Goal: Task Accomplishment & Management: Manage account settings

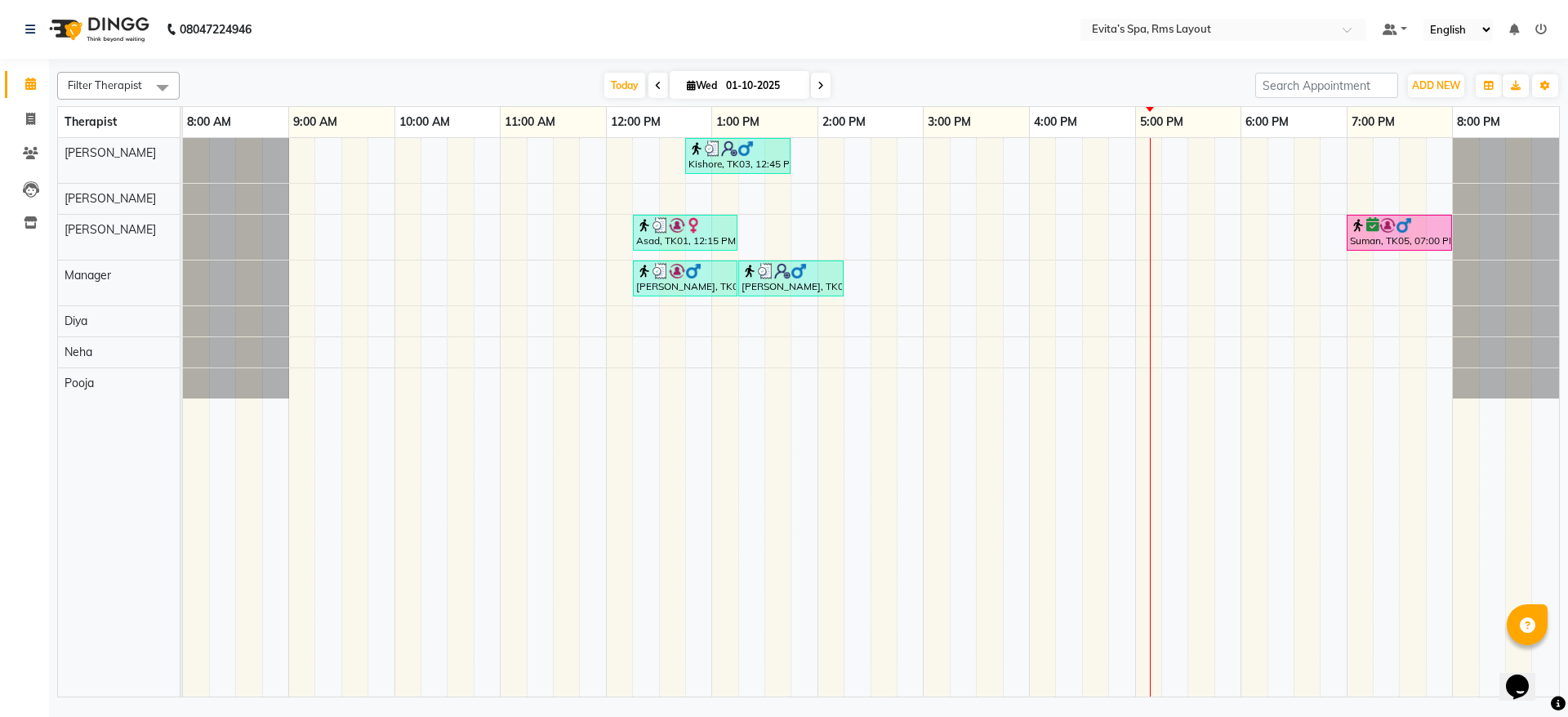
click at [655, 84] on icon at bounding box center [658, 85] width 7 height 9
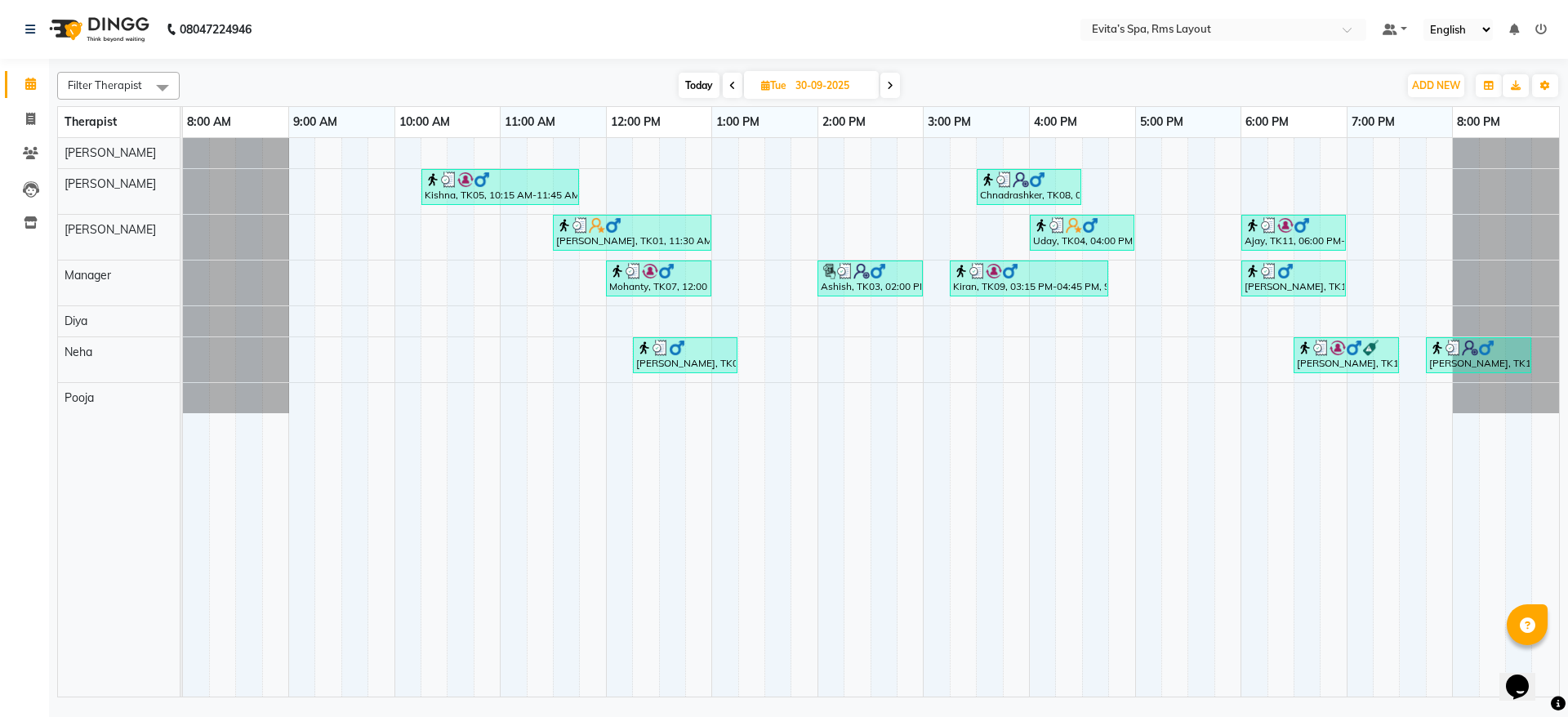
click at [891, 93] on span at bounding box center [889, 85] width 20 height 25
type input "01-10-2025"
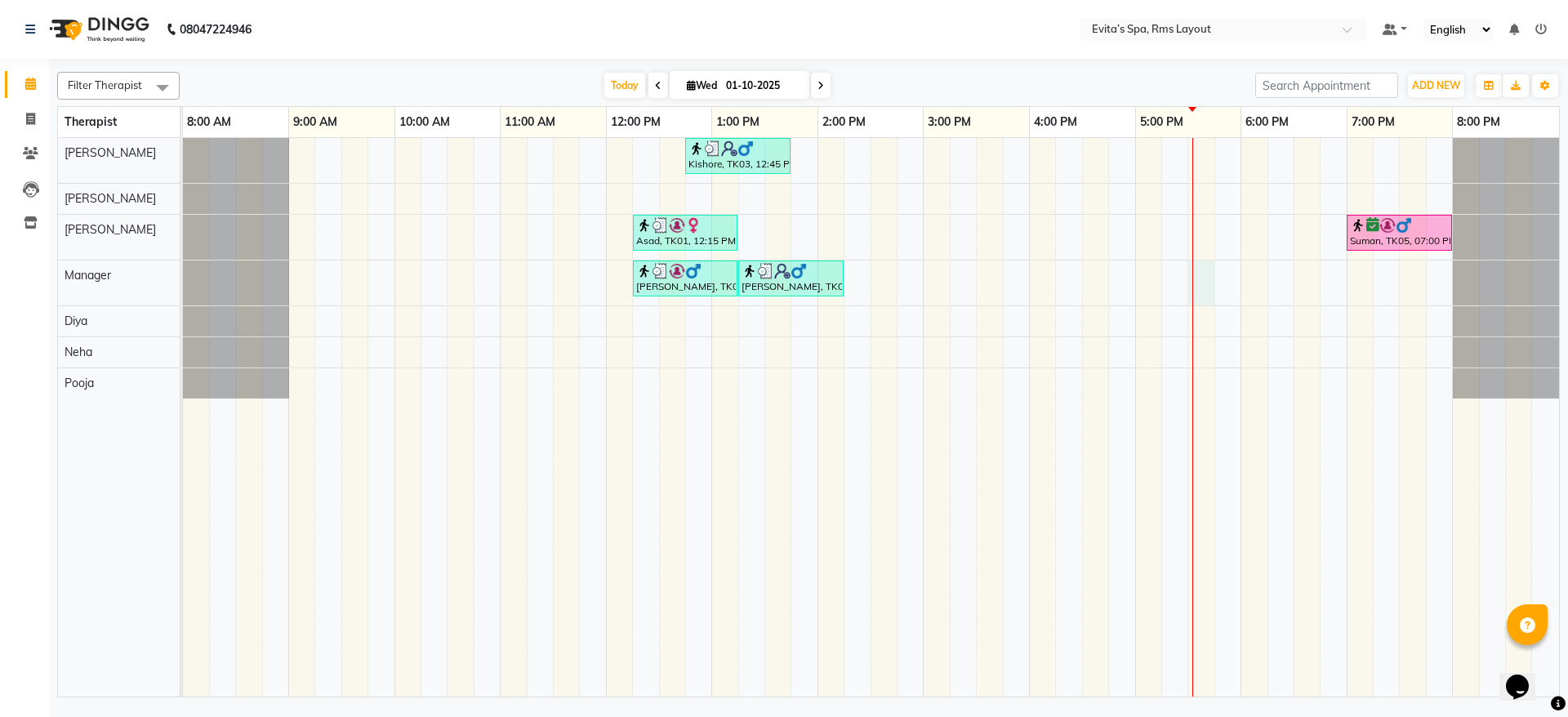
click at [1196, 276] on div "[GEOGRAPHIC_DATA], TK03, 12:45 PM-01:45 PM, Swedish Massage Asad, TK01, 12:15 P…" at bounding box center [871, 417] width 1376 height 559
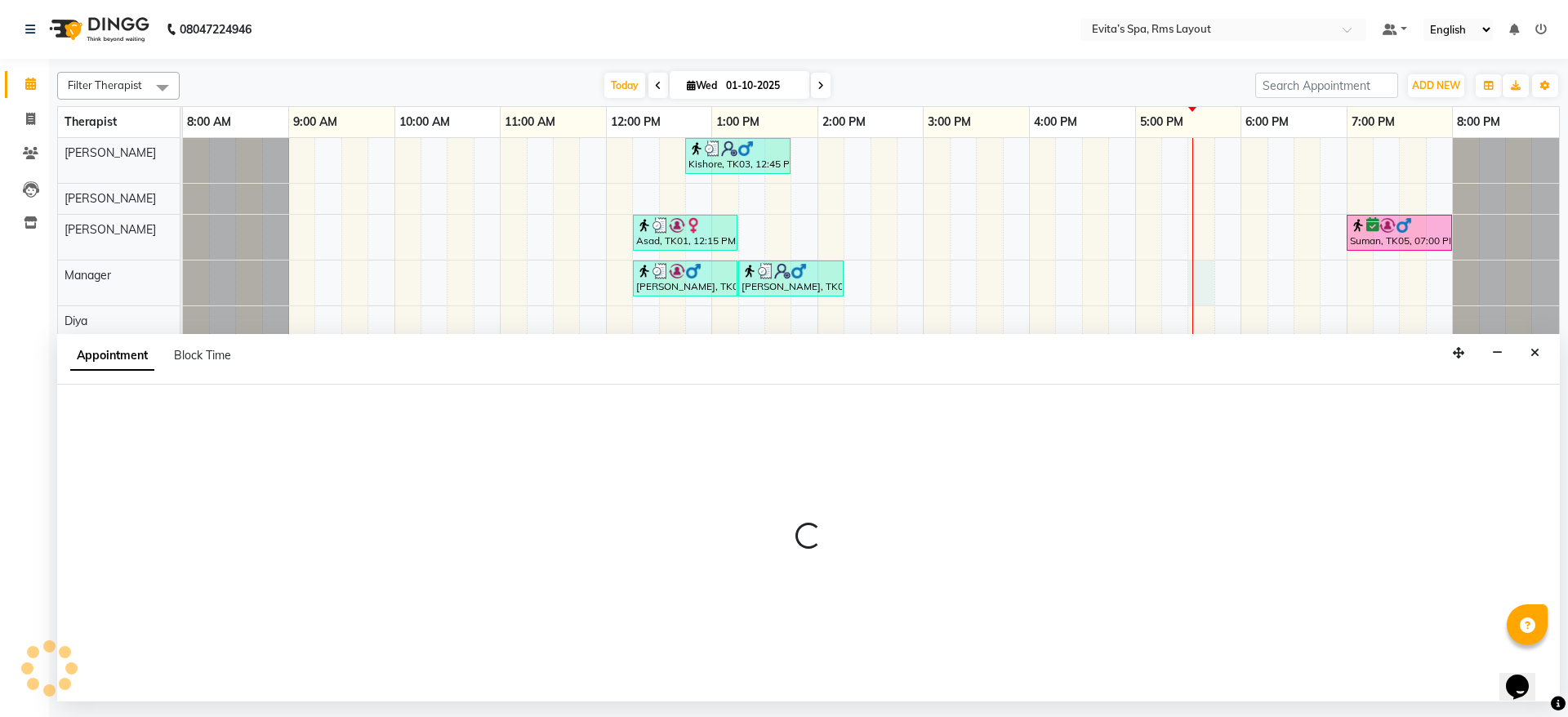
select select "71560"
select select "1050"
select select "tentative"
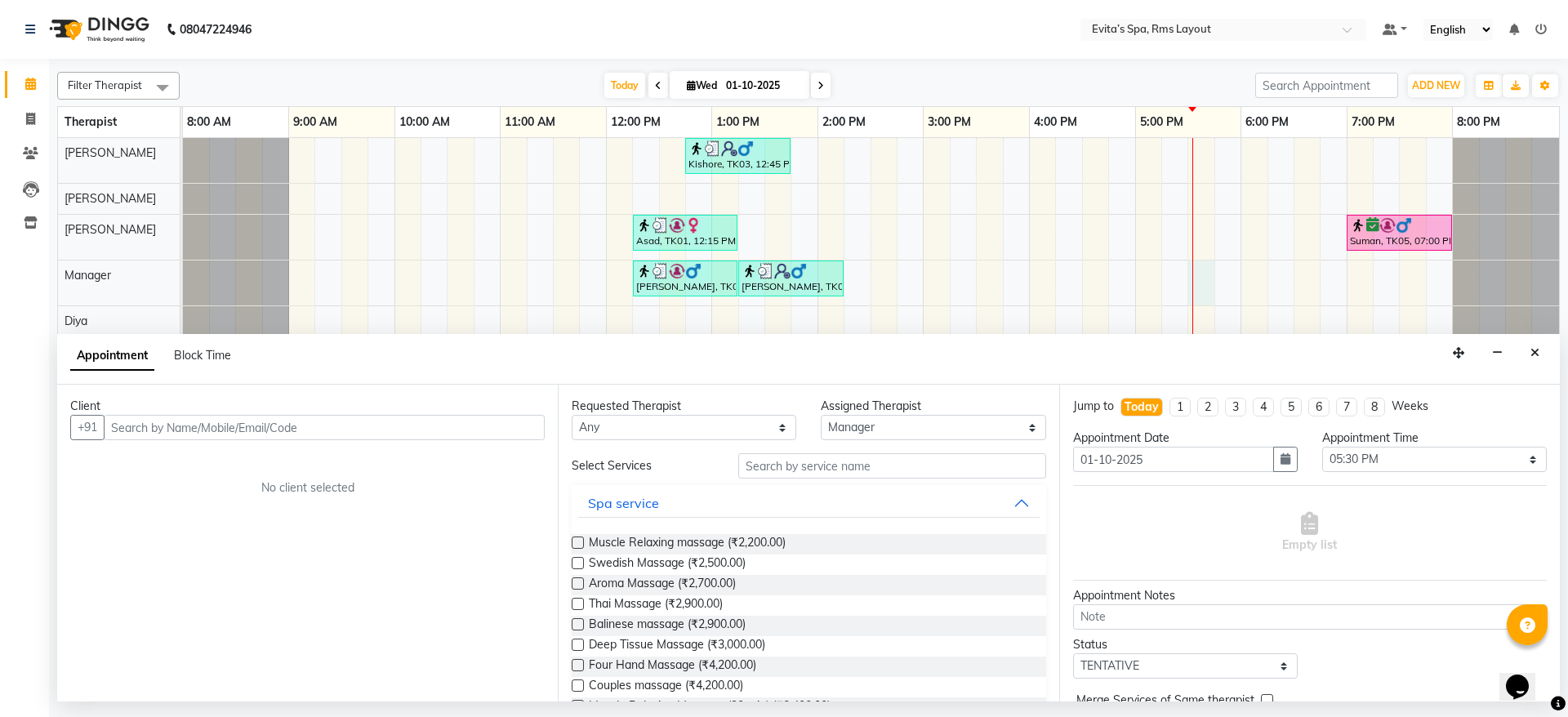
click at [440, 431] on input "text" at bounding box center [324, 427] width 441 height 25
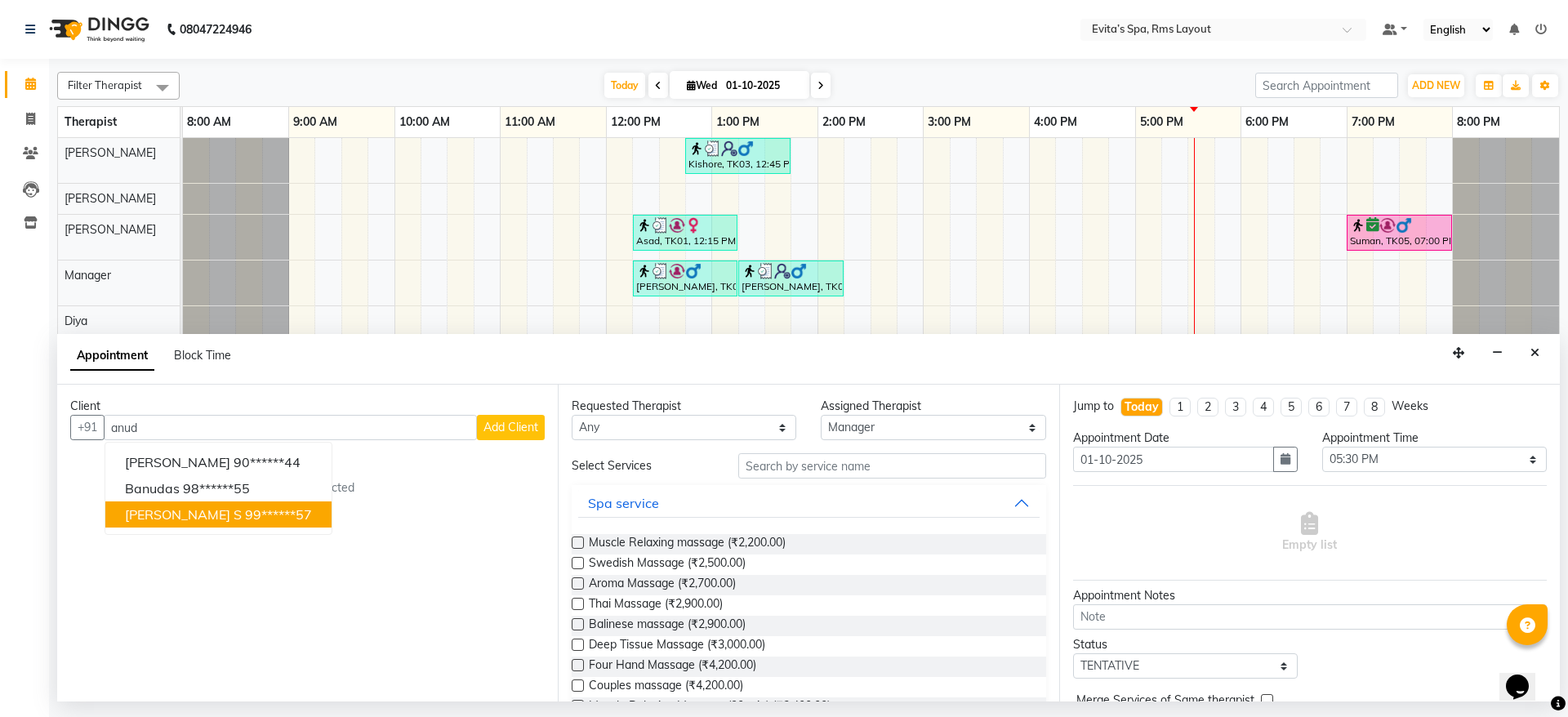
click at [245, 511] on ngb-highlight "99******57" at bounding box center [279, 514] width 67 height 16
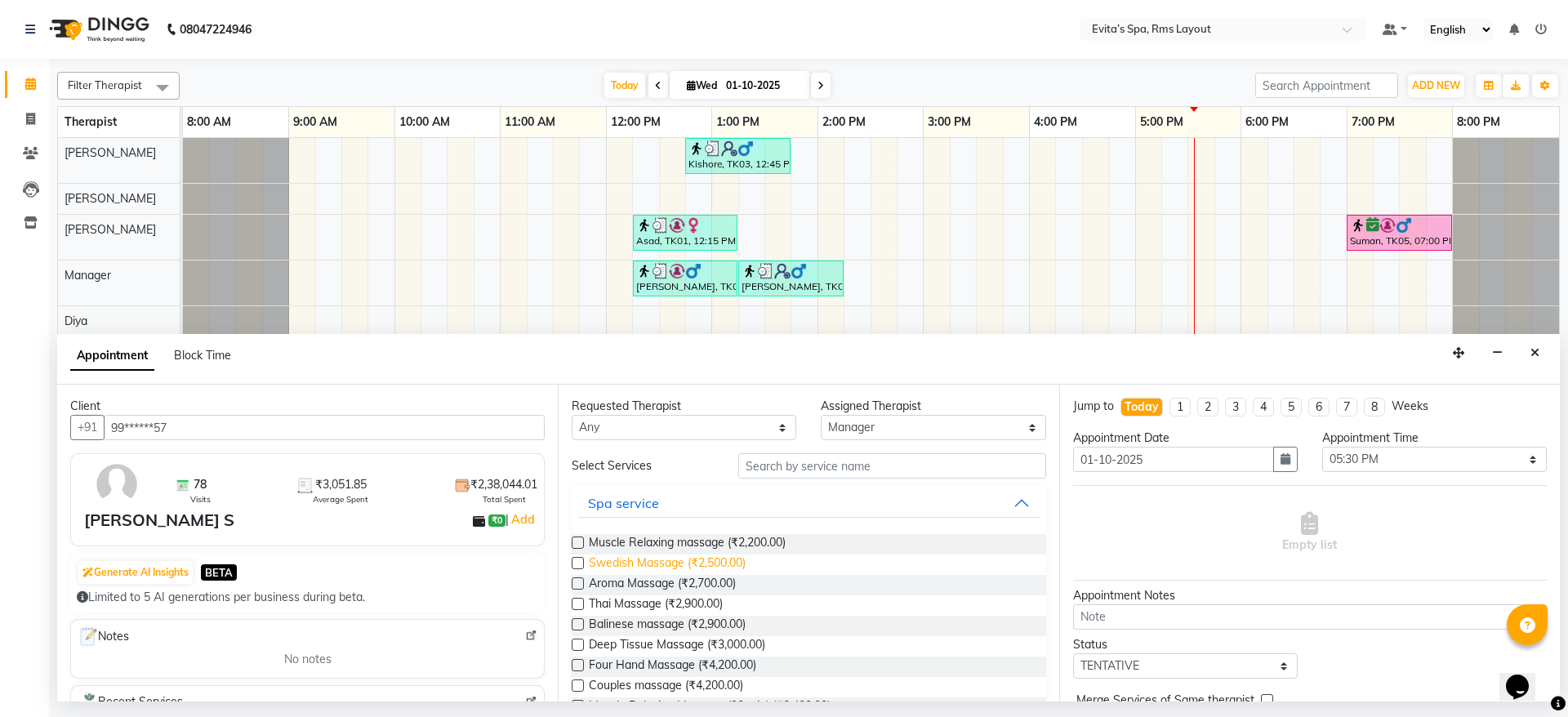
type input "99******57"
click at [726, 559] on span "Swedish Massage (₹2,500.00)" at bounding box center [667, 564] width 156 height 21
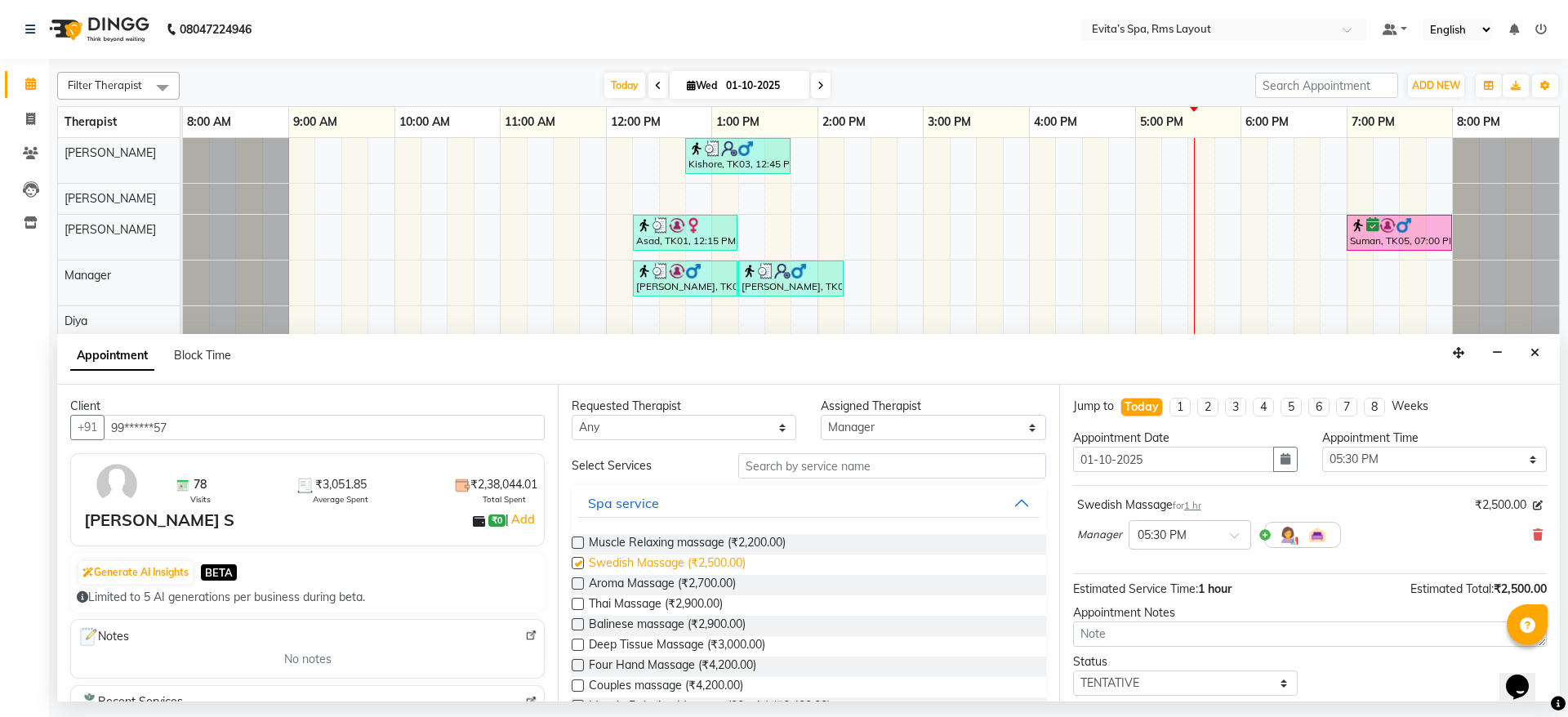
checkbox input "false"
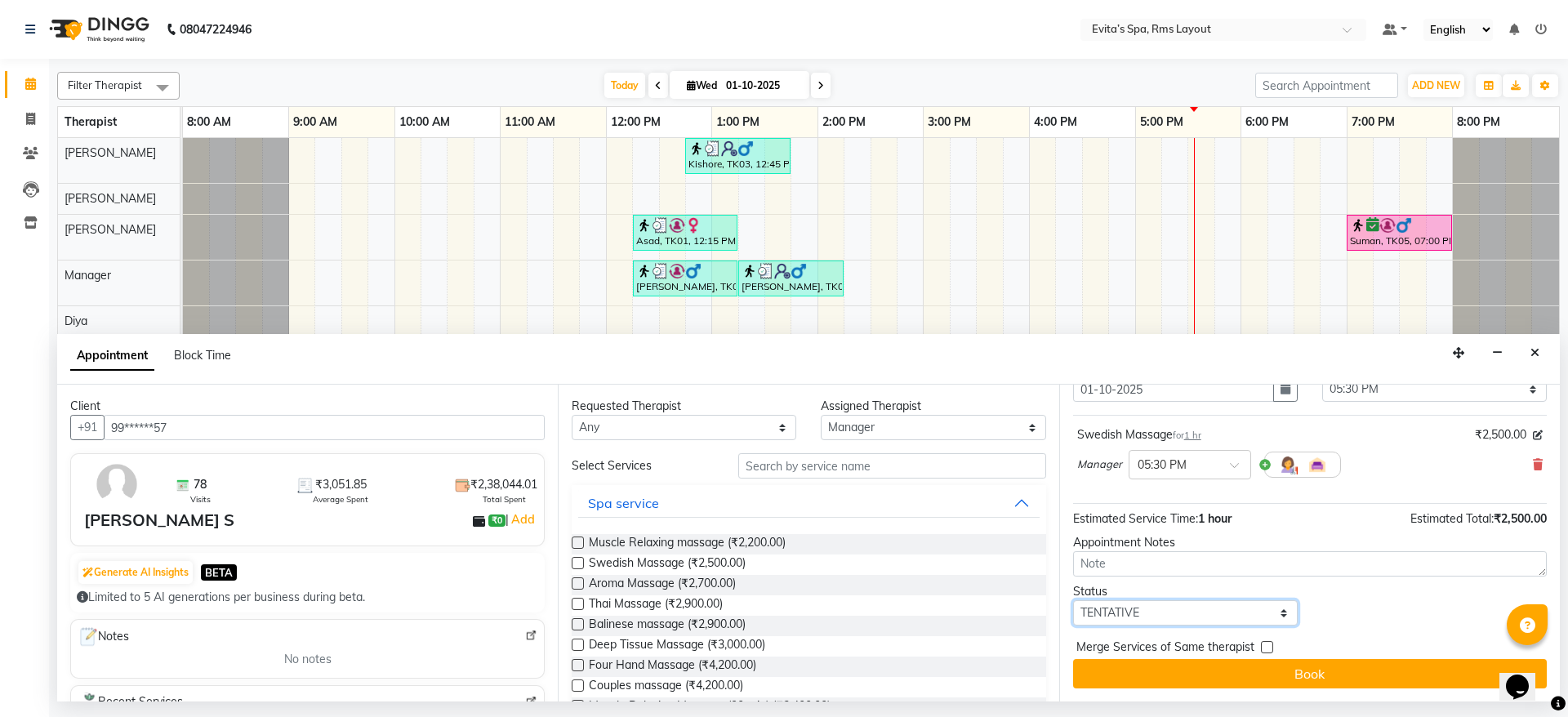
click at [1237, 615] on select "Select TENTATIVE CONFIRM CHECK-IN UPCOMING" at bounding box center [1185, 612] width 225 height 25
select select "confirm booking"
click at [1073, 600] on select "Select TENTATIVE CONFIRM CHECK-IN UPCOMING" at bounding box center [1185, 612] width 225 height 25
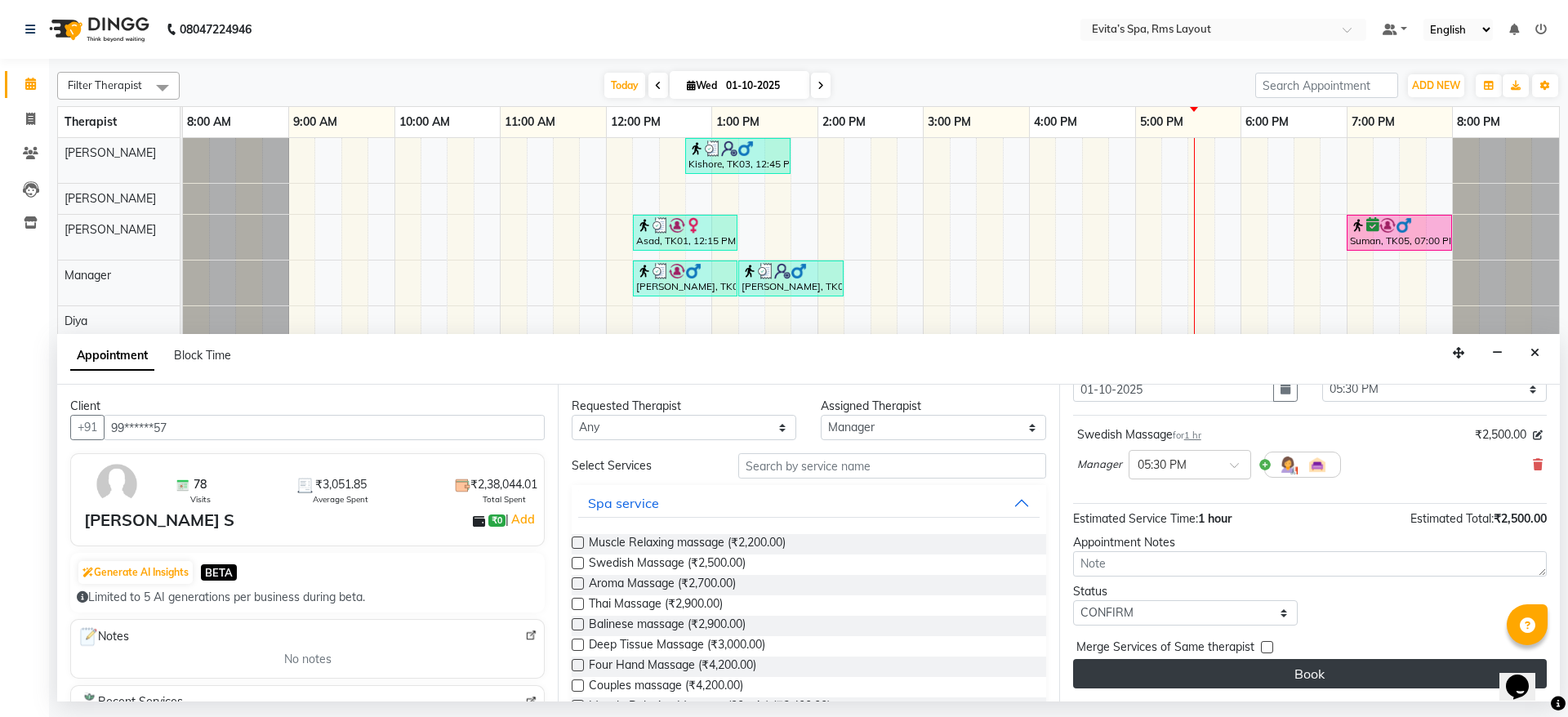
click at [1336, 666] on button "Book" at bounding box center [1310, 673] width 474 height 29
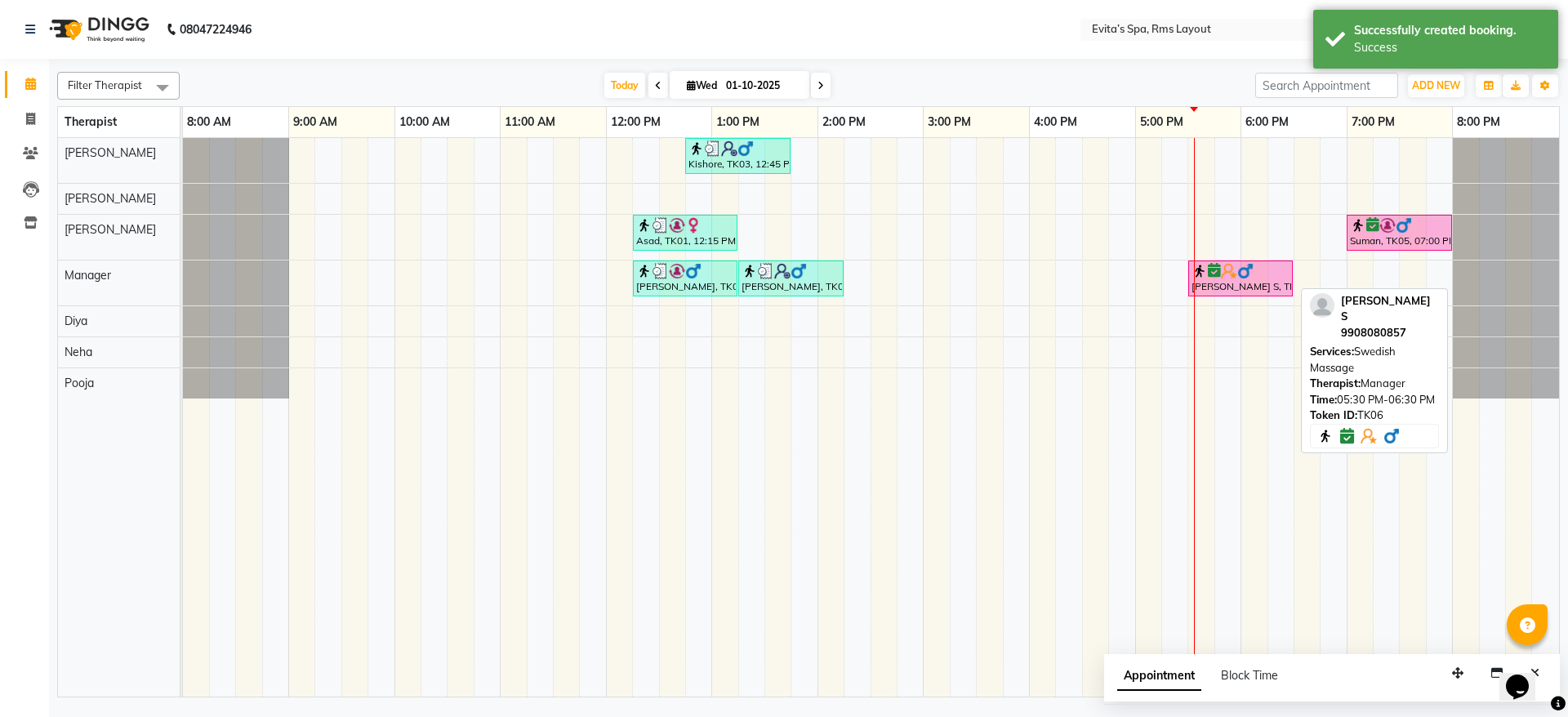
click at [1204, 275] on img at bounding box center [1199, 271] width 16 height 16
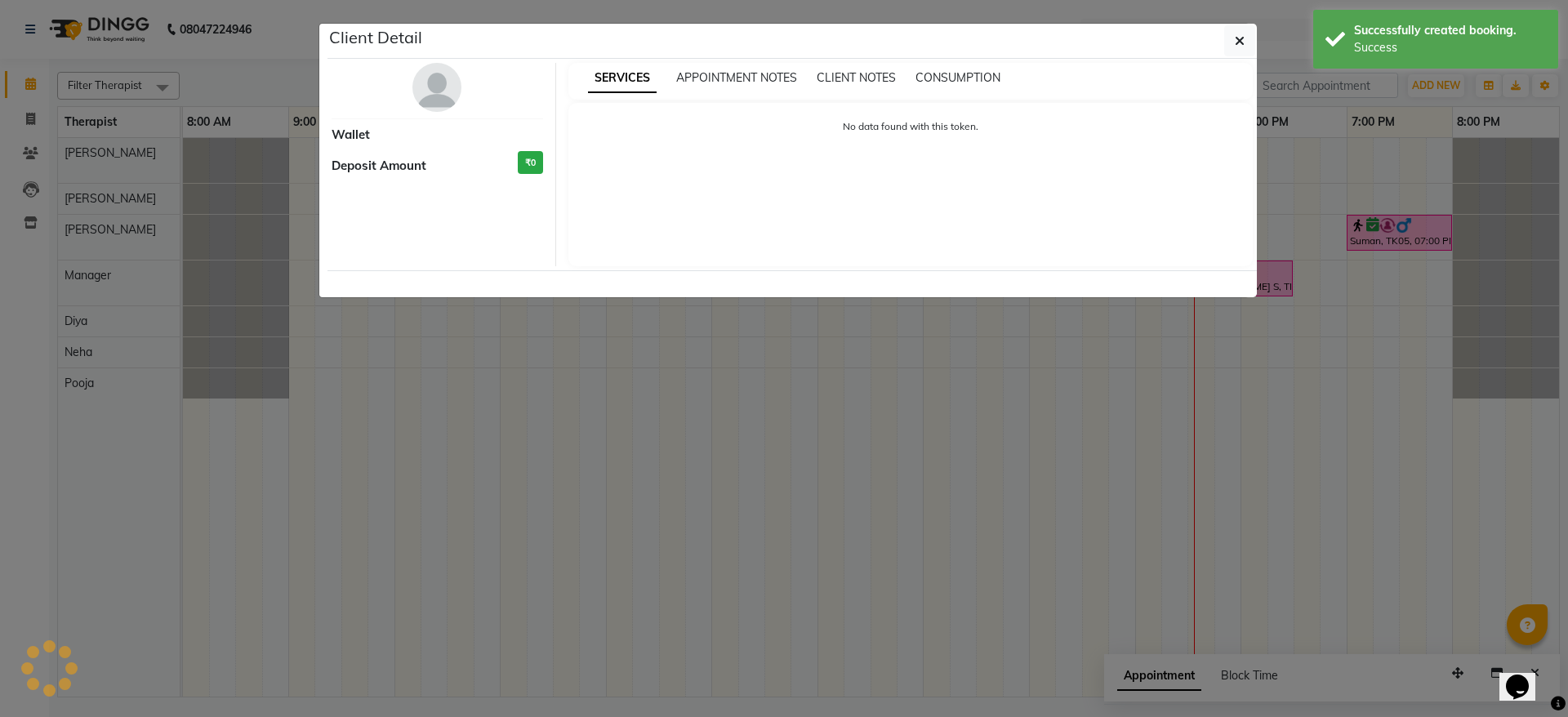
select select "6"
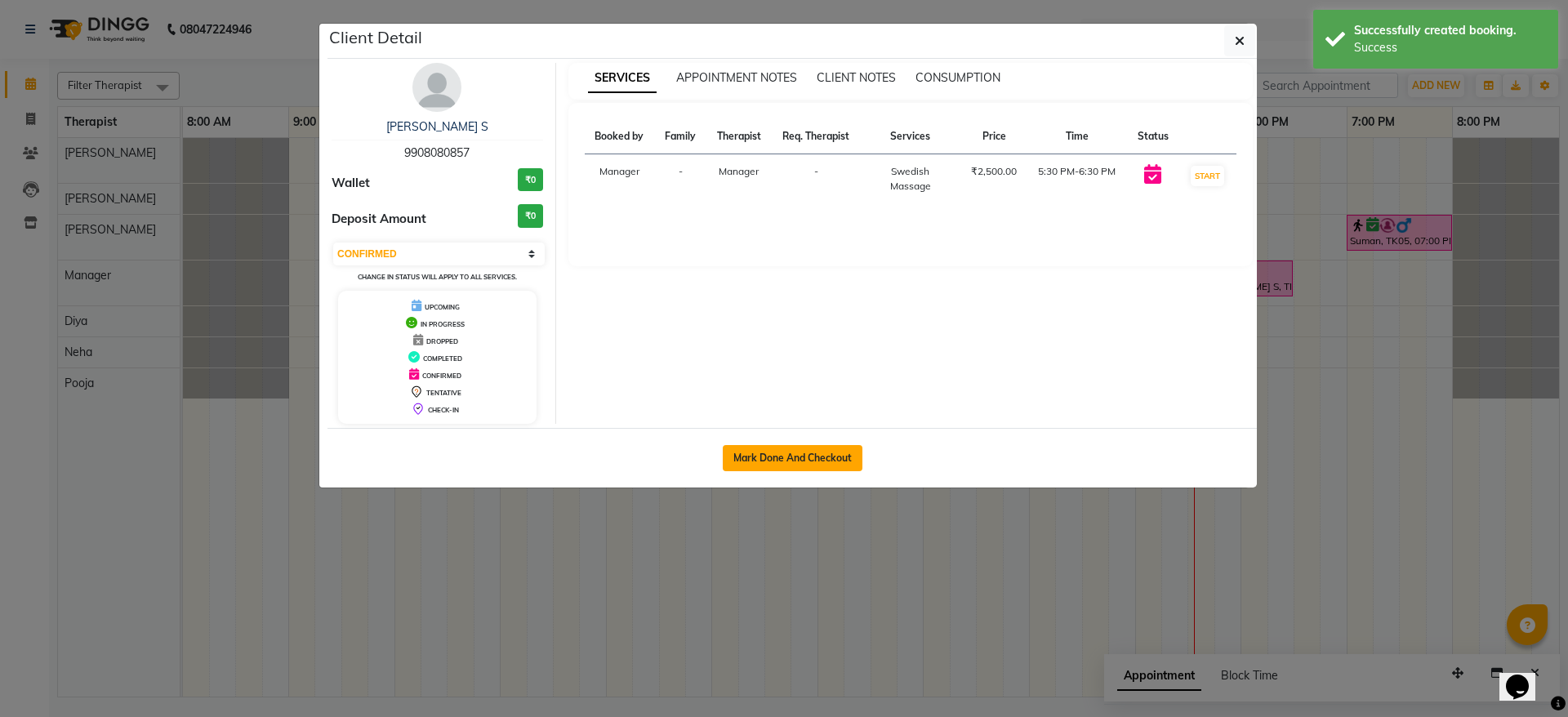
click at [846, 455] on button "Mark Done And Checkout" at bounding box center [792, 458] width 139 height 26
select select "7850"
select select "service"
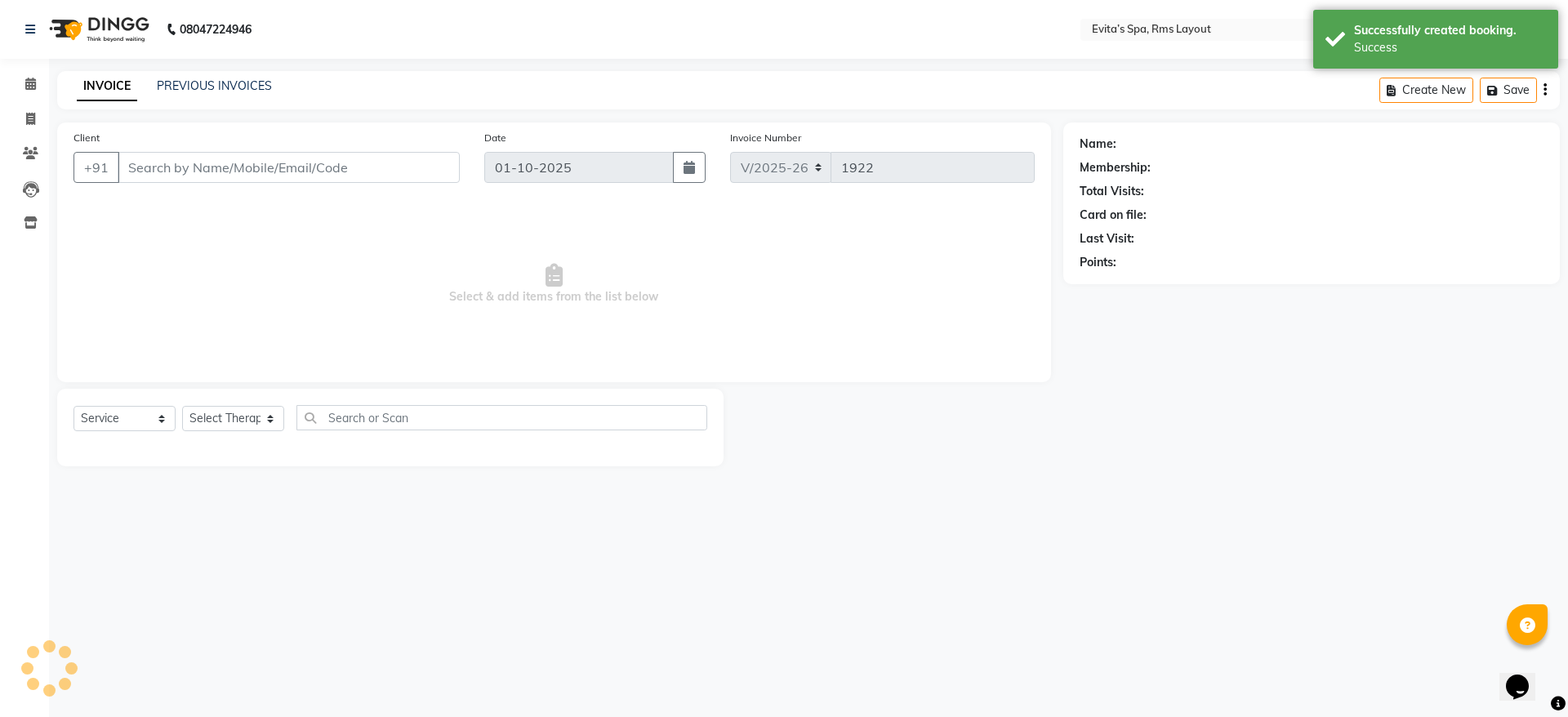
type input "99******57"
select select "71560"
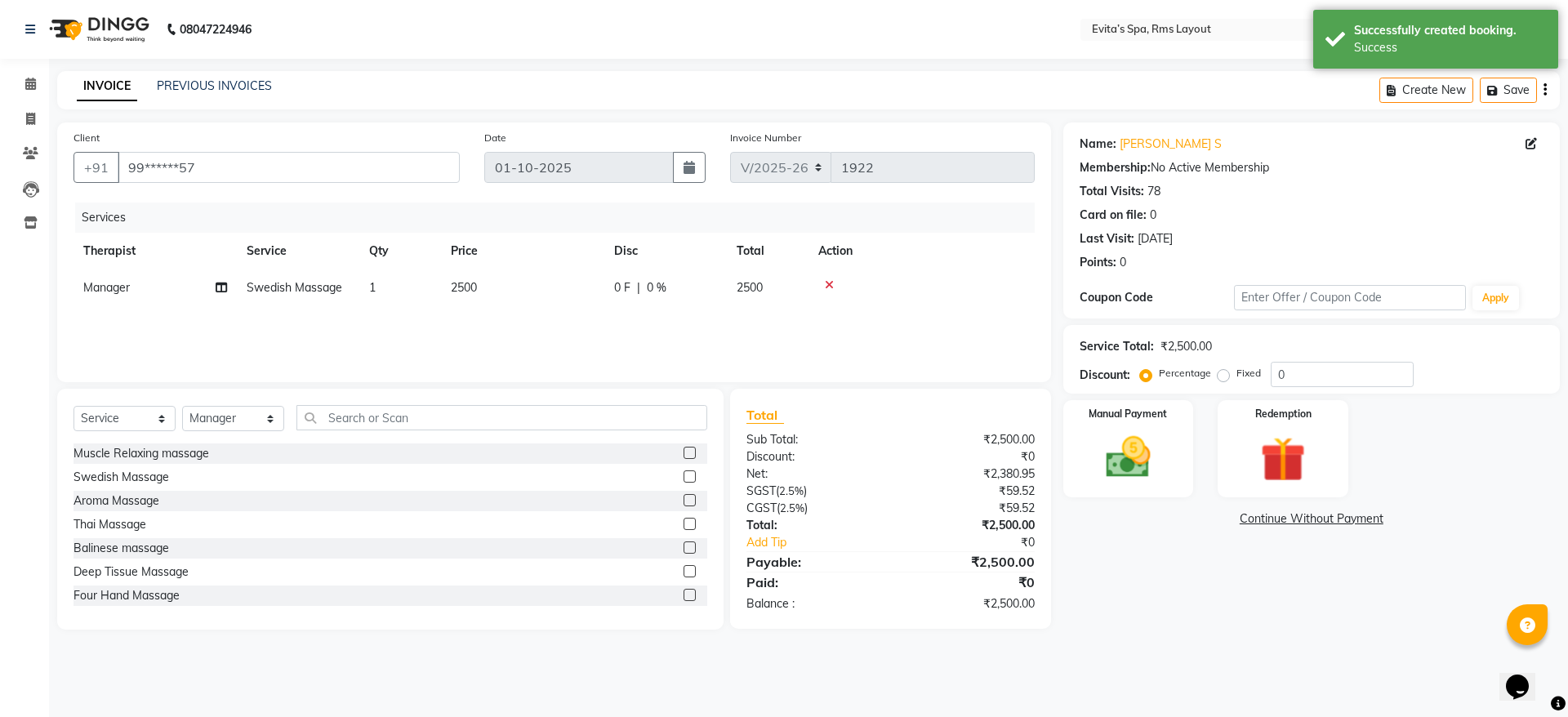
click at [1237, 378] on label "Fixed" at bounding box center [1249, 373] width 24 height 15
click at [1221, 378] on input "Fixed" at bounding box center [1226, 373] width 11 height 11
radio input "true"
click at [1296, 369] on input "0" at bounding box center [1341, 373] width 143 height 25
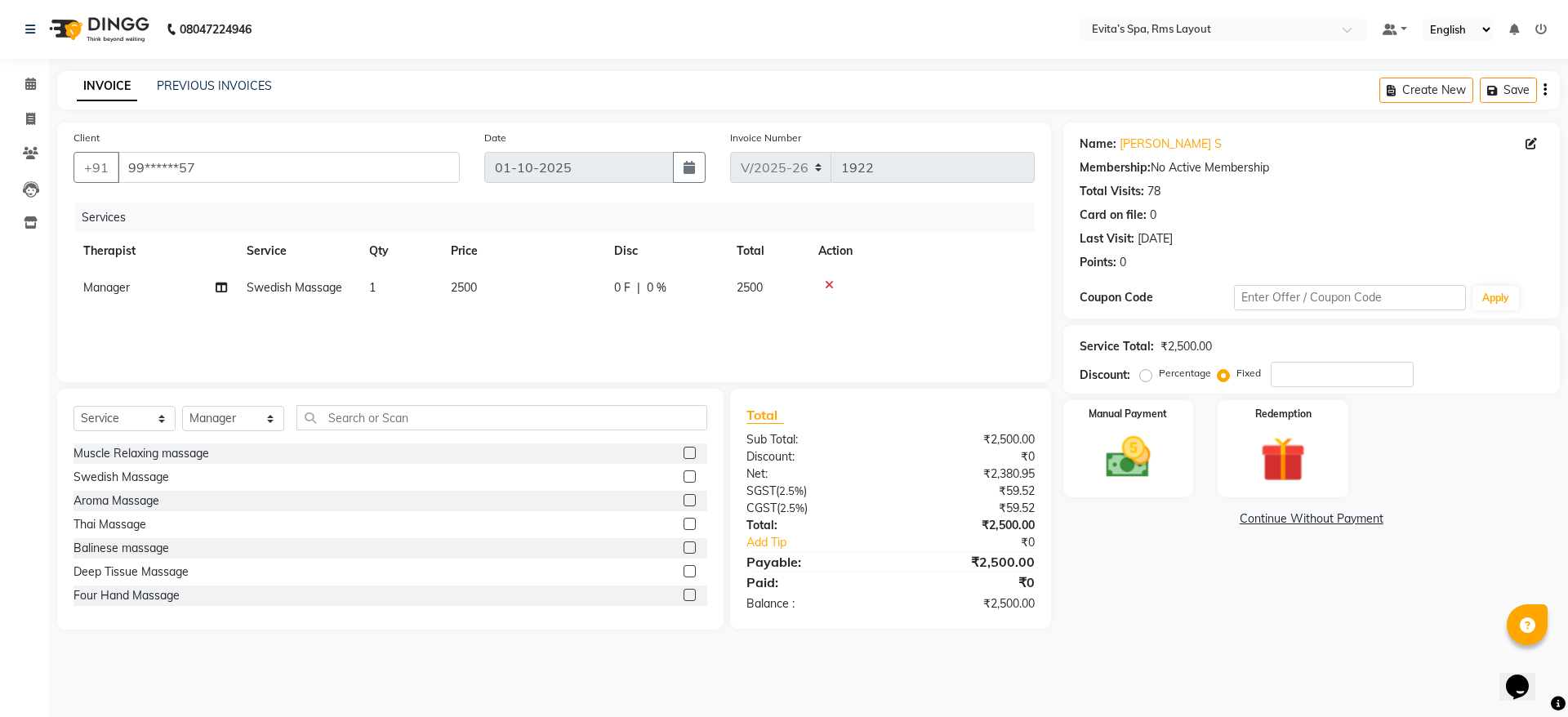
click at [1159, 373] on label "Percentage" at bounding box center [1185, 373] width 52 height 15
click at [1145, 373] on input "Percentage" at bounding box center [1149, 373] width 11 height 11
radio input "true"
click at [1283, 367] on input "number" at bounding box center [1341, 373] width 143 height 25
type input "10"
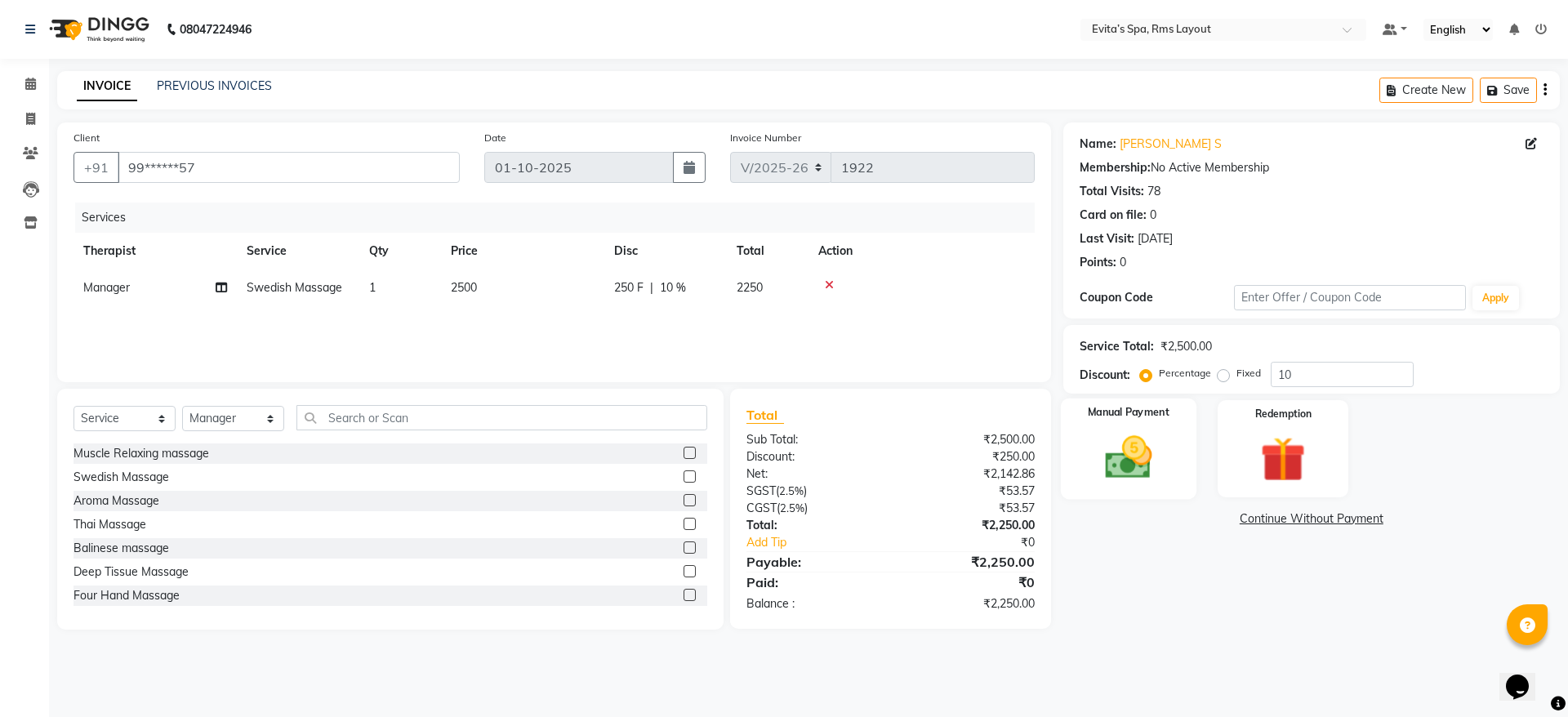
click at [1183, 431] on div "Manual Payment" at bounding box center [1127, 448] width 136 height 100
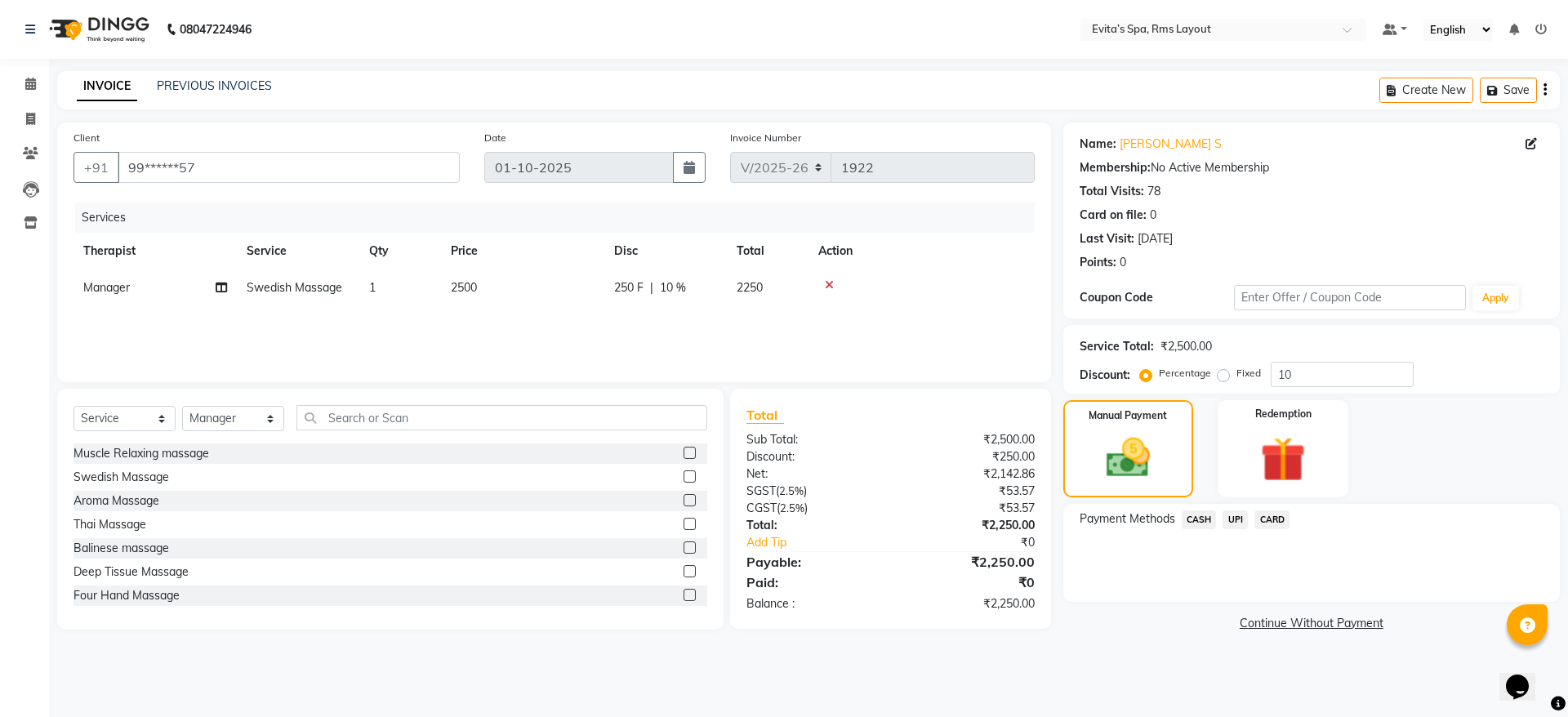
click at [1201, 515] on span "CASH" at bounding box center [1199, 519] width 36 height 19
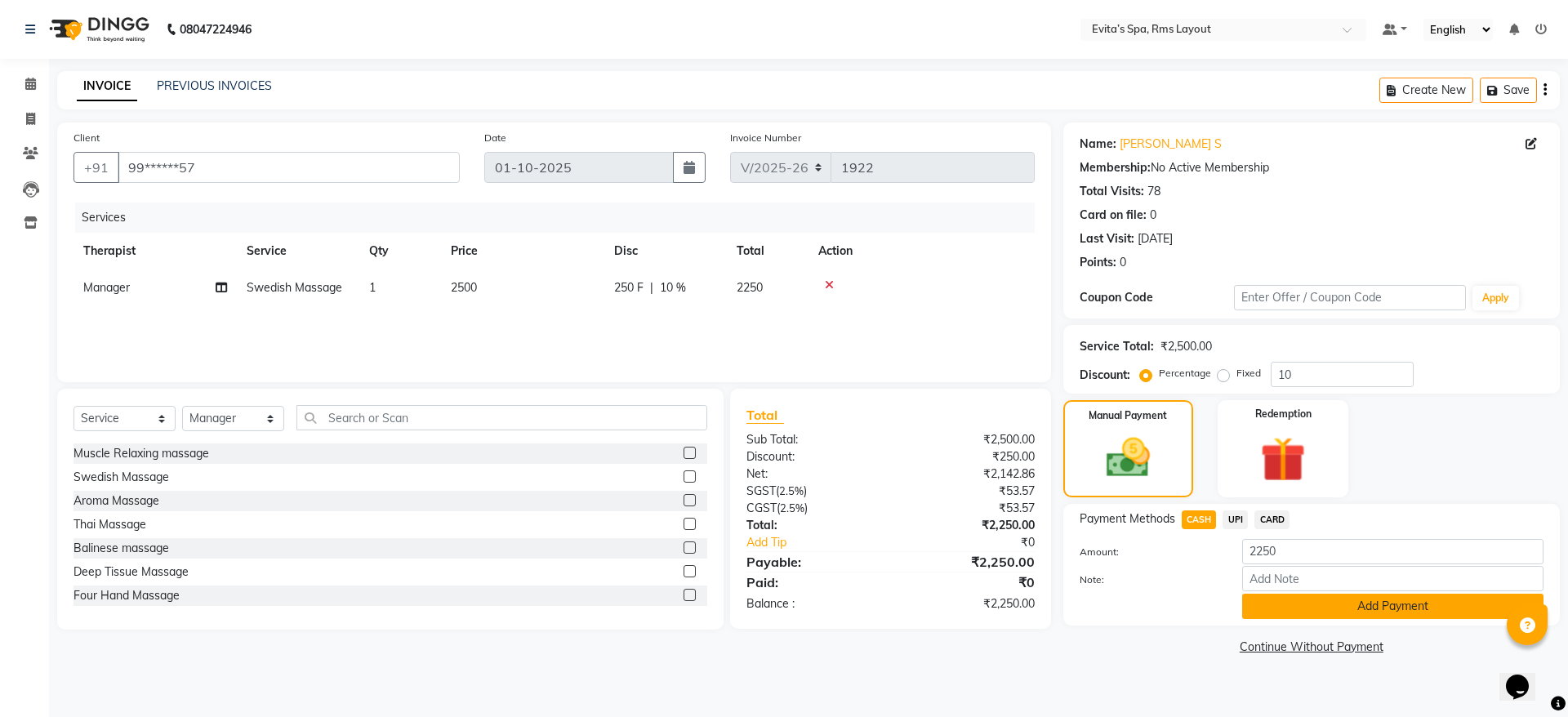
click at [1348, 605] on button "Add Payment" at bounding box center [1393, 606] width 301 height 25
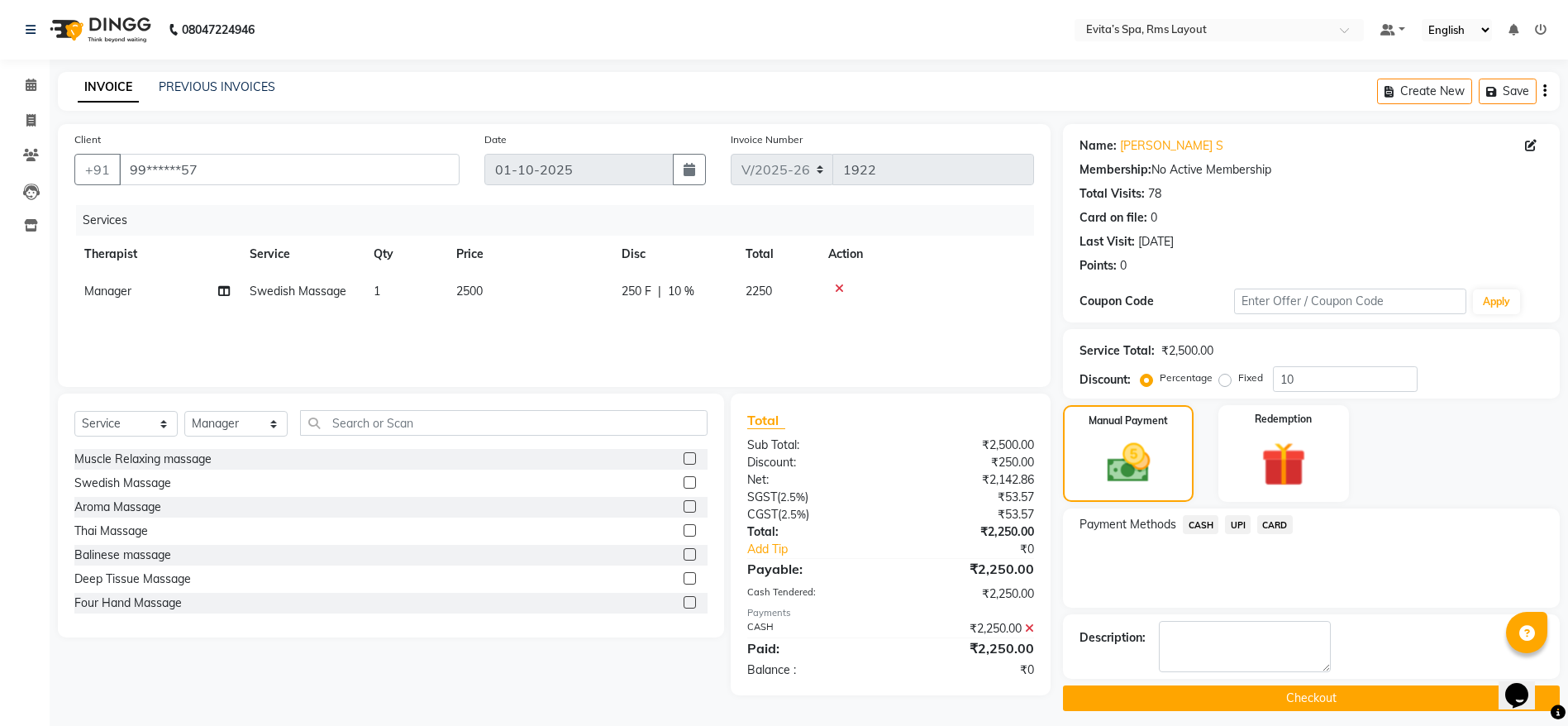
click at [1363, 699] on button "Checkout" at bounding box center [1311, 698] width 496 height 26
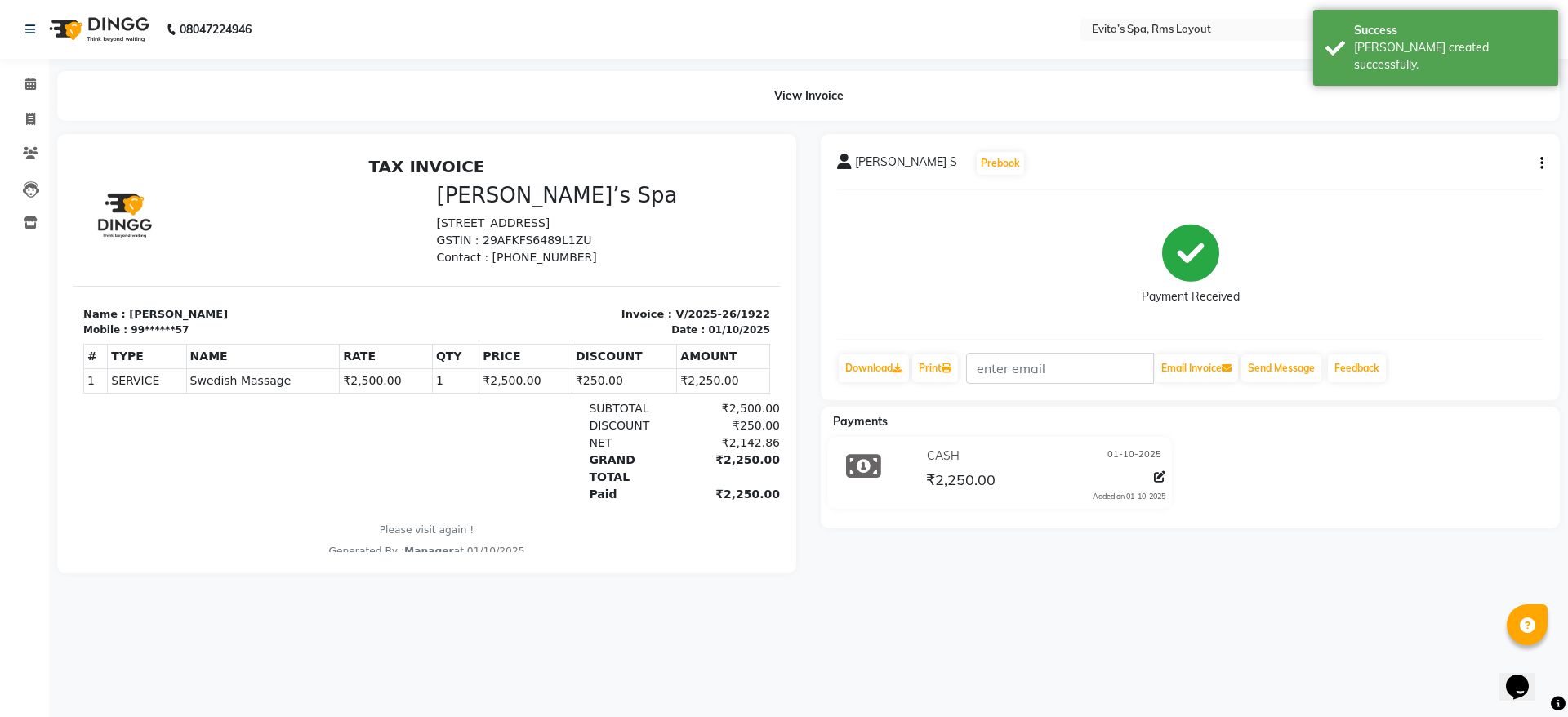
click at [111, 29] on img at bounding box center [96, 29] width 111 height 46
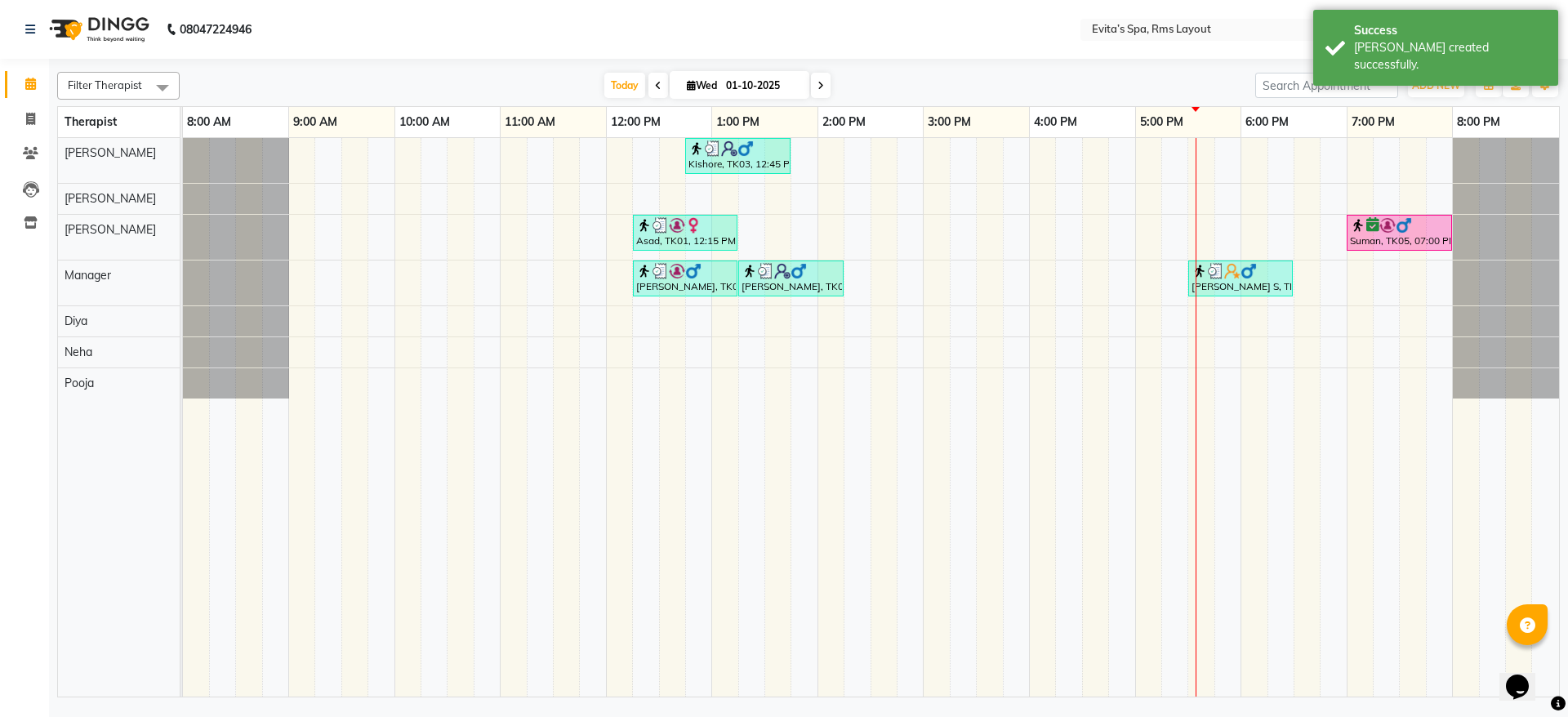
click at [48, 118] on li "Invoice" at bounding box center [24, 120] width 49 height 36
click at [36, 119] on span at bounding box center [30, 120] width 29 height 19
select select "7850"
select select "service"
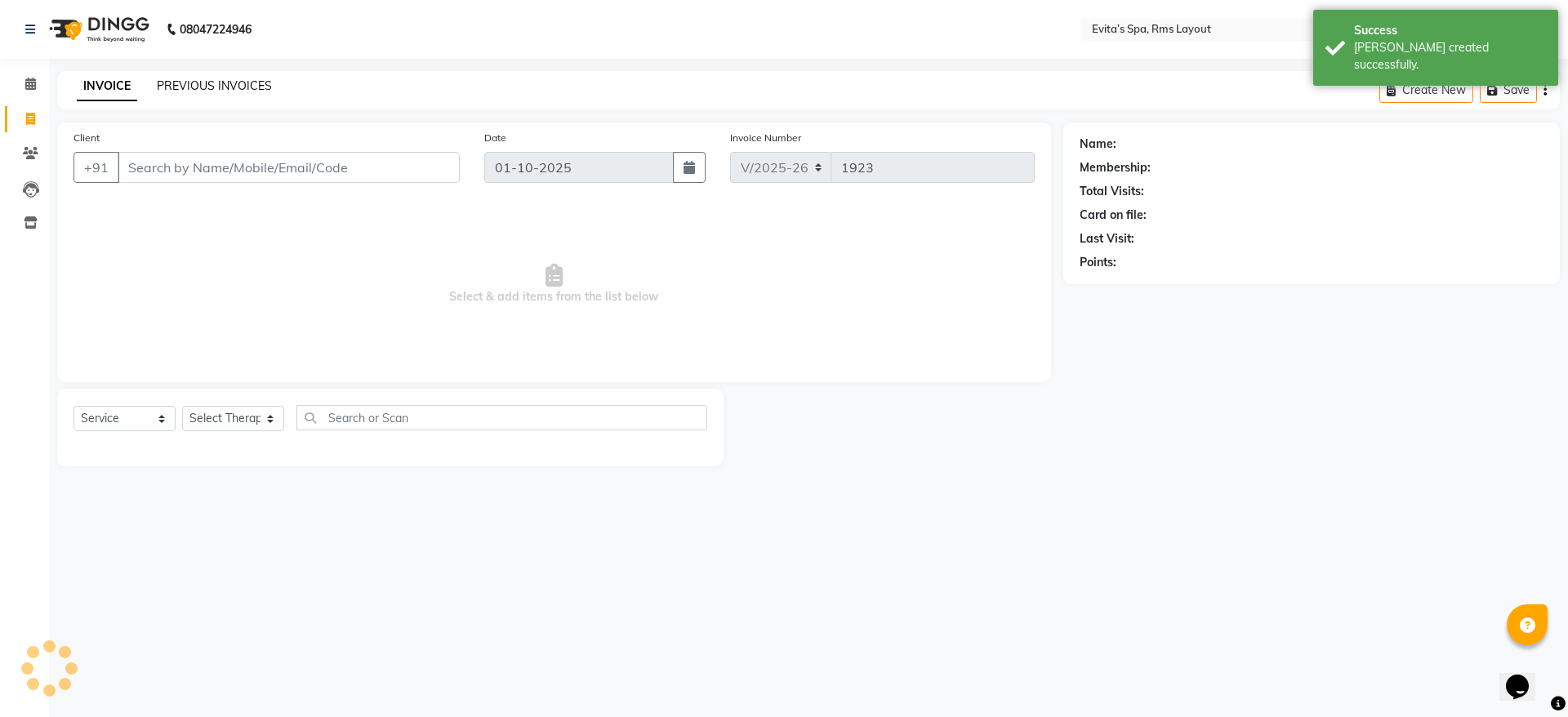
click at [221, 92] on link "PREVIOUS INVOICES" at bounding box center [213, 86] width 115 height 15
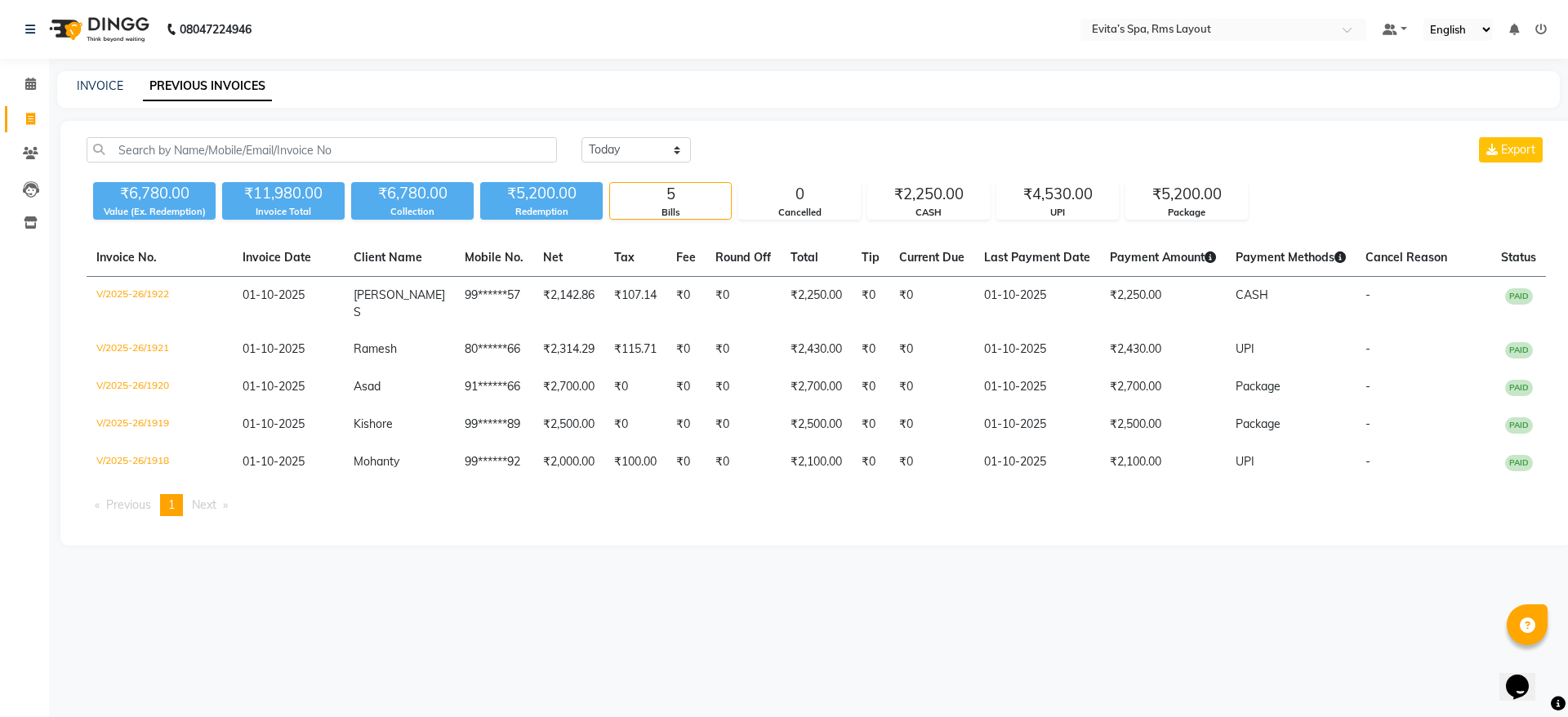
click at [118, 27] on img at bounding box center [96, 29] width 111 height 46
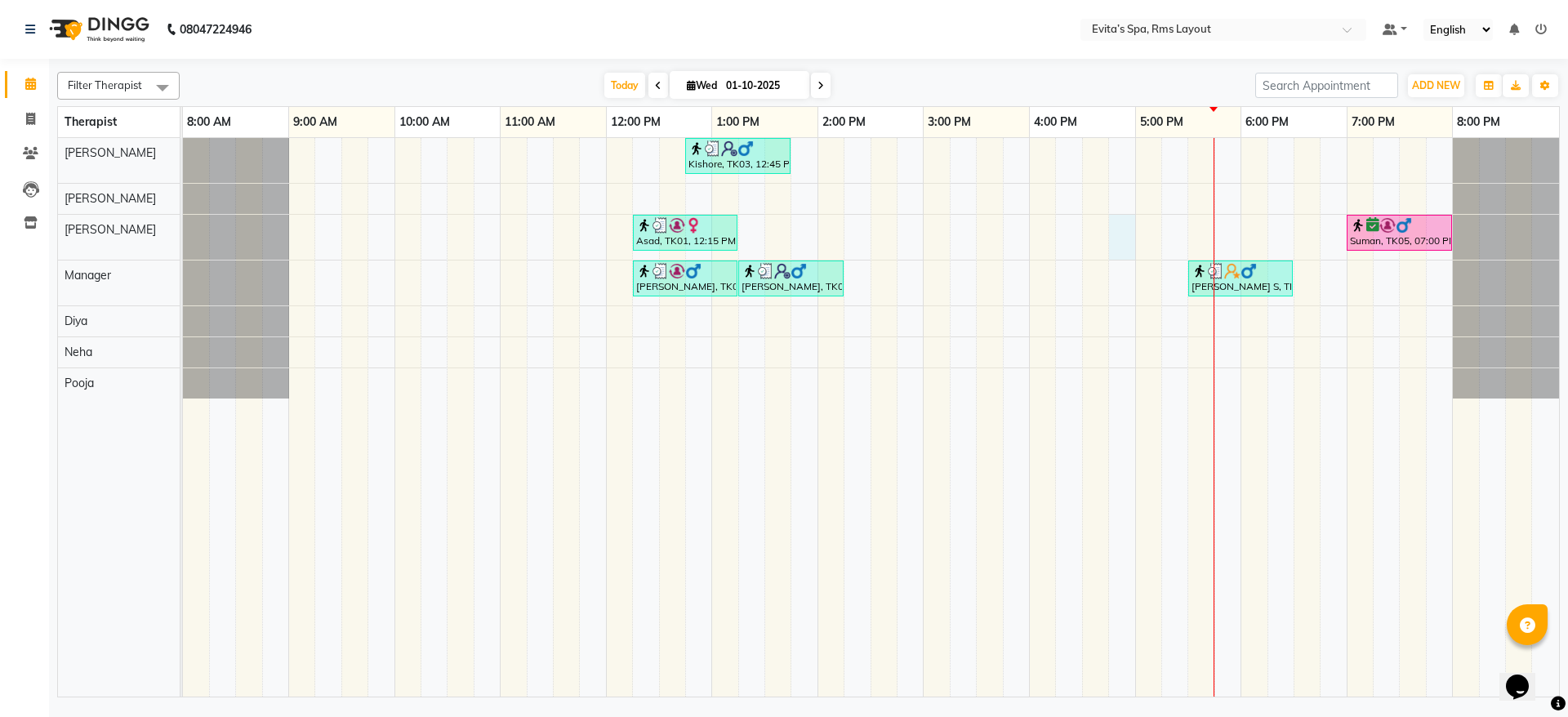
click at [1119, 233] on div "[GEOGRAPHIC_DATA], TK03, 12:45 PM-01:45 PM, Swedish Massage Asad, TK01, 12:15 P…" at bounding box center [871, 417] width 1376 height 559
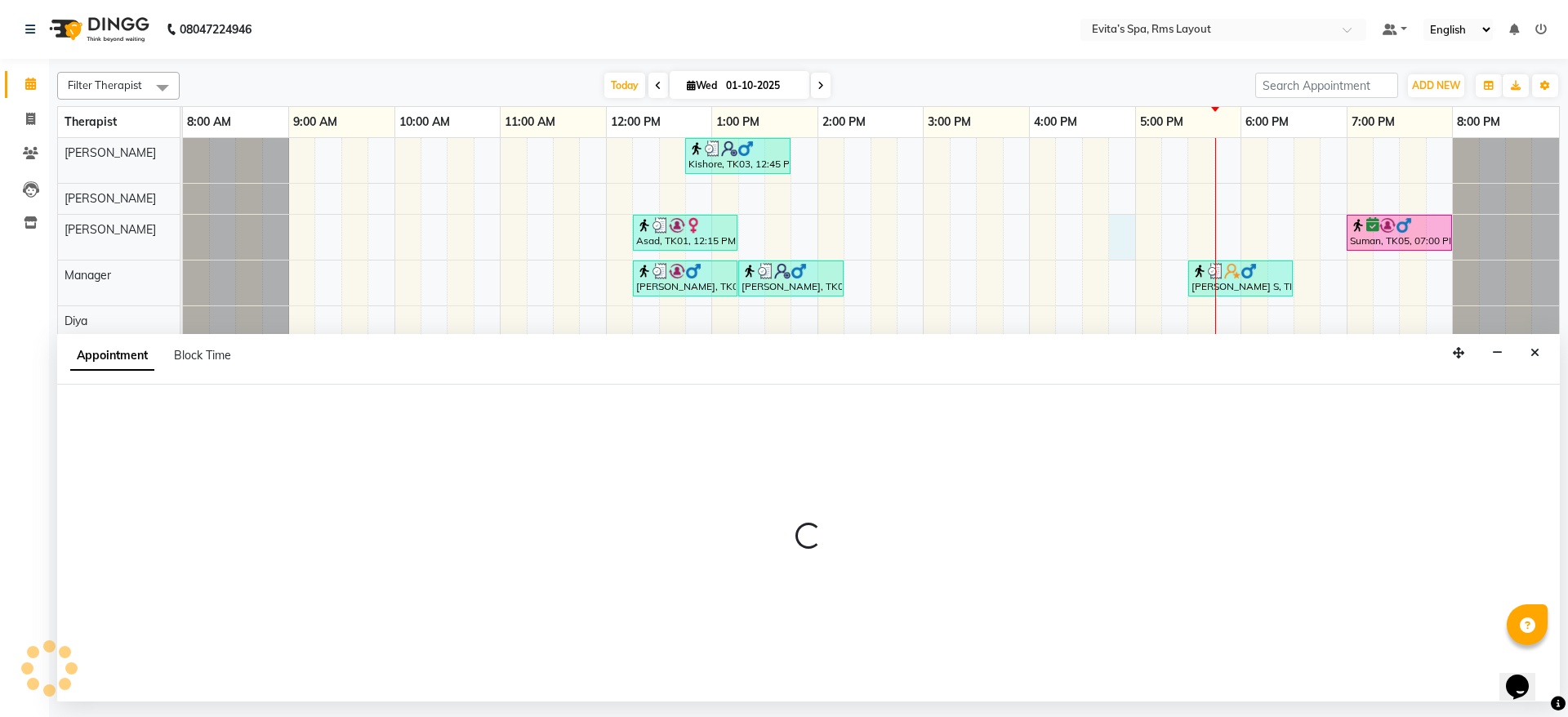
select select "70223"
select select "tentative"
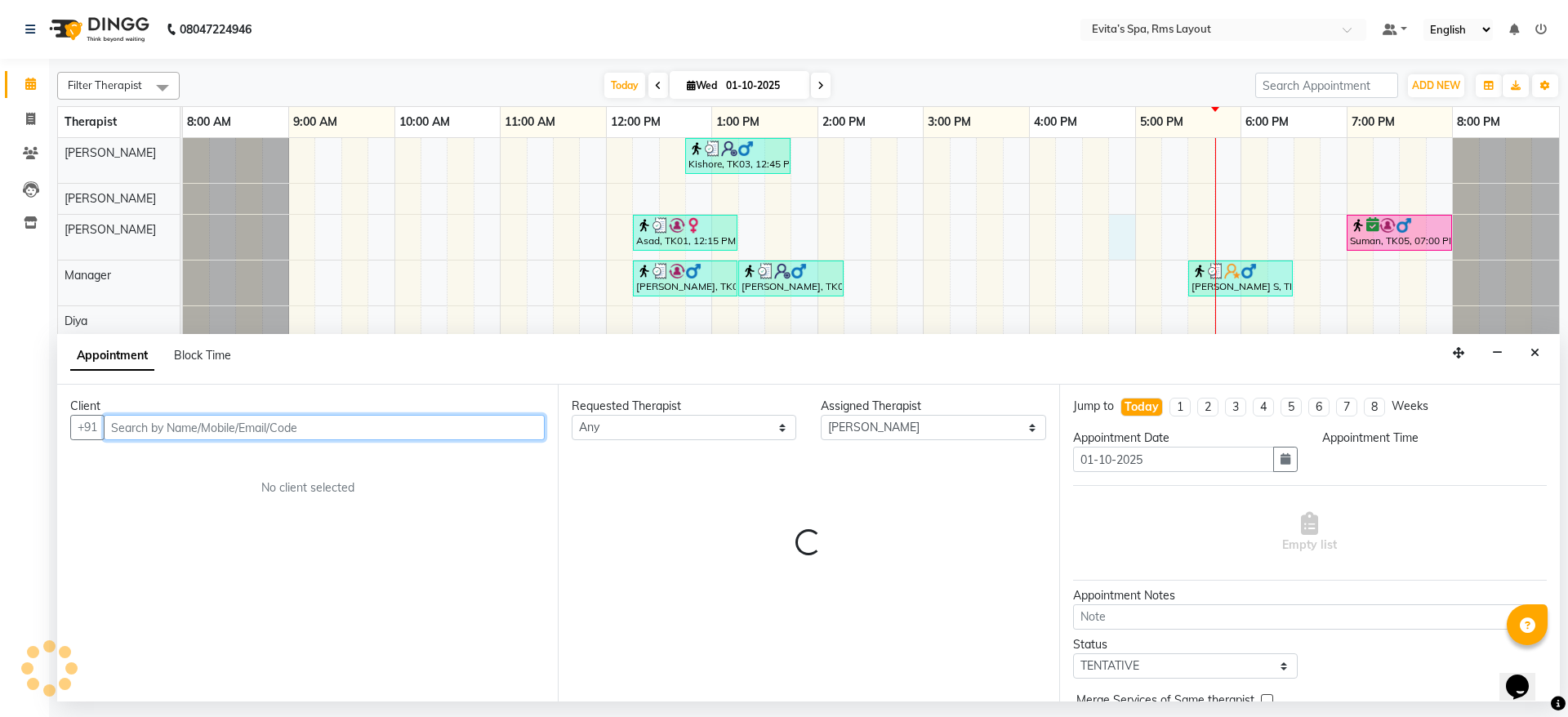
select select "1005"
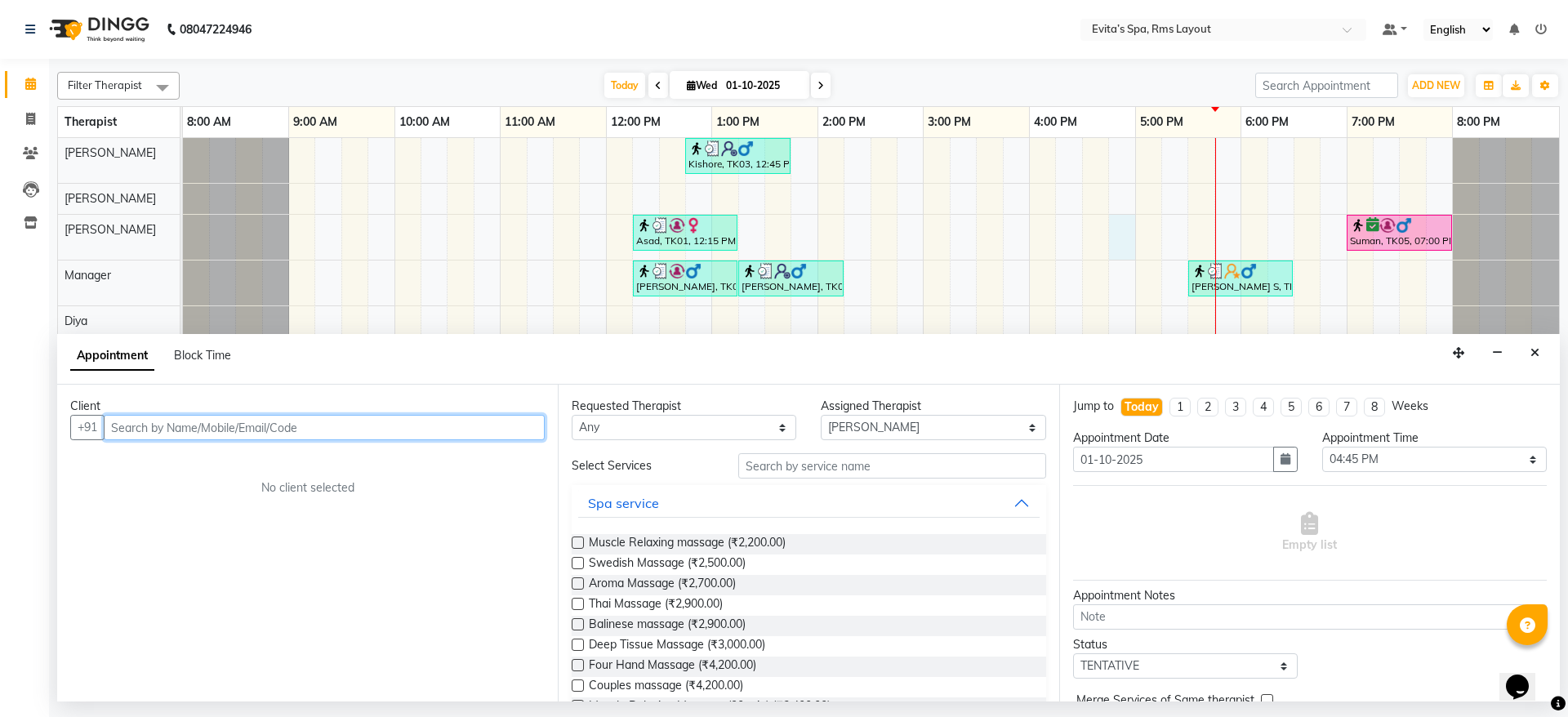
click at [495, 432] on input "text" at bounding box center [324, 427] width 441 height 25
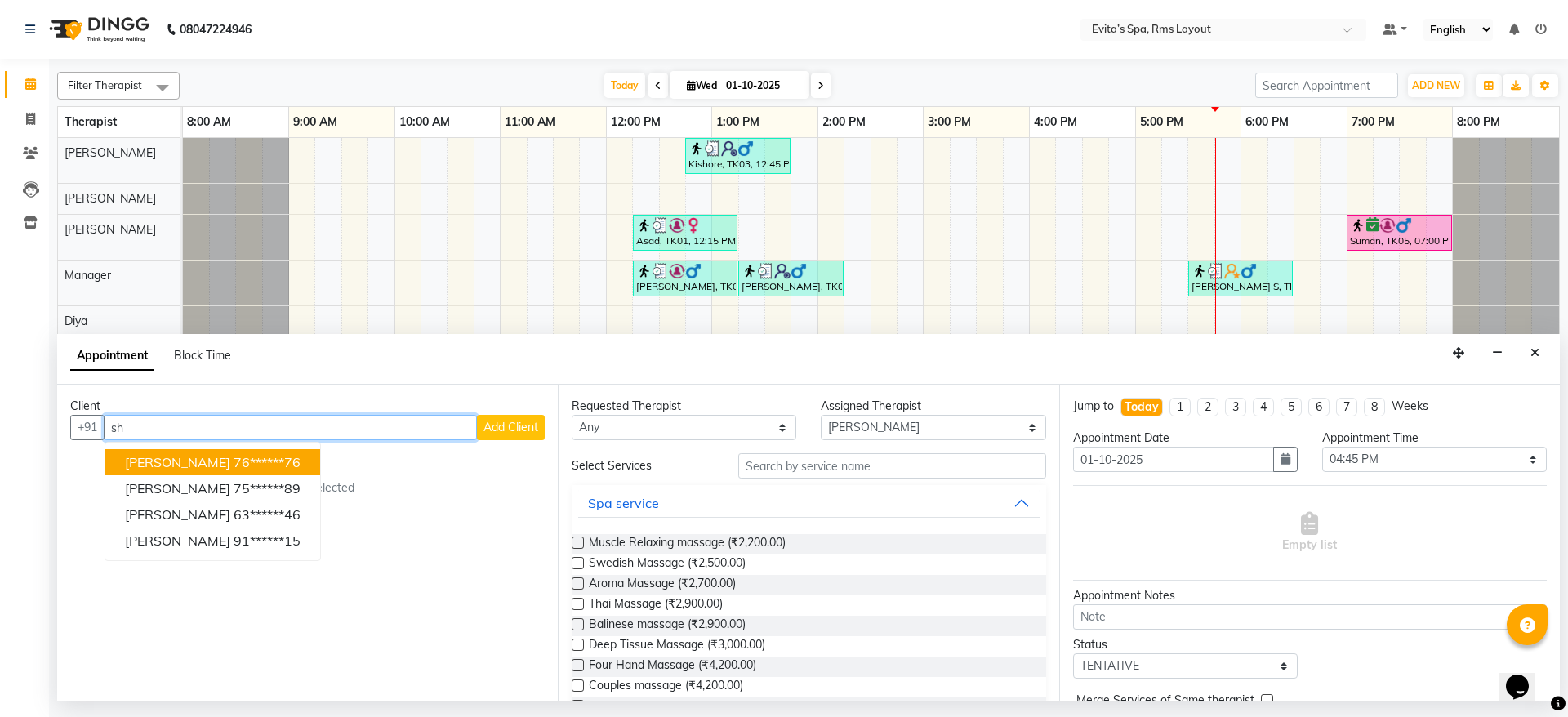
type input "s"
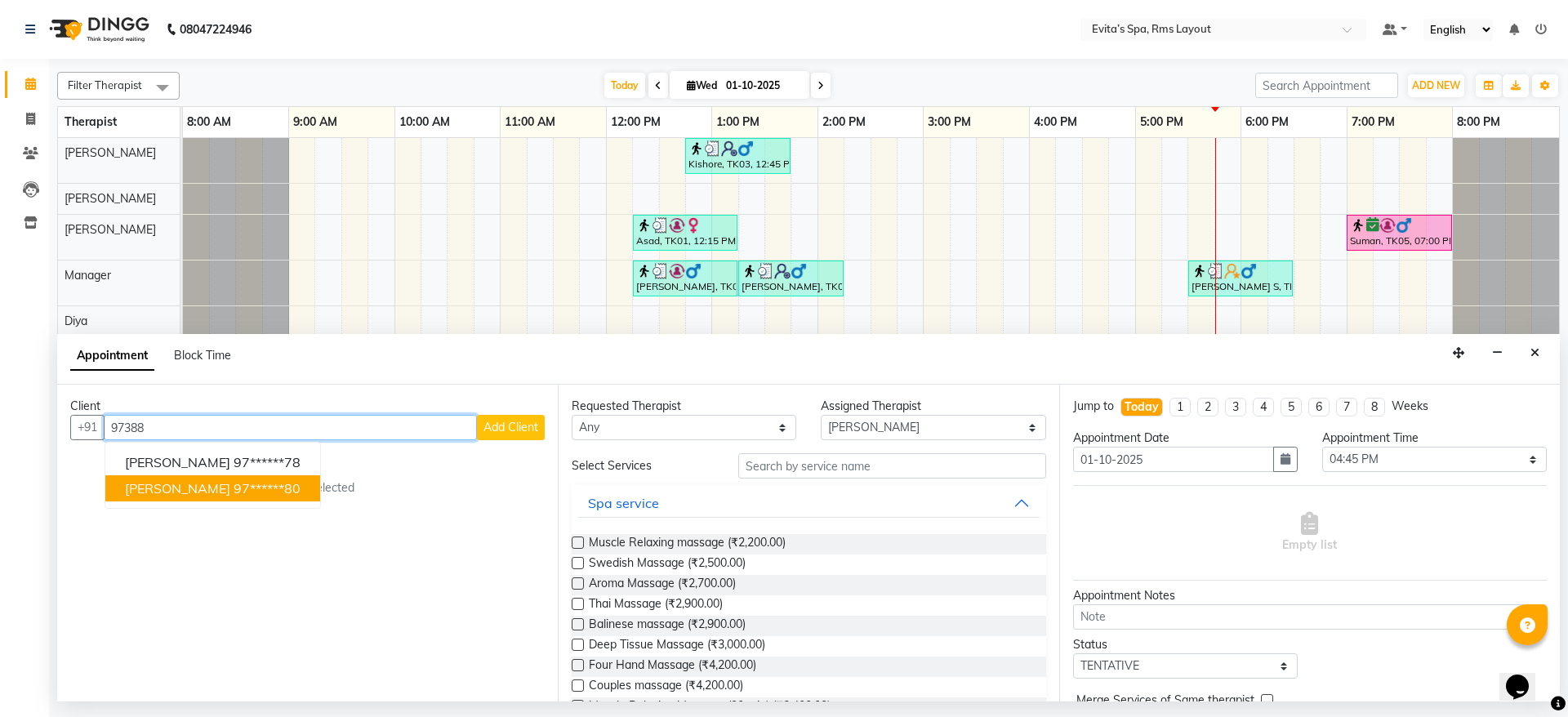
click at [233, 495] on ngb-highlight "97******80" at bounding box center [267, 488] width 67 height 16
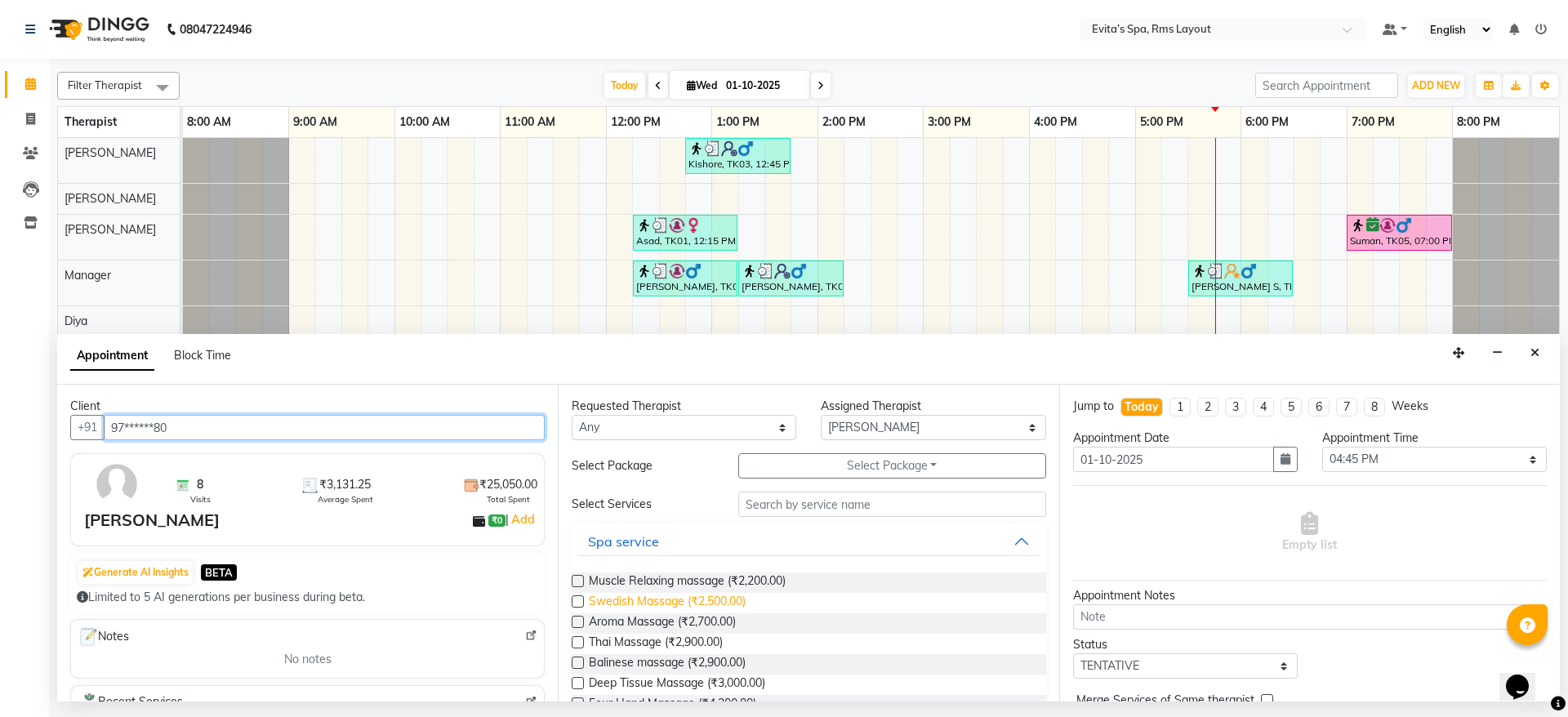
type input "97******80"
click at [675, 603] on span "Swedish Massage (₹2,500.00)" at bounding box center [667, 603] width 156 height 21
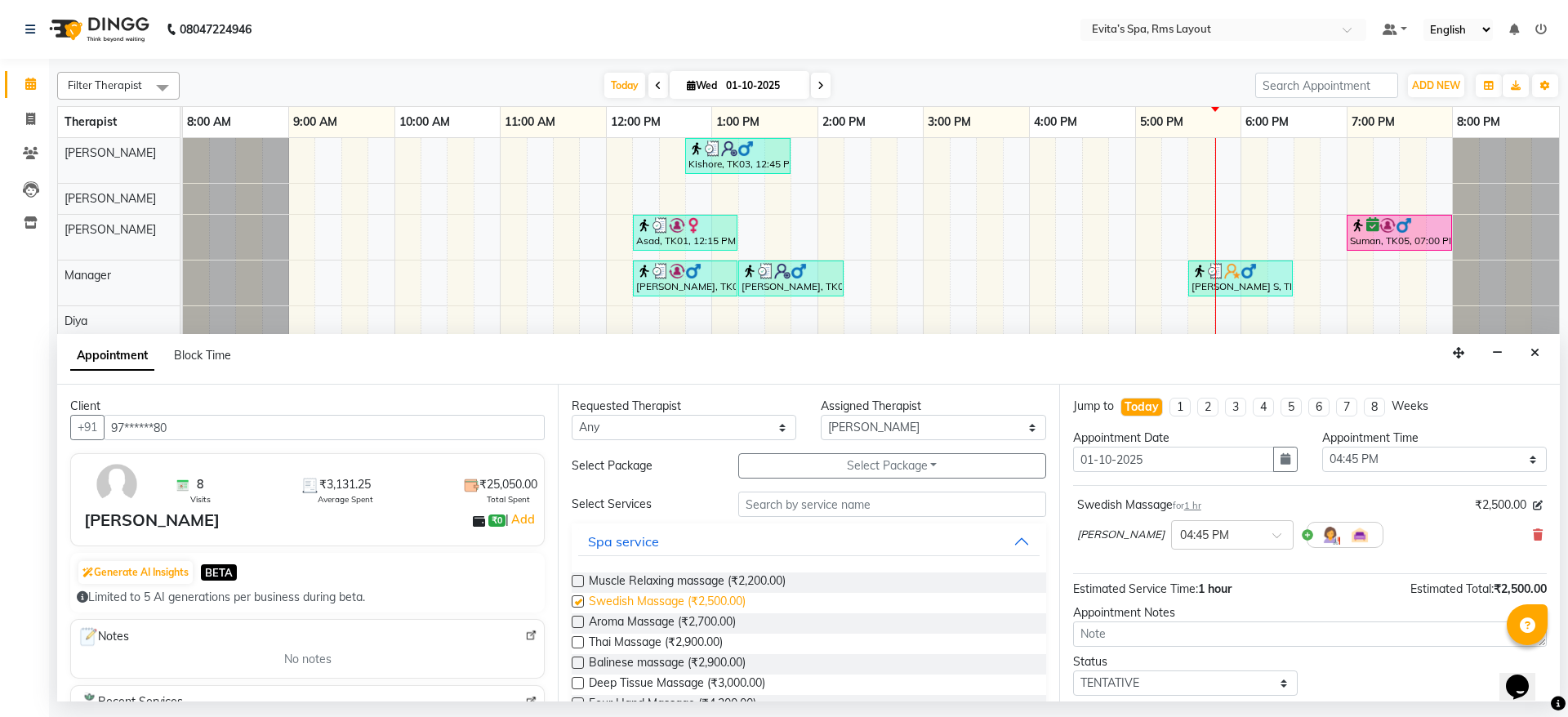
checkbox input "false"
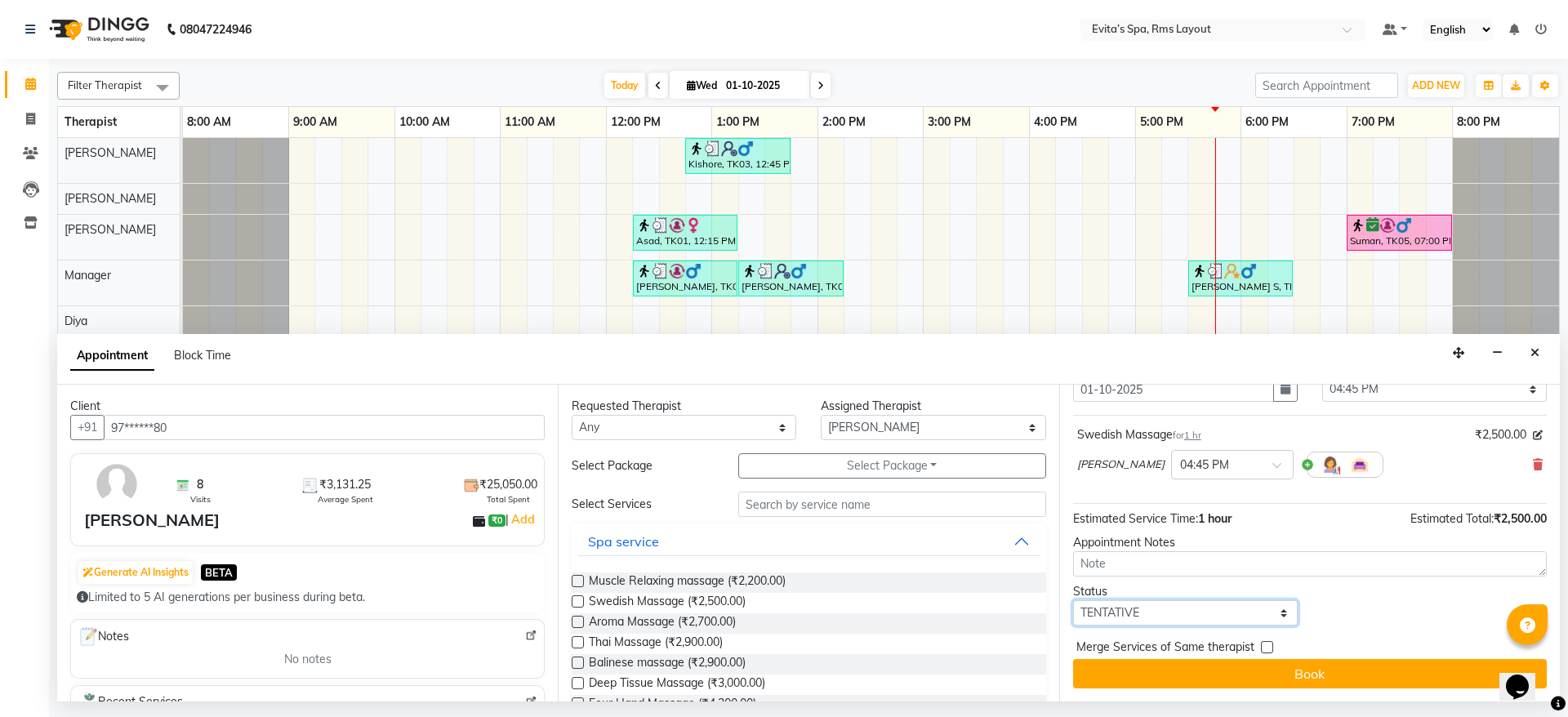
click at [1172, 610] on select "Select TENTATIVE CONFIRM CHECK-IN UPCOMING" at bounding box center [1185, 612] width 225 height 25
select select "confirm booking"
click at [1073, 600] on select "Select TENTATIVE CONFIRM CHECK-IN UPCOMING" at bounding box center [1185, 612] width 225 height 25
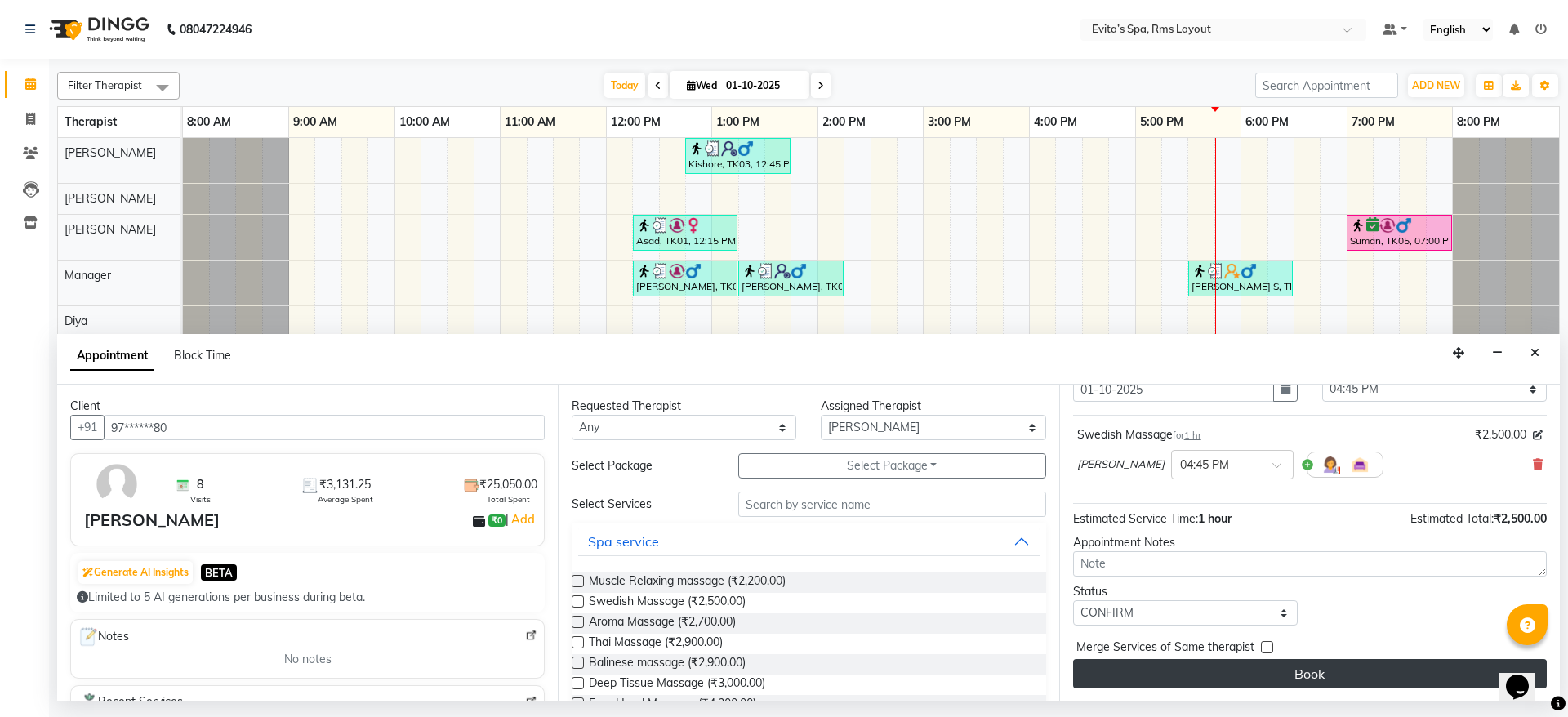
click at [1307, 672] on button "Book" at bounding box center [1310, 673] width 474 height 29
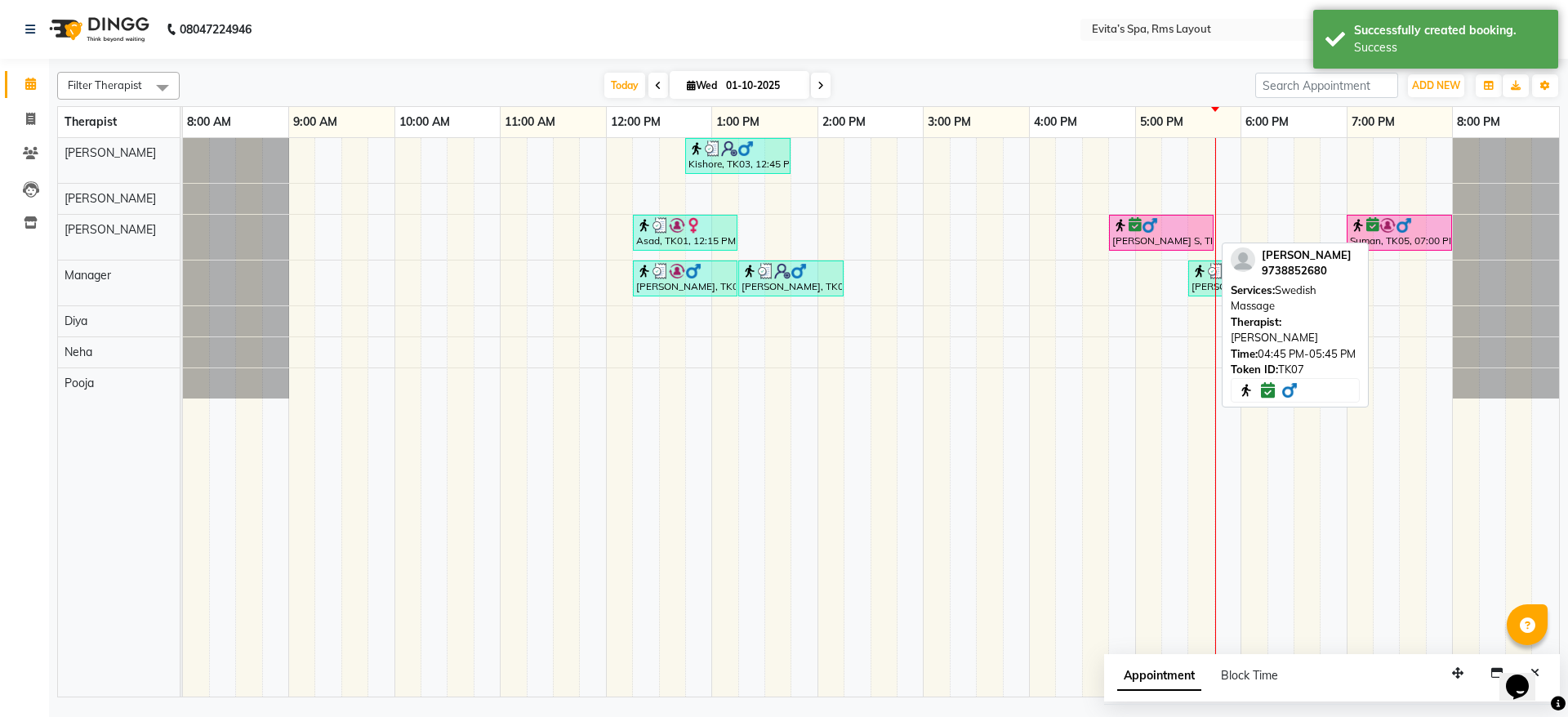
click at [1166, 240] on div "[PERSON_NAME] S, TK07, 04:45 PM-05:45 PM, Swedish Massage" at bounding box center [1161, 232] width 101 height 31
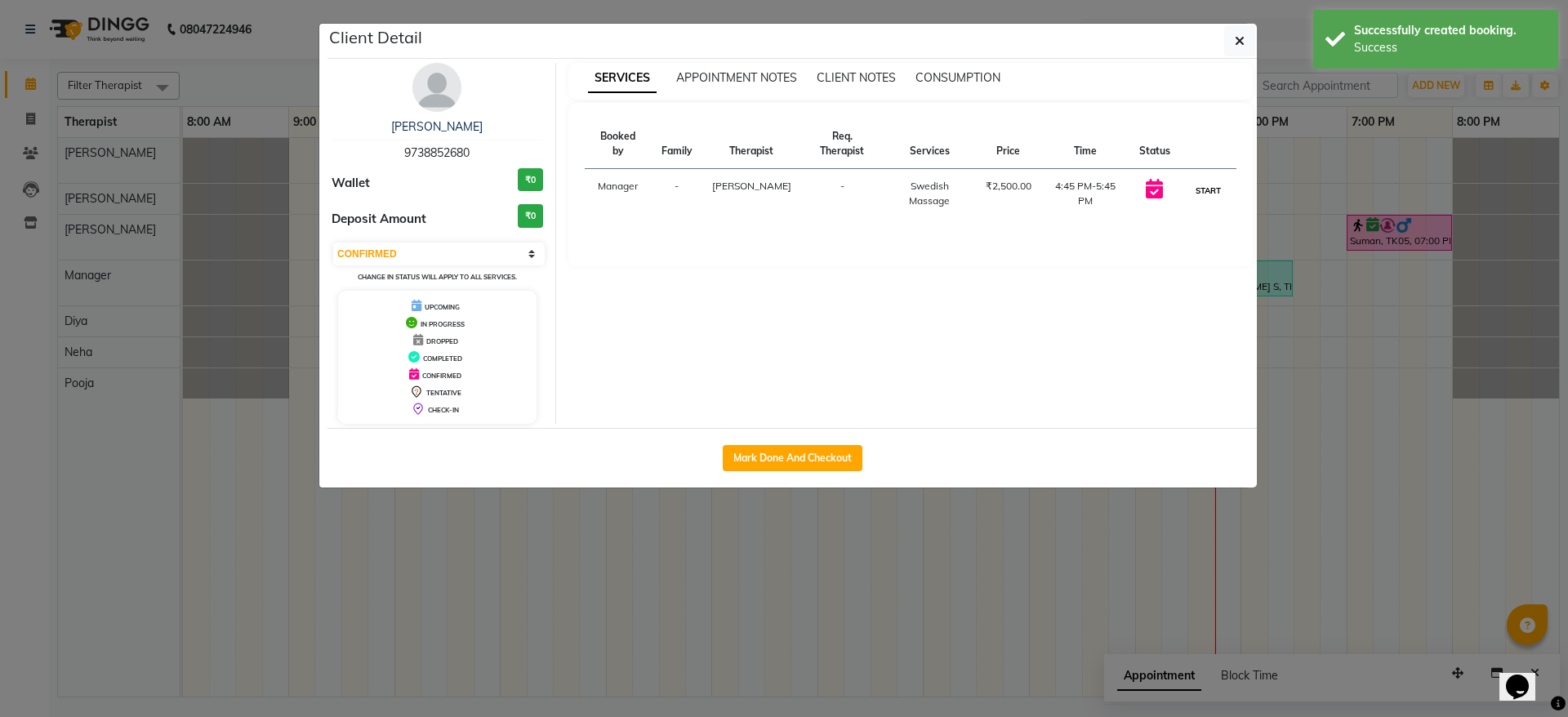
click at [1207, 181] on button "START" at bounding box center [1209, 191] width 34 height 21
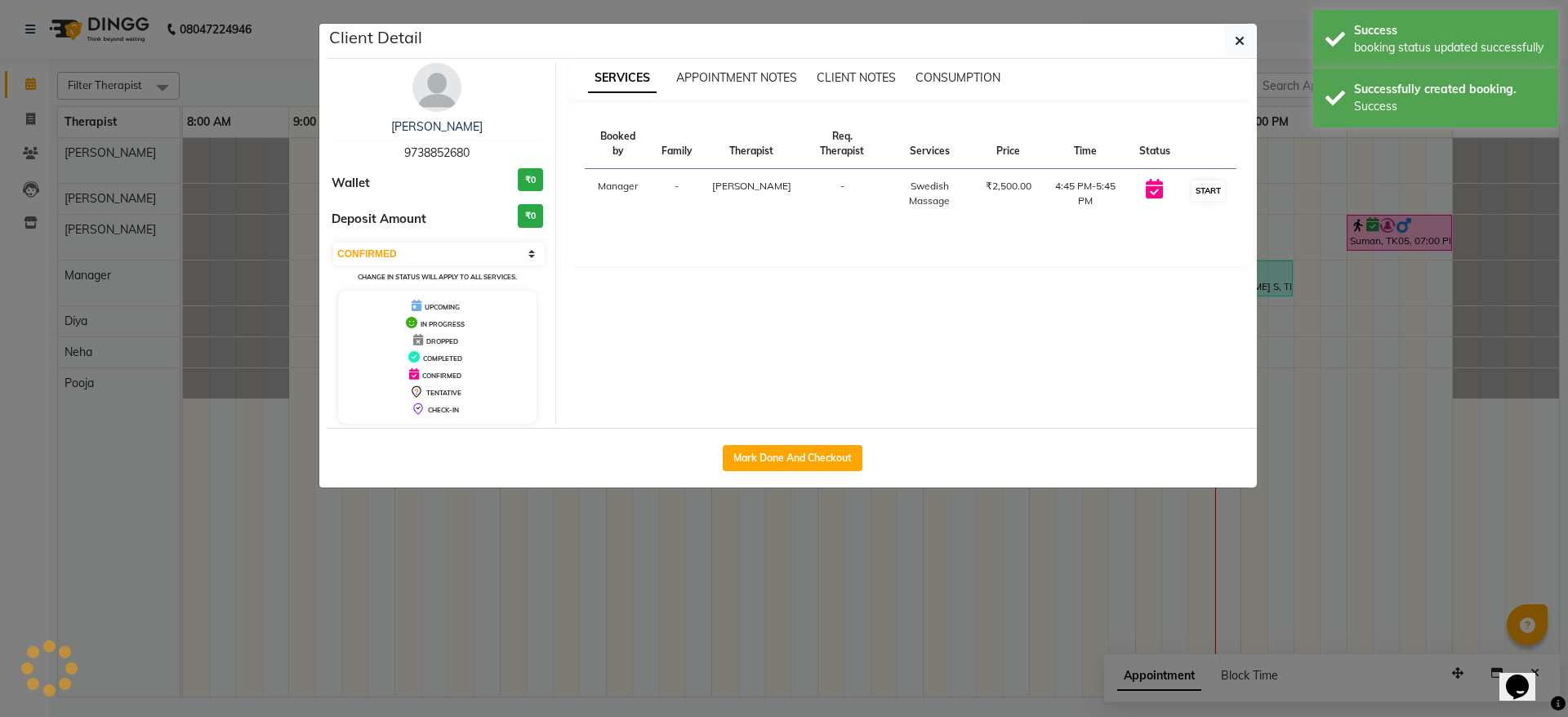
select select "1"
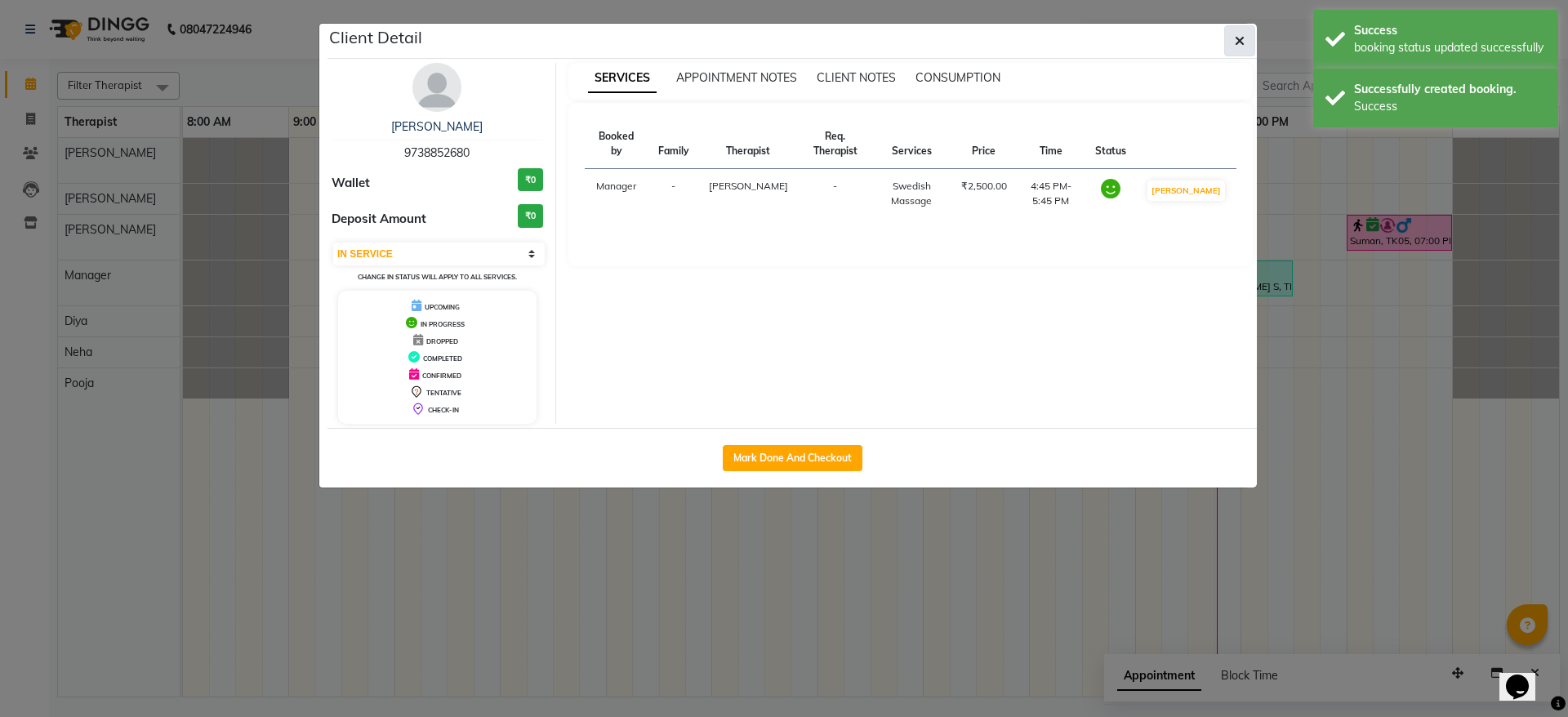
click at [1230, 36] on button "button" at bounding box center [1238, 40] width 31 height 31
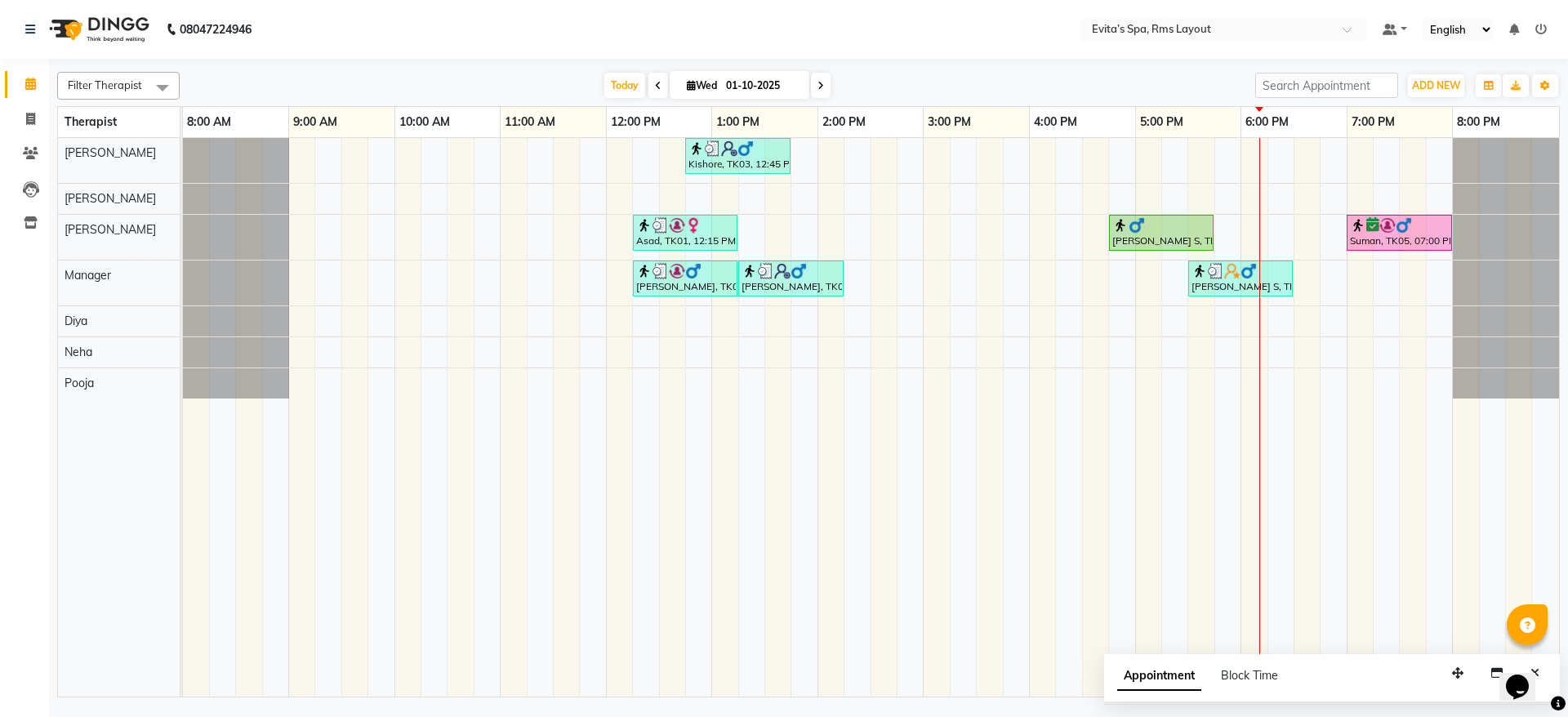
drag, startPoint x: 812, startPoint y: 85, endPoint x: 778, endPoint y: 87, distance: 34.1
click at [778, 87] on div "[DATE] [DATE]" at bounding box center [717, 86] width 229 height 24
click at [778, 87] on input "01-10-2025" at bounding box center [761, 86] width 81 height 24
select select "10"
select select "2025"
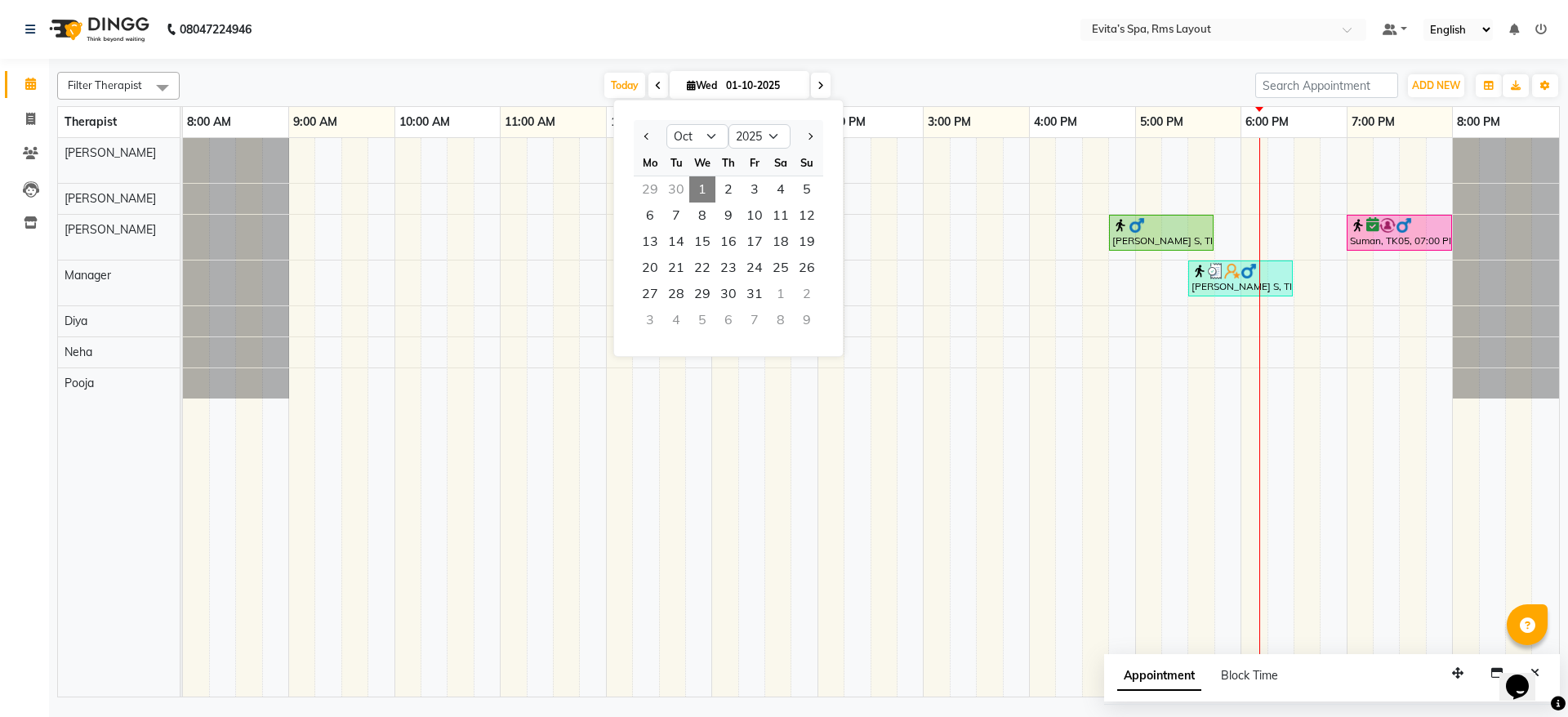
drag, startPoint x: 701, startPoint y: 111, endPoint x: 677, endPoint y: 108, distance: 24.2
click at [677, 108] on ngb-datepicker "Jan Feb Mar Apr May Jun [DATE] Aug Sep Oct Nov [DATE] 2016 2017 2018 2019 2020 …" at bounding box center [728, 227] width 230 height 257
click at [904, 58] on nav "08047224946 Select Location × Evita’s Spa, Rms Layout Default Panel My Panel En…" at bounding box center [784, 29] width 1568 height 59
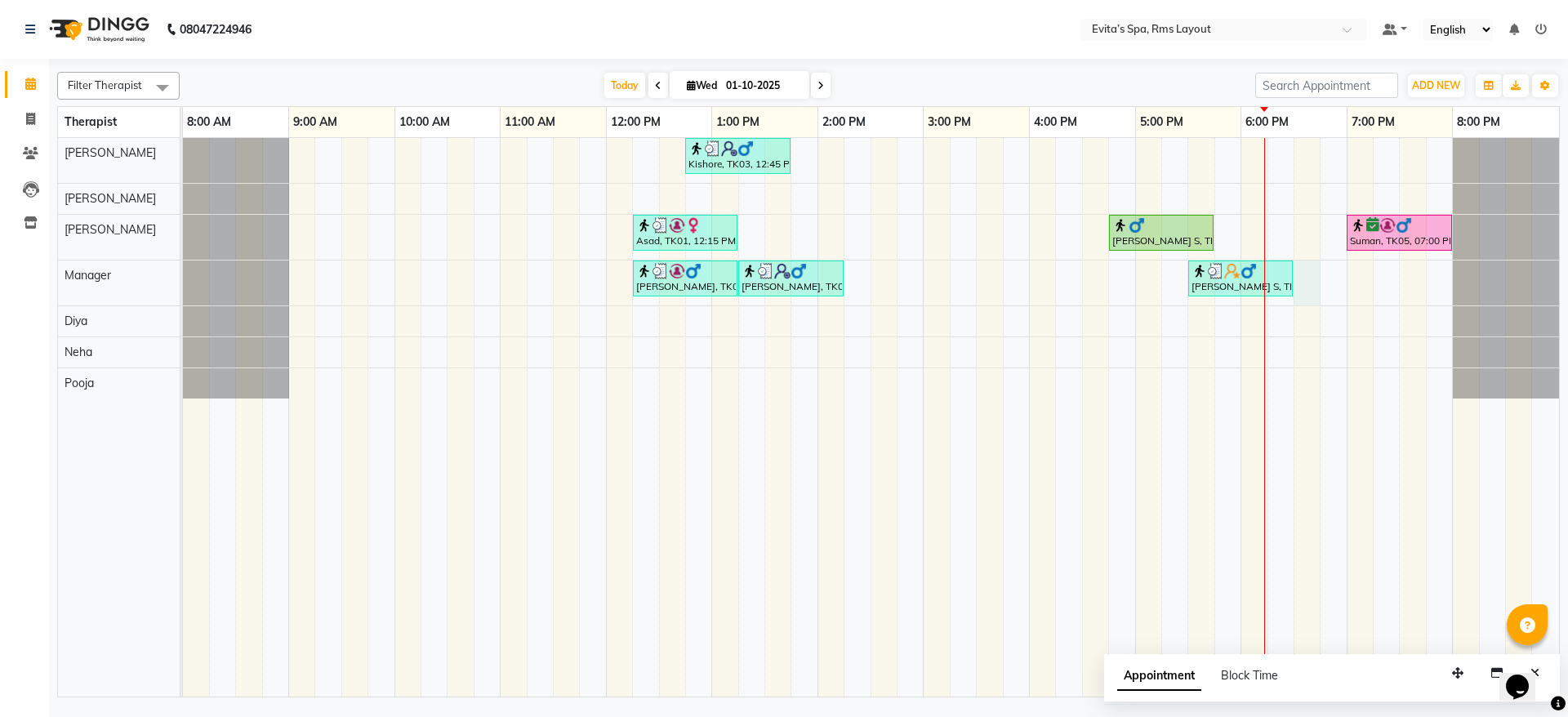
click at [1300, 269] on div "Kishore, TK03, 12:45 PM-01:45 PM, Swedish Massage Asad, TK01, 12:15 PM-01:15 PM…" at bounding box center [871, 417] width 1376 height 559
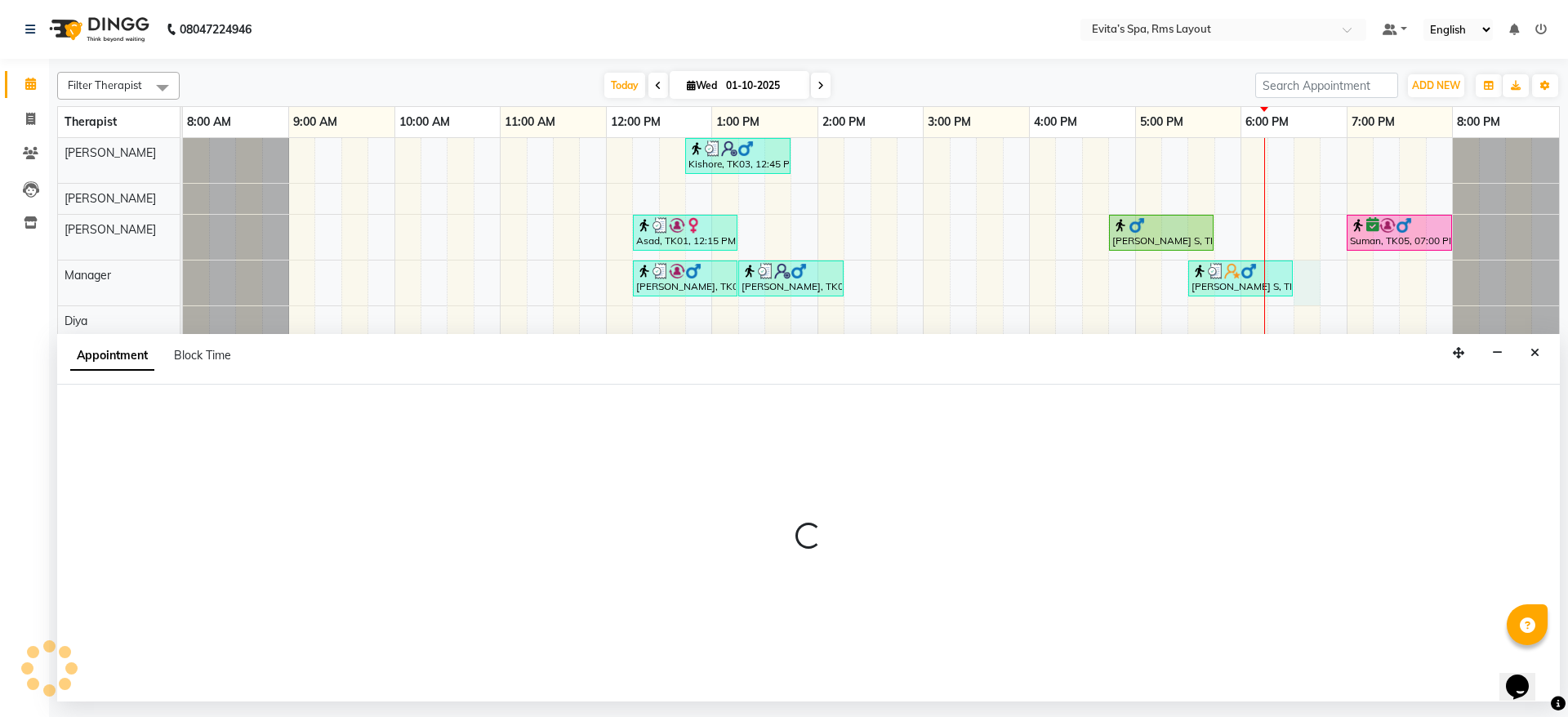
select select "71560"
select select "1110"
select select "tentative"
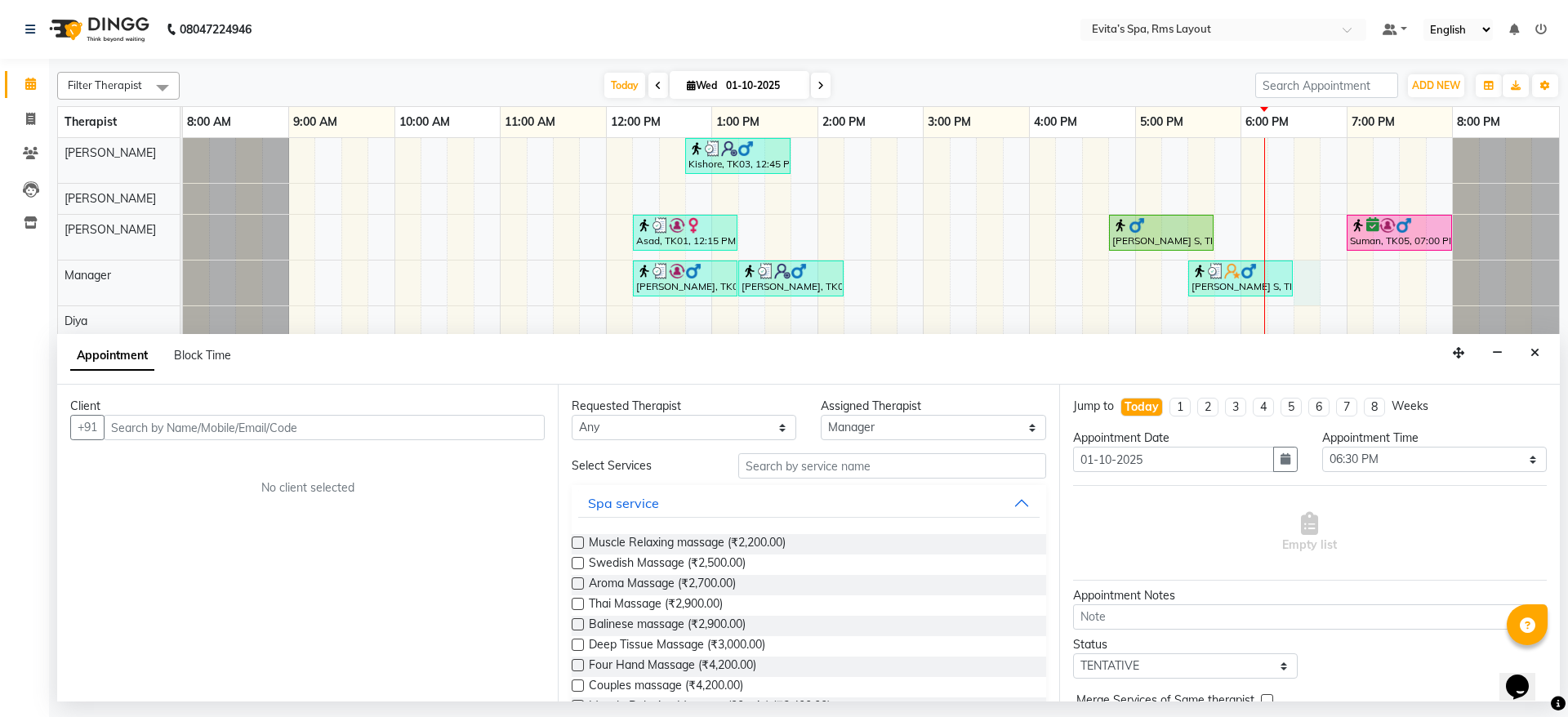
click at [535, 425] on input "text" at bounding box center [324, 427] width 441 height 25
click at [375, 425] on input "8950944900" at bounding box center [290, 427] width 374 height 25
drag, startPoint x: 374, startPoint y: 425, endPoint x: 103, endPoint y: 432, distance: 271.1
click at [103, 432] on div "[PHONE_NUMBER] Add Client" at bounding box center [307, 427] width 475 height 25
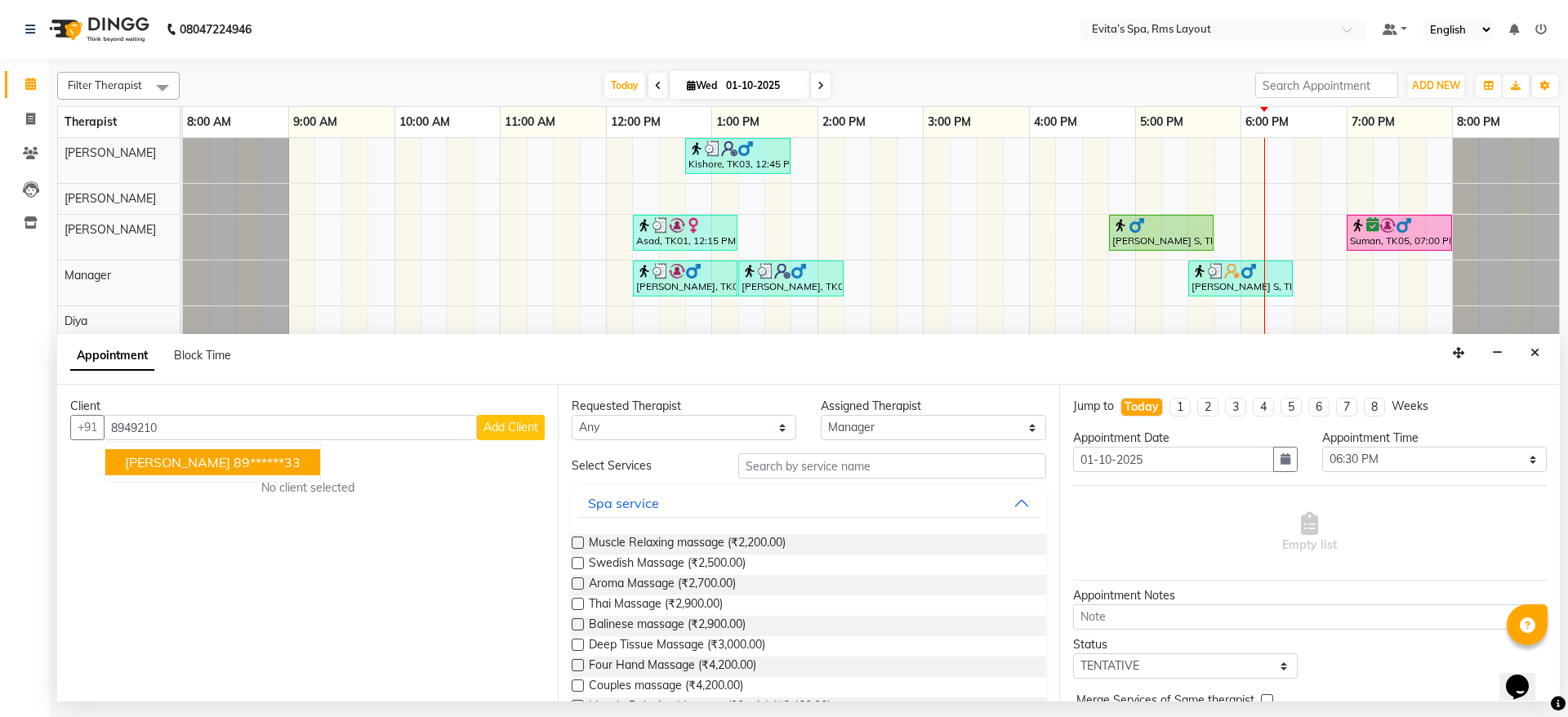
click at [233, 461] on ngb-highlight "89******33" at bounding box center [267, 461] width 67 height 16
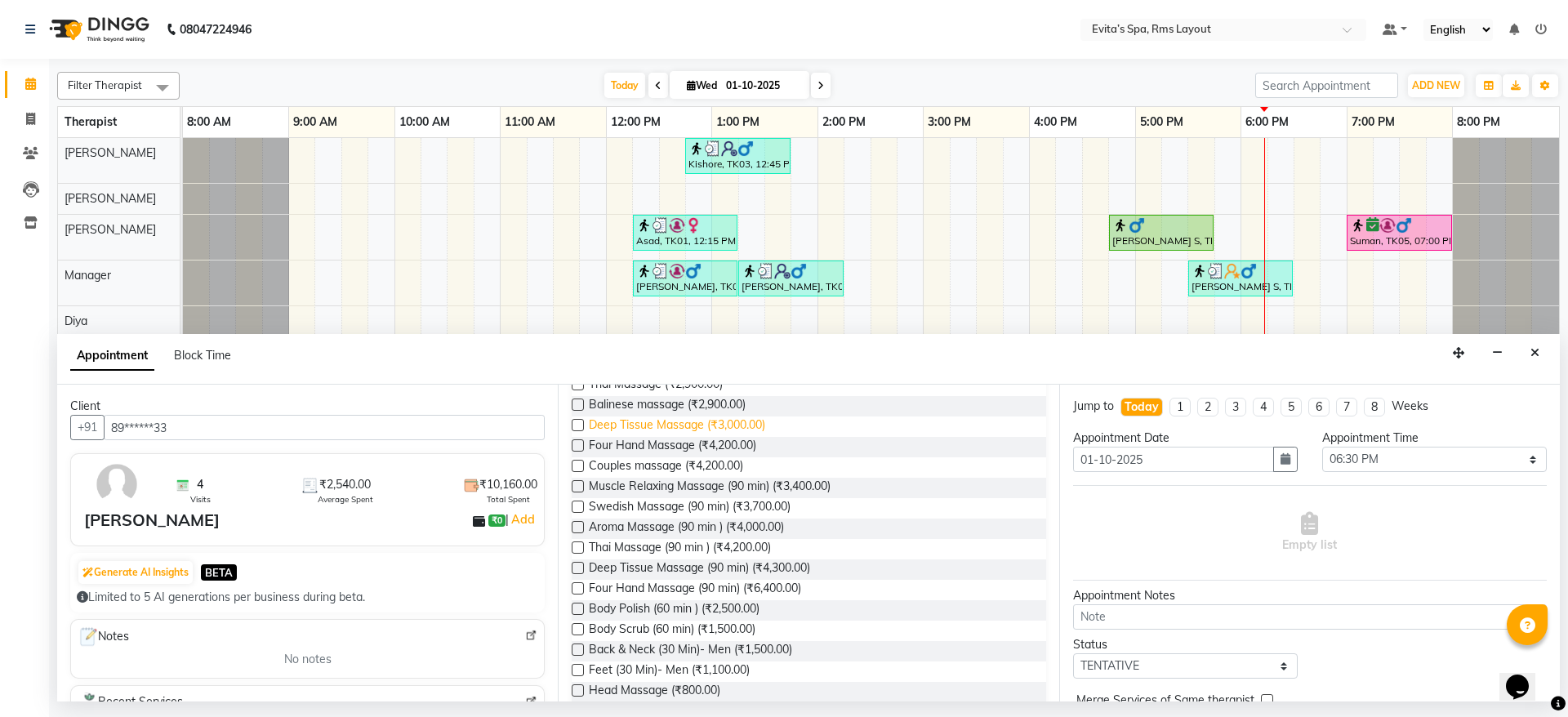
scroll to position [229, 0]
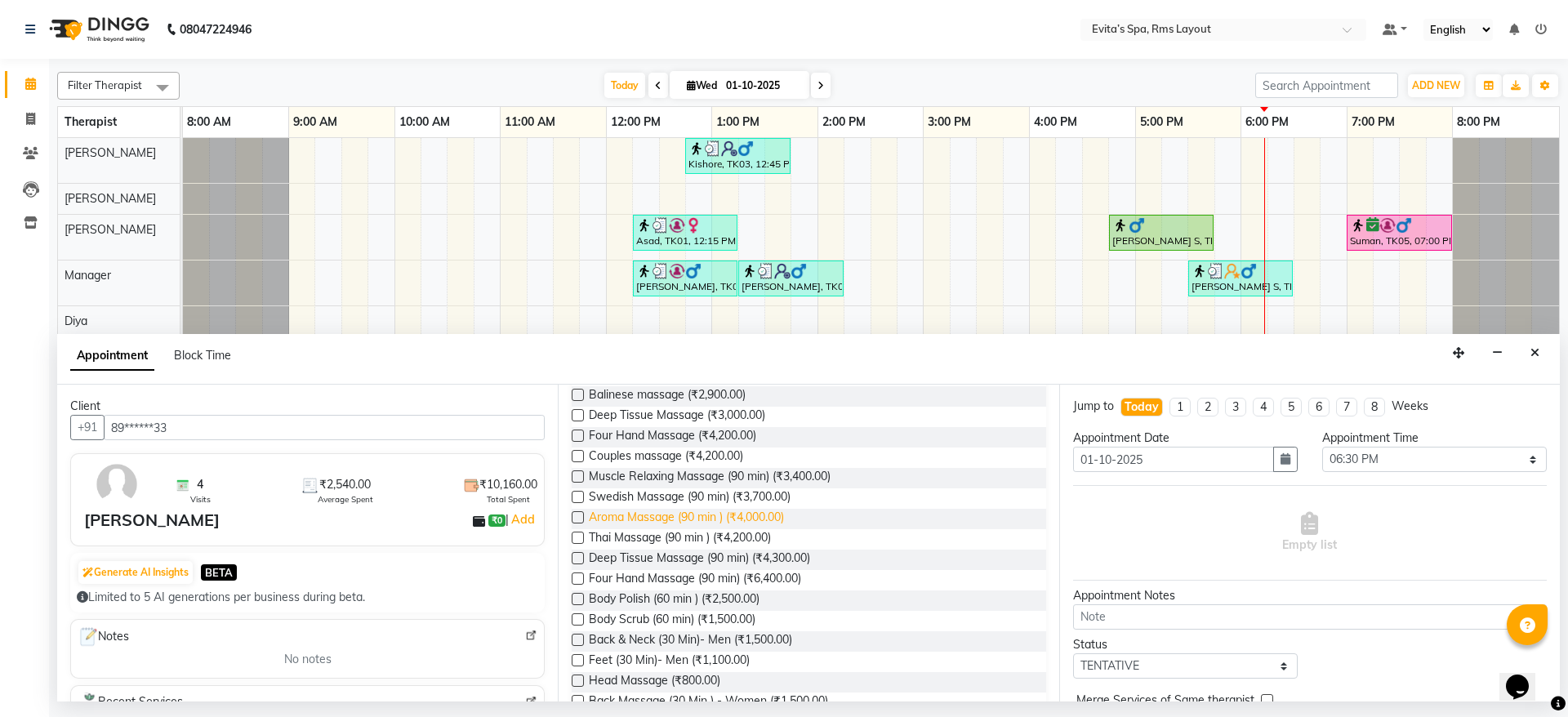
type input "89******33"
click at [739, 519] on span "Aroma Massage (90 min ) (₹4,000.00)" at bounding box center [686, 519] width 195 height 21
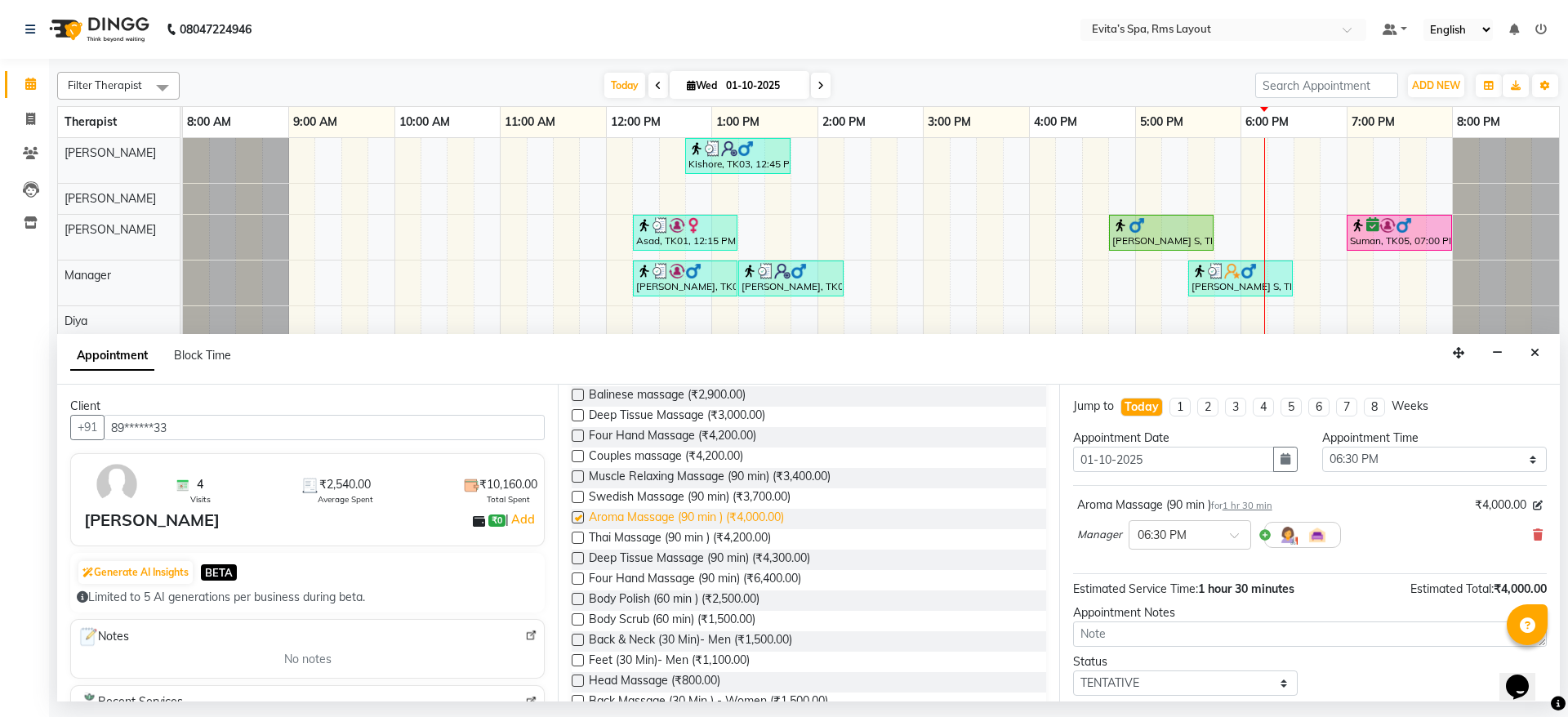
checkbox input "false"
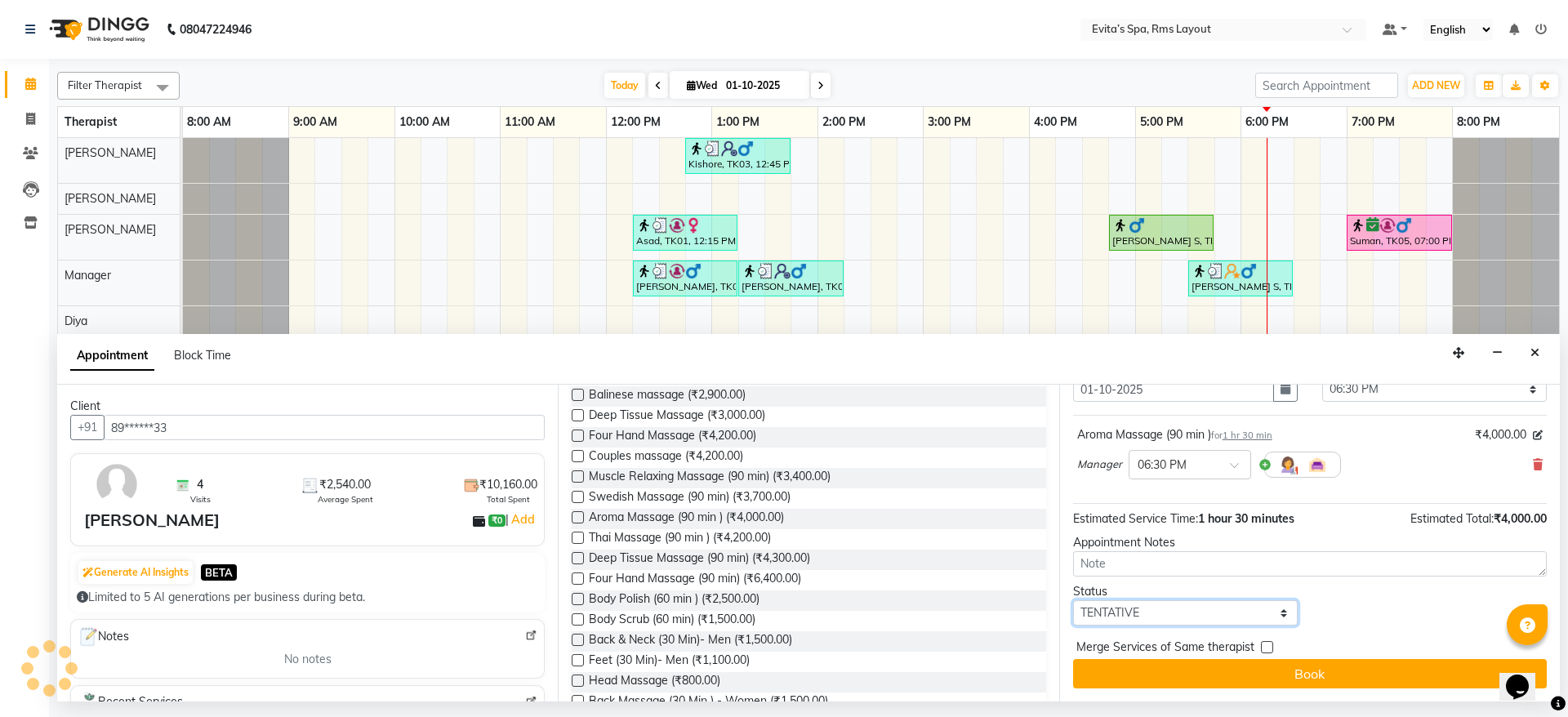
click at [1221, 612] on select "Select TENTATIVE CONFIRM CHECK-IN UPCOMING" at bounding box center [1185, 612] width 225 height 25
select select "confirm booking"
click at [1073, 600] on select "Select TENTATIVE CONFIRM CHECK-IN UPCOMING" at bounding box center [1185, 612] width 225 height 25
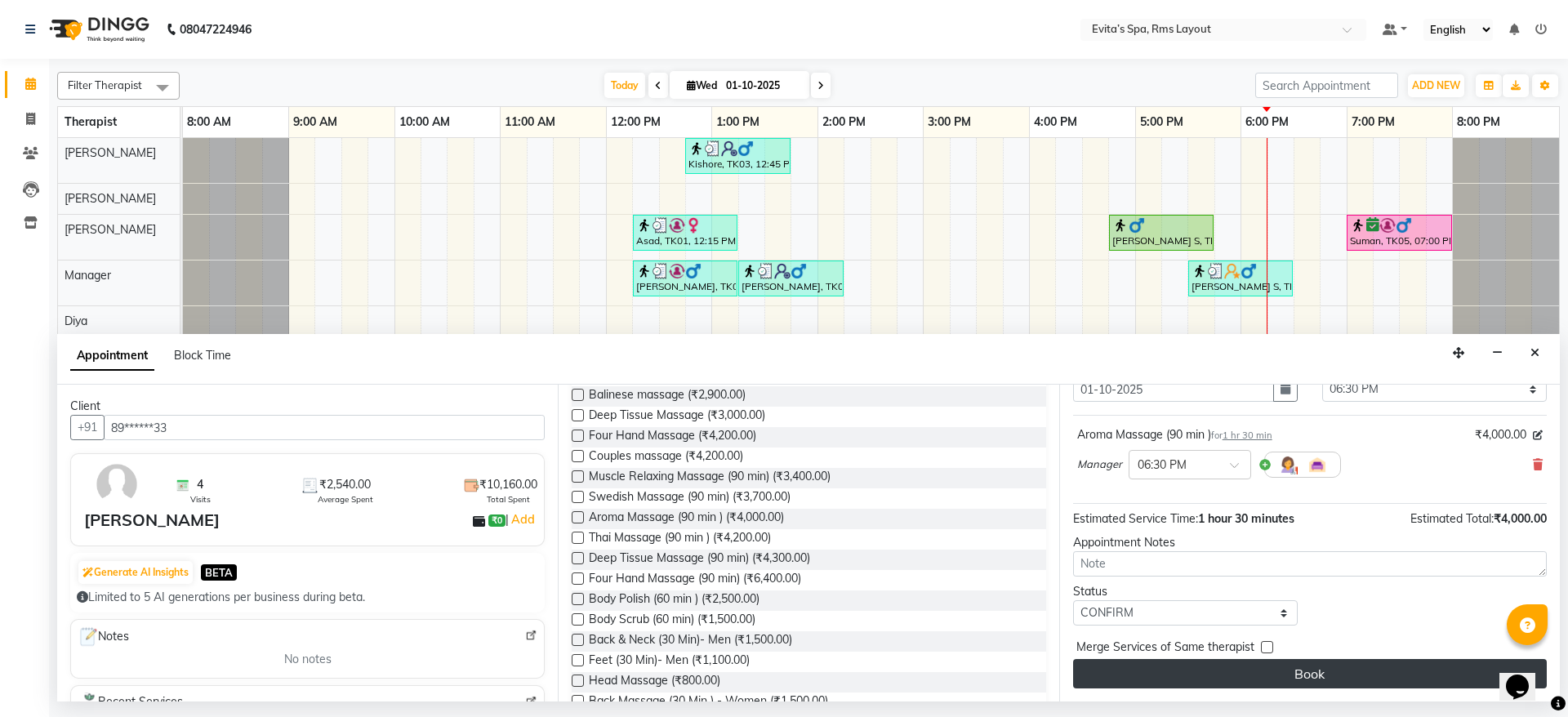
click at [1297, 680] on button "Book" at bounding box center [1310, 673] width 474 height 29
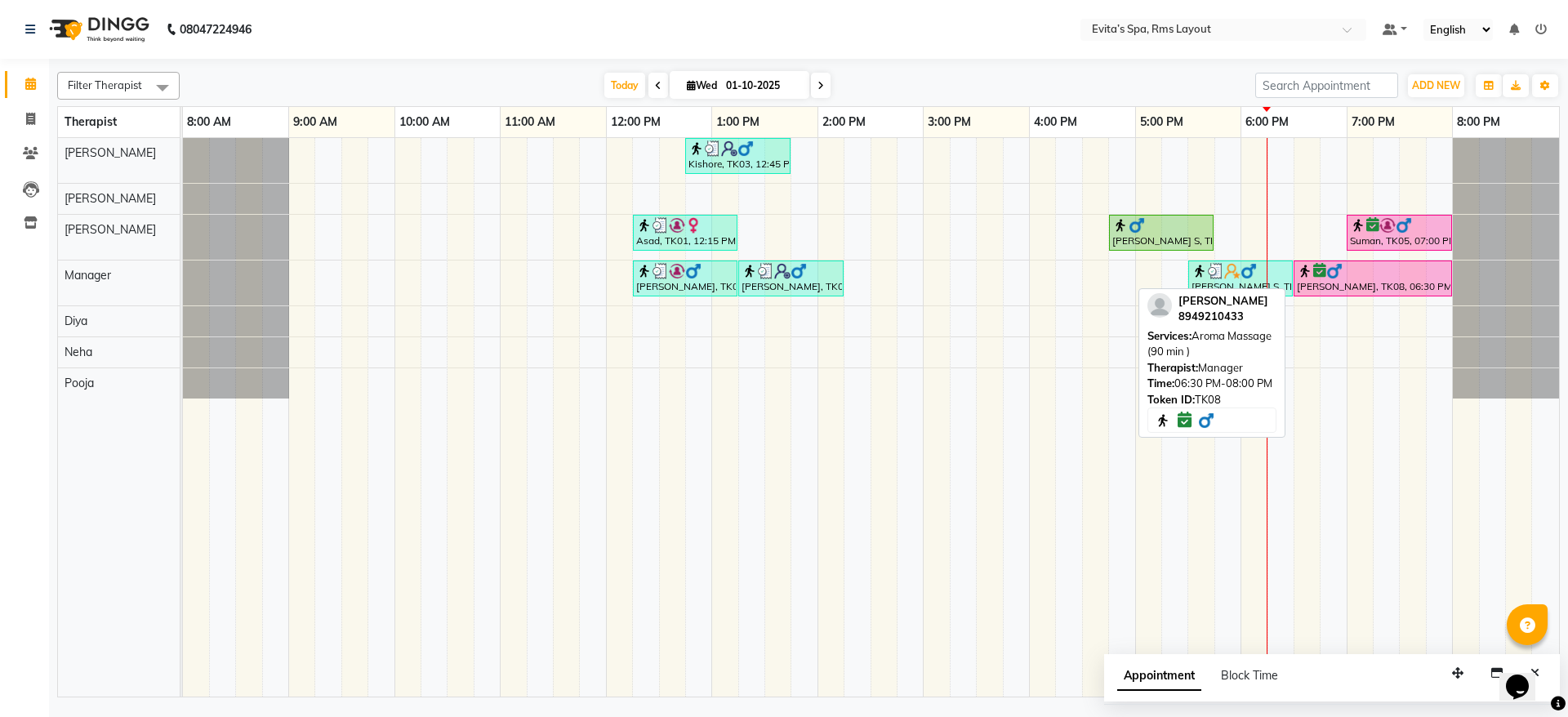
click at [1332, 271] on img at bounding box center [1334, 271] width 16 height 16
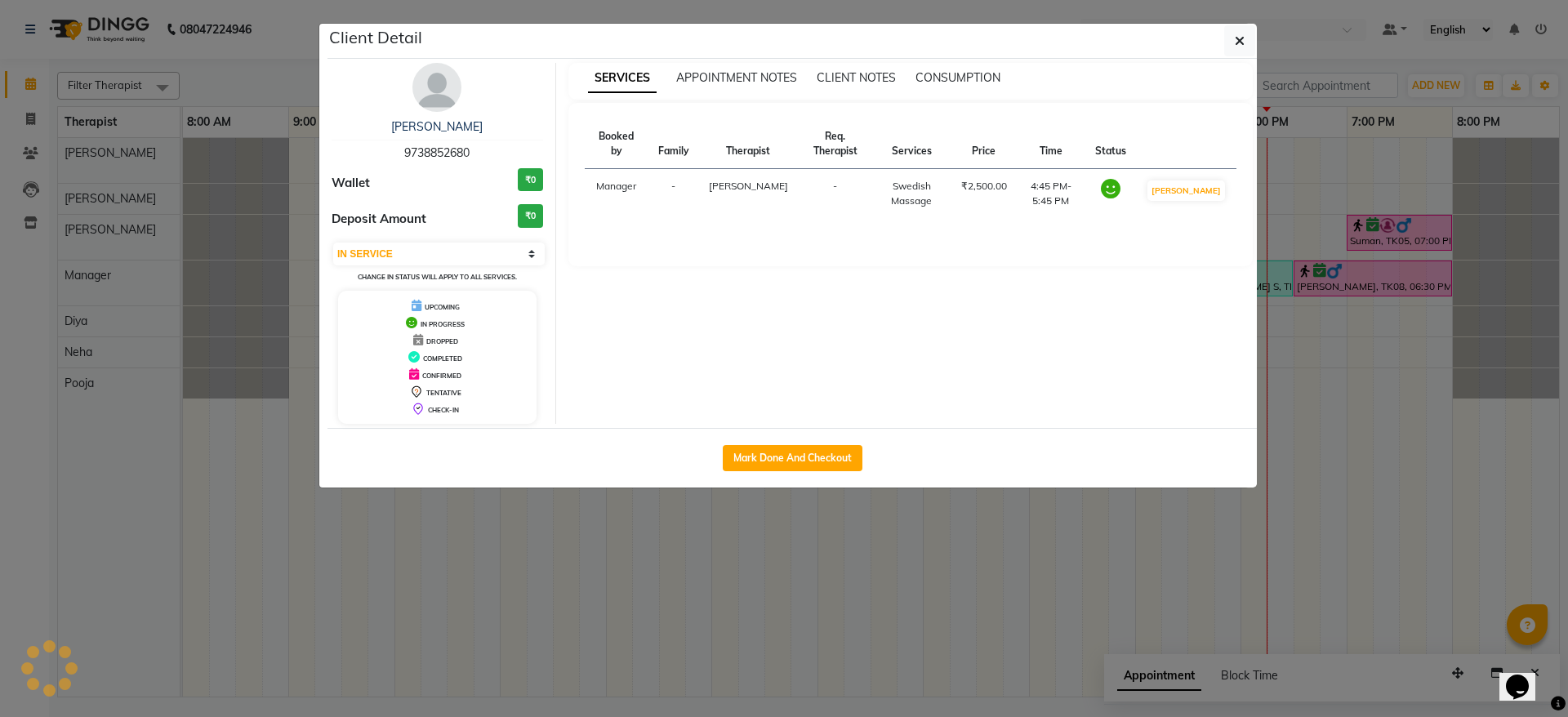
select select "6"
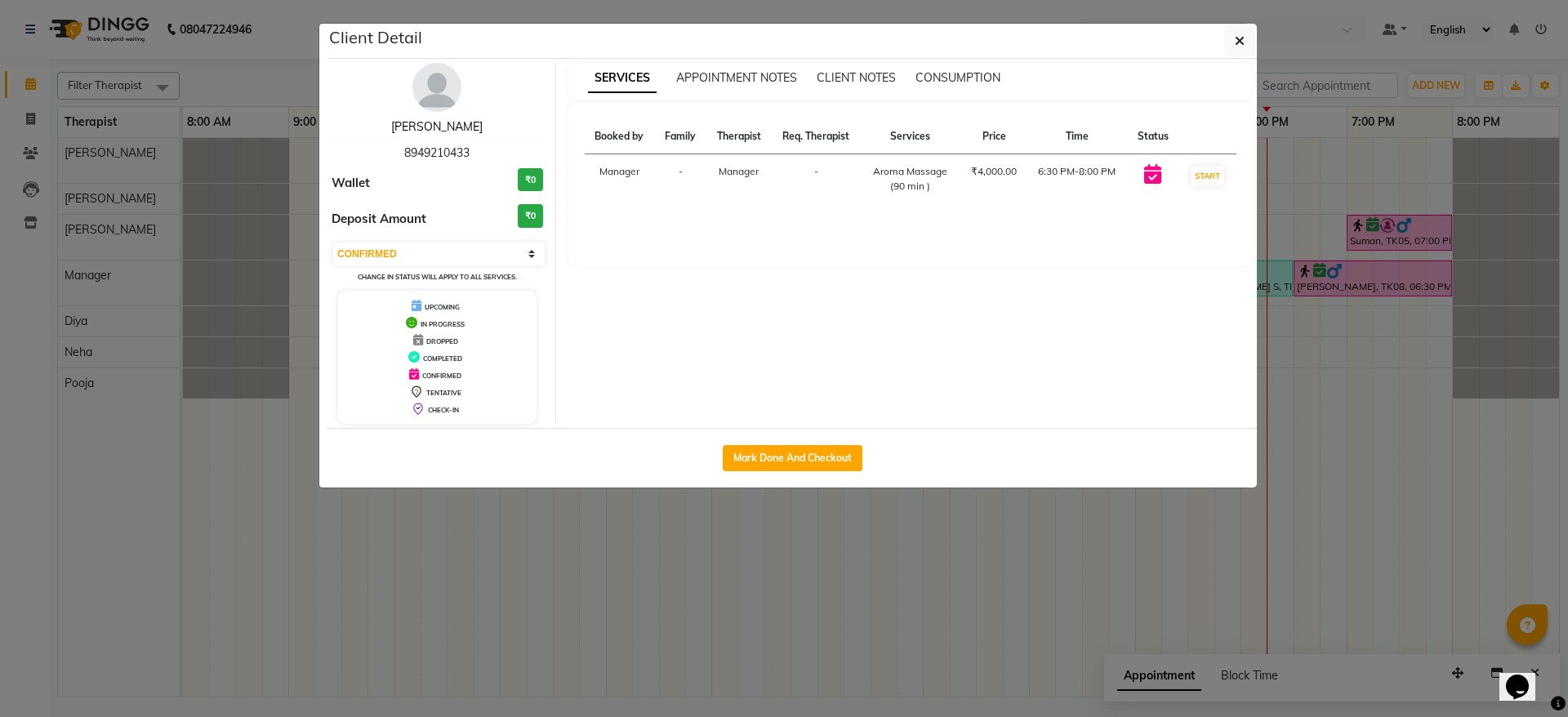
click at [425, 133] on link "[PERSON_NAME]" at bounding box center [437, 126] width 92 height 15
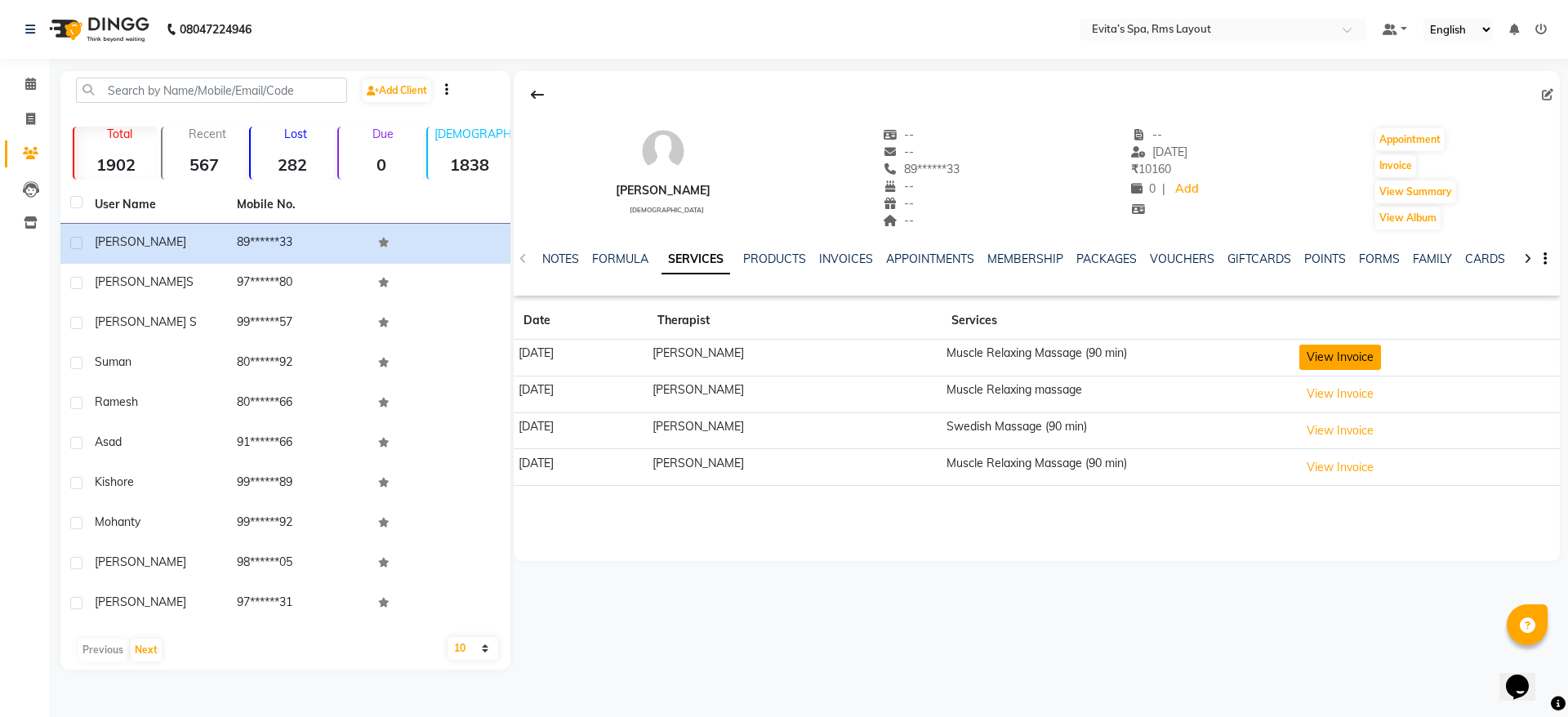
click at [1315, 361] on button "View Invoice" at bounding box center [1340, 357] width 81 height 25
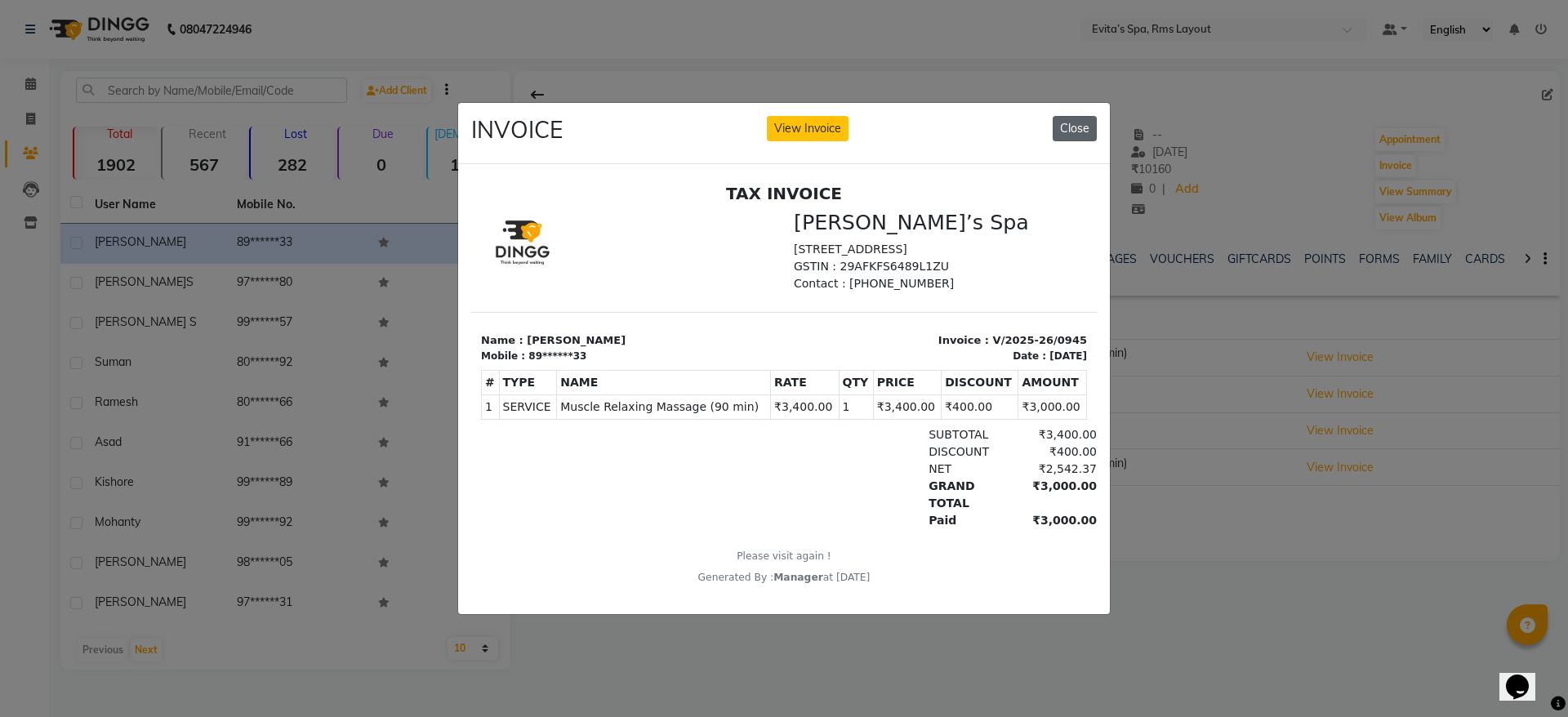
click at [1079, 116] on button "Close" at bounding box center [1074, 128] width 44 height 25
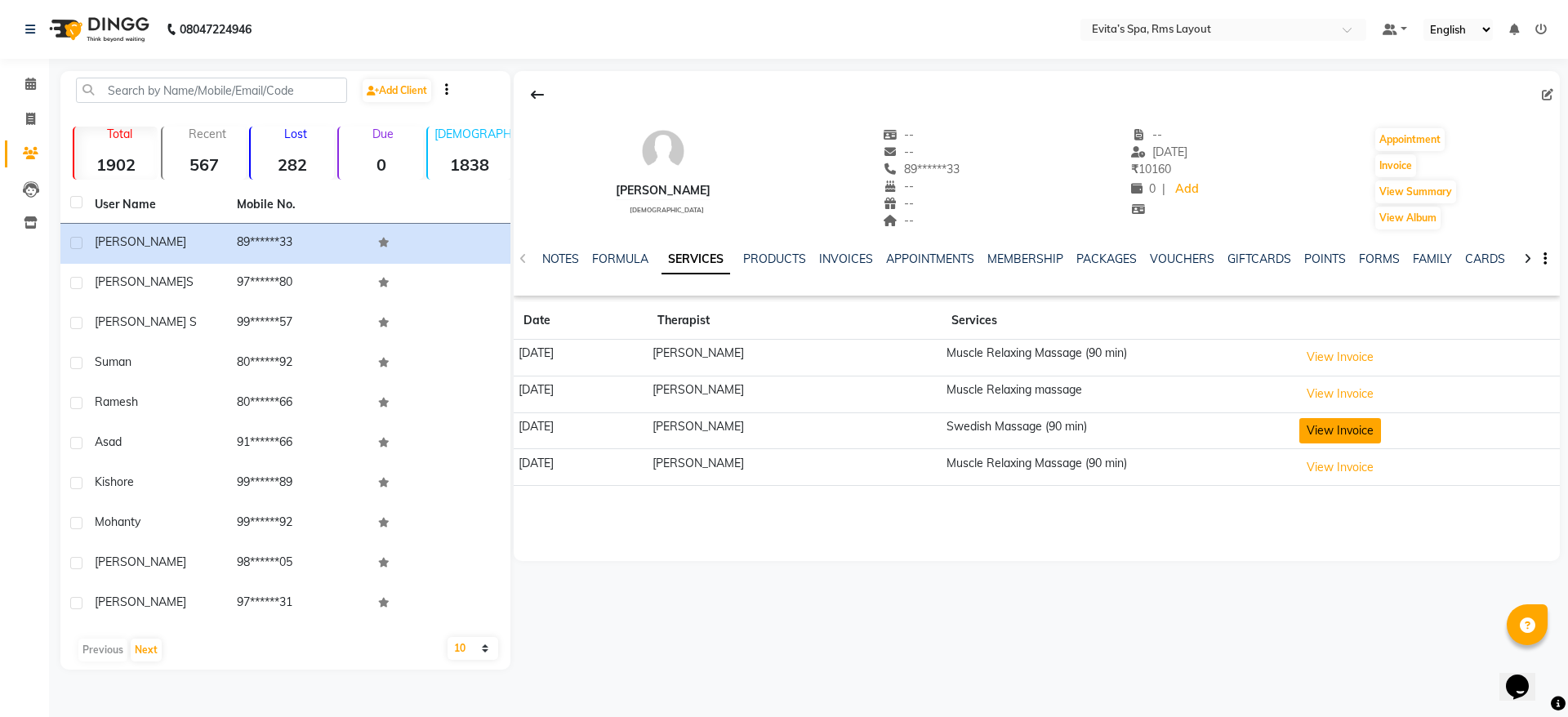
click at [1299, 438] on button "View Invoice" at bounding box center [1340, 431] width 81 height 25
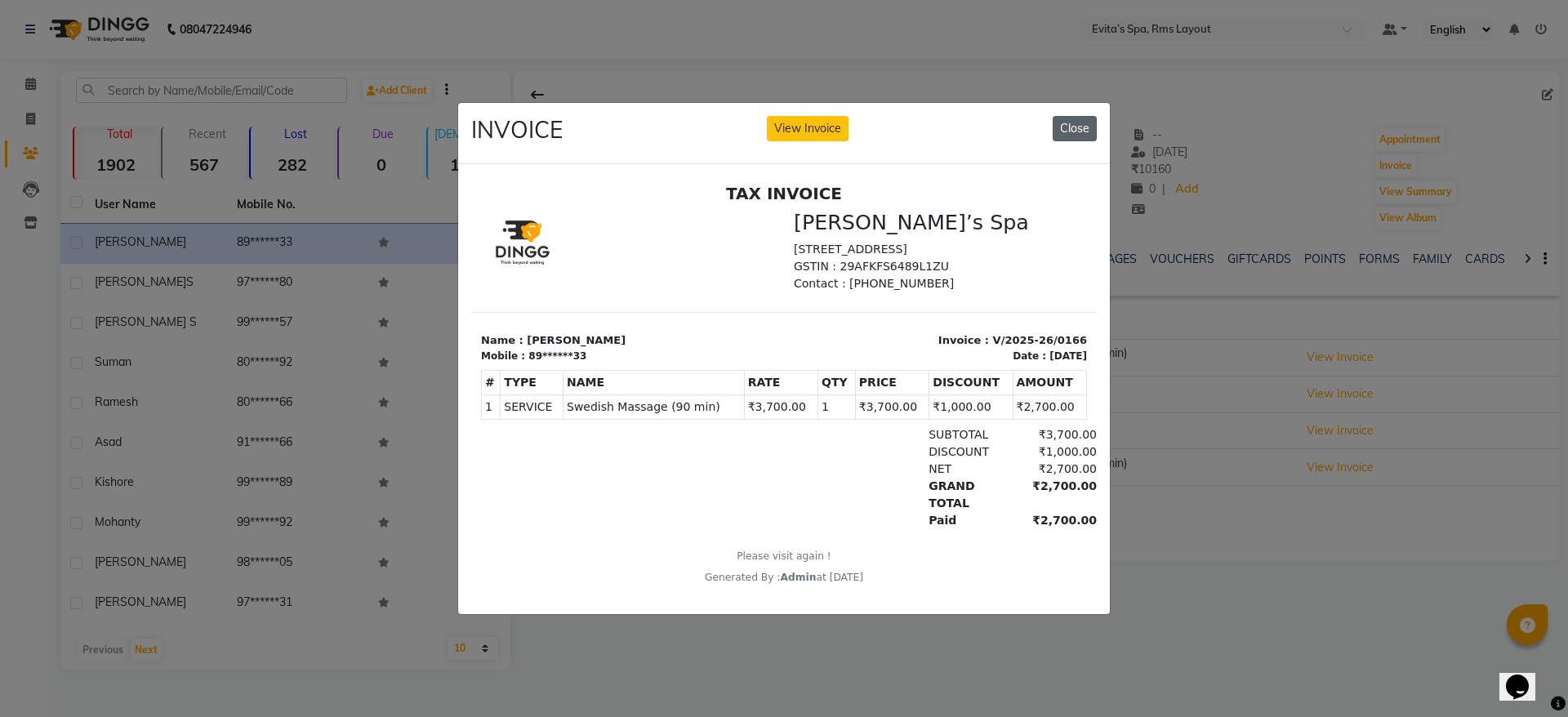
click at [1082, 116] on button "Close" at bounding box center [1074, 128] width 44 height 25
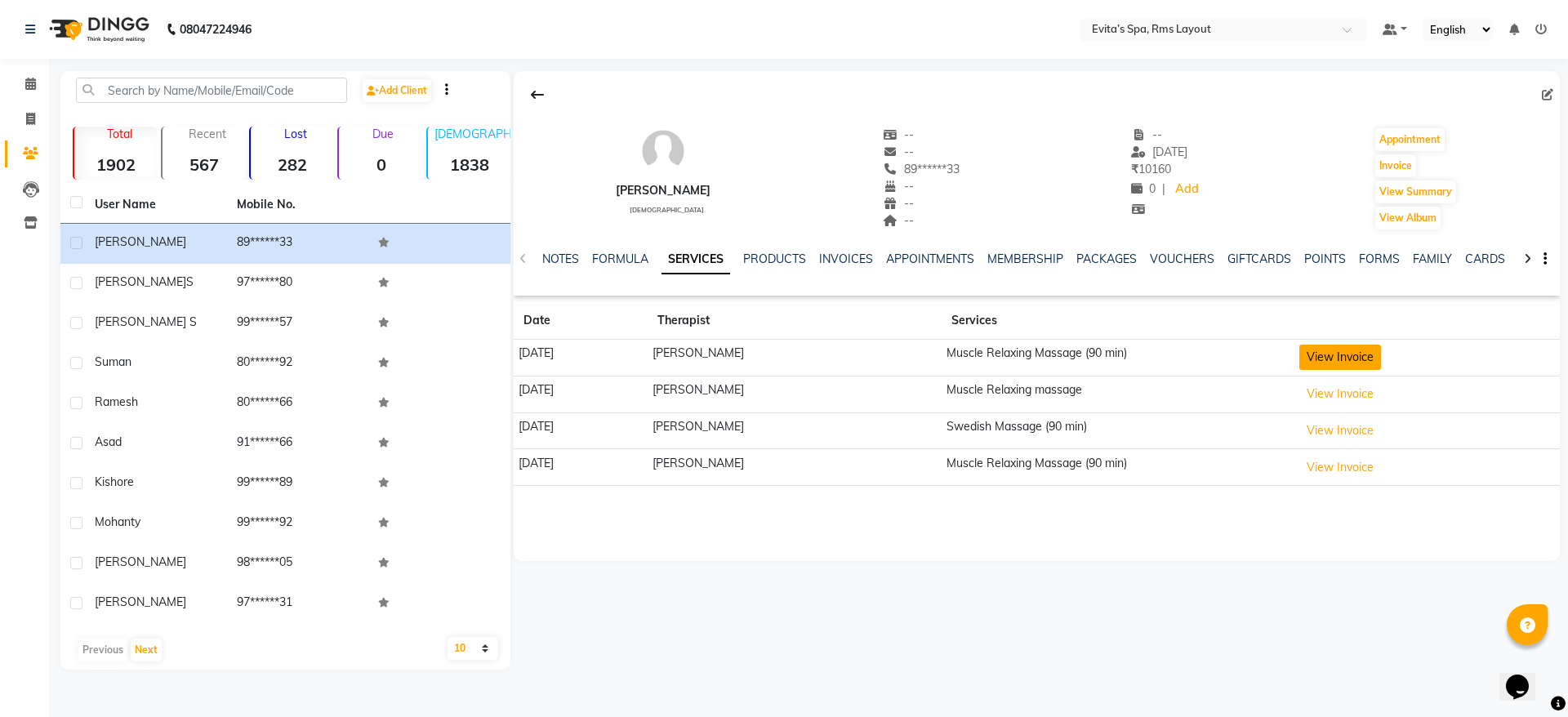
click at [1335, 355] on button "View Invoice" at bounding box center [1340, 357] width 81 height 25
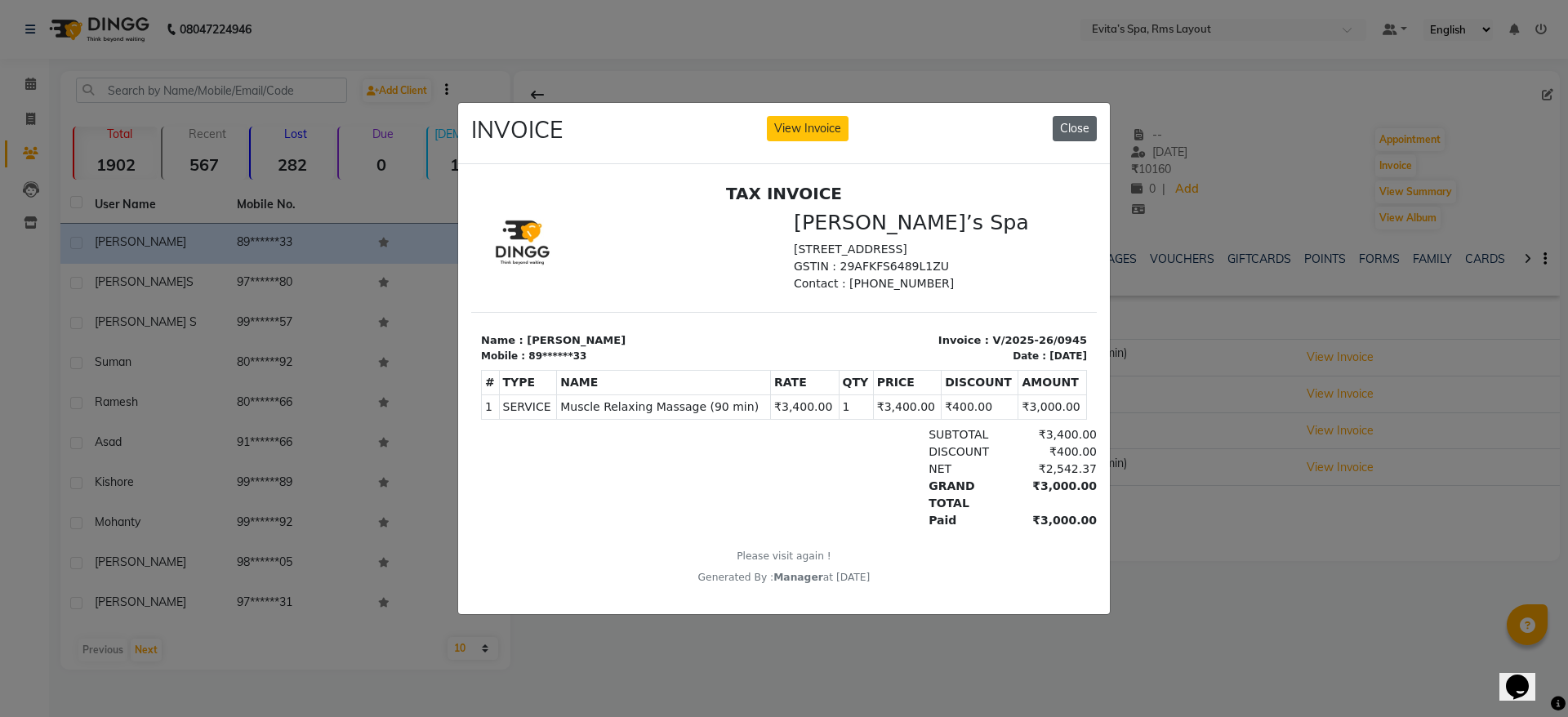
click at [1085, 118] on button "Close" at bounding box center [1074, 128] width 44 height 25
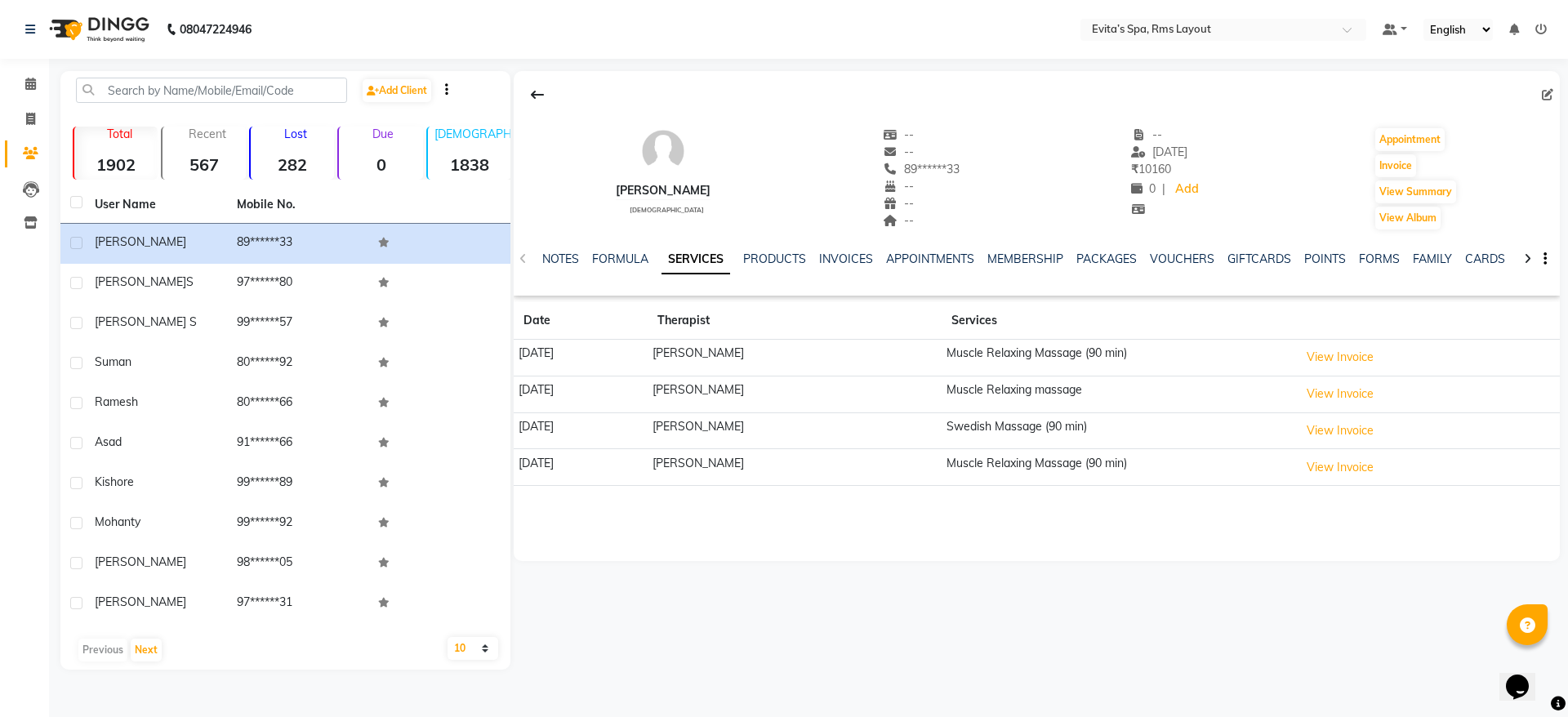
click at [116, 22] on img at bounding box center [96, 29] width 111 height 46
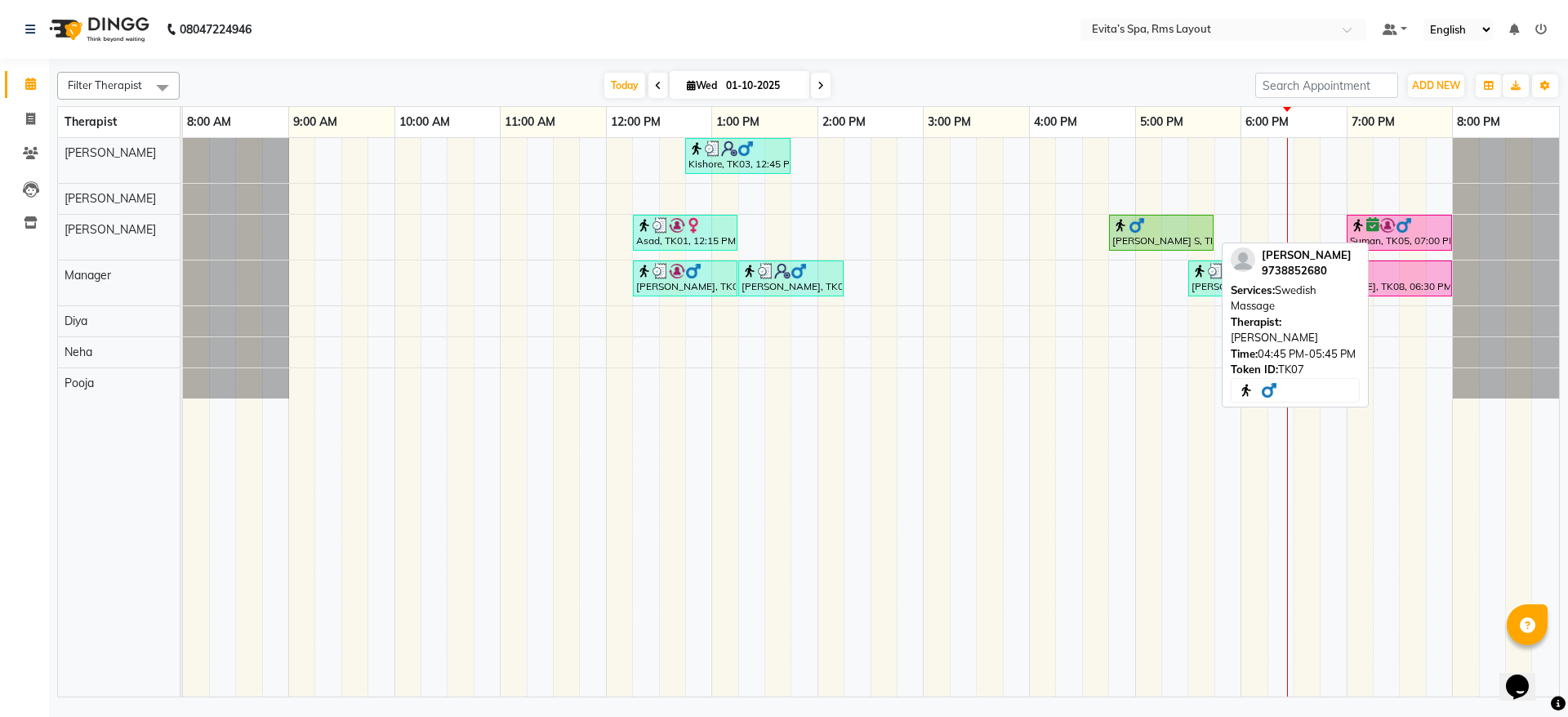
click at [1165, 243] on div "[PERSON_NAME] S, TK07, 04:45 PM-05:45 PM, Swedish Massage" at bounding box center [1161, 232] width 101 height 31
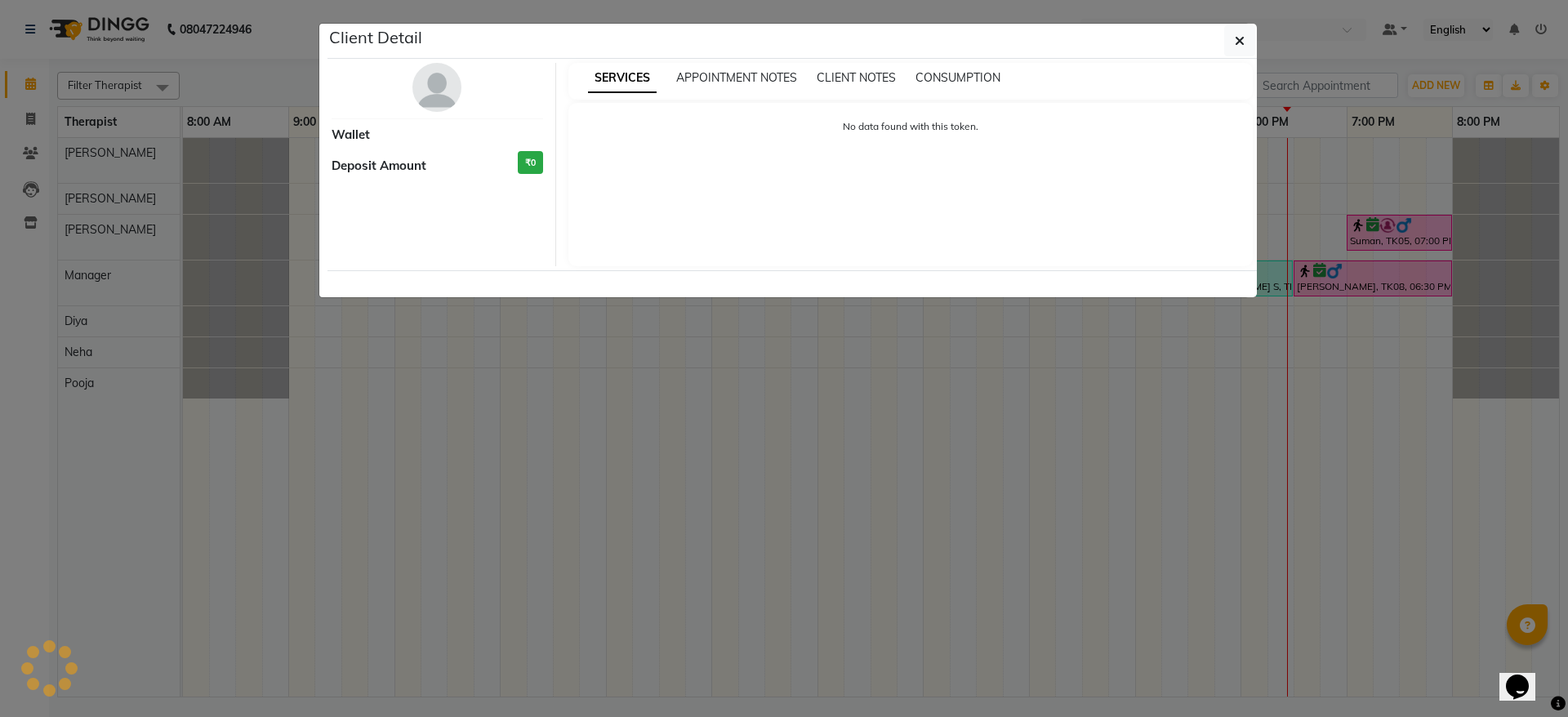
select select "1"
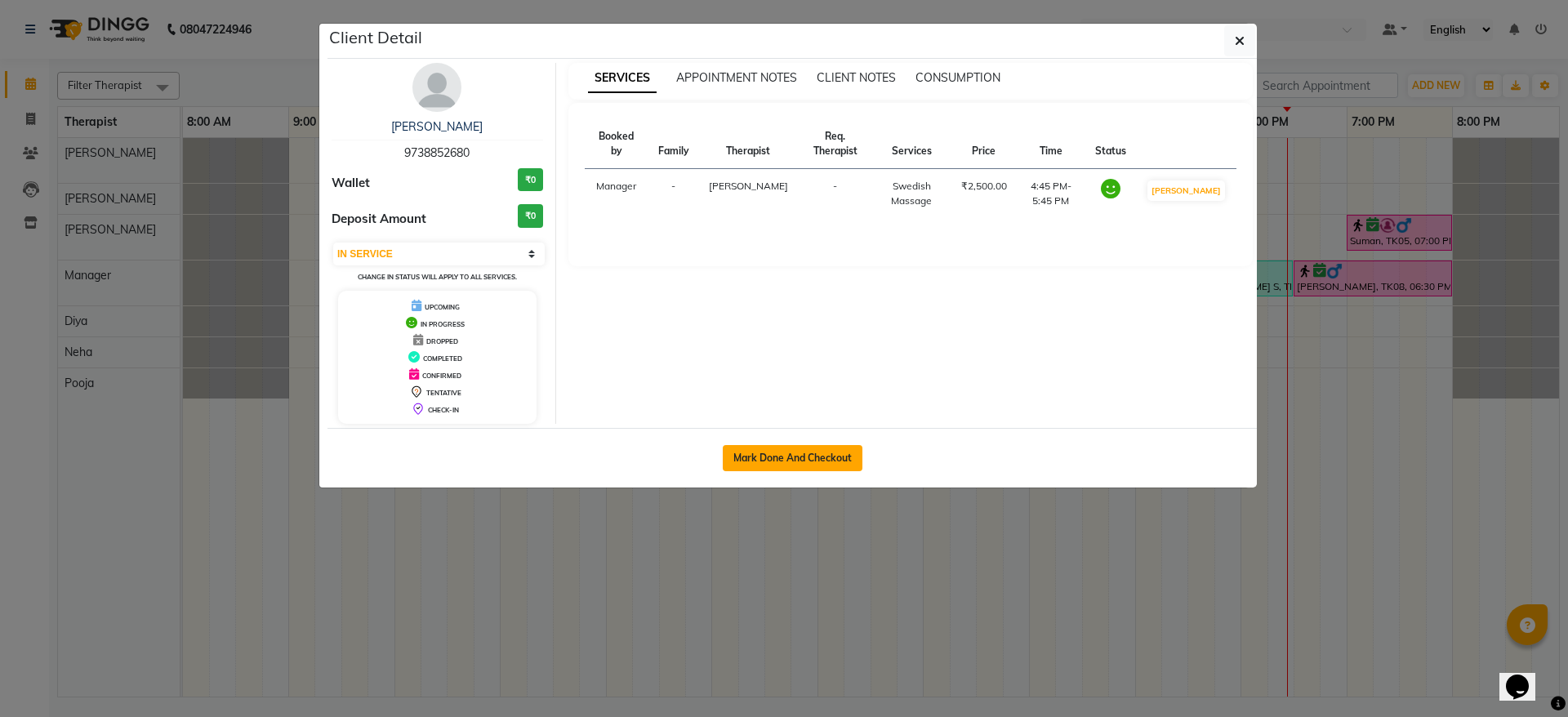
click at [802, 452] on button "Mark Done And Checkout" at bounding box center [792, 458] width 139 height 26
select select "service"
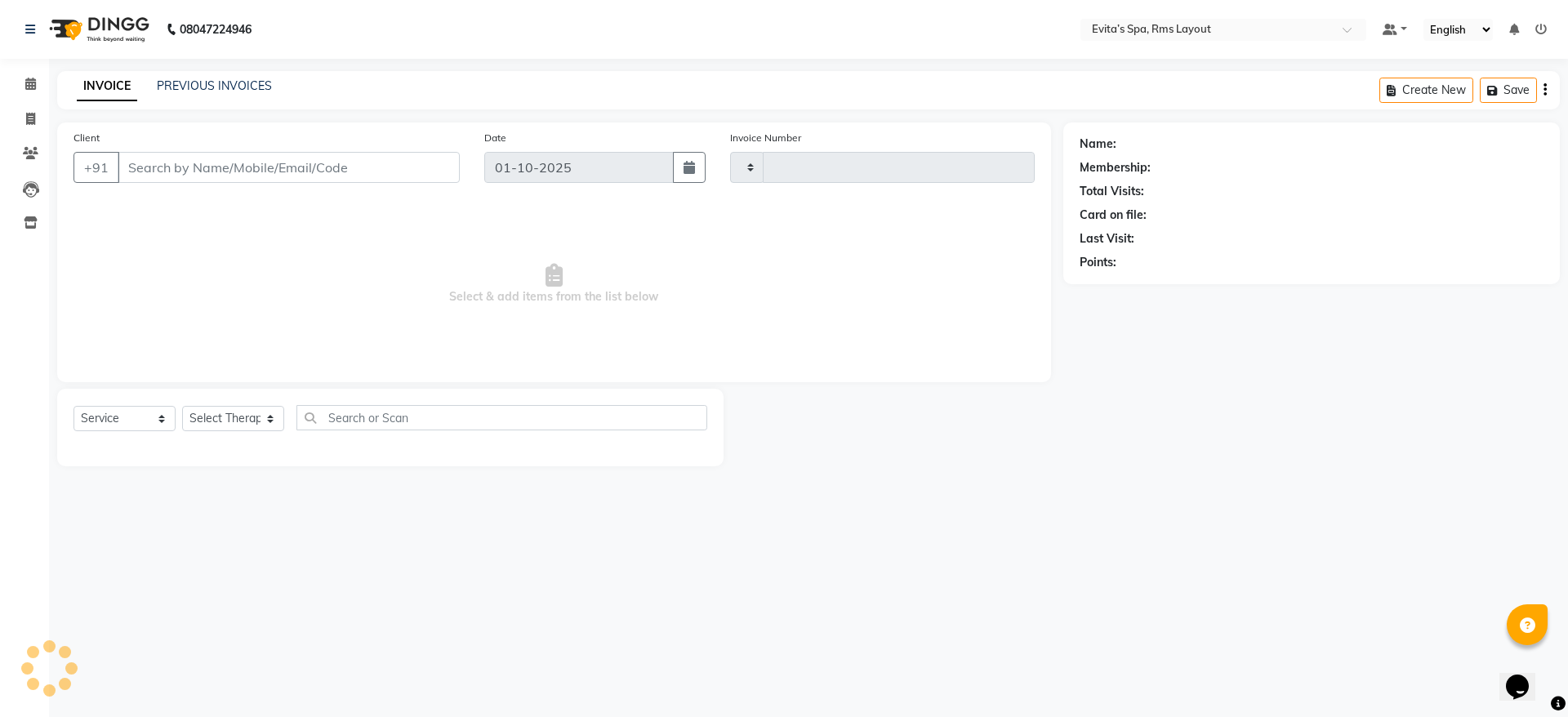
type input "1923"
select select "7850"
type input "97******80"
select select "70223"
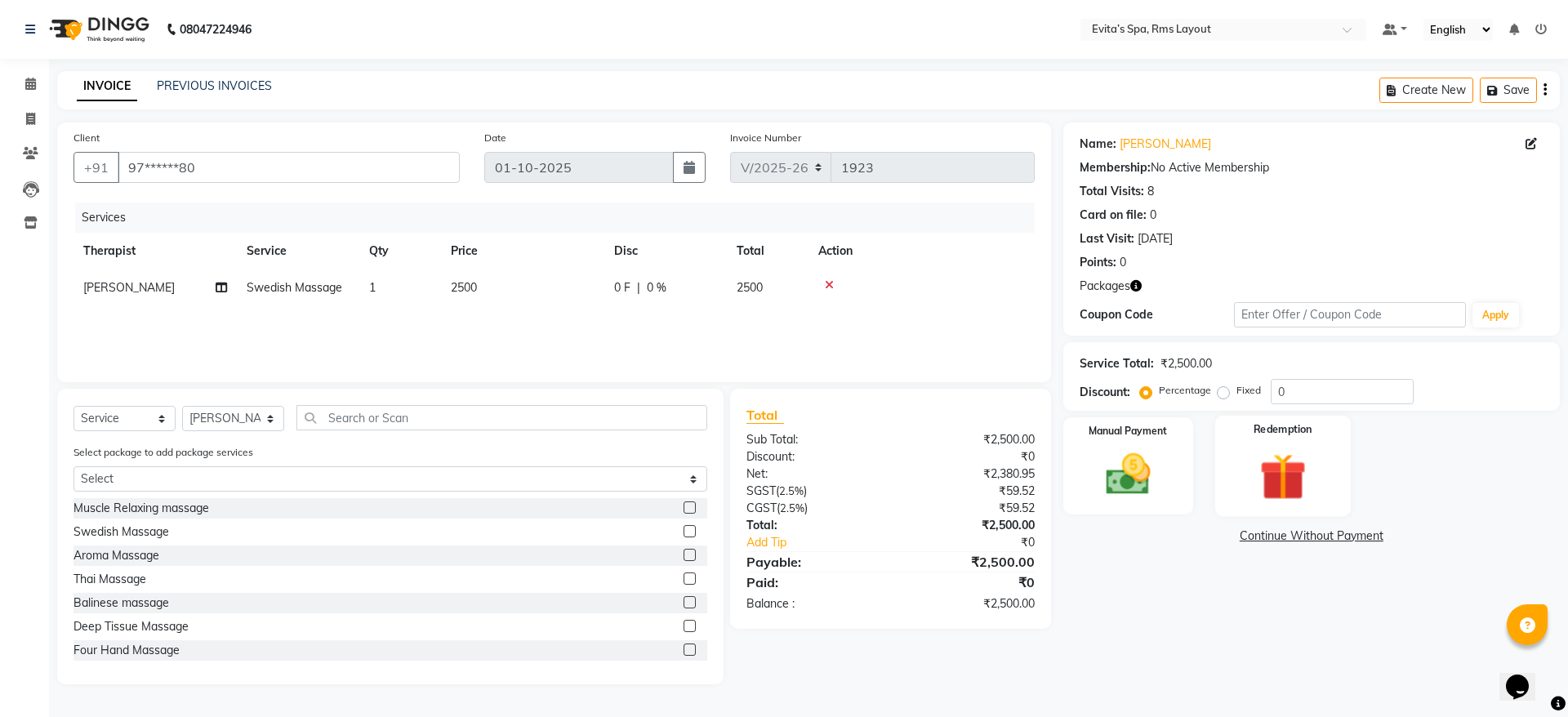
click at [1297, 453] on img at bounding box center [1282, 476] width 76 height 58
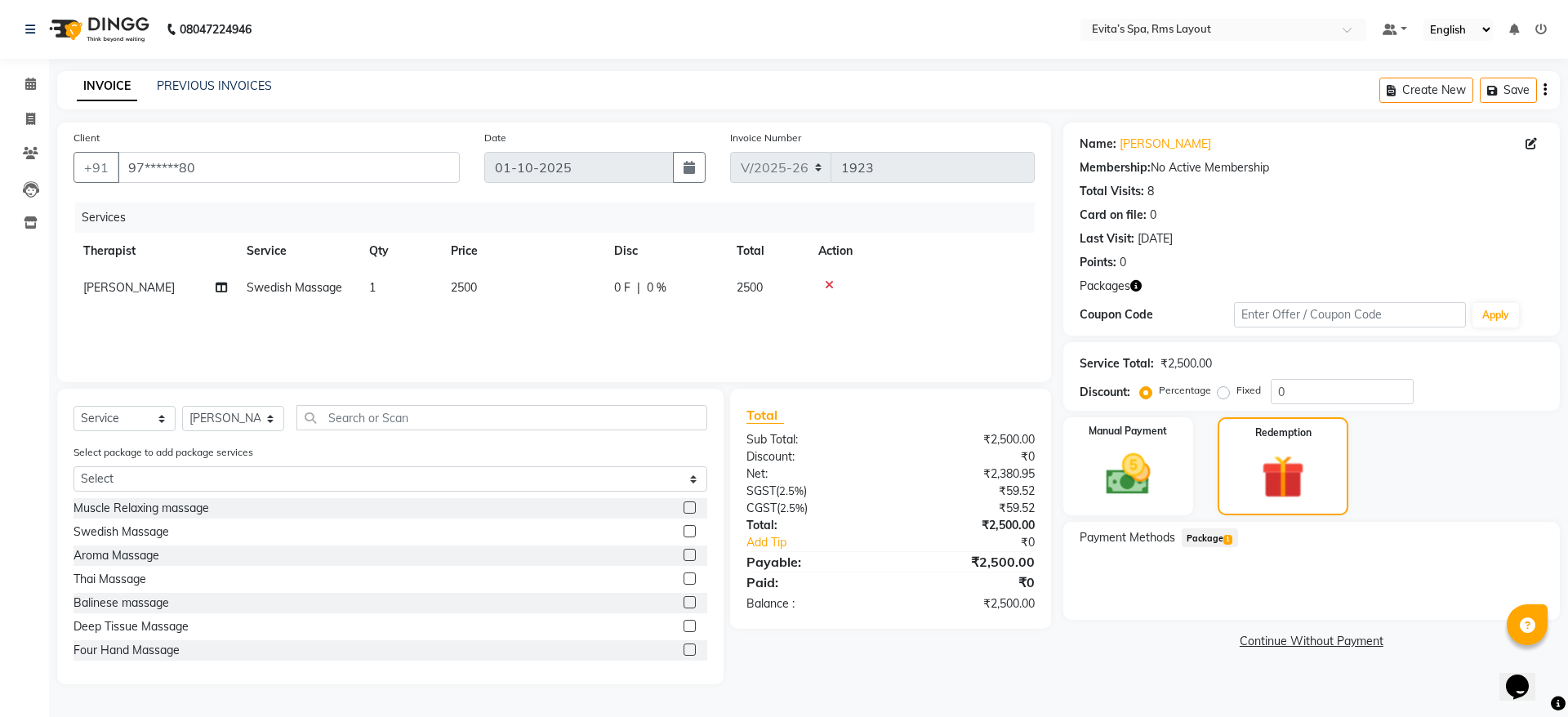
click at [1228, 529] on span "Package 1" at bounding box center [1209, 537] width 56 height 19
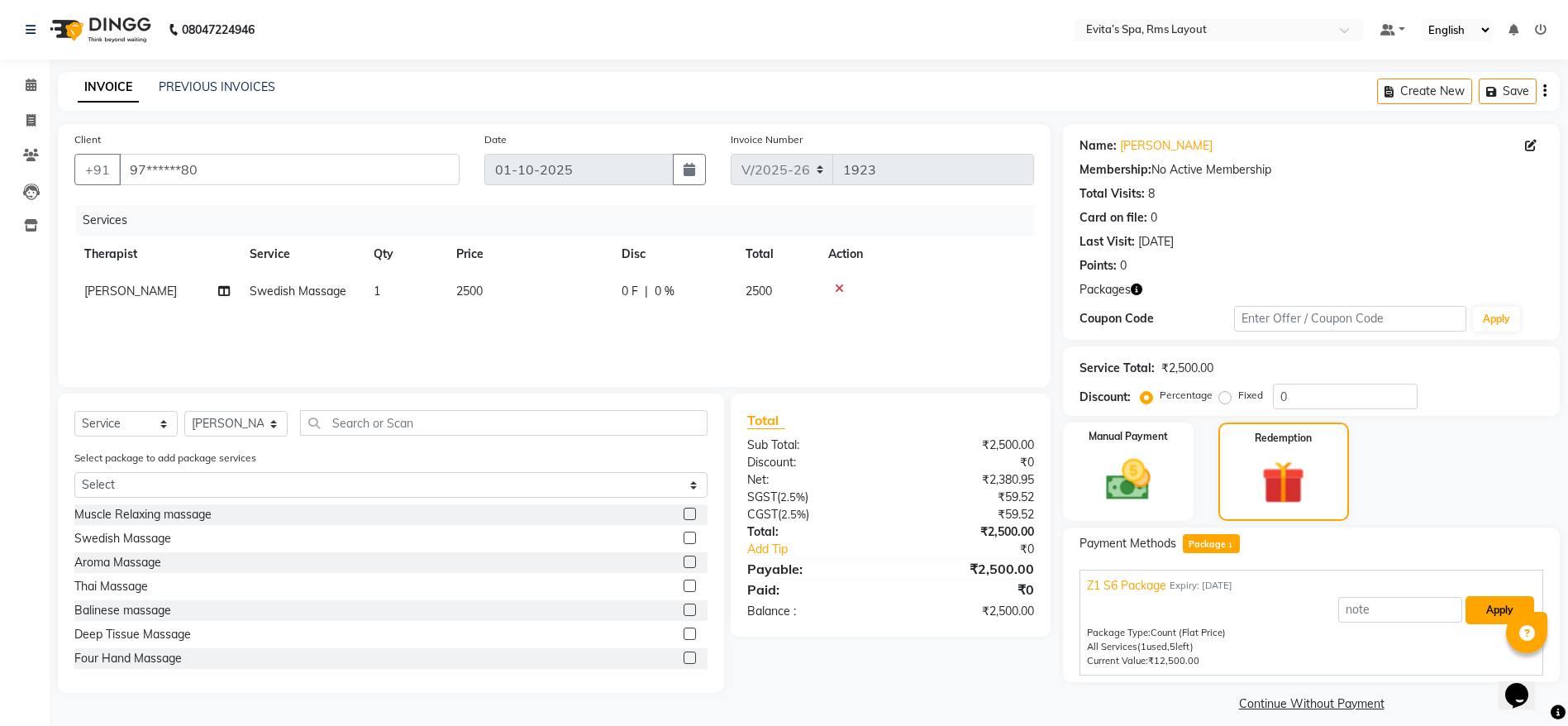
click at [1499, 604] on button "Apply" at bounding box center [1499, 610] width 68 height 28
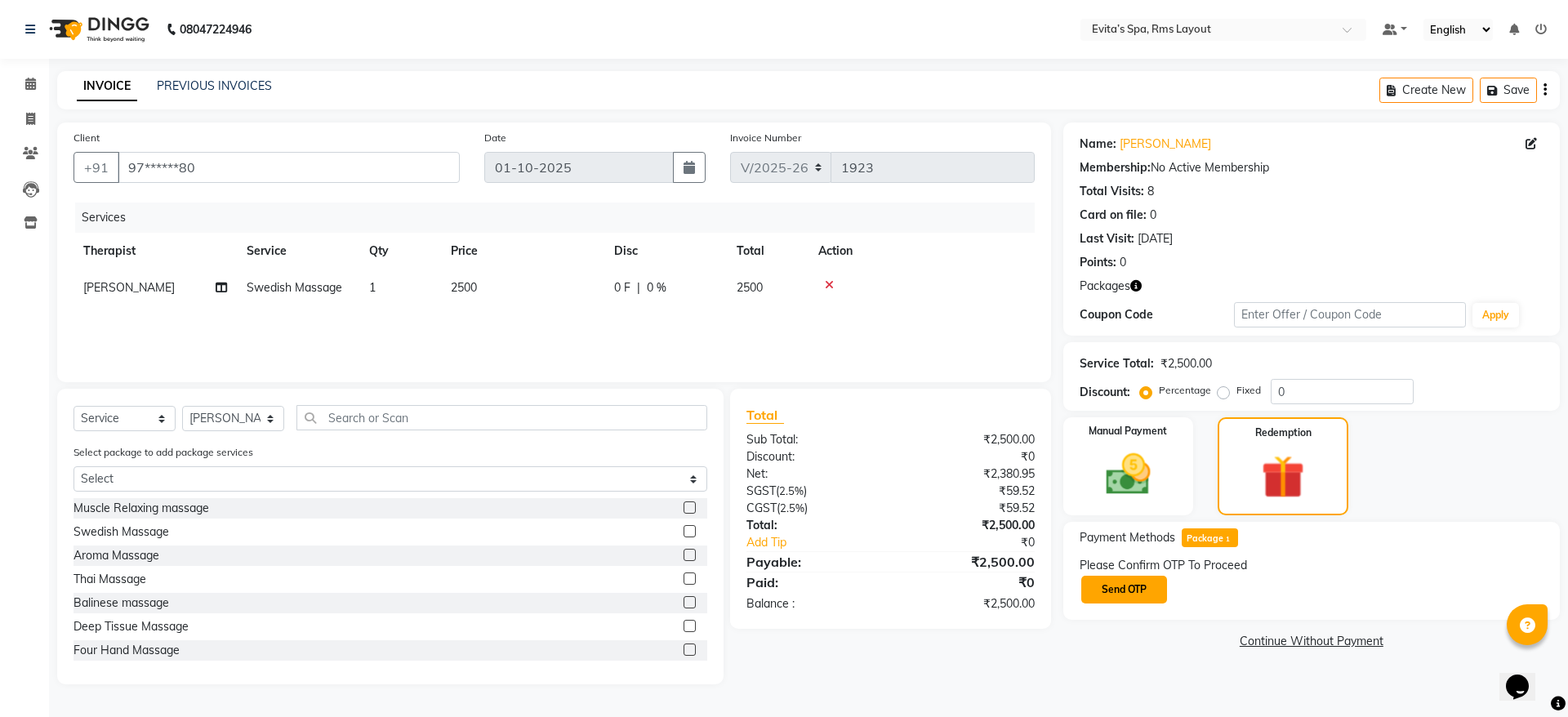
click at [1146, 578] on button "Send OTP" at bounding box center [1124, 590] width 86 height 28
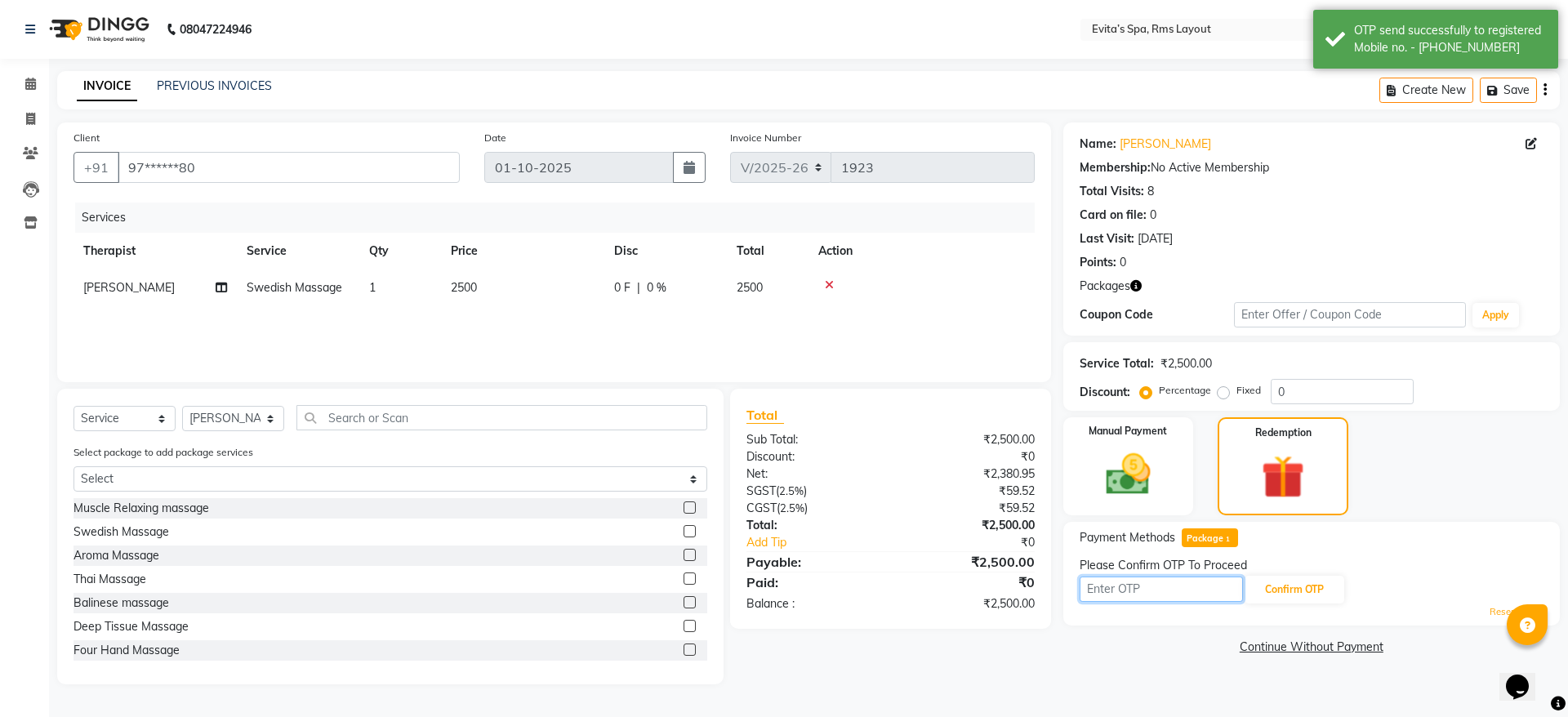
click at [1118, 581] on input "text" at bounding box center [1161, 589] width 163 height 25
type input "7204"
click at [1280, 597] on button "Confirm OTP" at bounding box center [1294, 590] width 99 height 28
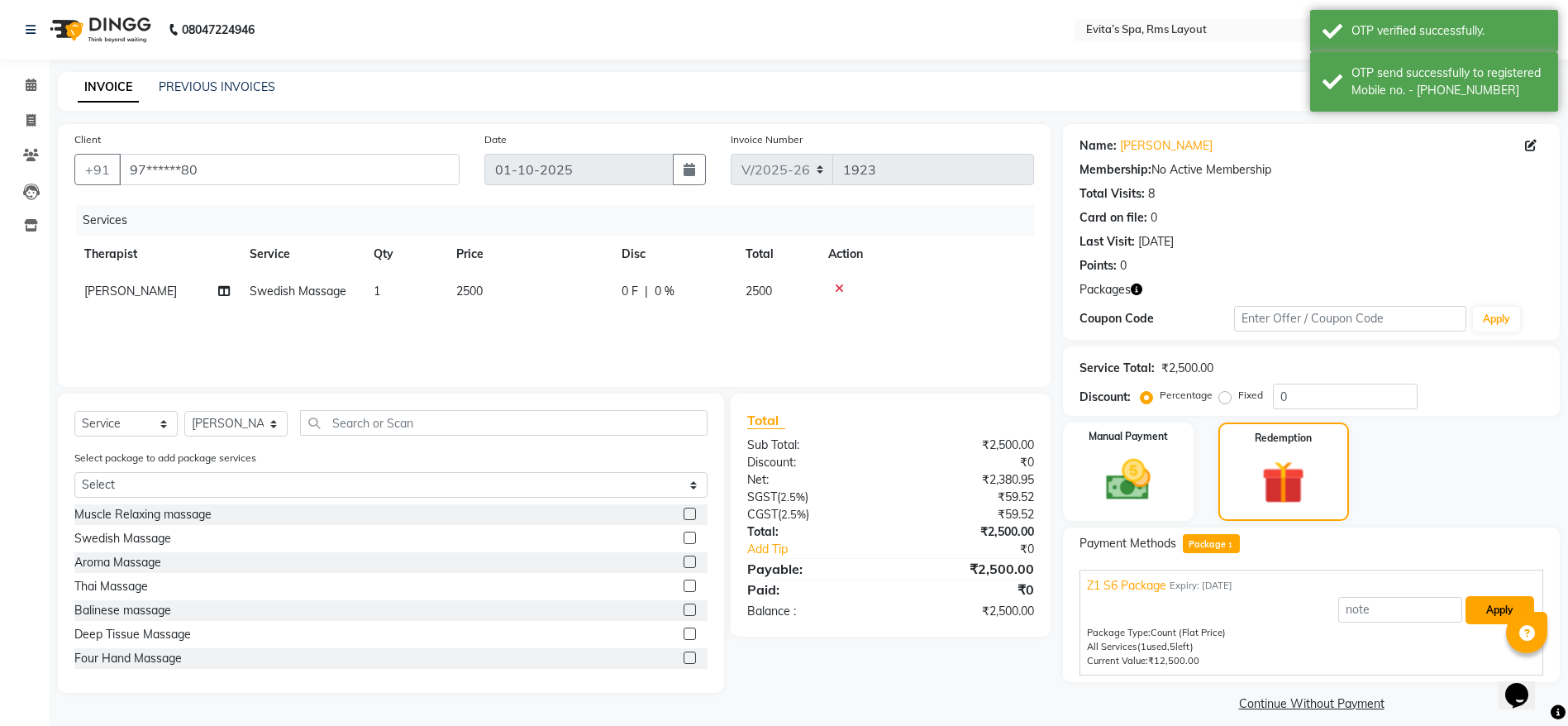
click at [1482, 618] on button "Apply" at bounding box center [1499, 610] width 68 height 28
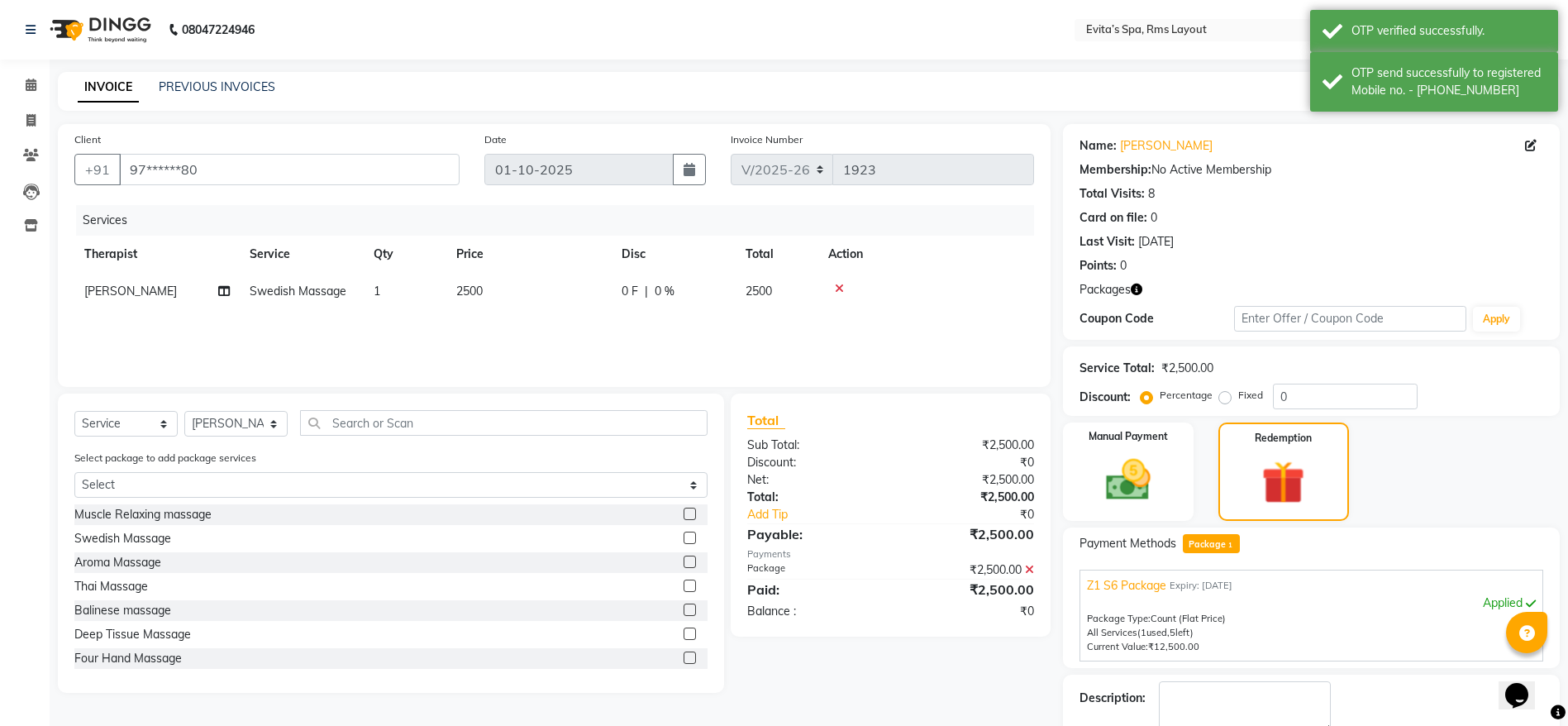
scroll to position [70, 0]
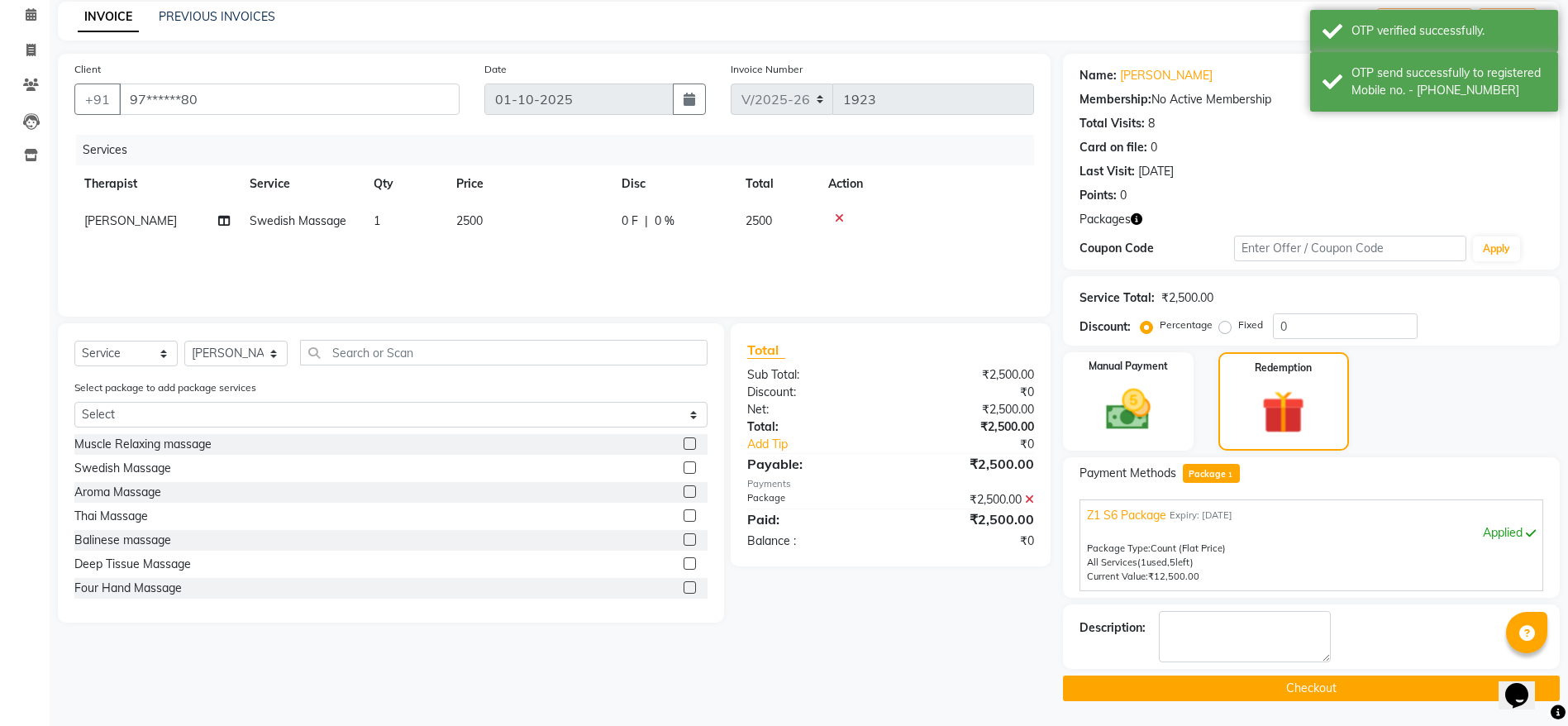
click at [1271, 682] on button "Checkout" at bounding box center [1311, 688] width 496 height 26
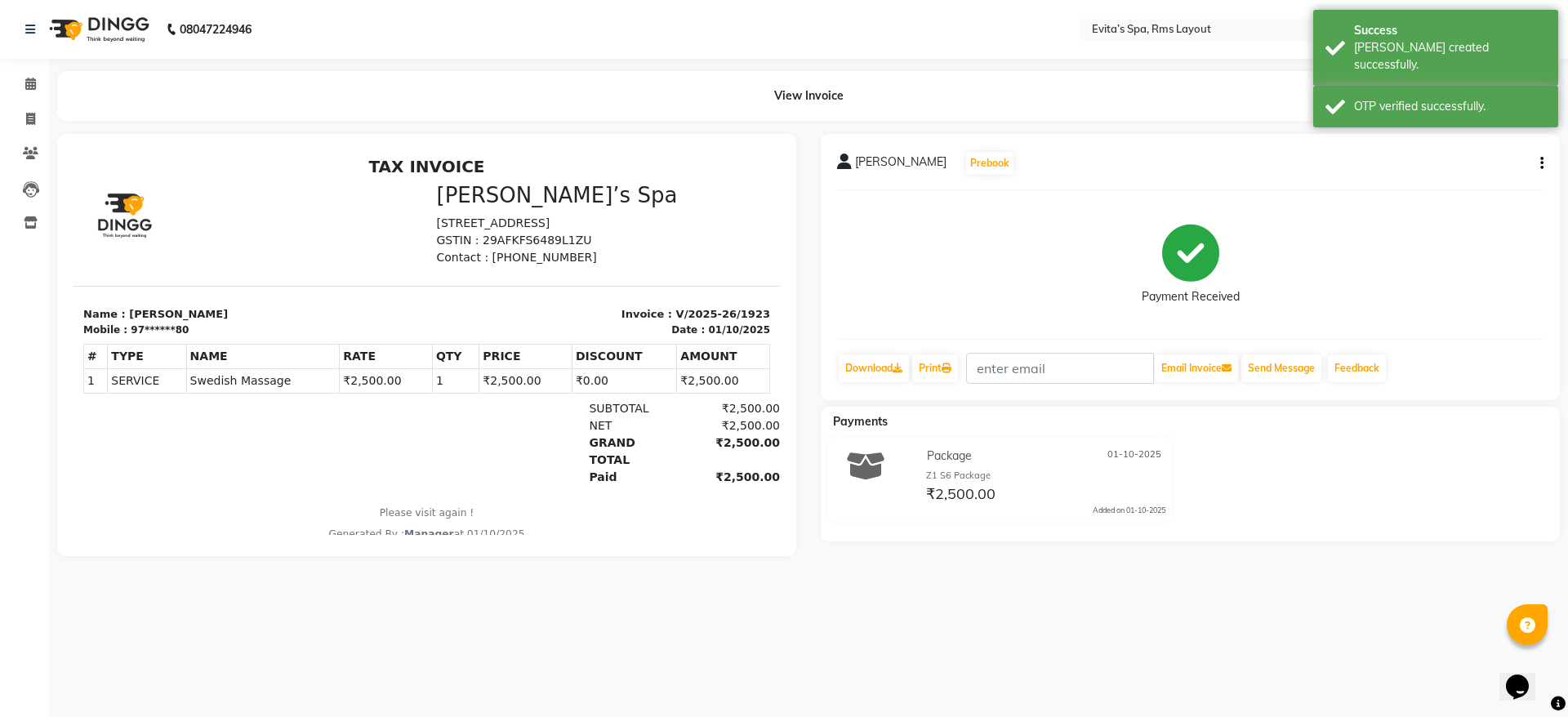
click at [97, 36] on img at bounding box center [96, 29] width 111 height 46
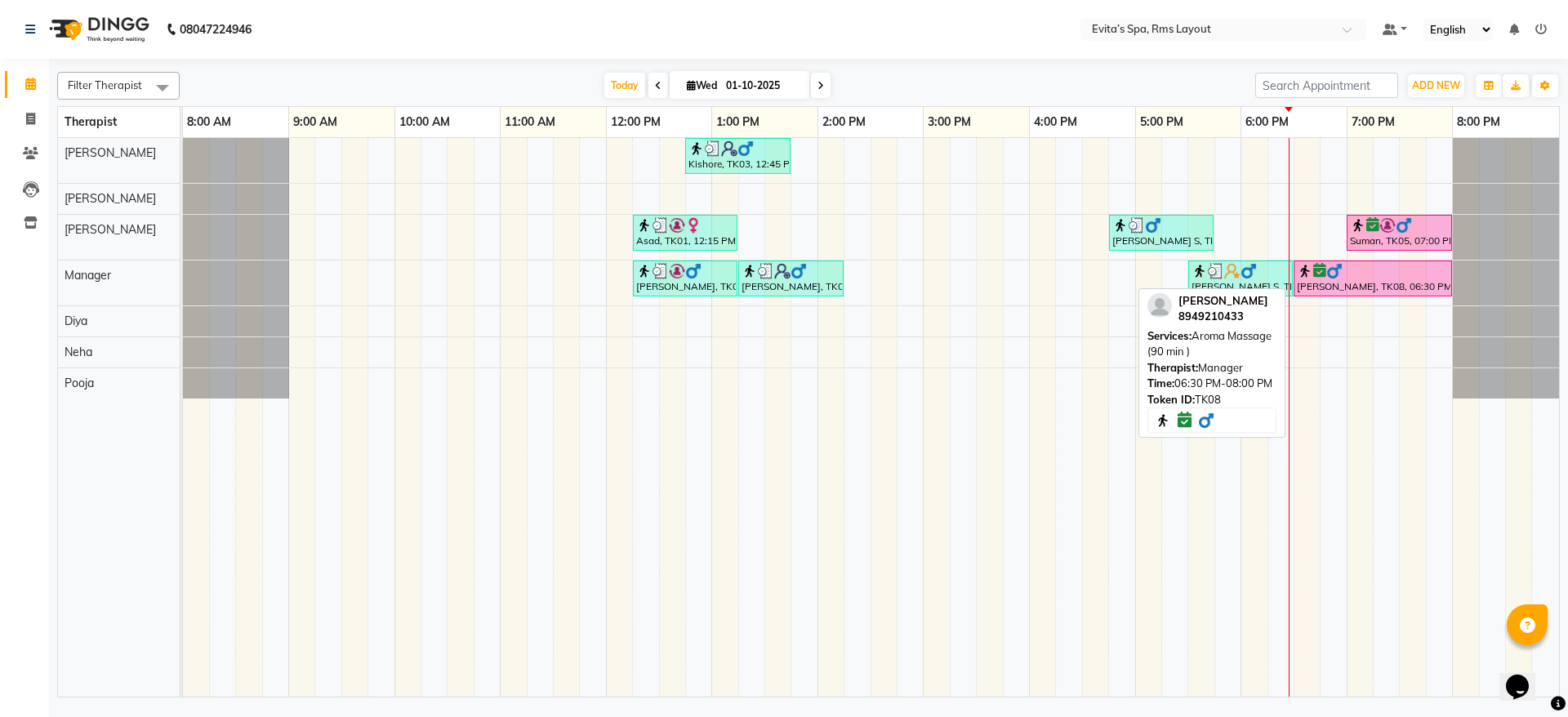
click at [1385, 274] on div at bounding box center [1372, 271] width 152 height 16
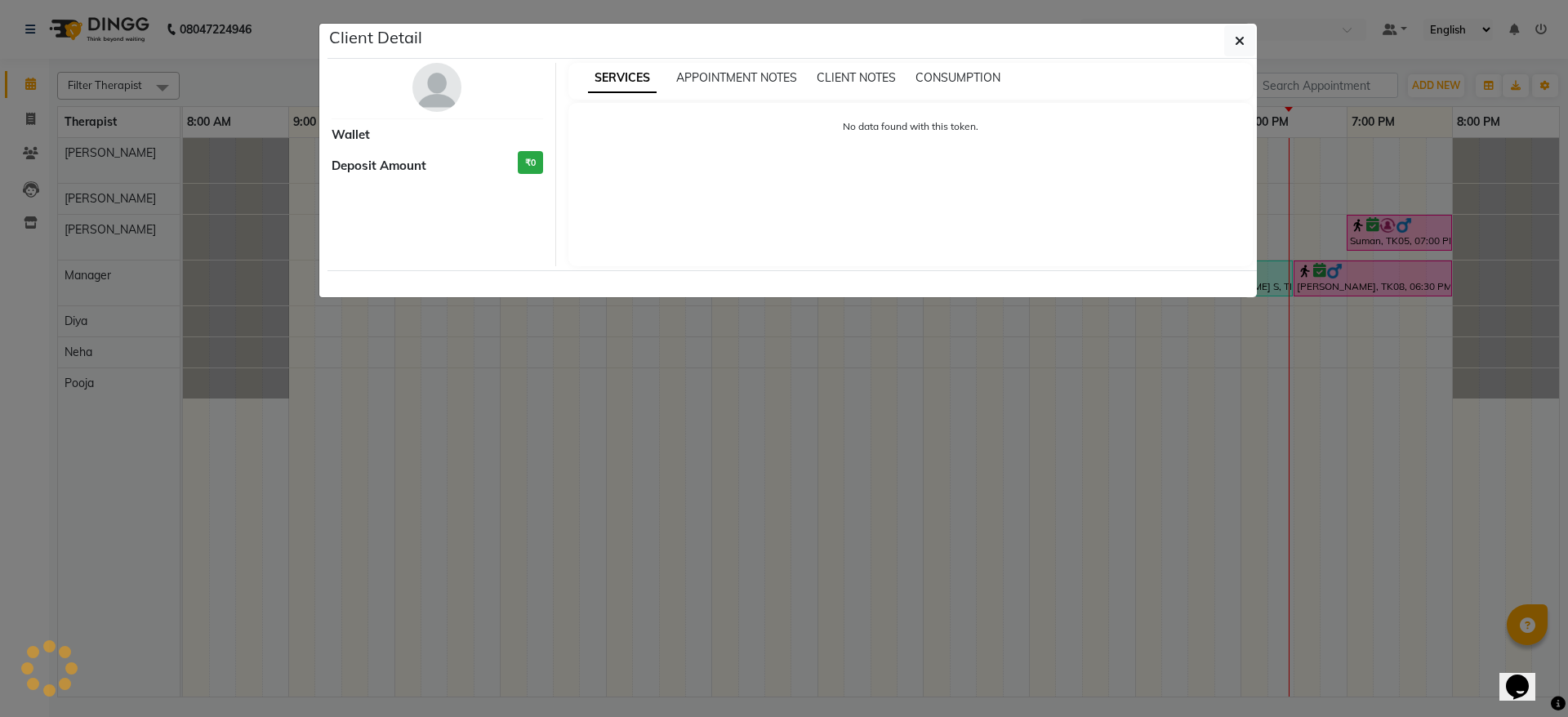
select select "6"
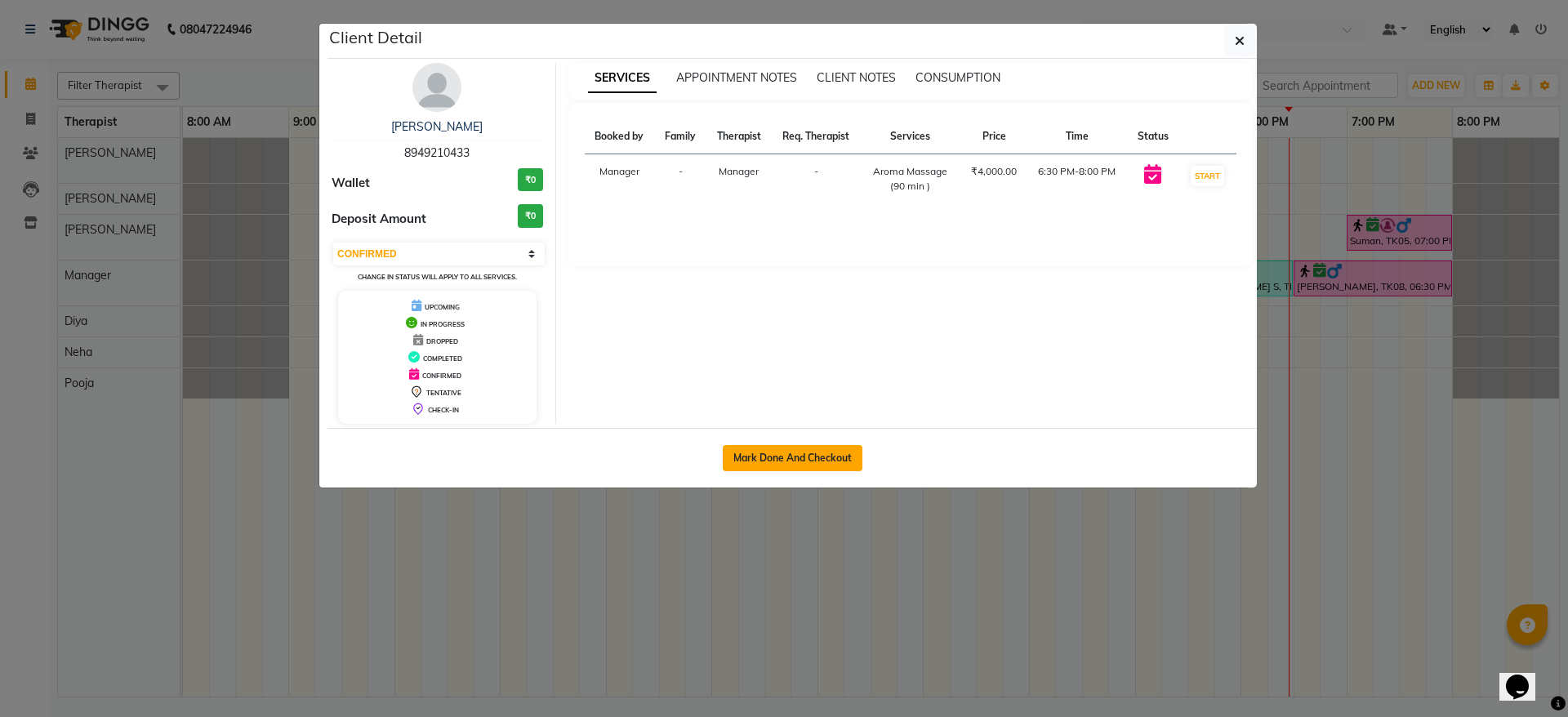
click at [840, 450] on button "Mark Done And Checkout" at bounding box center [792, 458] width 139 height 26
select select "service"
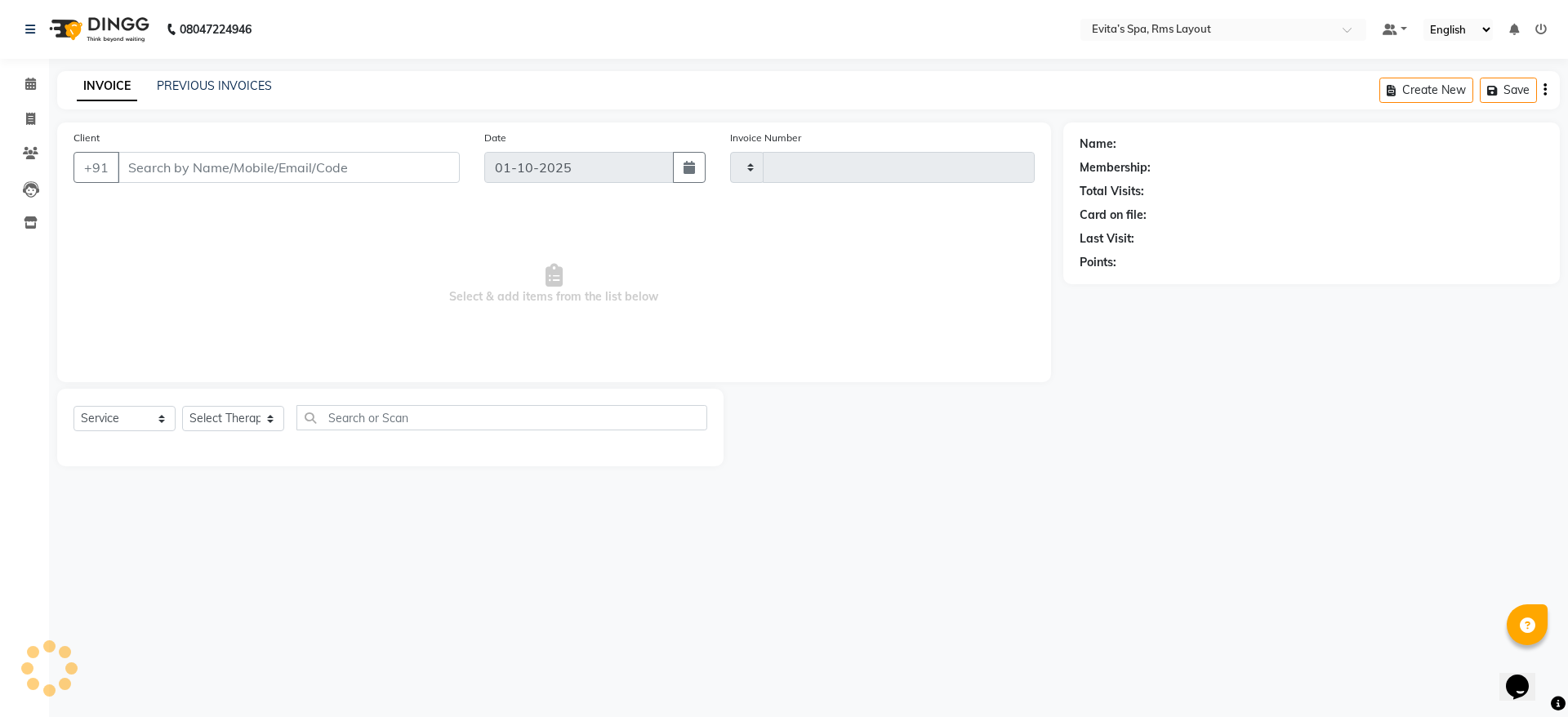
type input "1924"
select select "7850"
type input "89******33"
select select "71560"
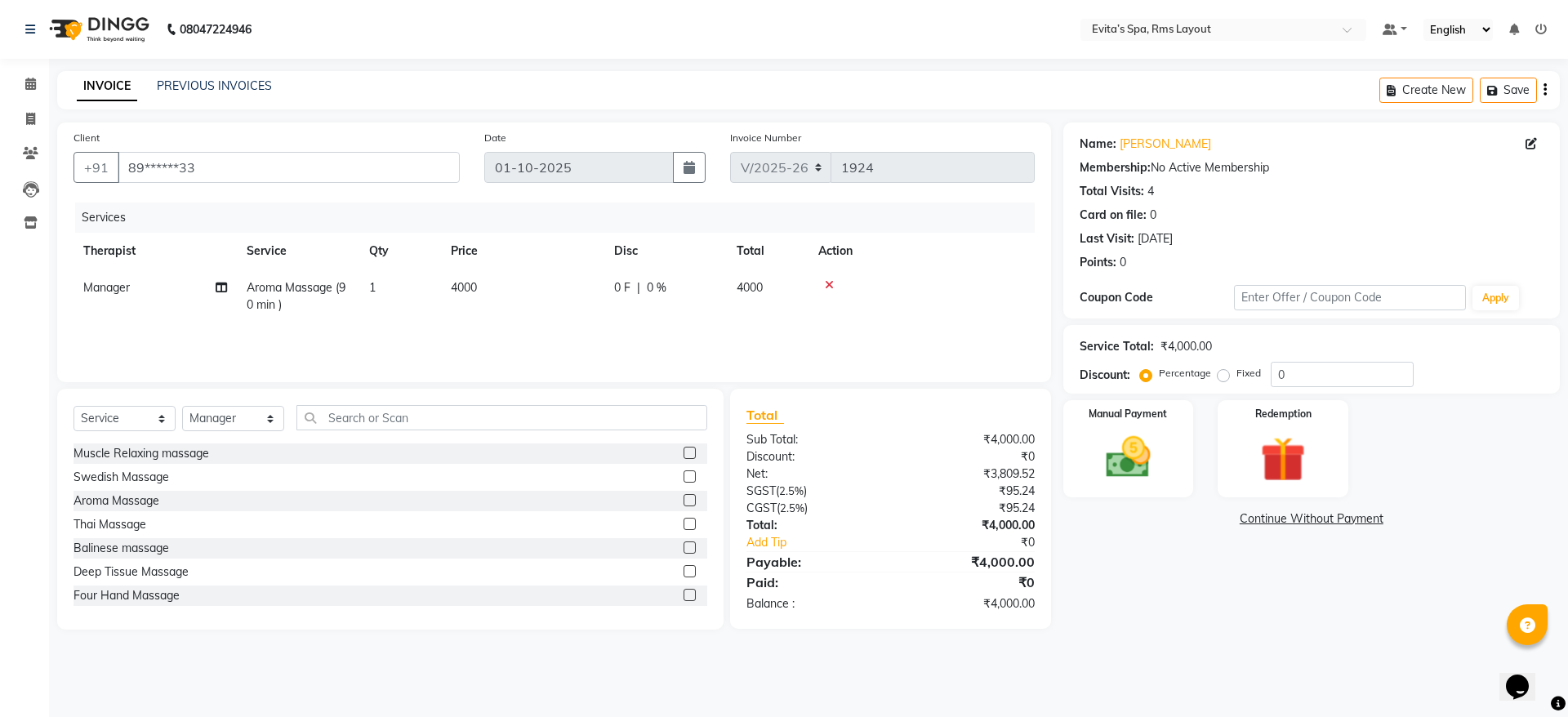
click at [1237, 380] on label "Fixed" at bounding box center [1249, 373] width 24 height 15
click at [1222, 379] on input "Fixed" at bounding box center [1226, 373] width 11 height 11
radio input "true"
click at [1316, 378] on input "0" at bounding box center [1341, 373] width 143 height 25
type input "600"
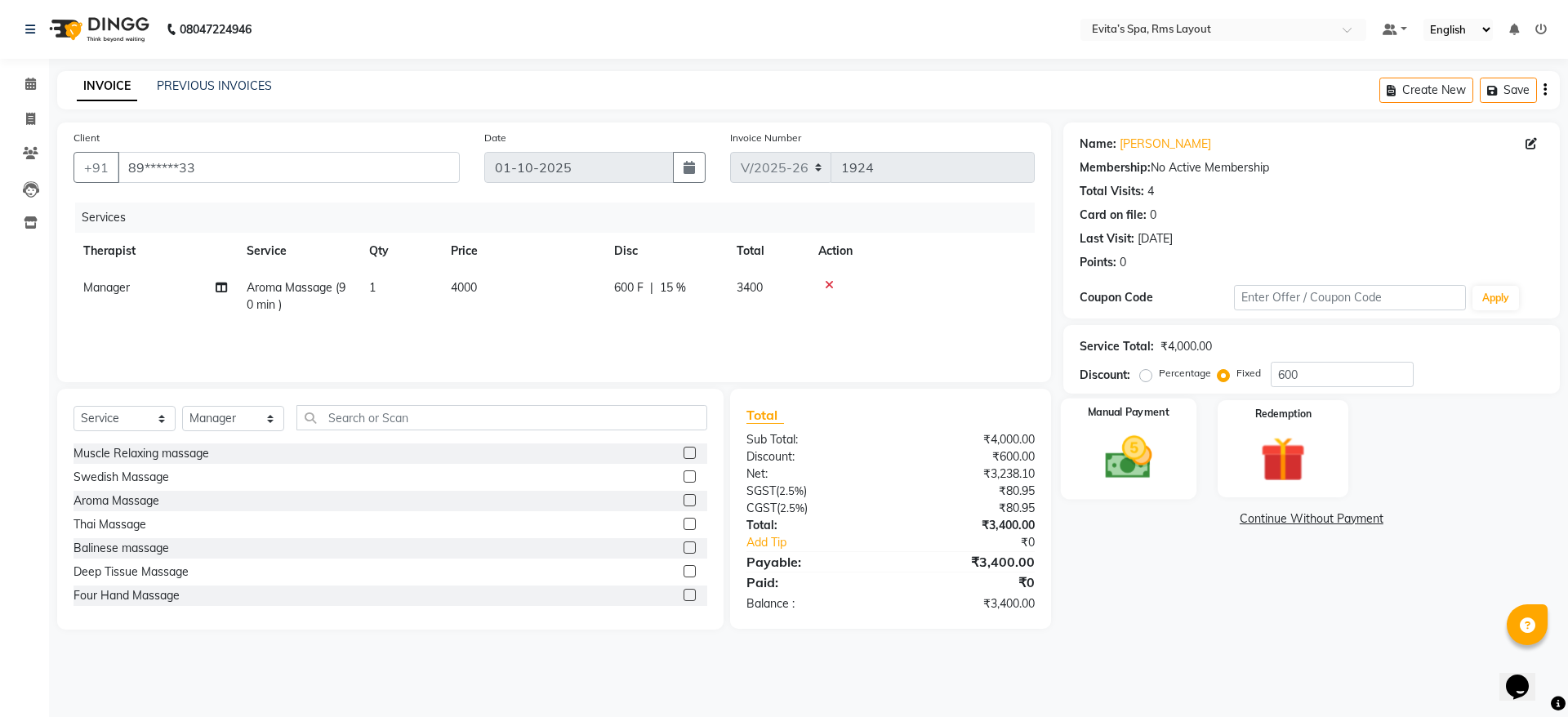
click at [1137, 453] on img at bounding box center [1127, 458] width 76 height 54
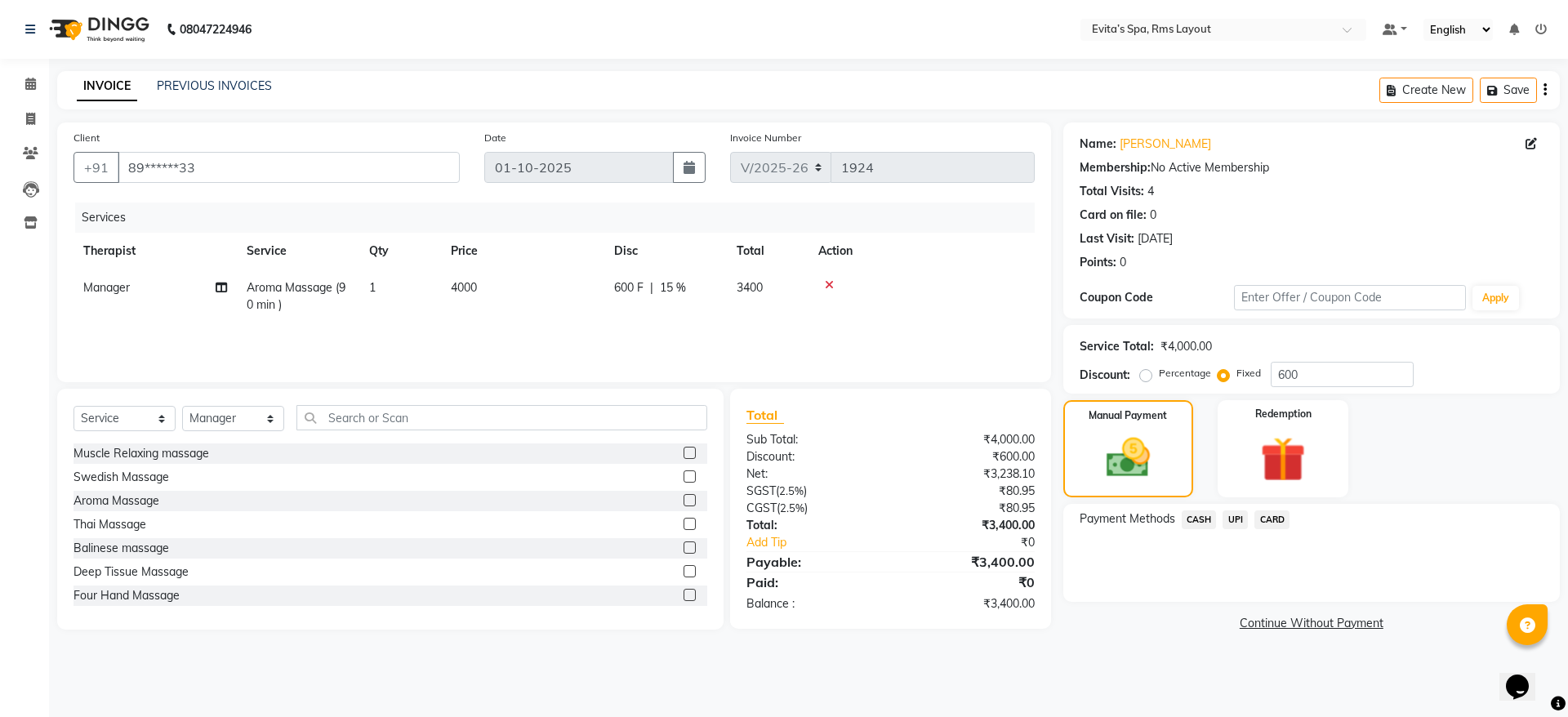
click at [1239, 525] on span "UPI" at bounding box center [1235, 519] width 25 height 19
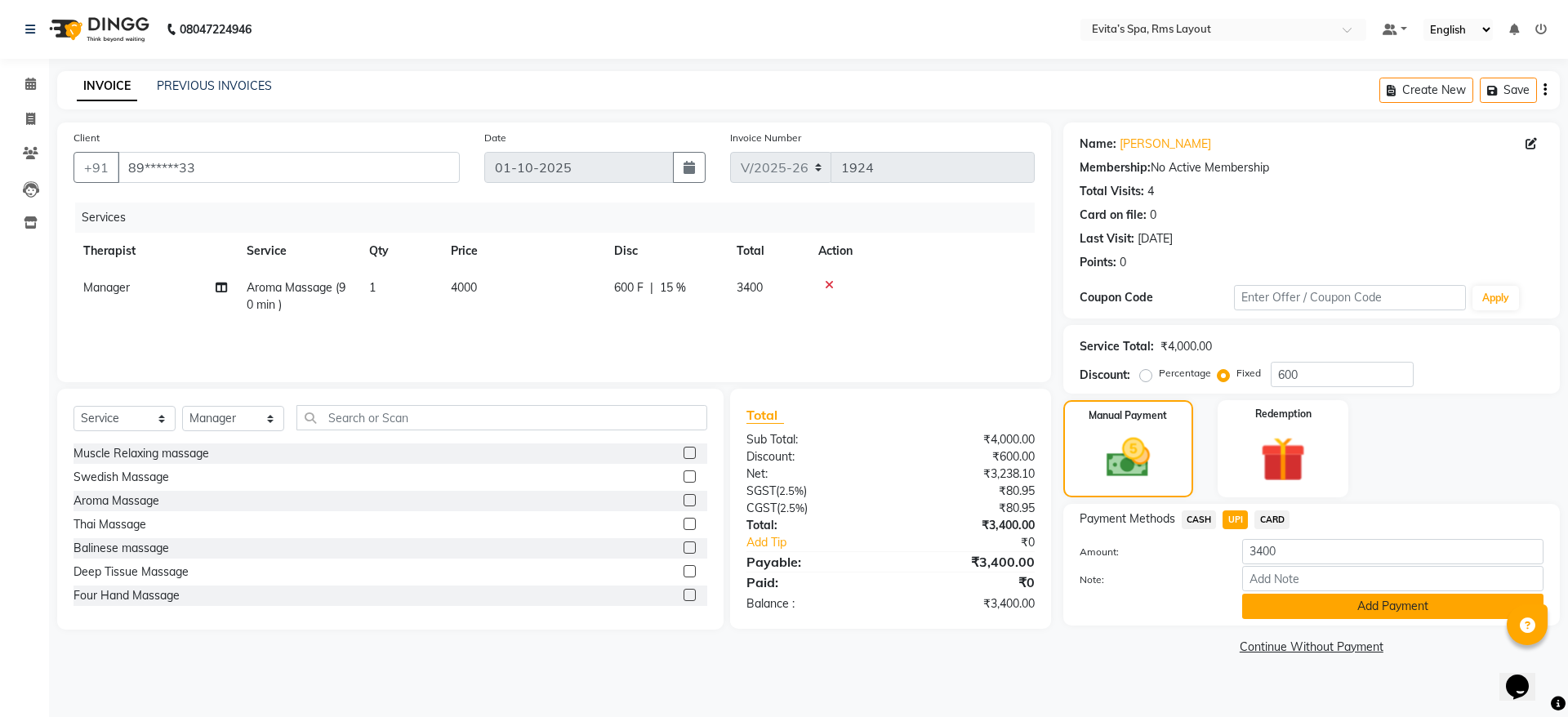
click at [1312, 593] on button "Add Payment" at bounding box center [1393, 606] width 301 height 25
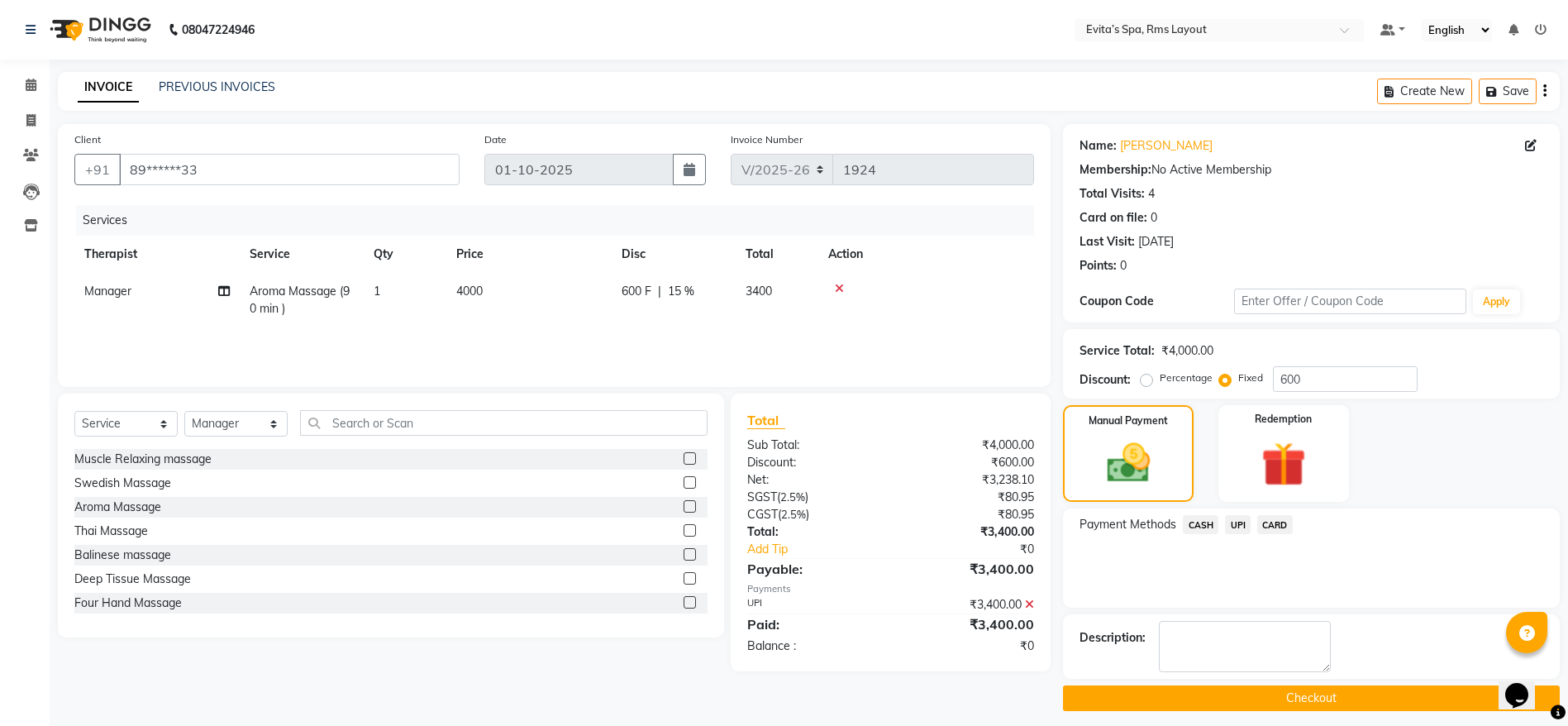
click at [1284, 698] on button "Checkout" at bounding box center [1311, 698] width 496 height 26
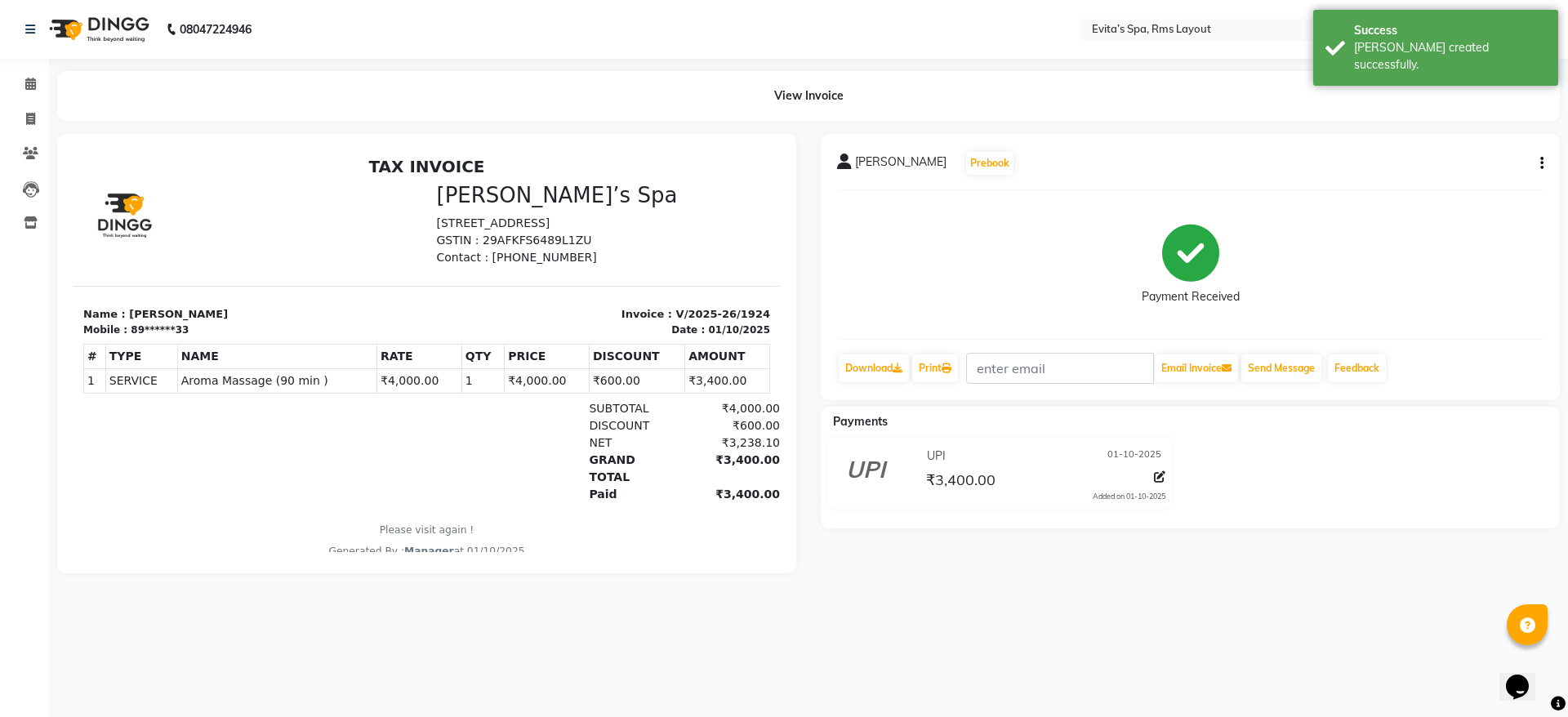
click at [126, 33] on img at bounding box center [96, 29] width 111 height 46
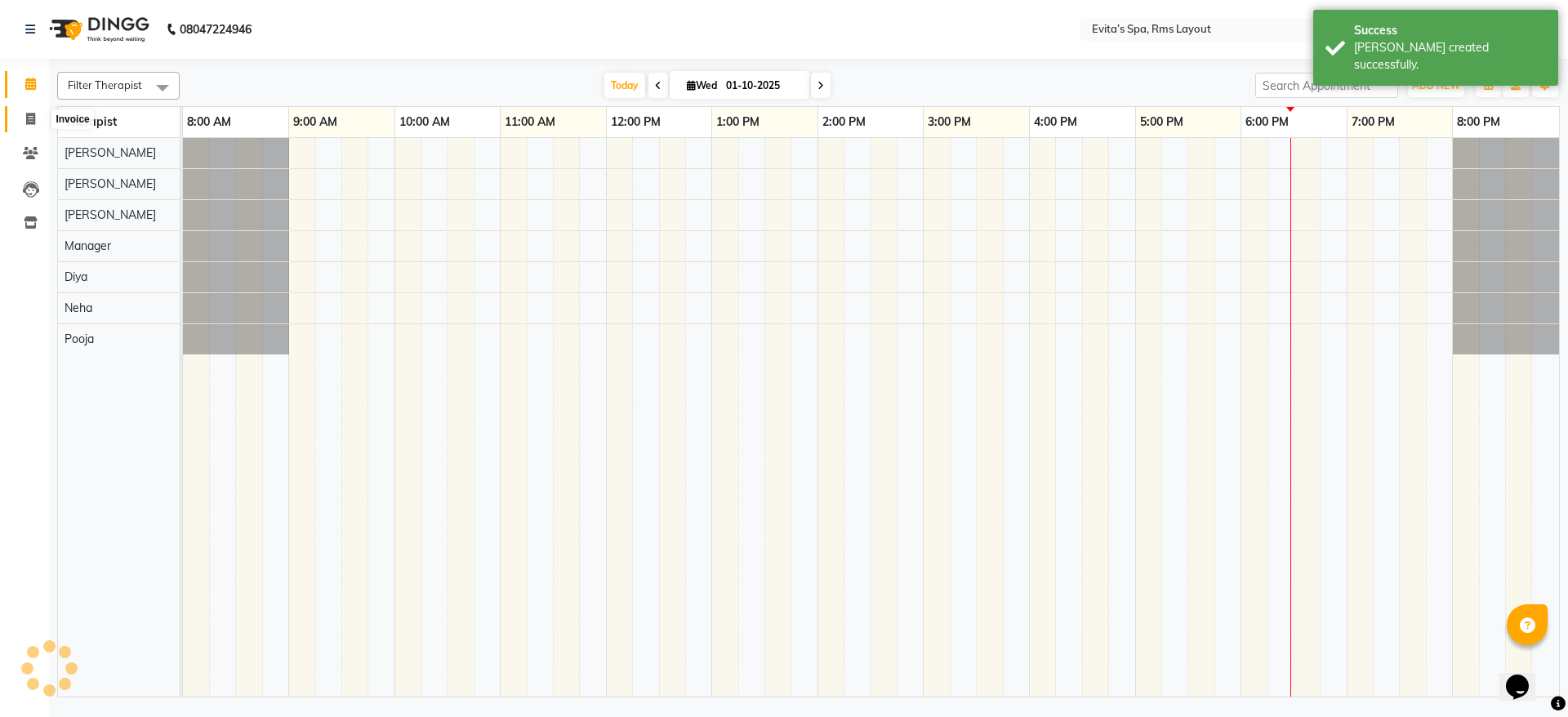
click at [31, 124] on span at bounding box center [30, 120] width 29 height 19
select select "service"
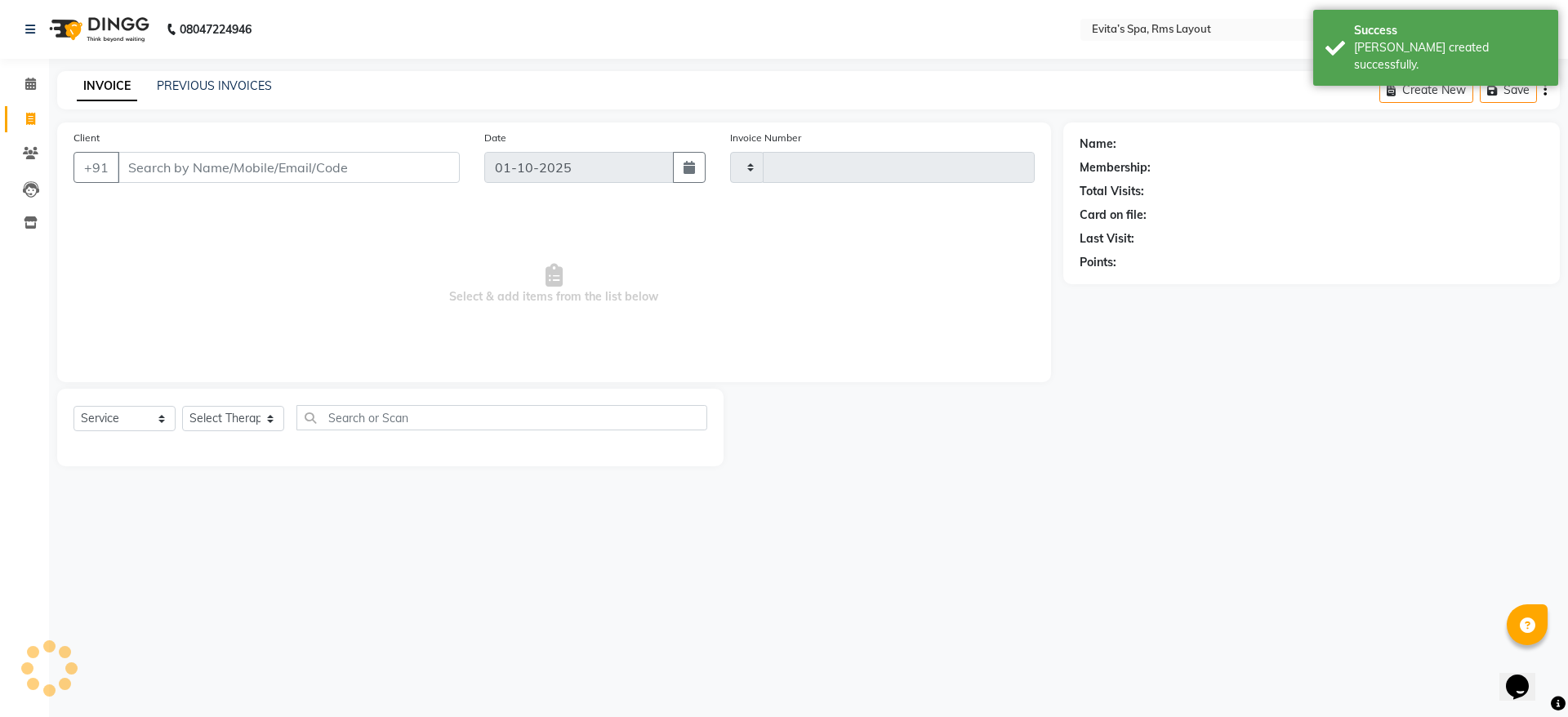
type input "1925"
select select "7850"
click at [198, 95] on div "INVOICE PREVIOUS INVOICES" at bounding box center [174, 87] width 234 height 19
click at [202, 86] on link "PREVIOUS INVOICES" at bounding box center [213, 86] width 115 height 15
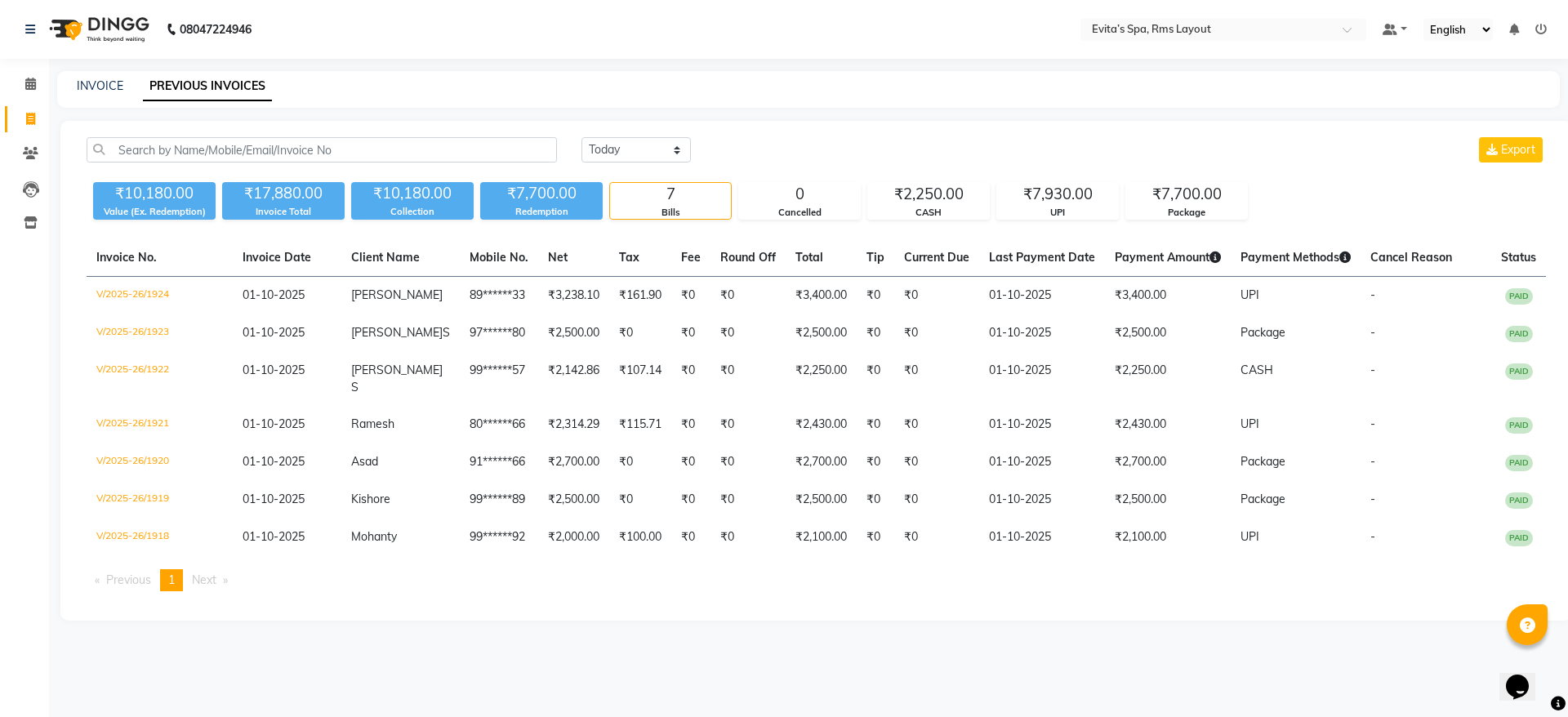
click at [91, 30] on img at bounding box center [96, 29] width 111 height 46
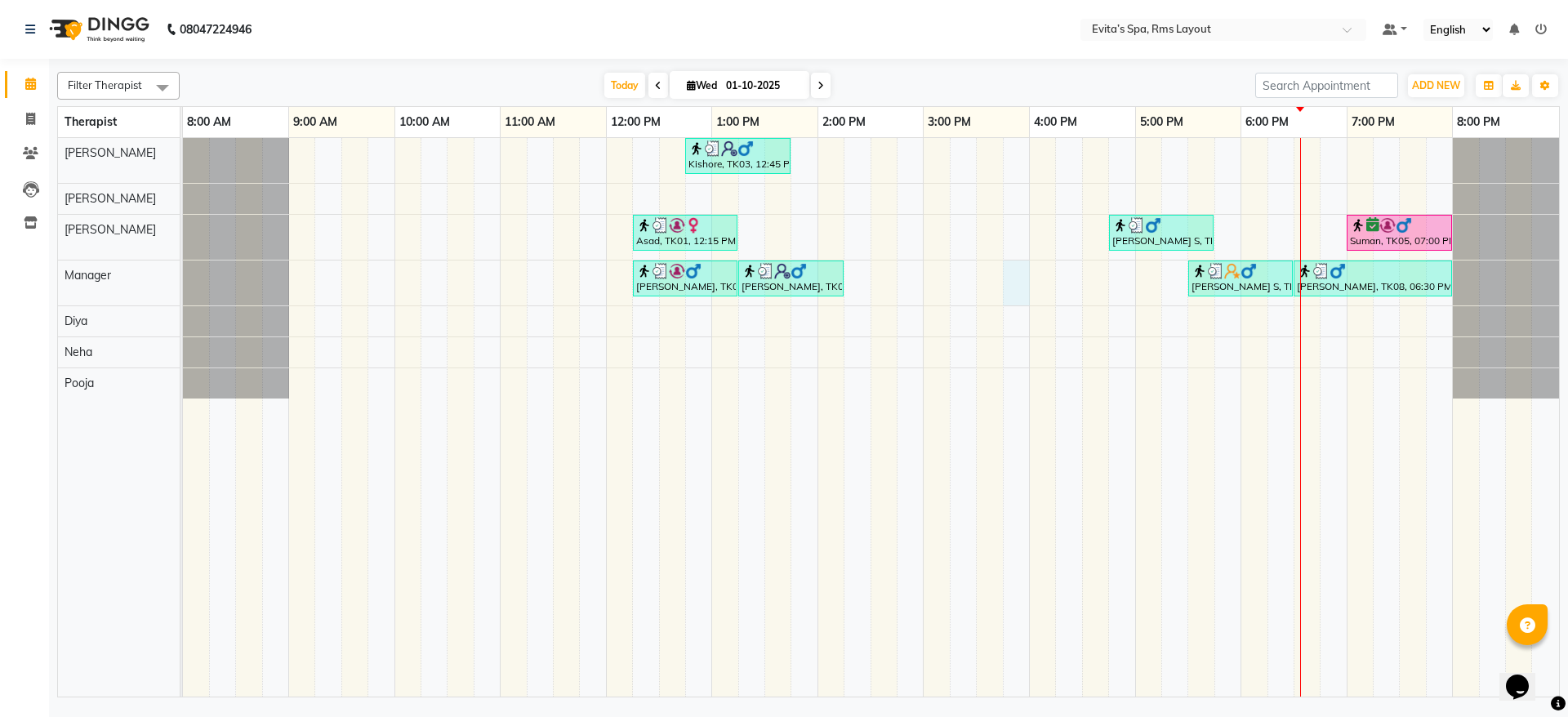
click at [1018, 279] on div "Kishore, TK03, 12:45 PM-01:45 PM, Swedish Massage Asad, TK01, 12:15 PM-01:15 PM…" at bounding box center [871, 417] width 1376 height 559
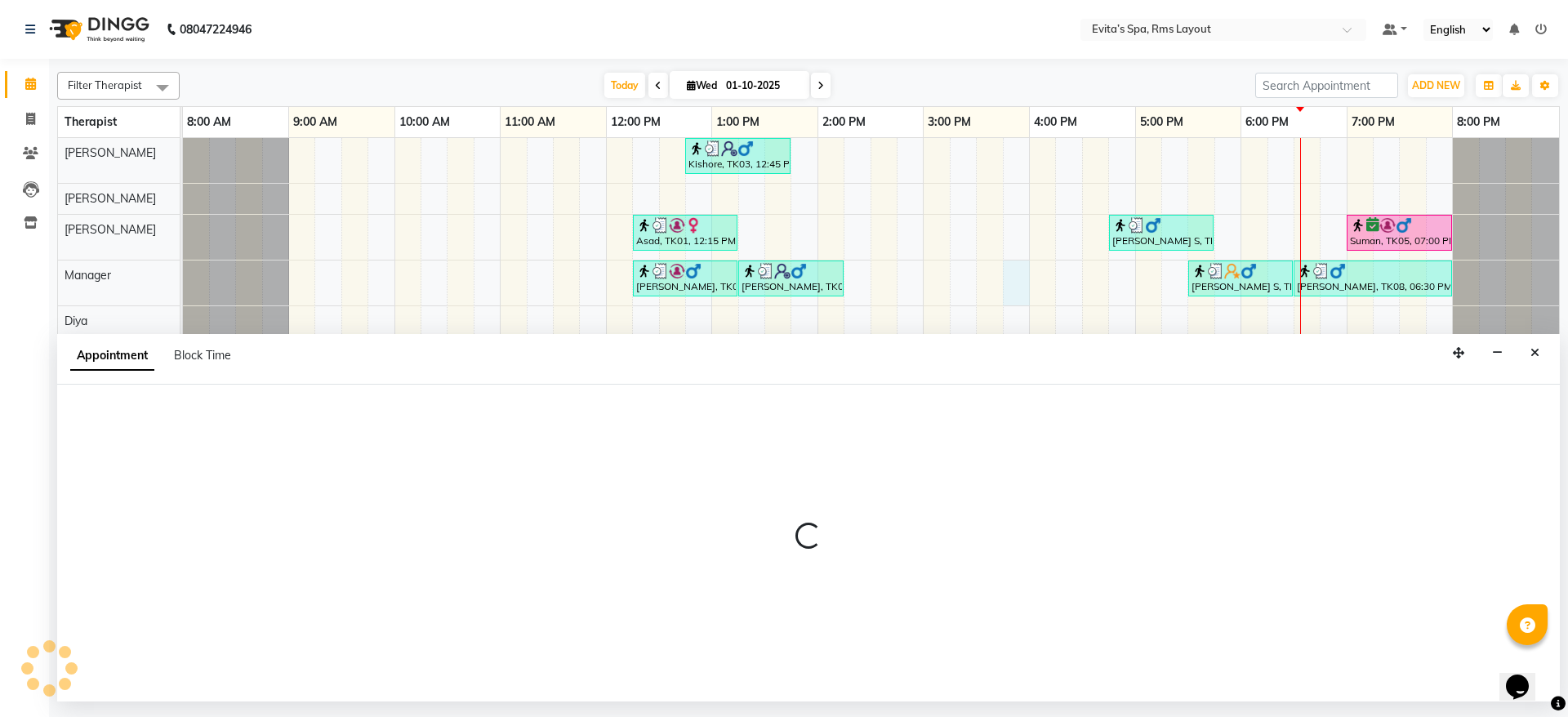
select select "71560"
select select "tentative"
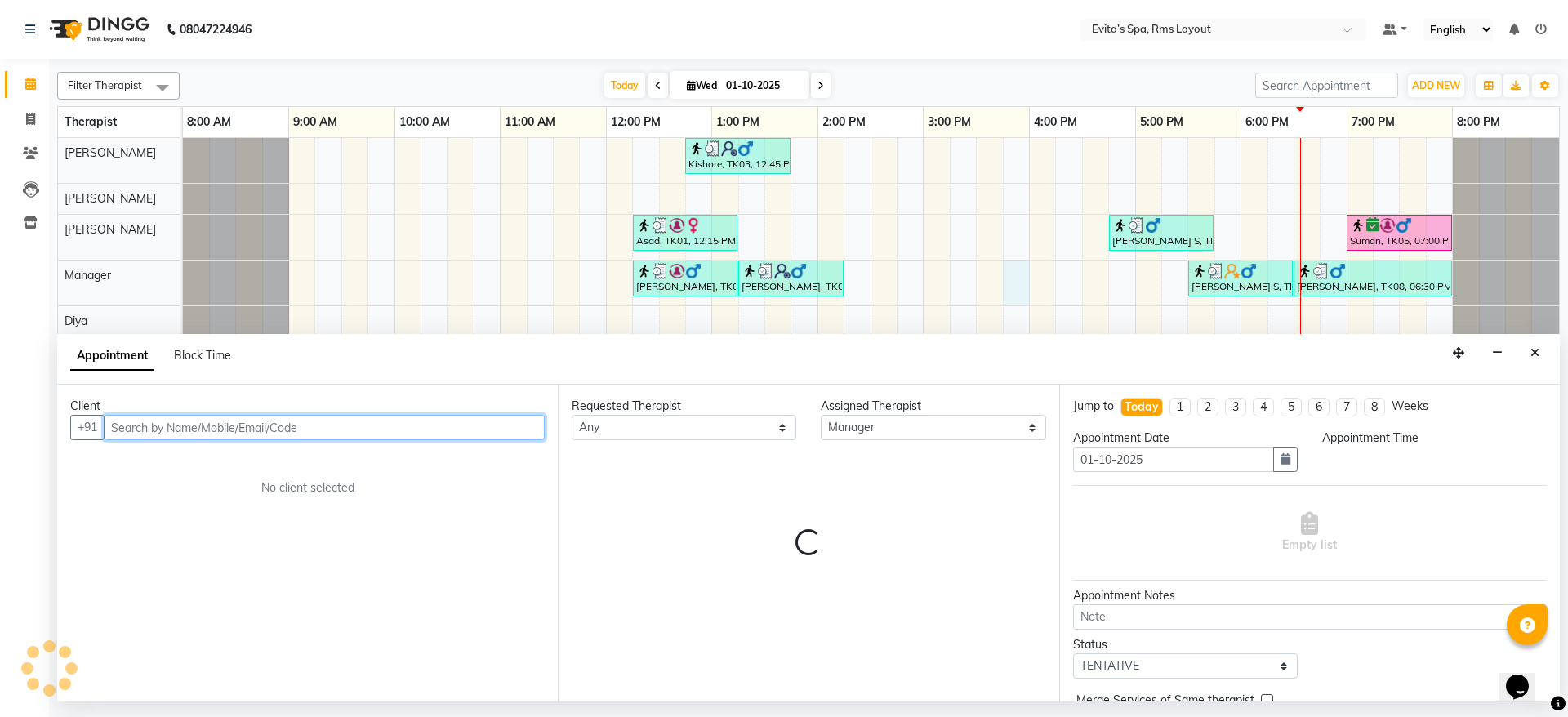
select select "945"
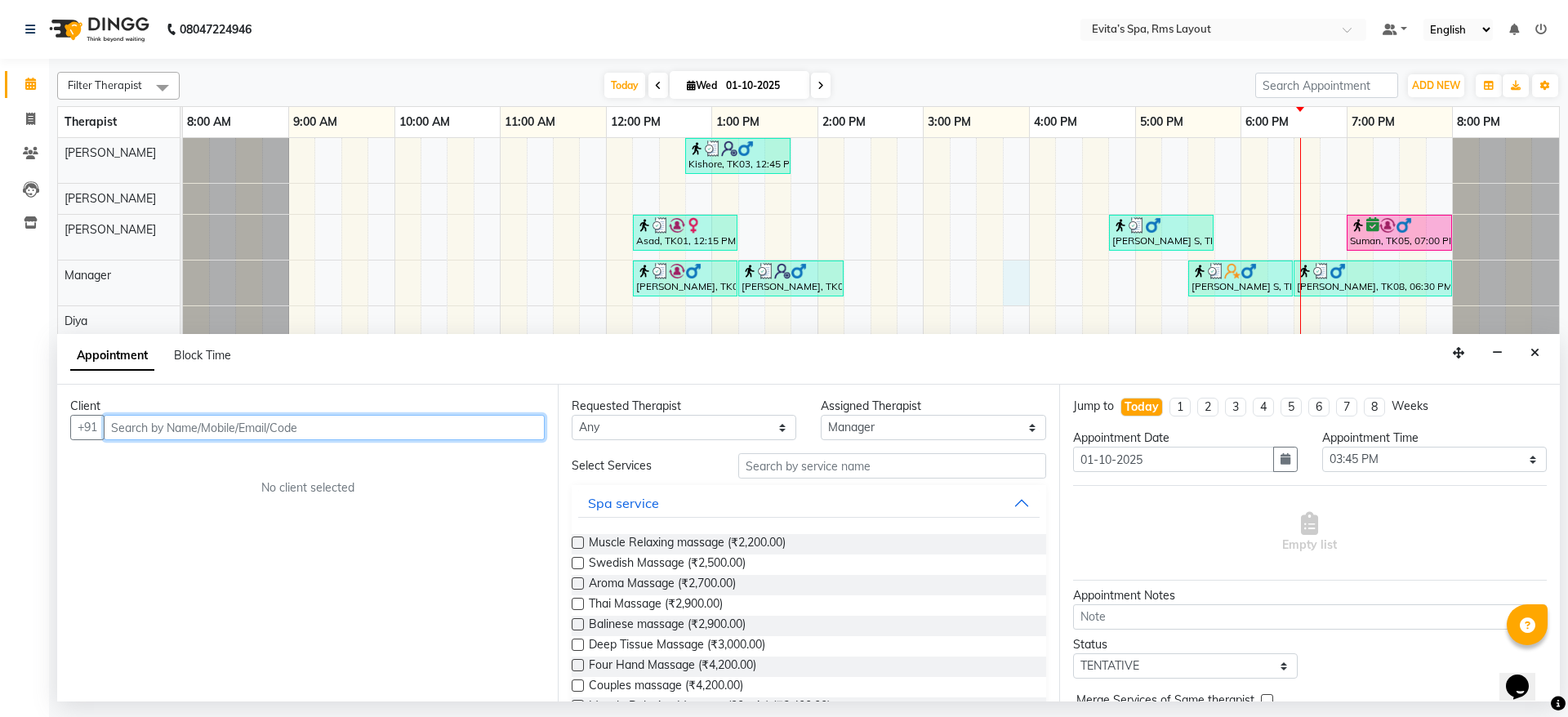
click at [376, 426] on input "text" at bounding box center [324, 427] width 441 height 25
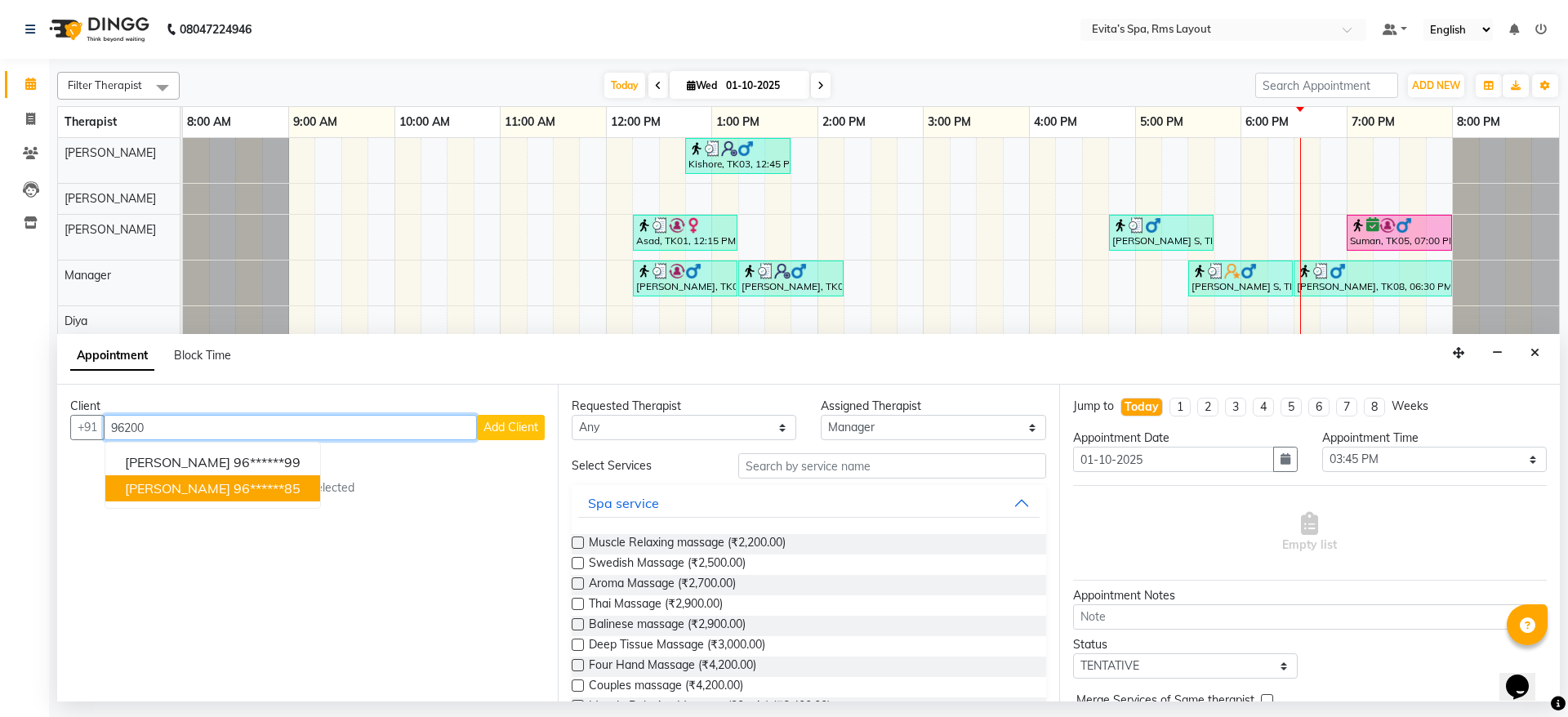
click at [233, 494] on ngb-highlight "96******85" at bounding box center [267, 488] width 67 height 16
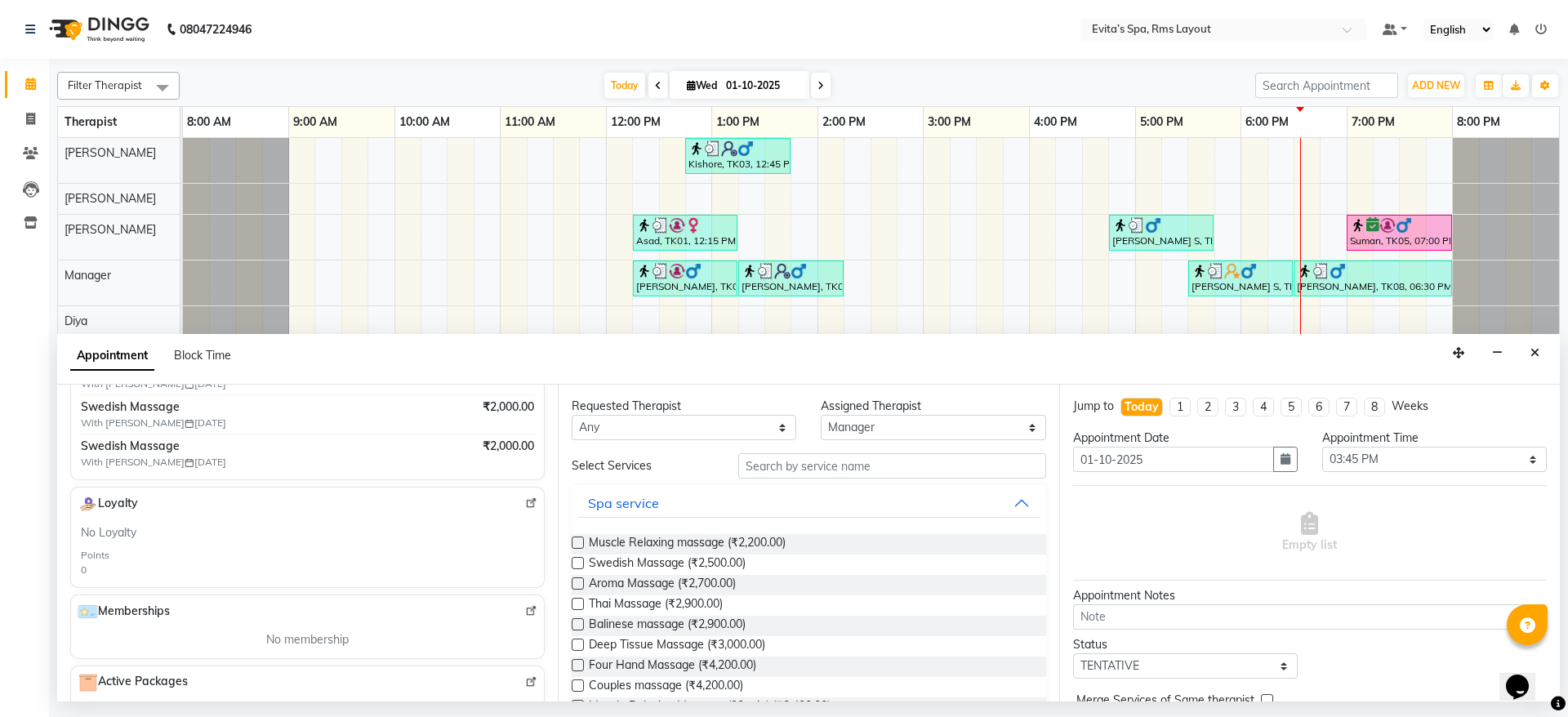
scroll to position [291, 0]
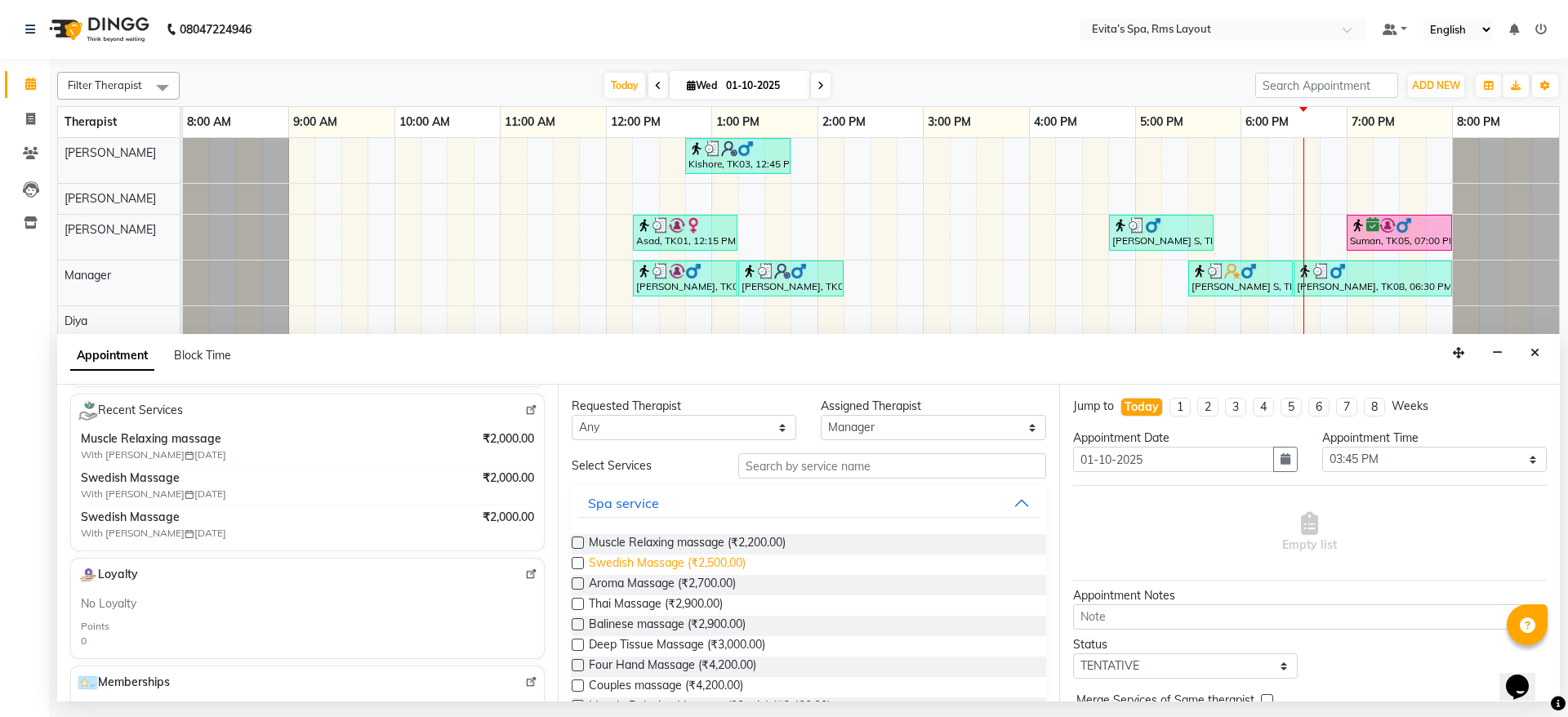
type input "96******85"
click at [642, 562] on span "Swedish Massage (₹2,500.00)" at bounding box center [667, 564] width 156 height 21
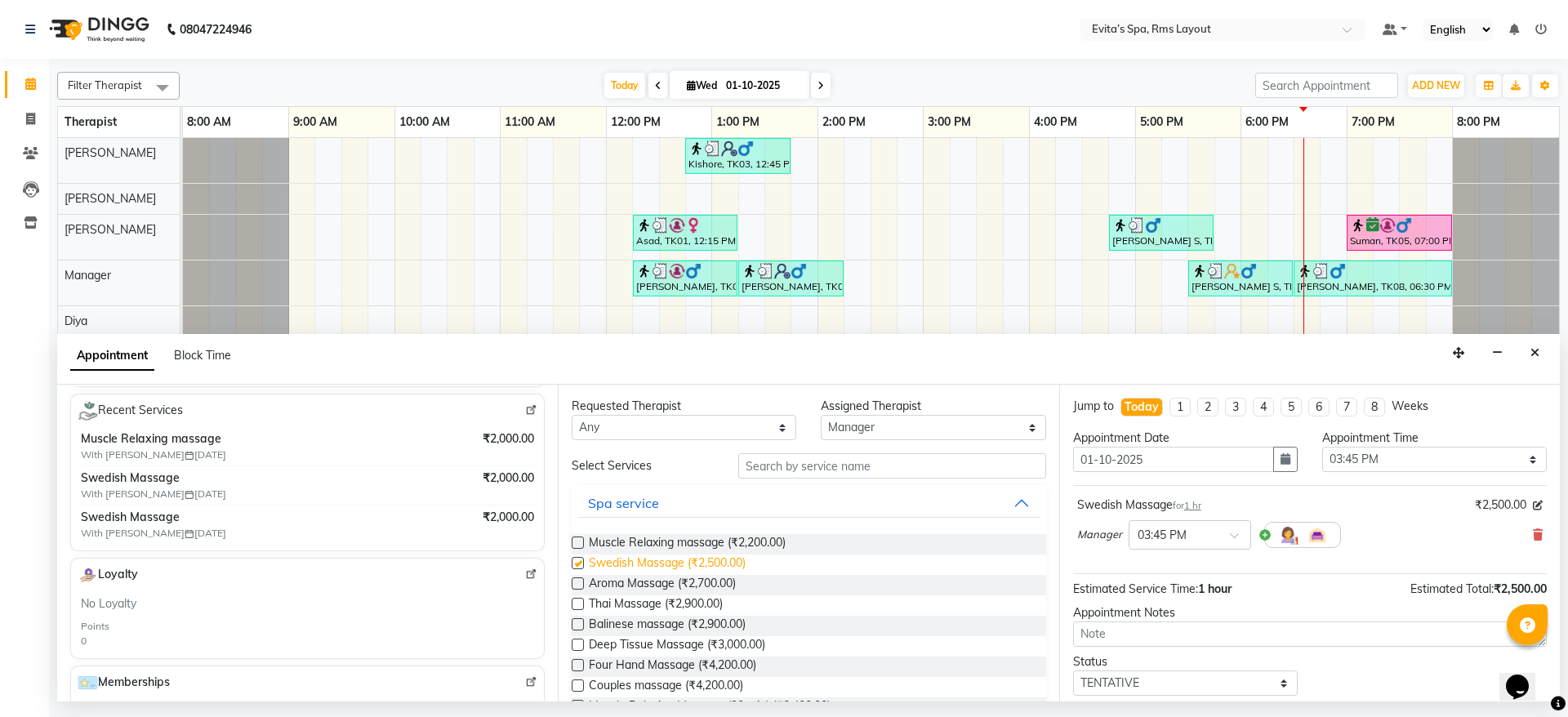
checkbox input "false"
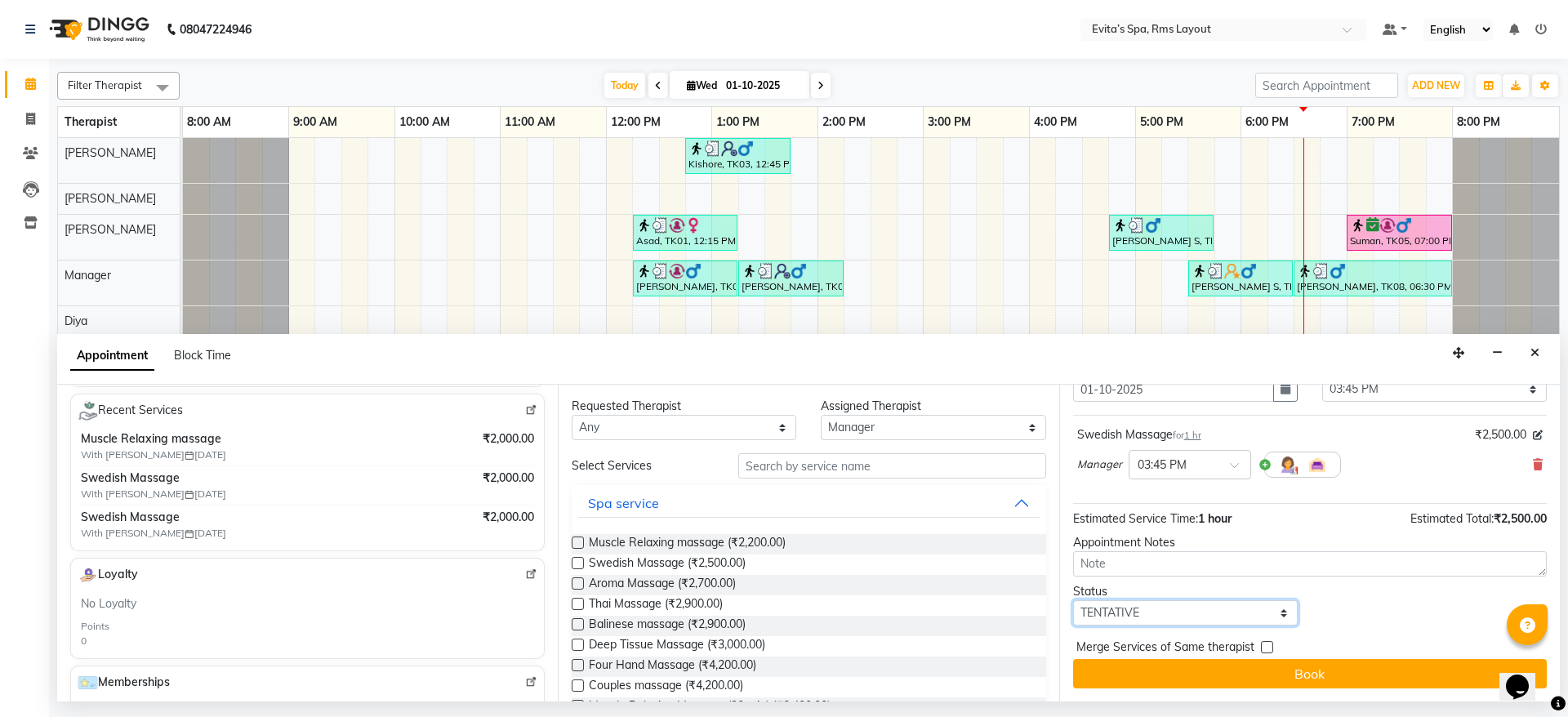
click at [1202, 603] on select "Select TENTATIVE CONFIRM CHECK-IN UPCOMING" at bounding box center [1185, 612] width 225 height 25
select select "confirm booking"
click at [1073, 600] on select "Select TENTATIVE CONFIRM CHECK-IN UPCOMING" at bounding box center [1185, 612] width 225 height 25
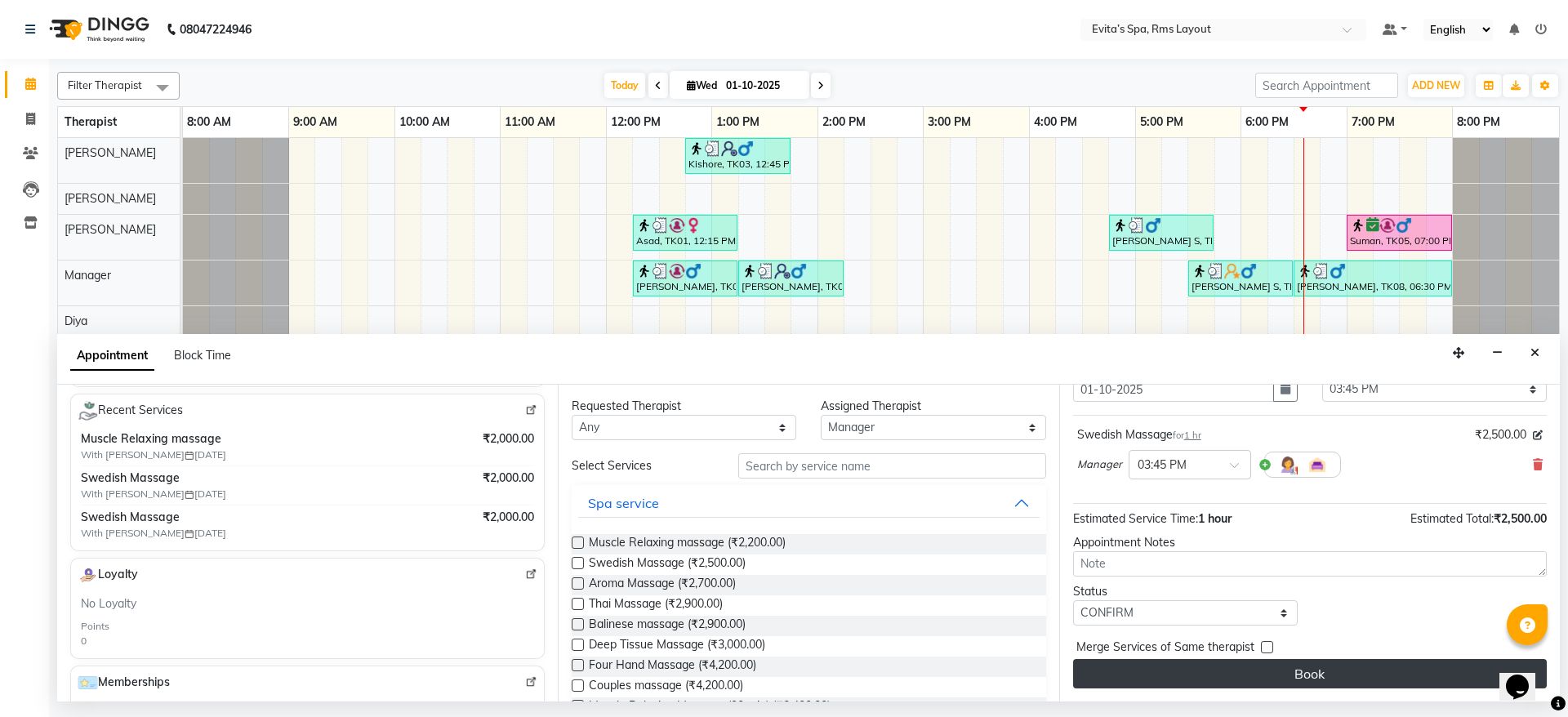
click at [1345, 672] on button "Book" at bounding box center [1310, 673] width 474 height 29
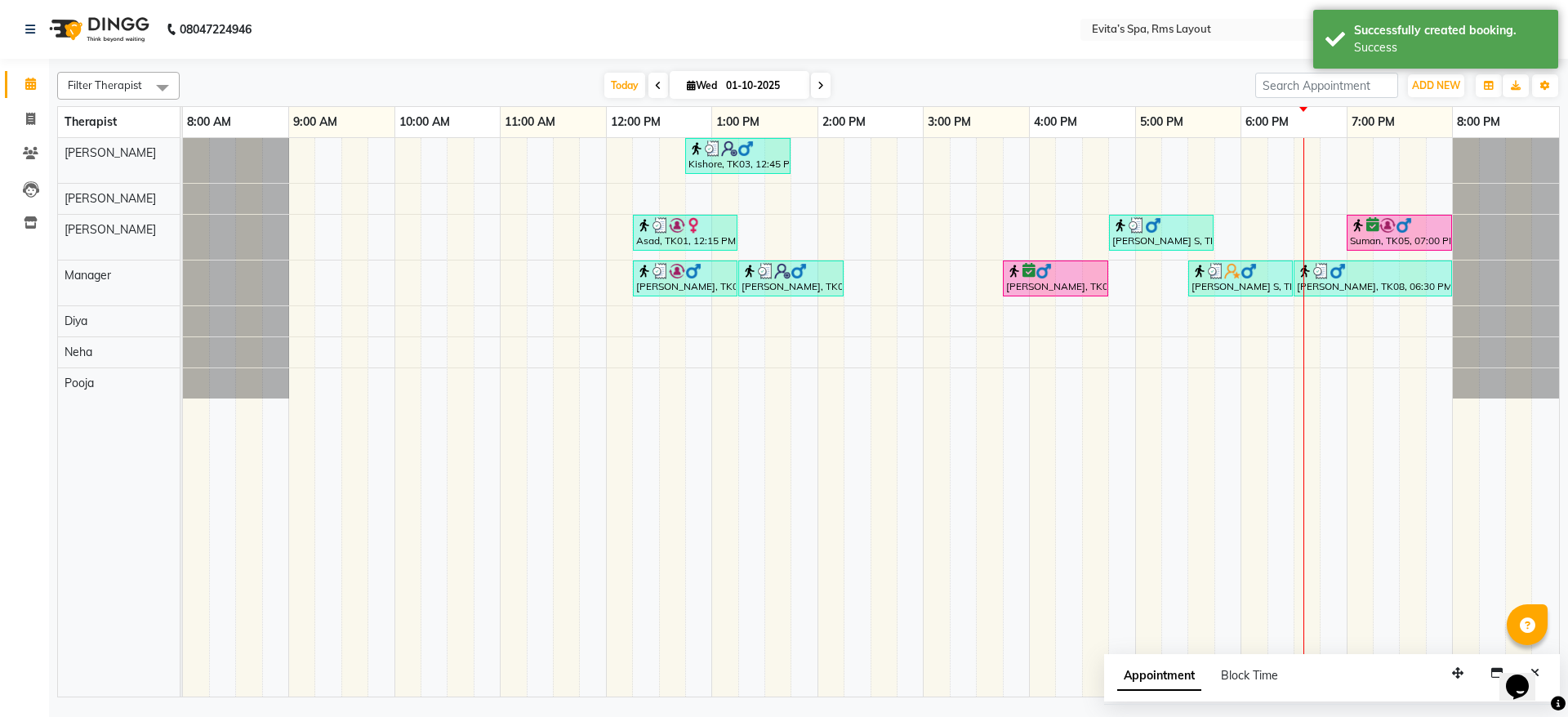
click at [721, 80] on input "01-10-2025" at bounding box center [761, 86] width 81 height 24
select select "10"
select select "2025"
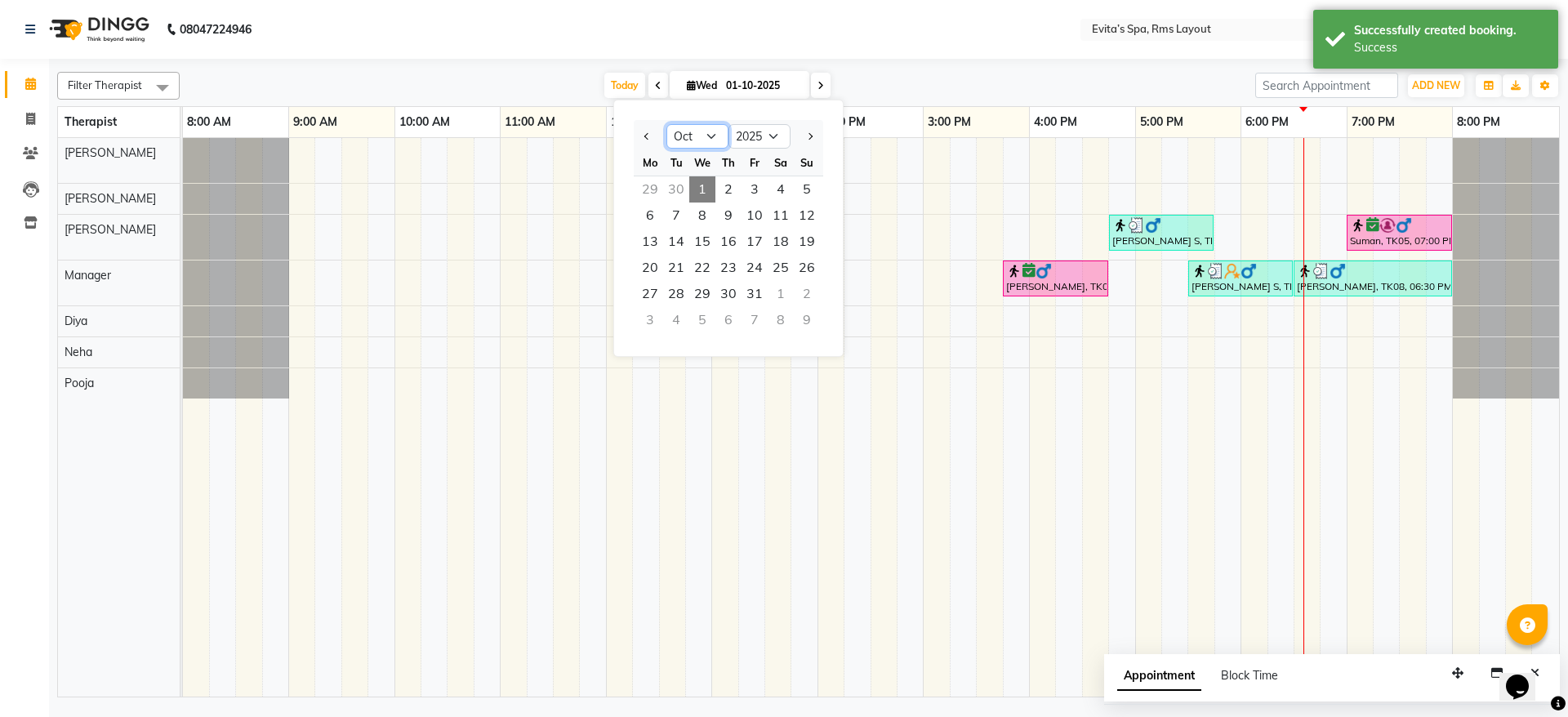
click at [694, 138] on select "Jan Feb Mar Apr May Jun [DATE] Aug Sep Oct Nov Dec" at bounding box center [697, 137] width 62 height 24
select select "9"
click at [667, 124] on select "Jan Feb Mar Apr May Jun [DATE] Aug Sep Oct Nov Dec" at bounding box center [697, 137] width 62 height 24
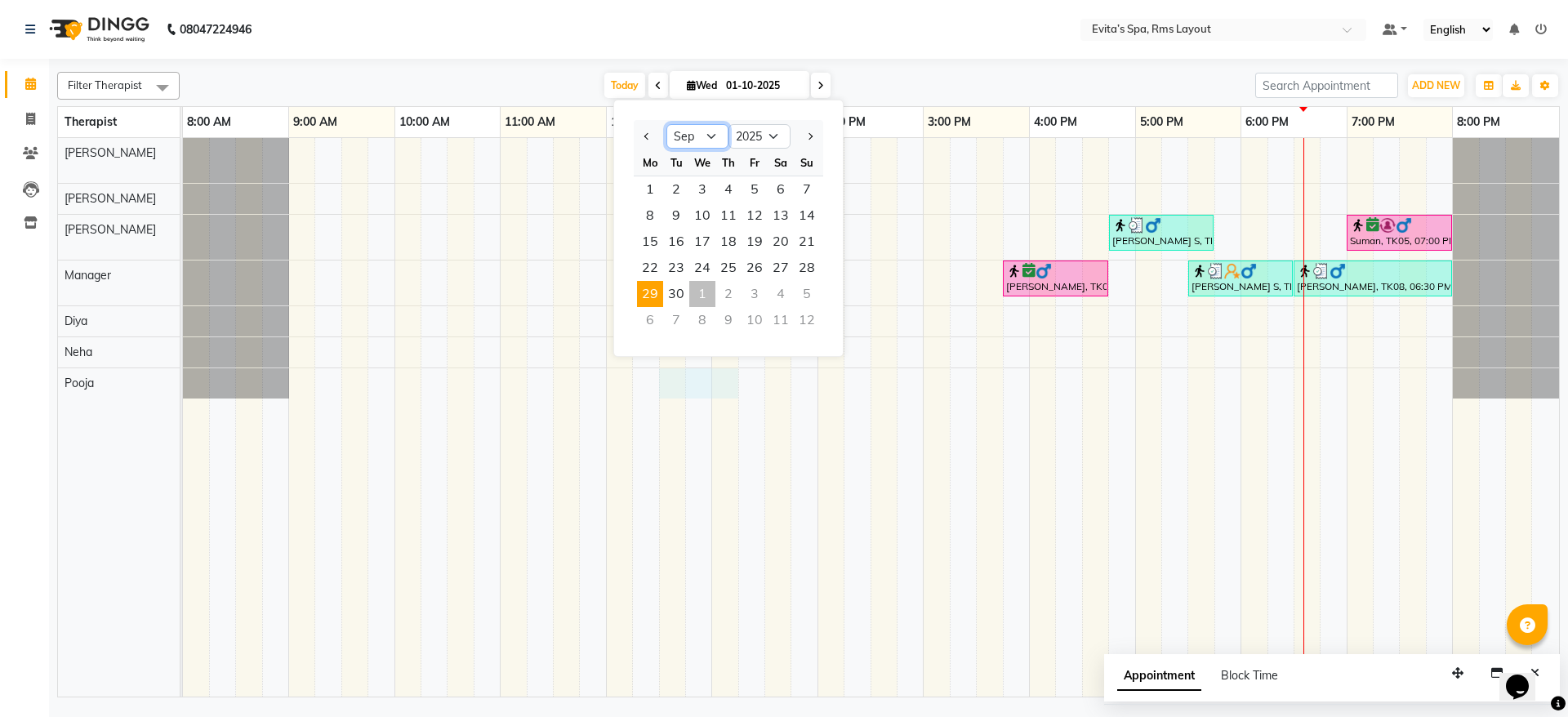
drag, startPoint x: 712, startPoint y: 388, endPoint x: 655, endPoint y: 294, distance: 109.9
click at [655, 294] on div "Filter Therapist Select All [PERSON_NAME] Manager [PERSON_NAME] [PERSON_NAME] […" at bounding box center [808, 381] width 1502 height 632
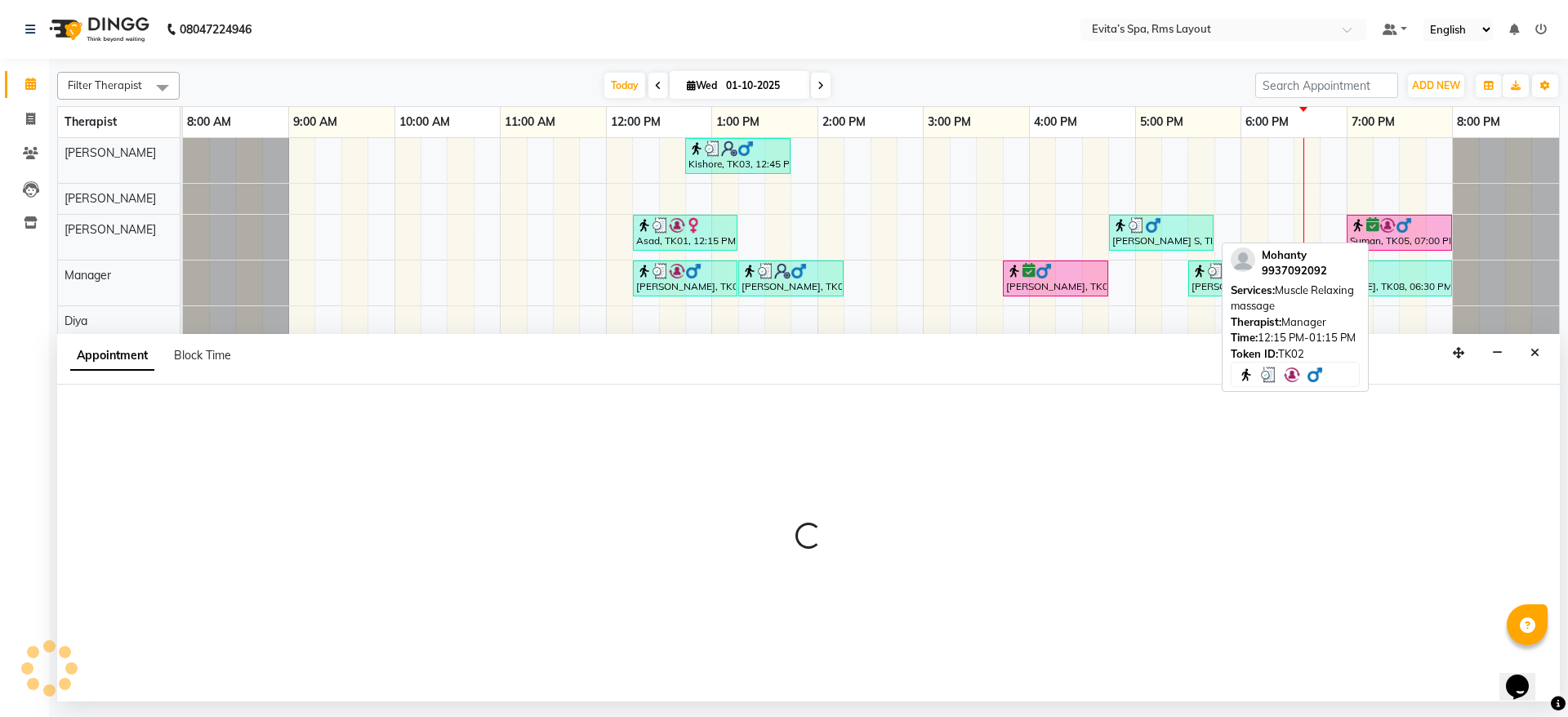
select select "90986"
select select "735"
select select "tentative"
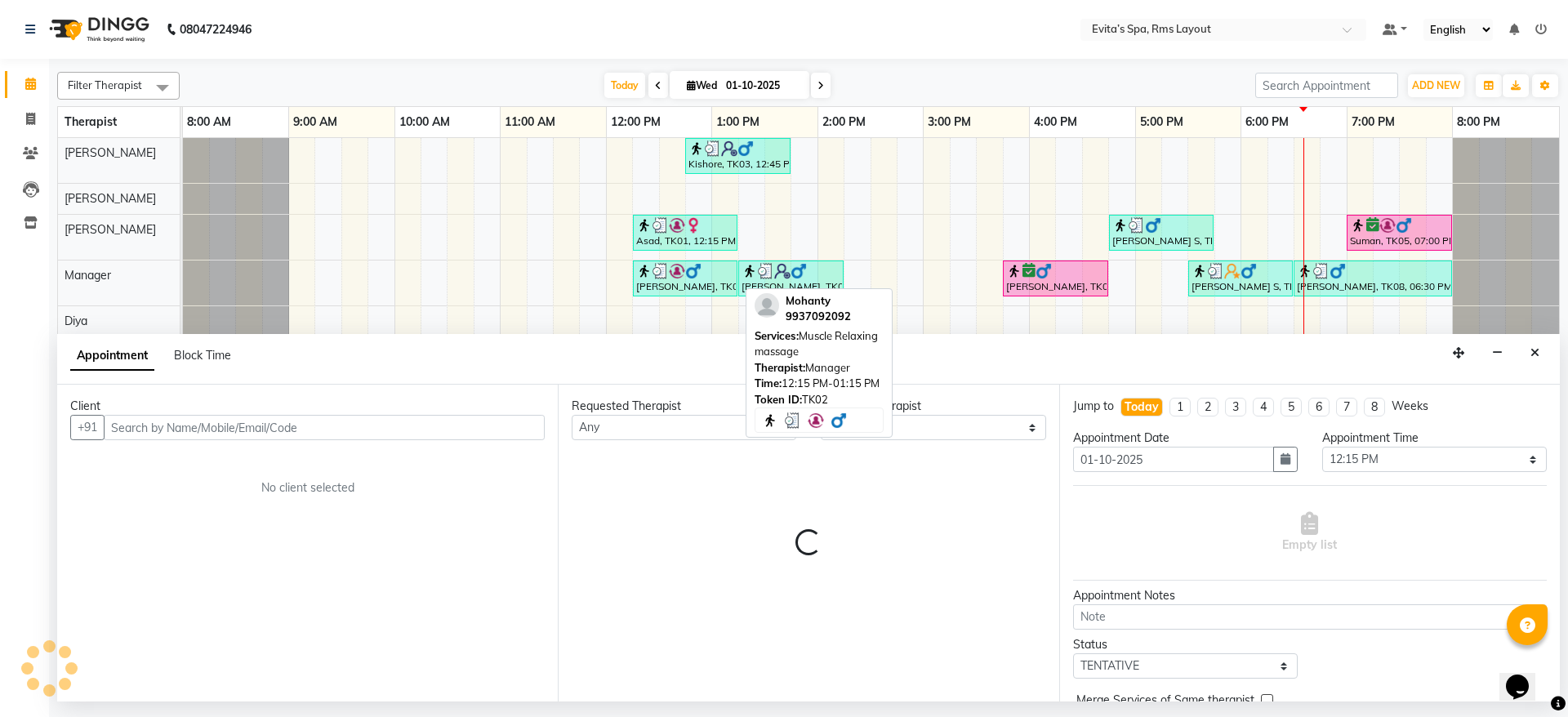
click at [655, 294] on link "[PERSON_NAME], TK02, 12:15 PM-01:15 PM, Muscle Relaxing massage" at bounding box center [685, 278] width 105 height 36
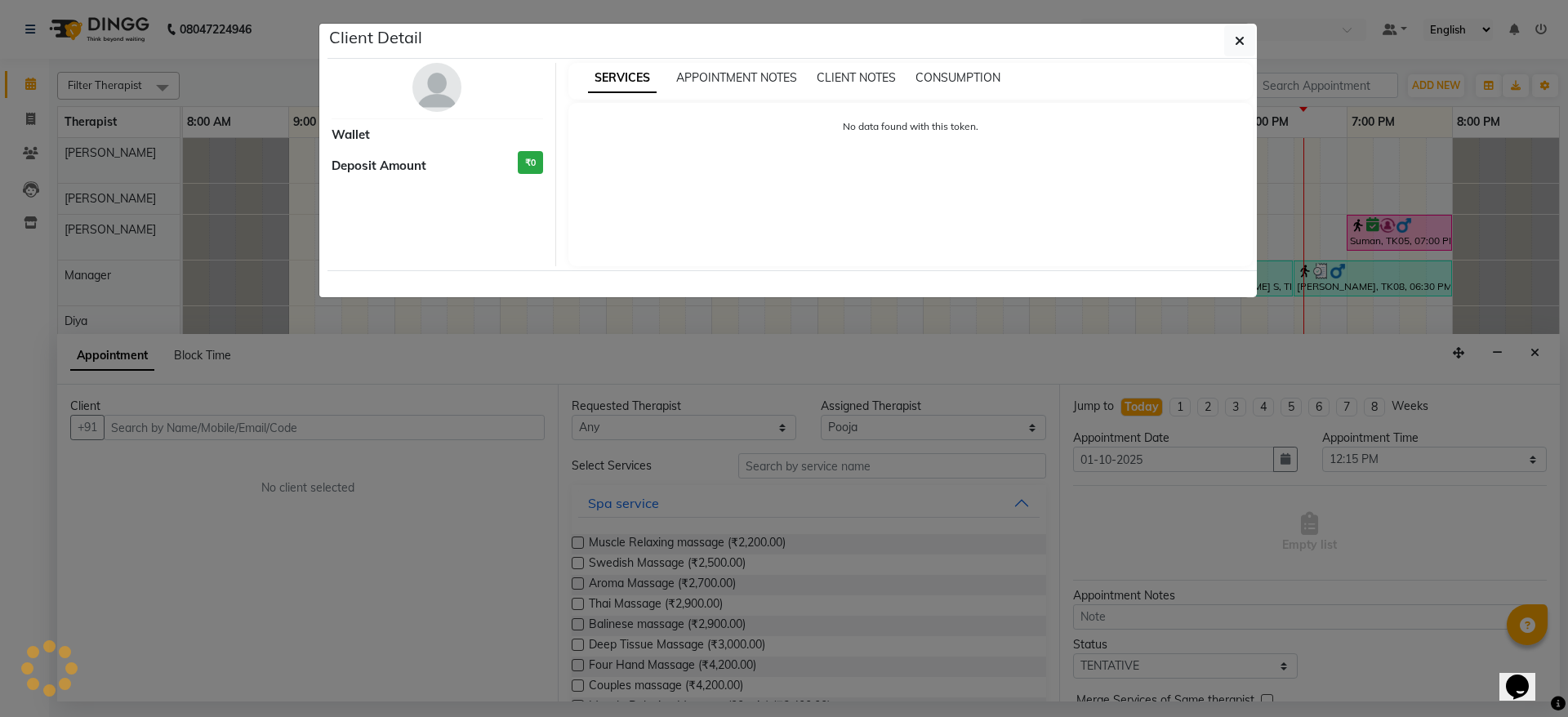
select select "3"
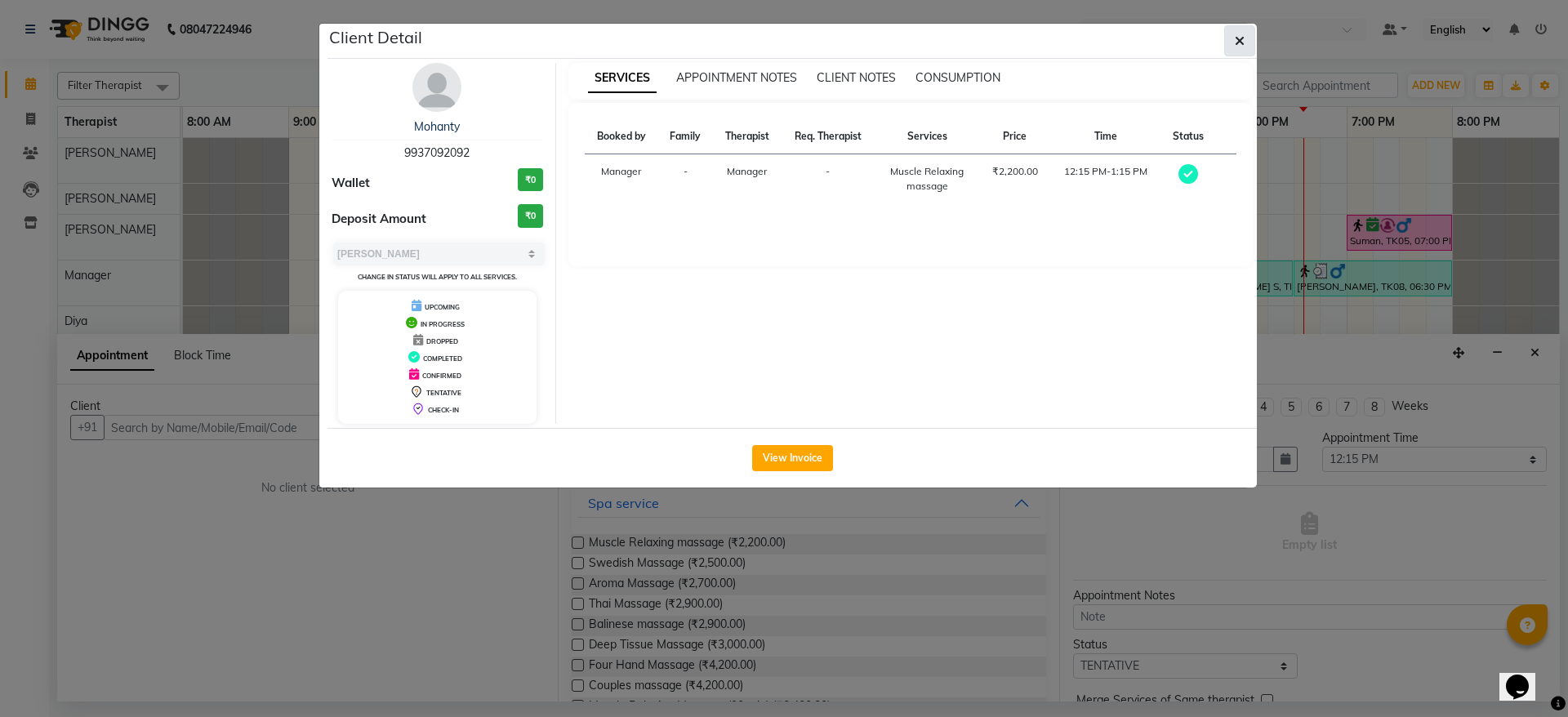
click at [1243, 33] on span "button" at bounding box center [1239, 40] width 9 height 16
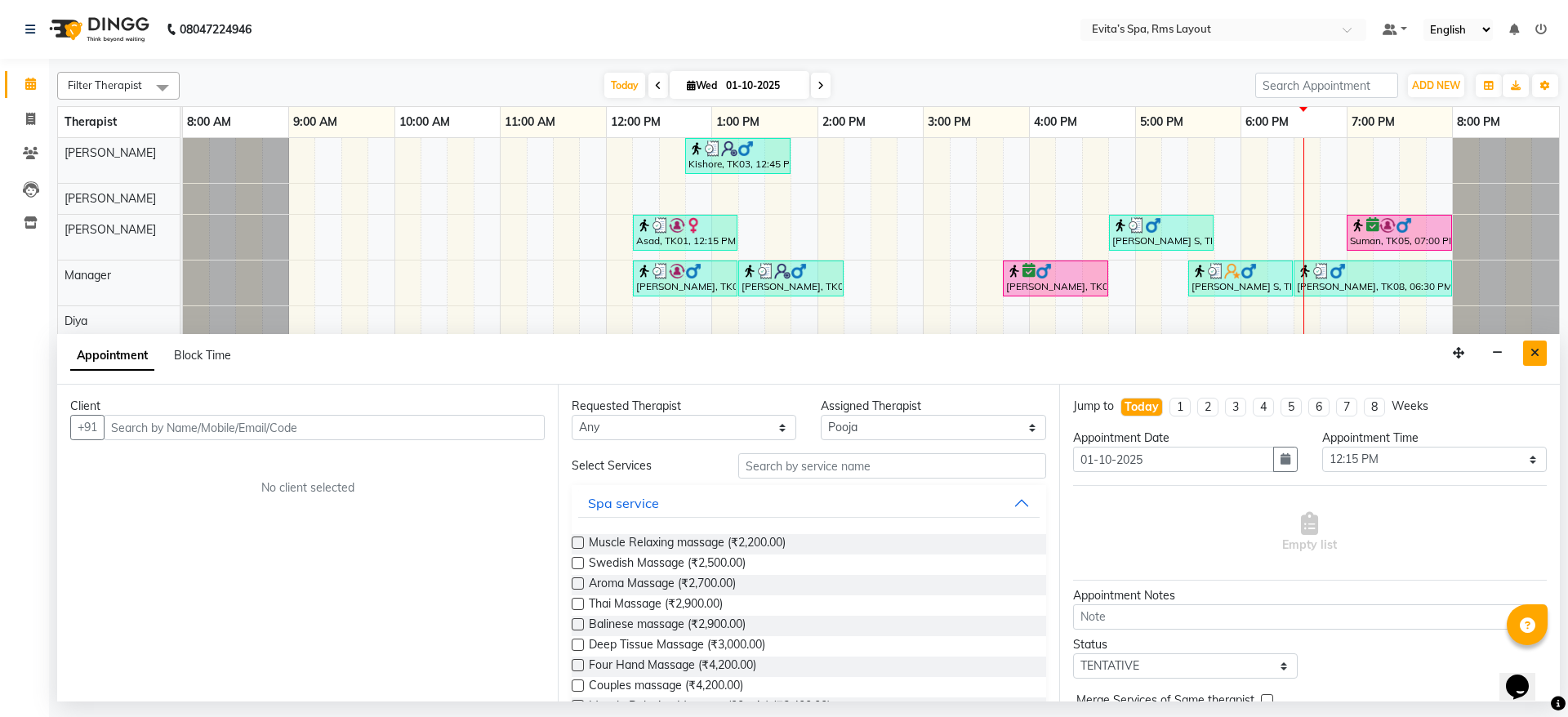
click at [1534, 347] on icon "Close" at bounding box center [1535, 353] width 9 height 11
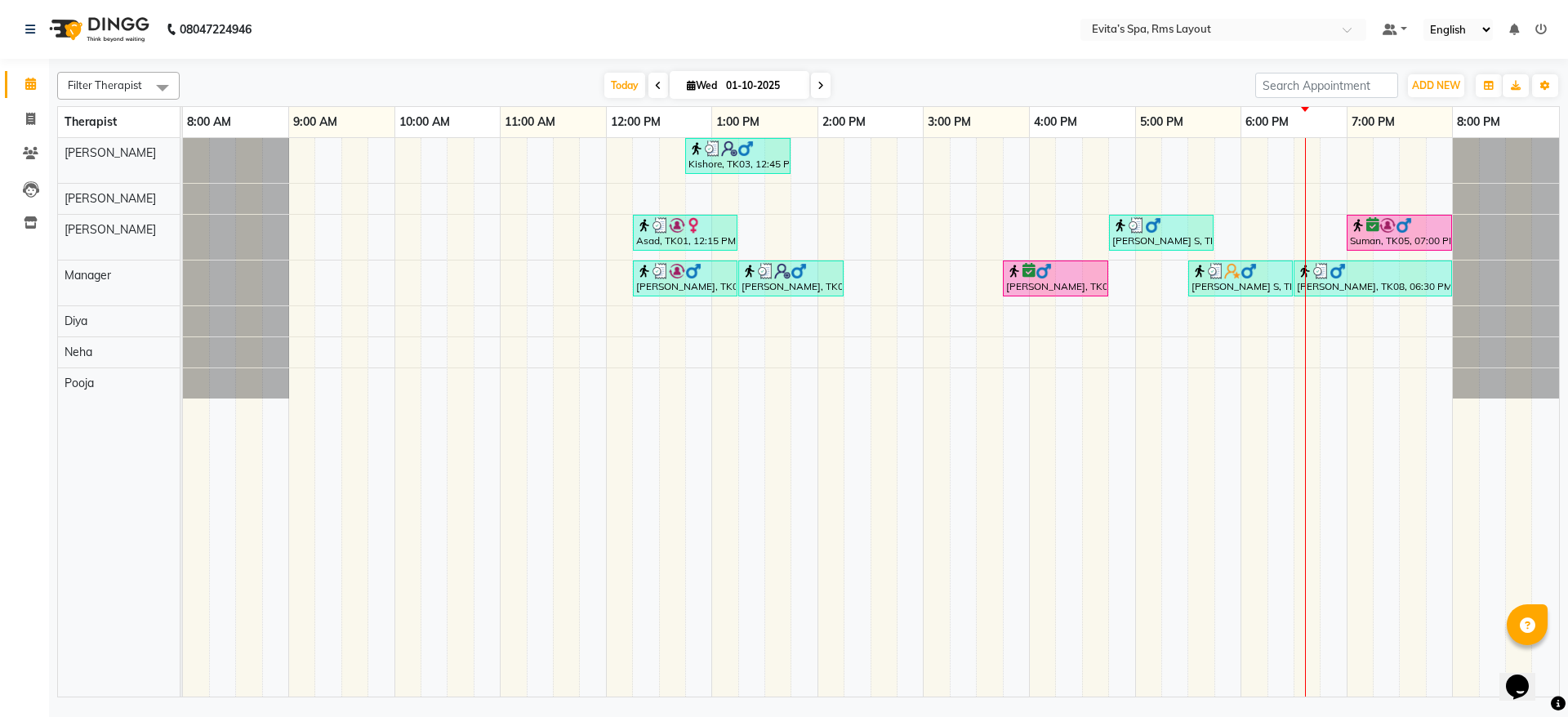
click at [723, 84] on input "01-10-2025" at bounding box center [761, 86] width 81 height 24
select select "10"
select select "2025"
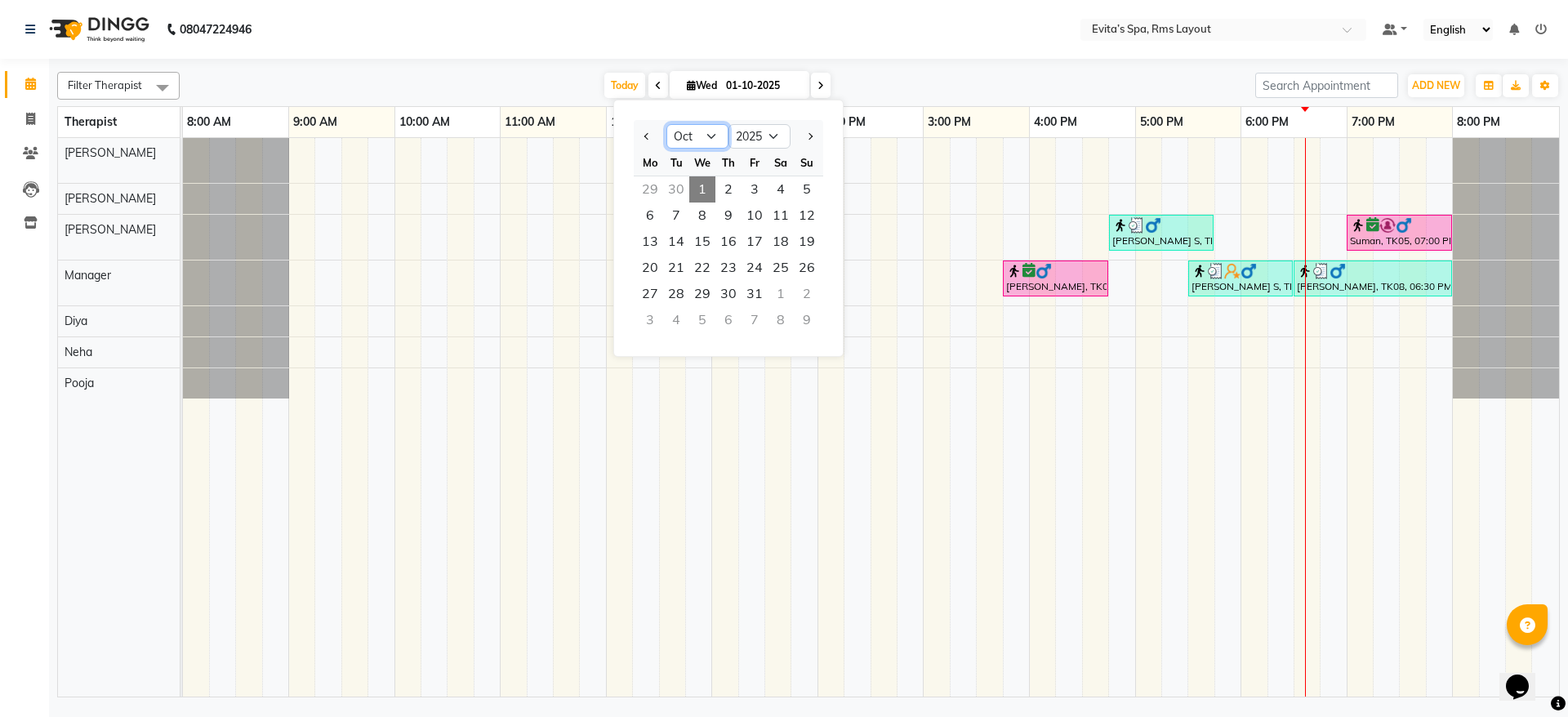
click at [702, 128] on select "Jan Feb Mar Apr May Jun [DATE] Aug Sep Oct Nov Dec" at bounding box center [697, 137] width 62 height 24
select select "9"
click at [667, 124] on select "Jan Feb Mar Apr May Jun [DATE] Aug Sep Oct Nov Dec" at bounding box center [697, 137] width 62 height 24
click at [707, 405] on td at bounding box center [698, 417] width 26 height 559
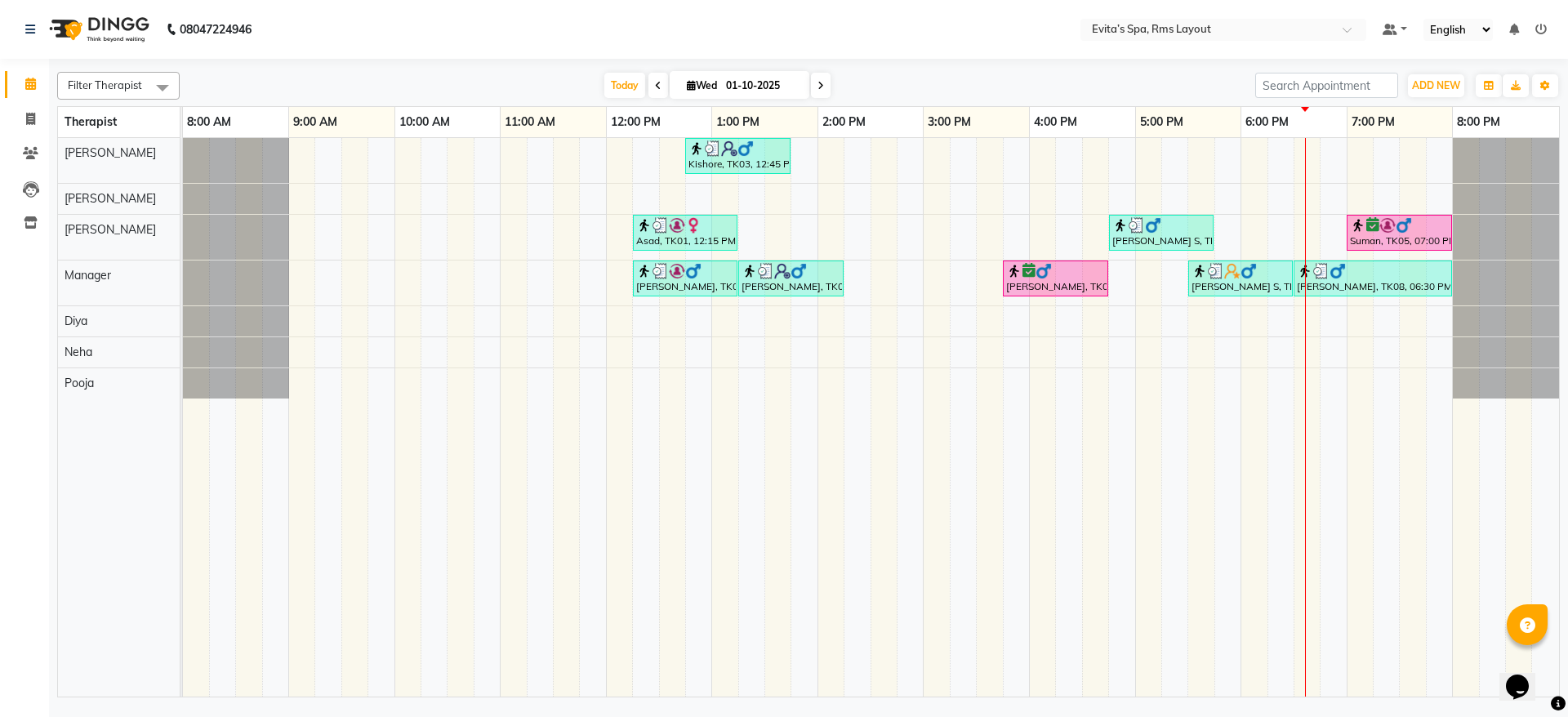
click at [707, 405] on td at bounding box center [698, 417] width 26 height 559
click at [735, 94] on input "01-10-2025" at bounding box center [761, 86] width 81 height 24
select select "10"
select select "2025"
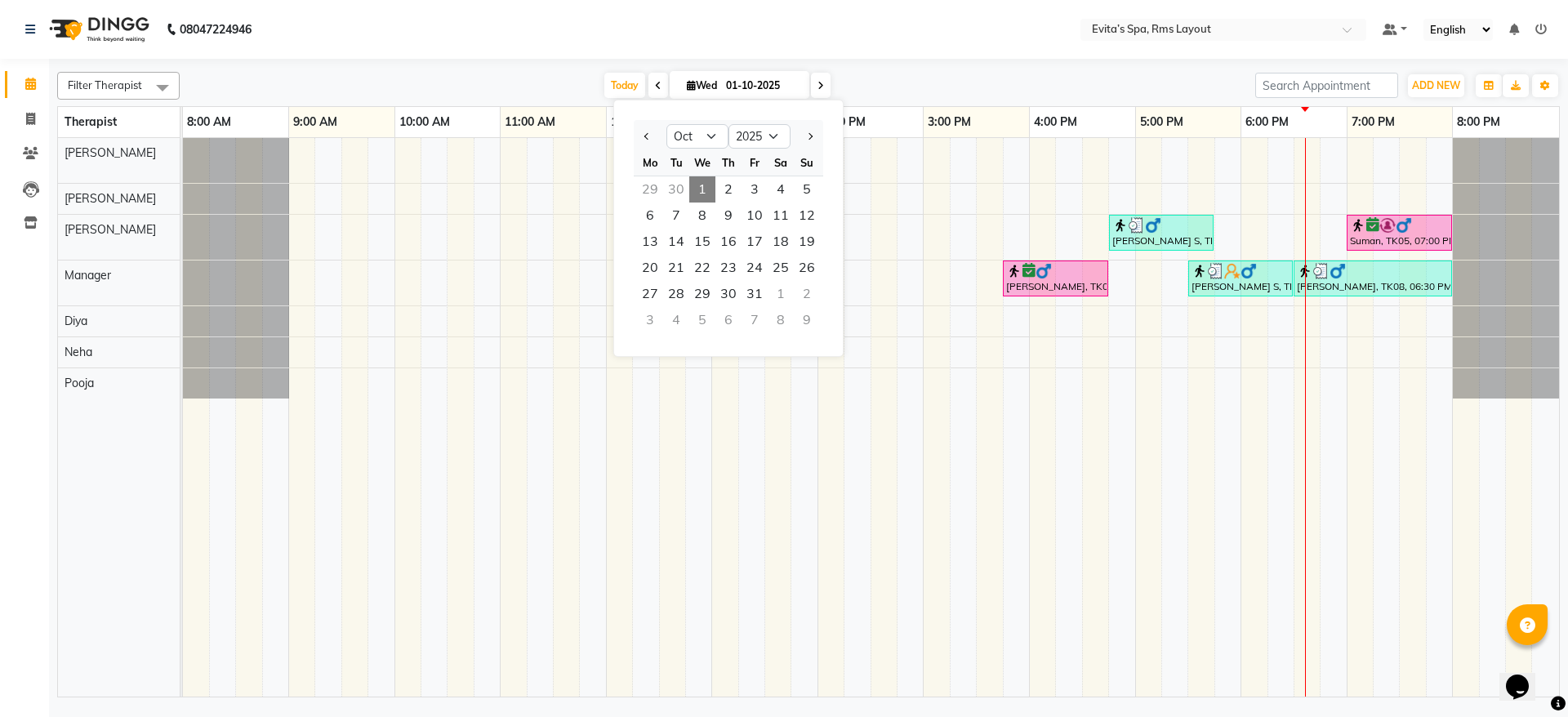
click at [926, 86] on div "[DATE] [DATE] Jan Feb Mar Apr May Jun [DATE] Aug Sep Oct Nov [DATE] 2016 2017 2…" at bounding box center [717, 86] width 1059 height 24
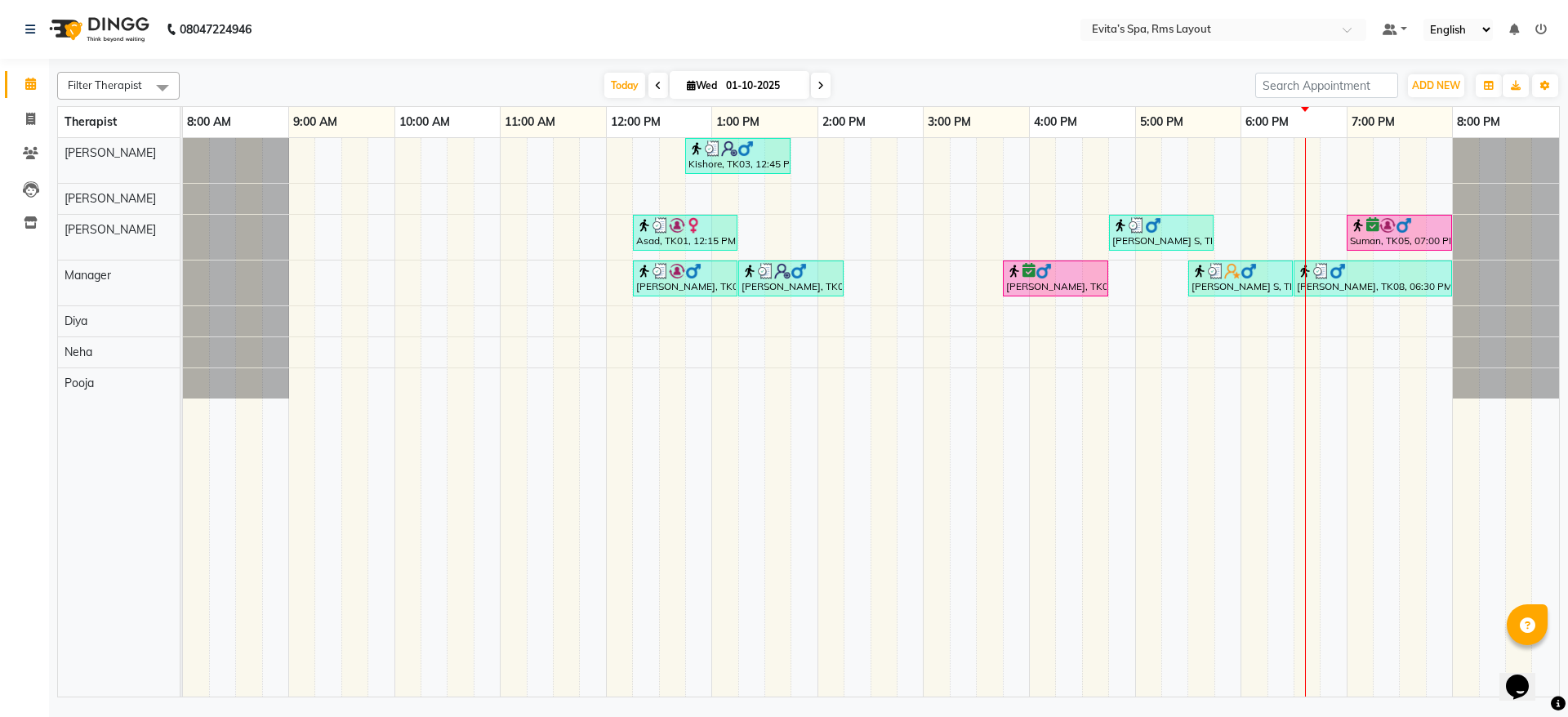
click at [742, 77] on input "01-10-2025" at bounding box center [761, 86] width 81 height 24
select select "10"
select select "2025"
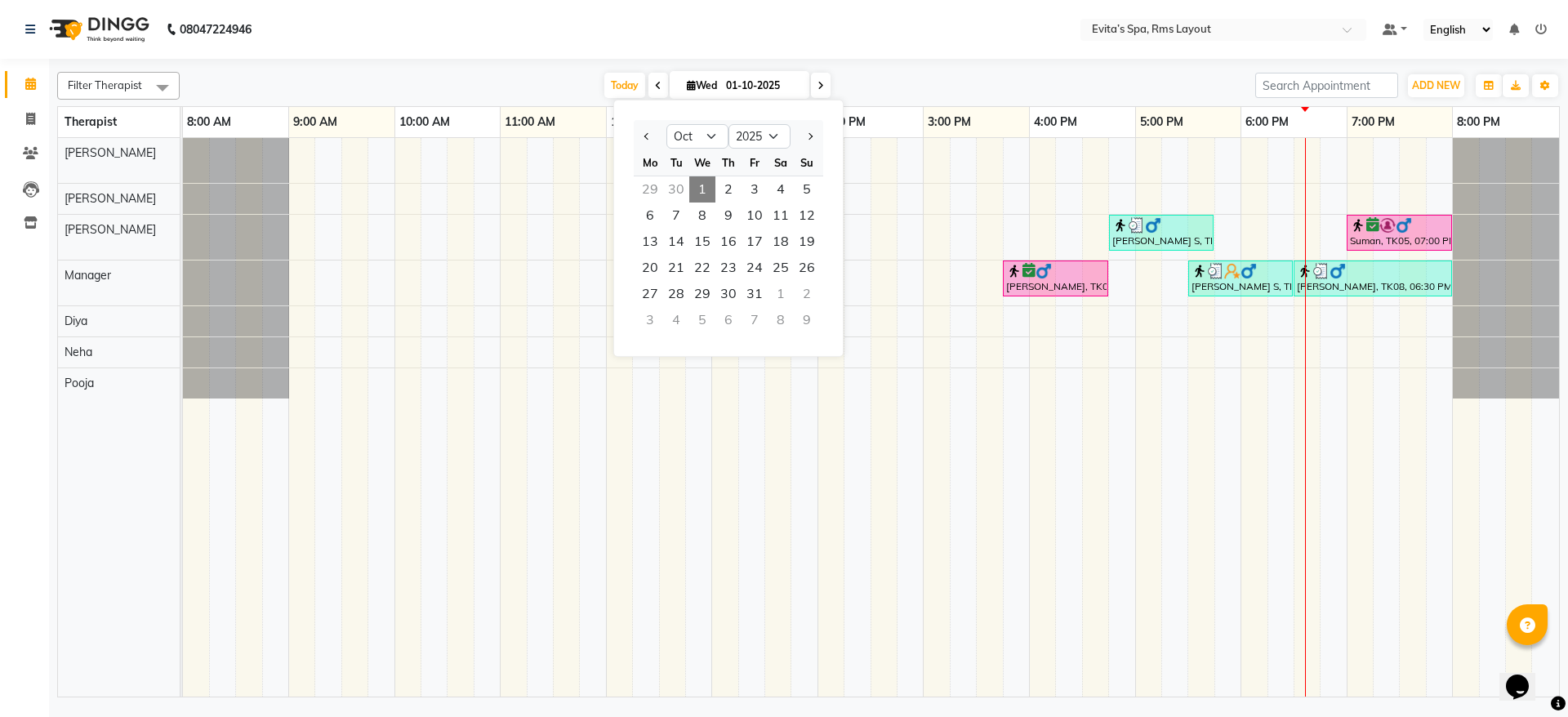
click at [874, 72] on div "Filter Therapist Select All [PERSON_NAME] Manager [PERSON_NAME] [PERSON_NAME] […" at bounding box center [808, 86] width 1502 height 28
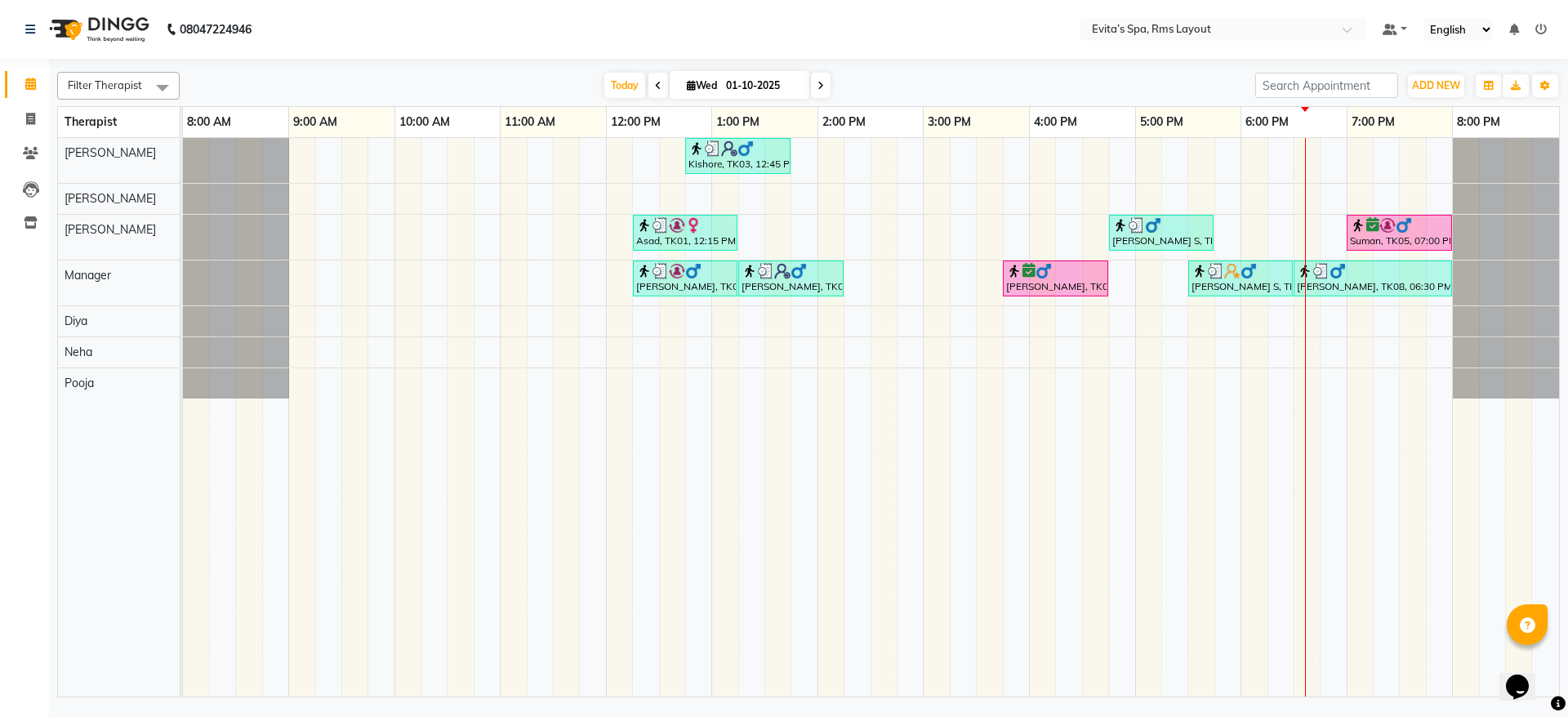
click at [655, 87] on icon at bounding box center [658, 85] width 7 height 9
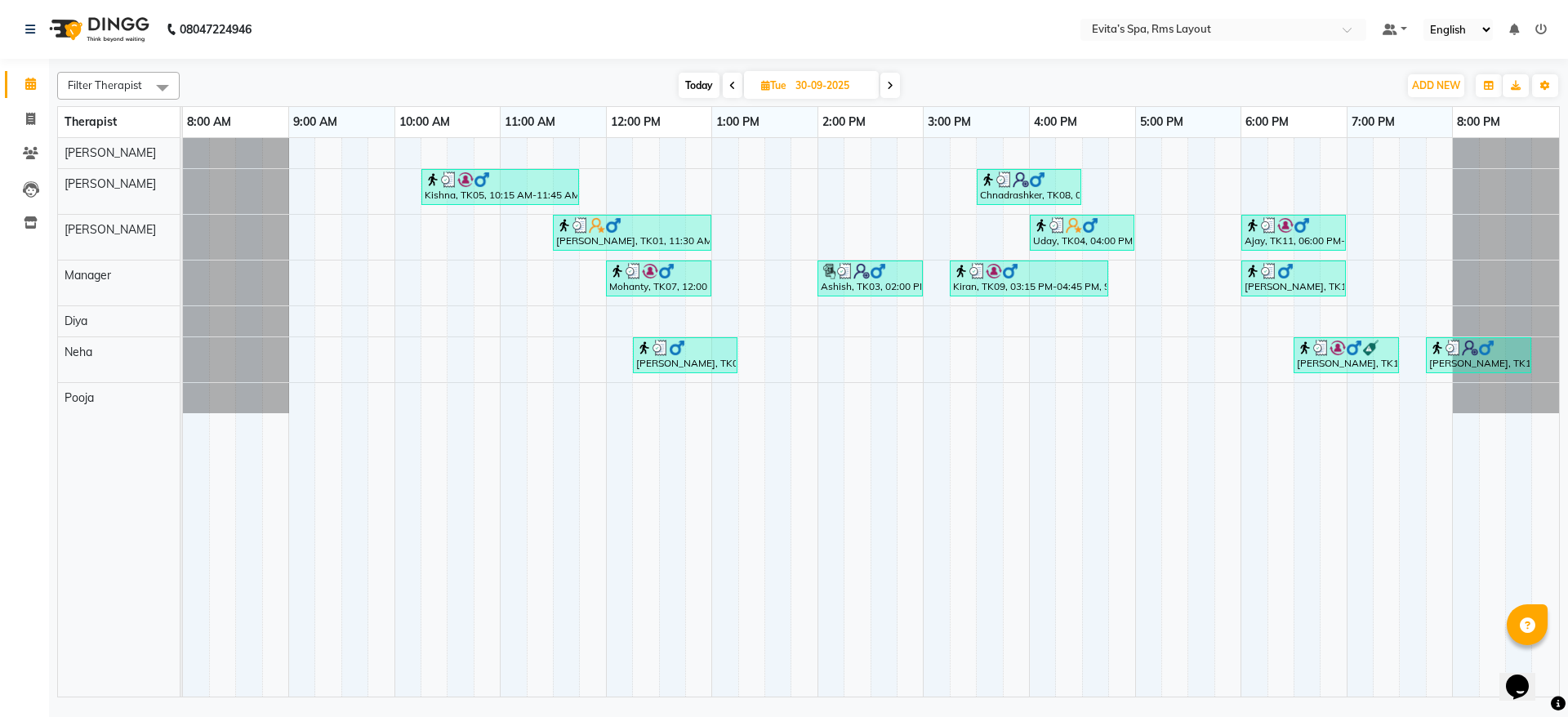
click at [732, 83] on icon at bounding box center [732, 85] width 7 height 9
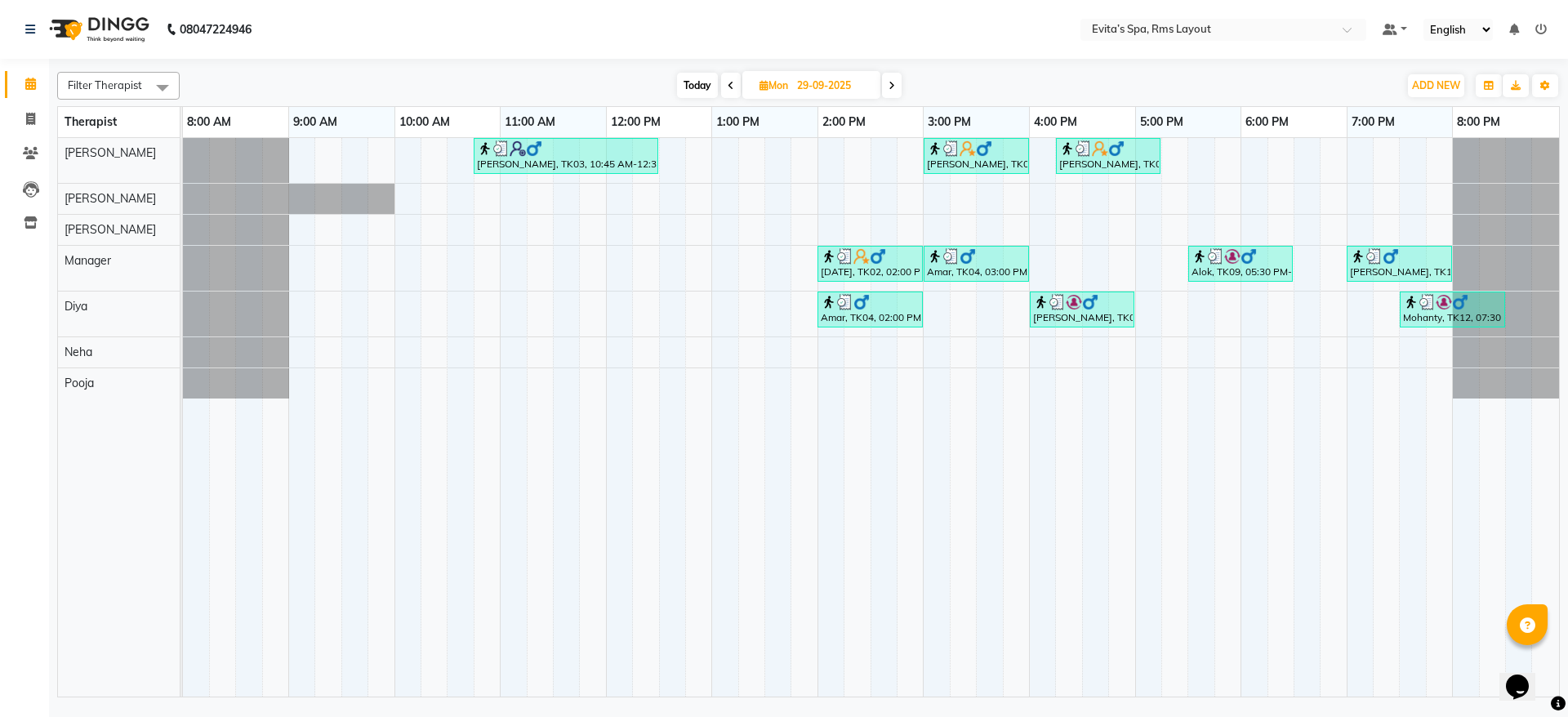
click at [738, 80] on span at bounding box center [730, 85] width 20 height 25
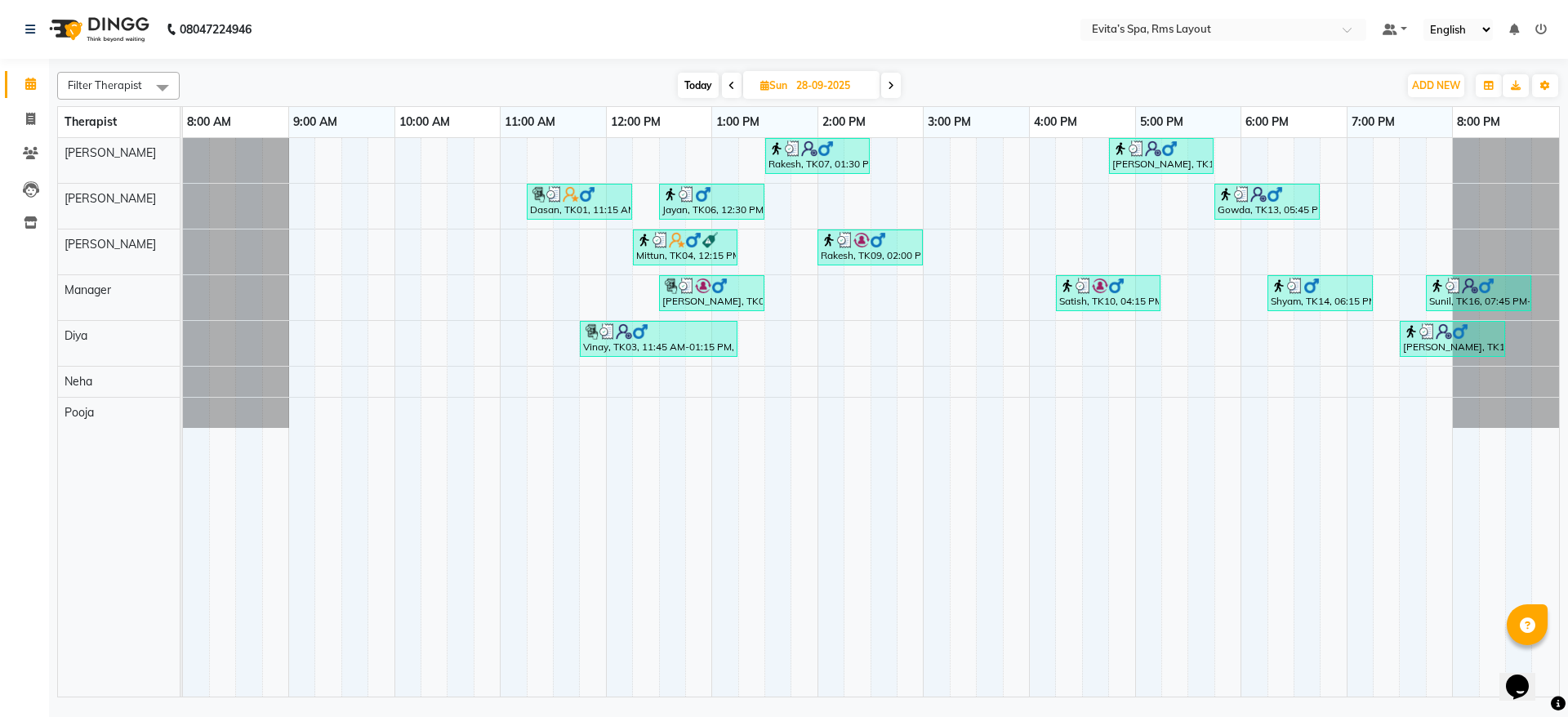
click at [893, 87] on icon at bounding box center [890, 85] width 7 height 9
type input "29-09-2025"
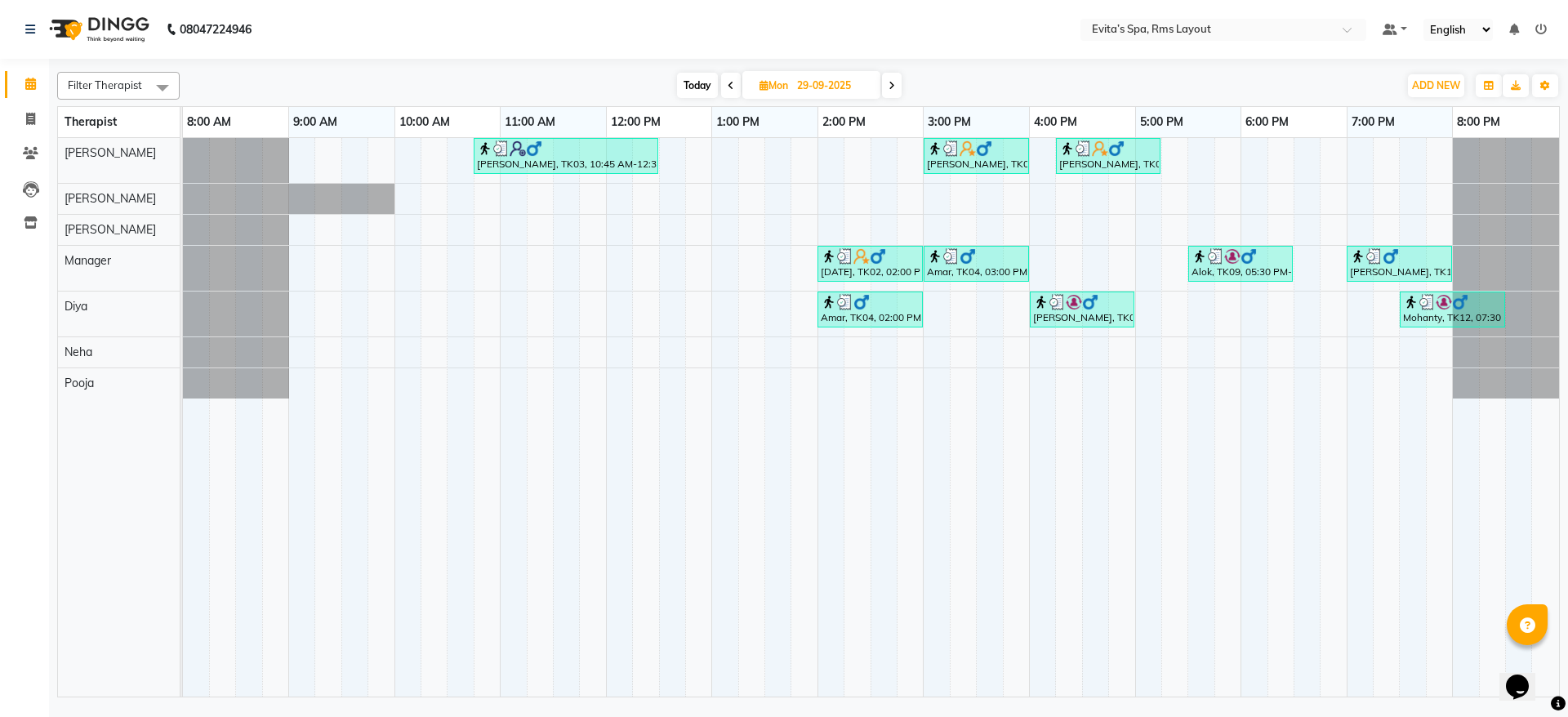
click at [818, 93] on input "29-09-2025" at bounding box center [832, 86] width 81 height 24
select select "9"
select select "2025"
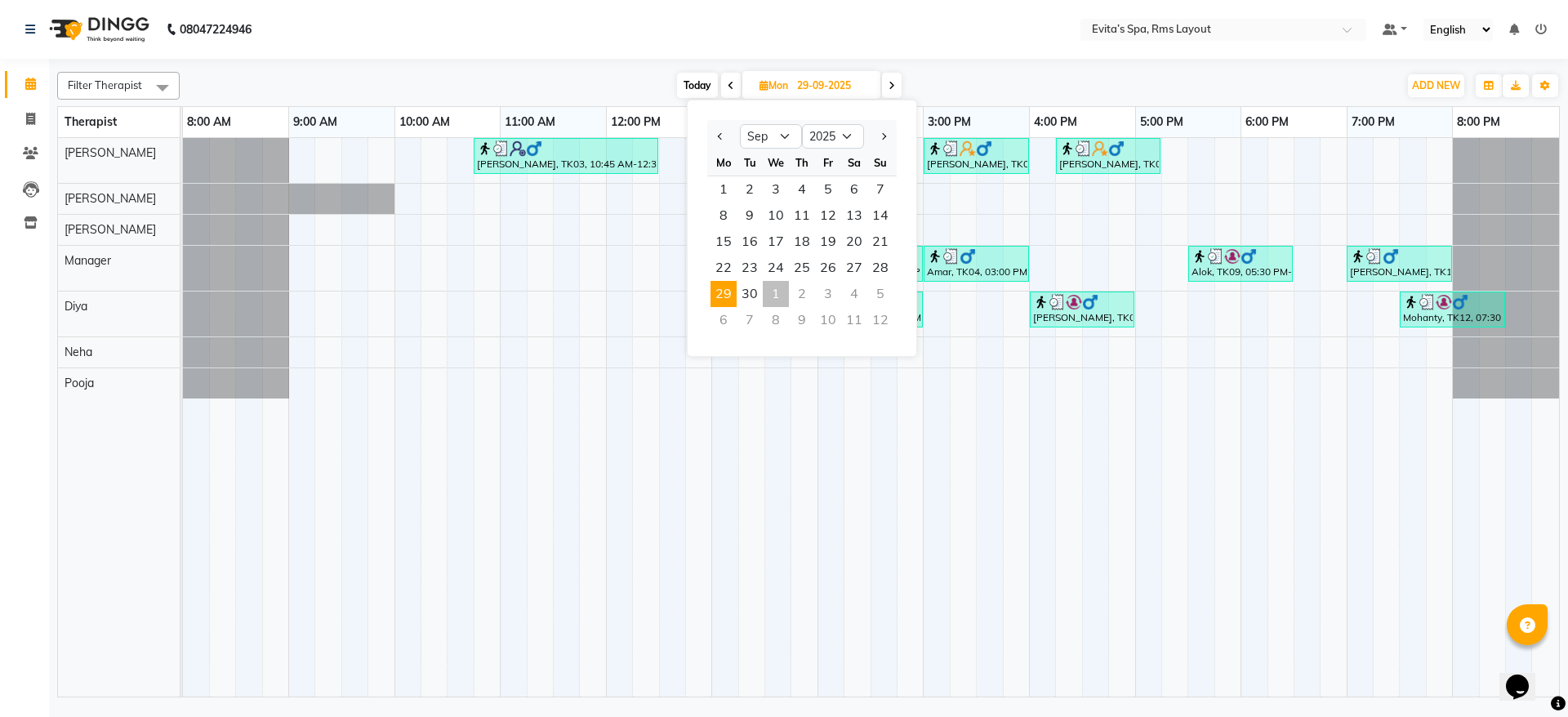
click at [773, 289] on div "1" at bounding box center [776, 294] width 26 height 26
type input "01-10-2025"
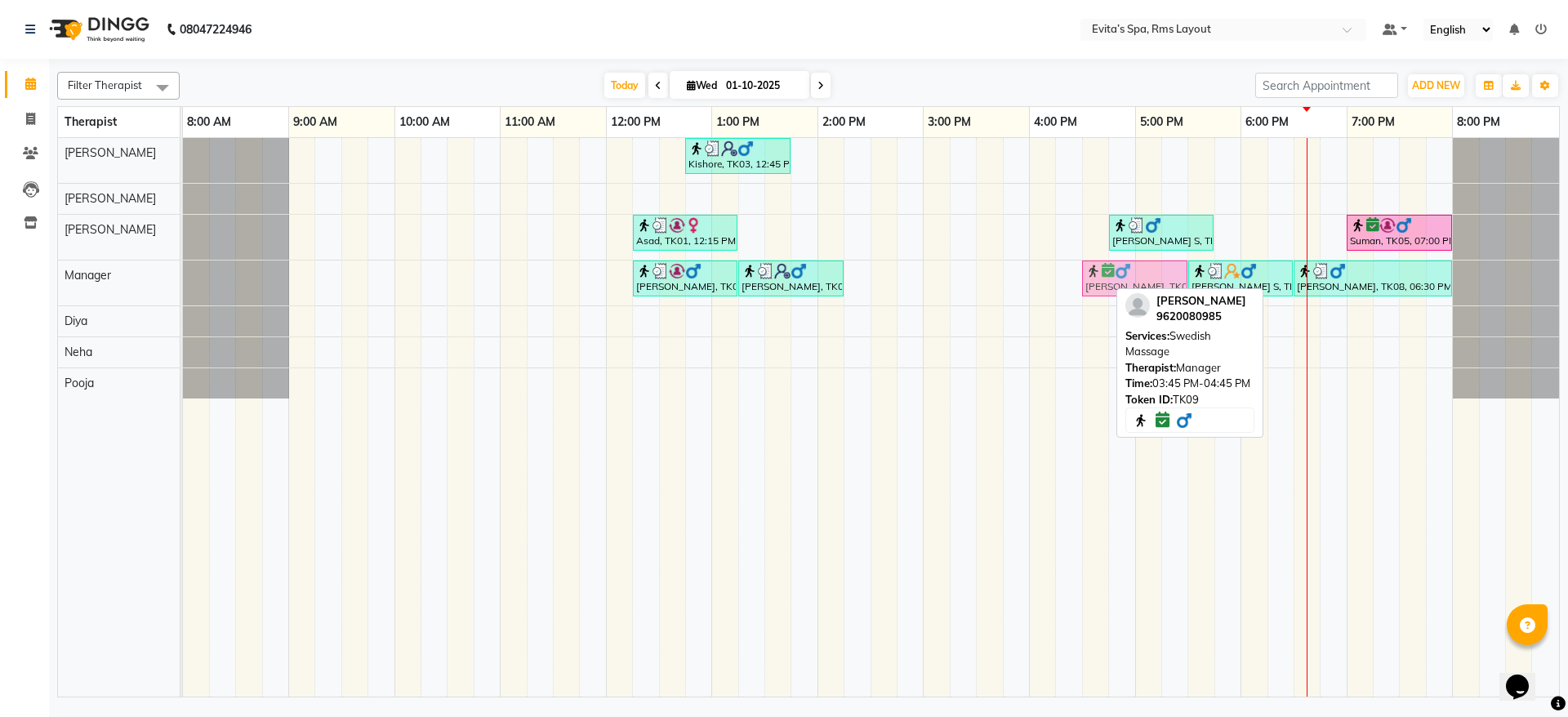
drag, startPoint x: 1053, startPoint y: 275, endPoint x: 1139, endPoint y: 271, distance: 86.1
click at [183, 271] on div "Mohanty, TK02, 12:15 PM-01:15 PM, Muscle Relaxing massage Ramesh, TK04, 01:15 P…" at bounding box center [183, 283] width 0 height 45
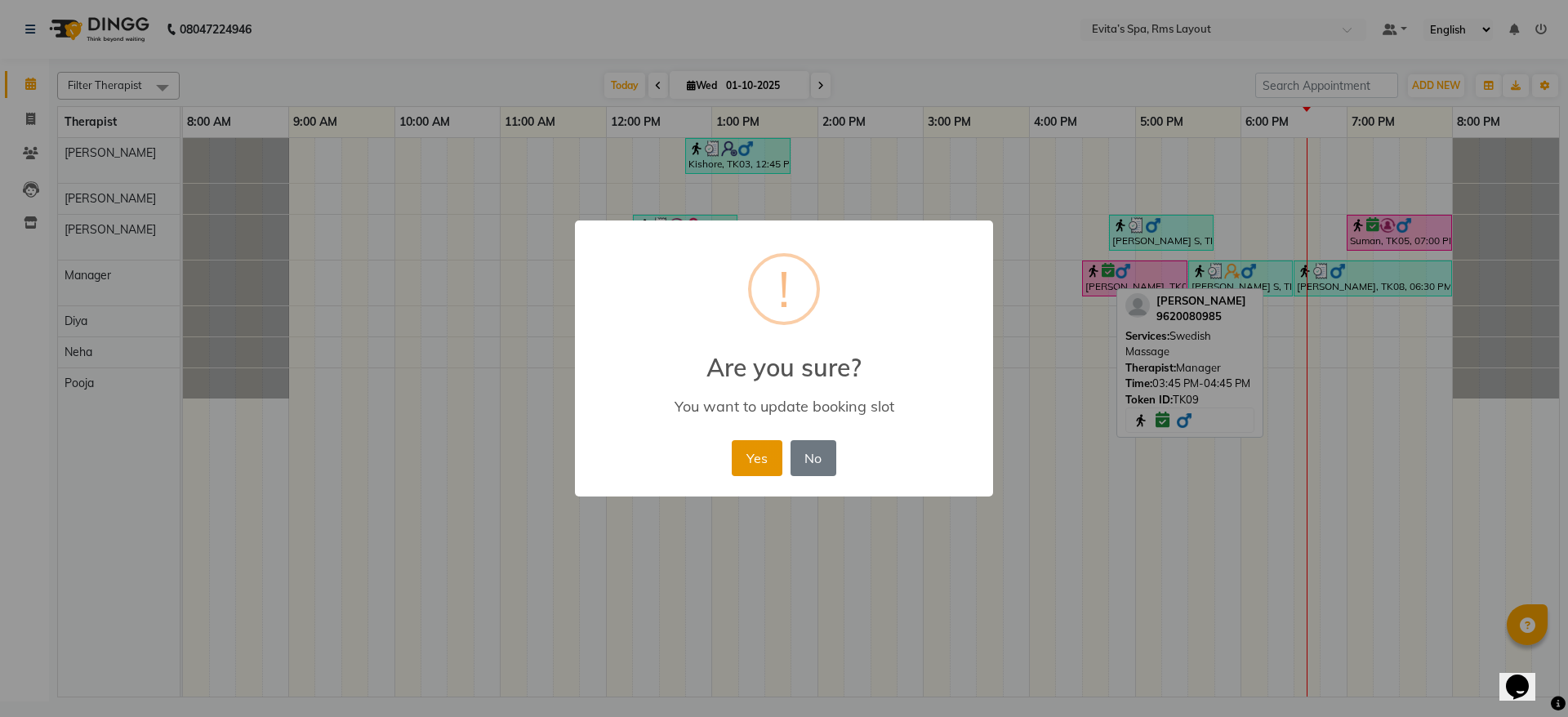
click at [744, 451] on button "Yes" at bounding box center [756, 458] width 50 height 36
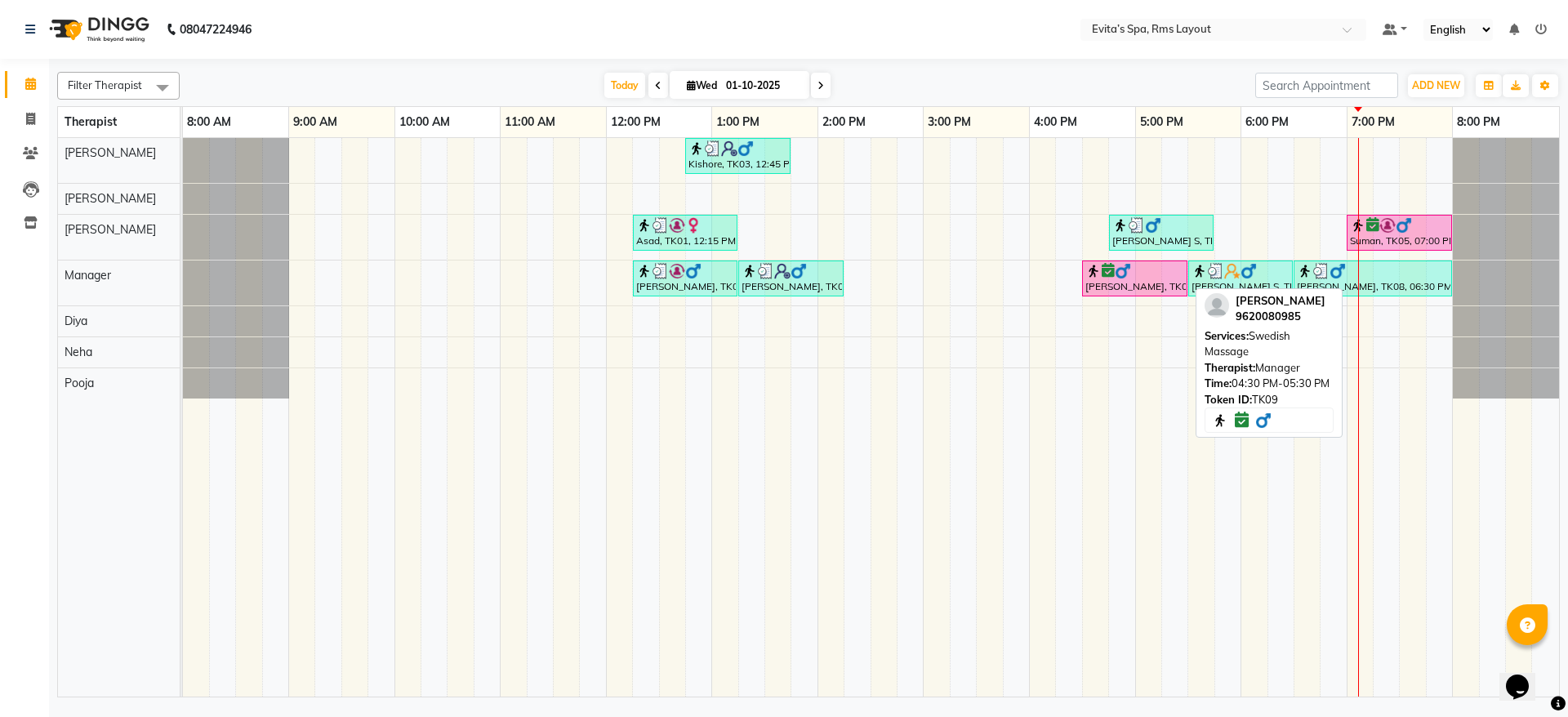
click at [1121, 282] on div "[PERSON_NAME], TK09, 04:30 PM-05:30 PM, Swedish Massage" at bounding box center [1134, 278] width 102 height 31
select select "6"
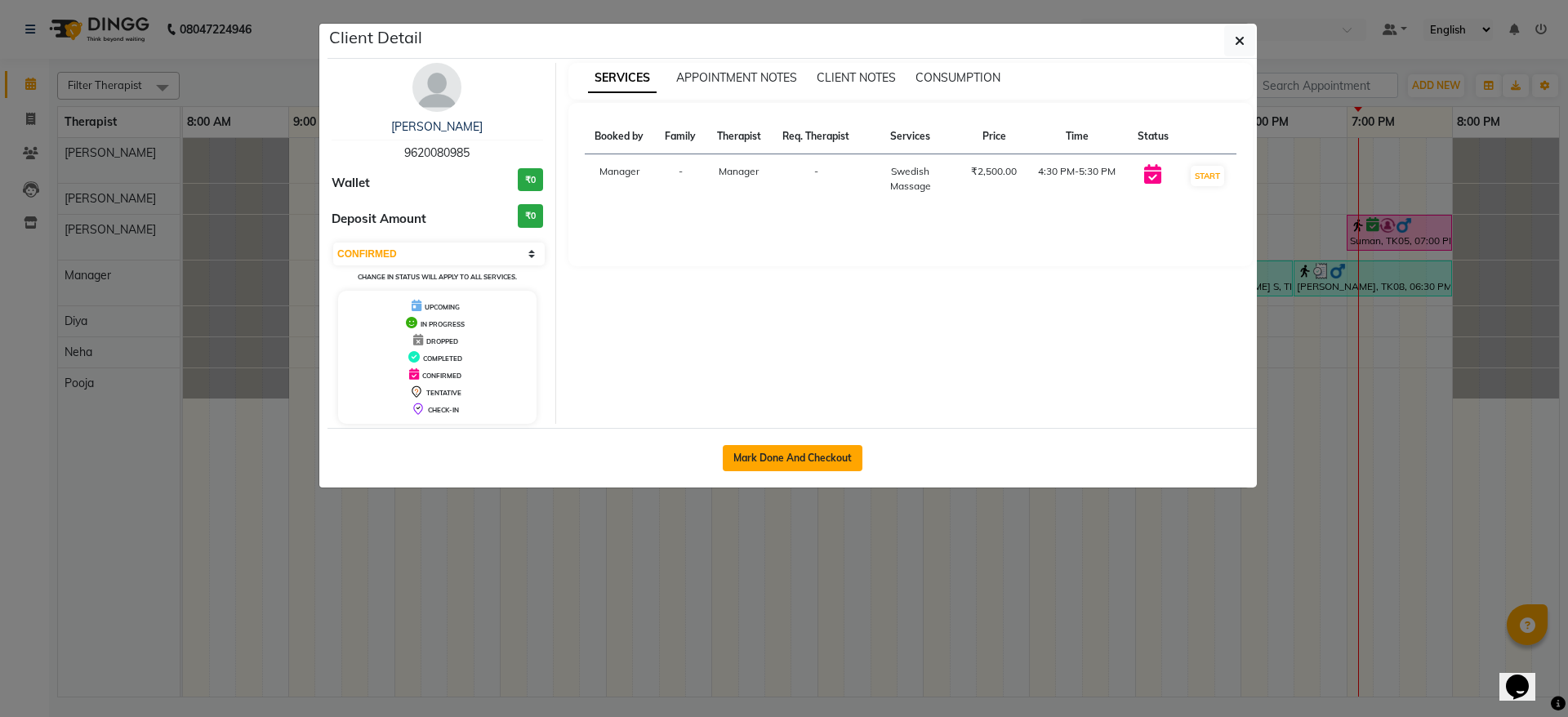
click at [800, 463] on button "Mark Done And Checkout" at bounding box center [792, 458] width 139 height 26
select select "7850"
select select "service"
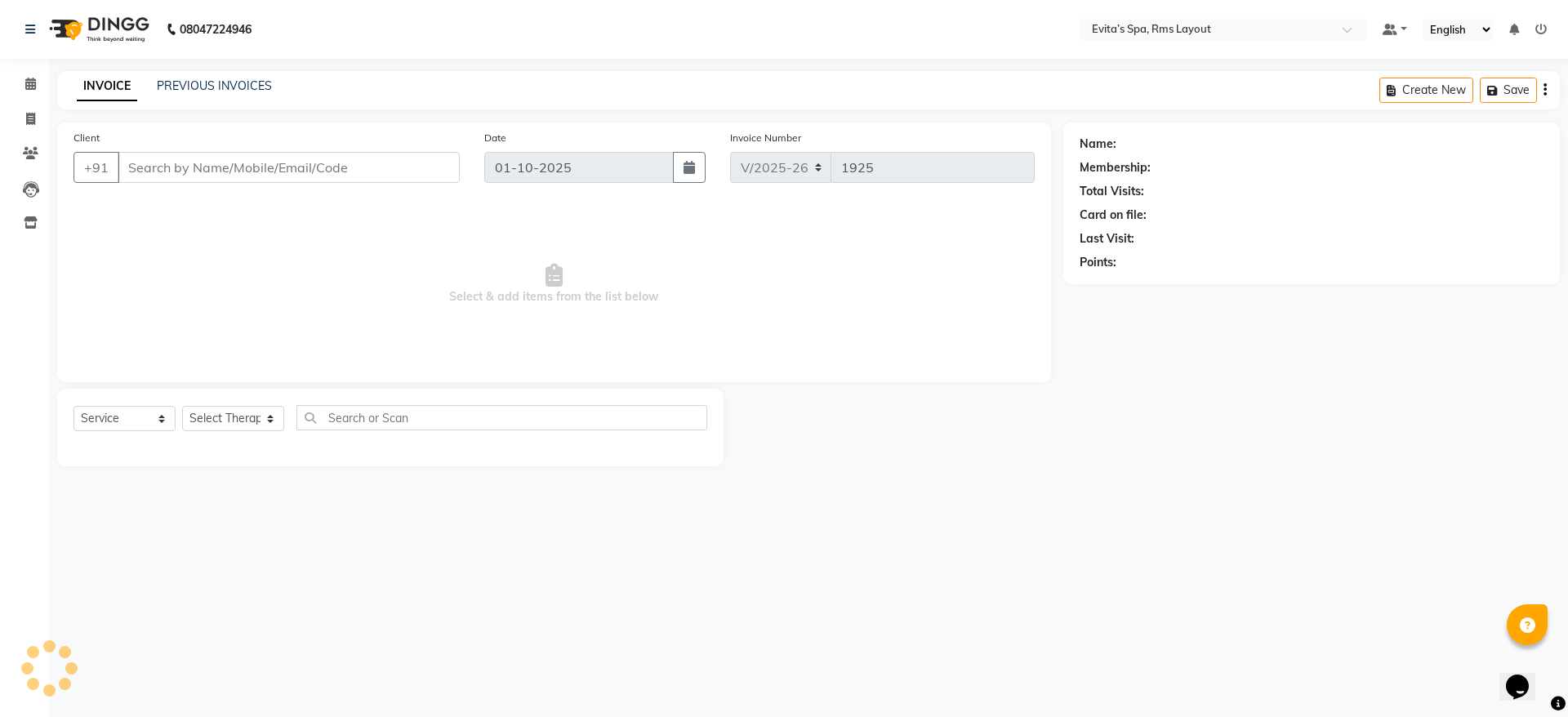
type input "96******85"
select select "71560"
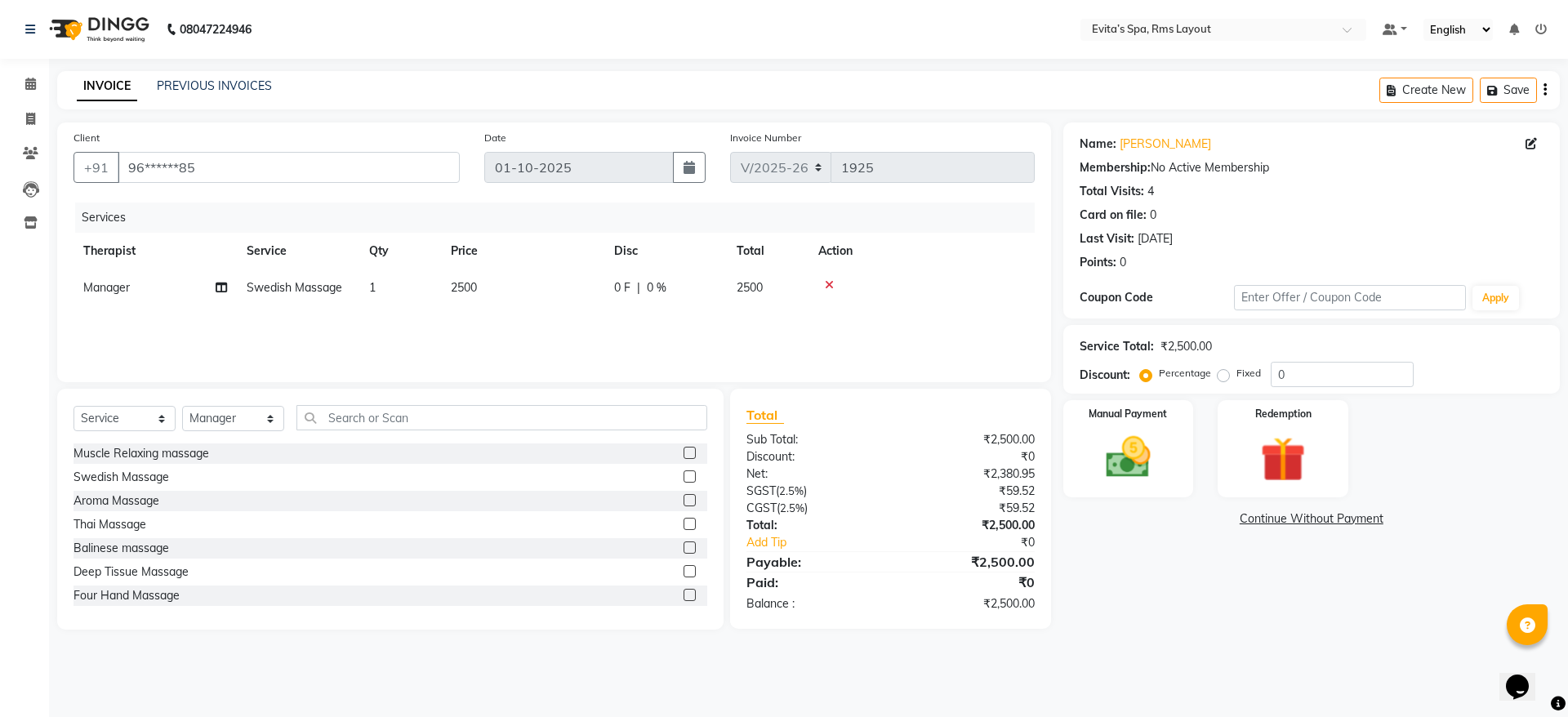
click at [1237, 376] on label "Fixed" at bounding box center [1249, 373] width 24 height 15
click at [1224, 376] on input "Fixed" at bounding box center [1226, 373] width 11 height 11
radio input "true"
click at [1289, 374] on input "0" at bounding box center [1341, 373] width 143 height 25
type input "100"
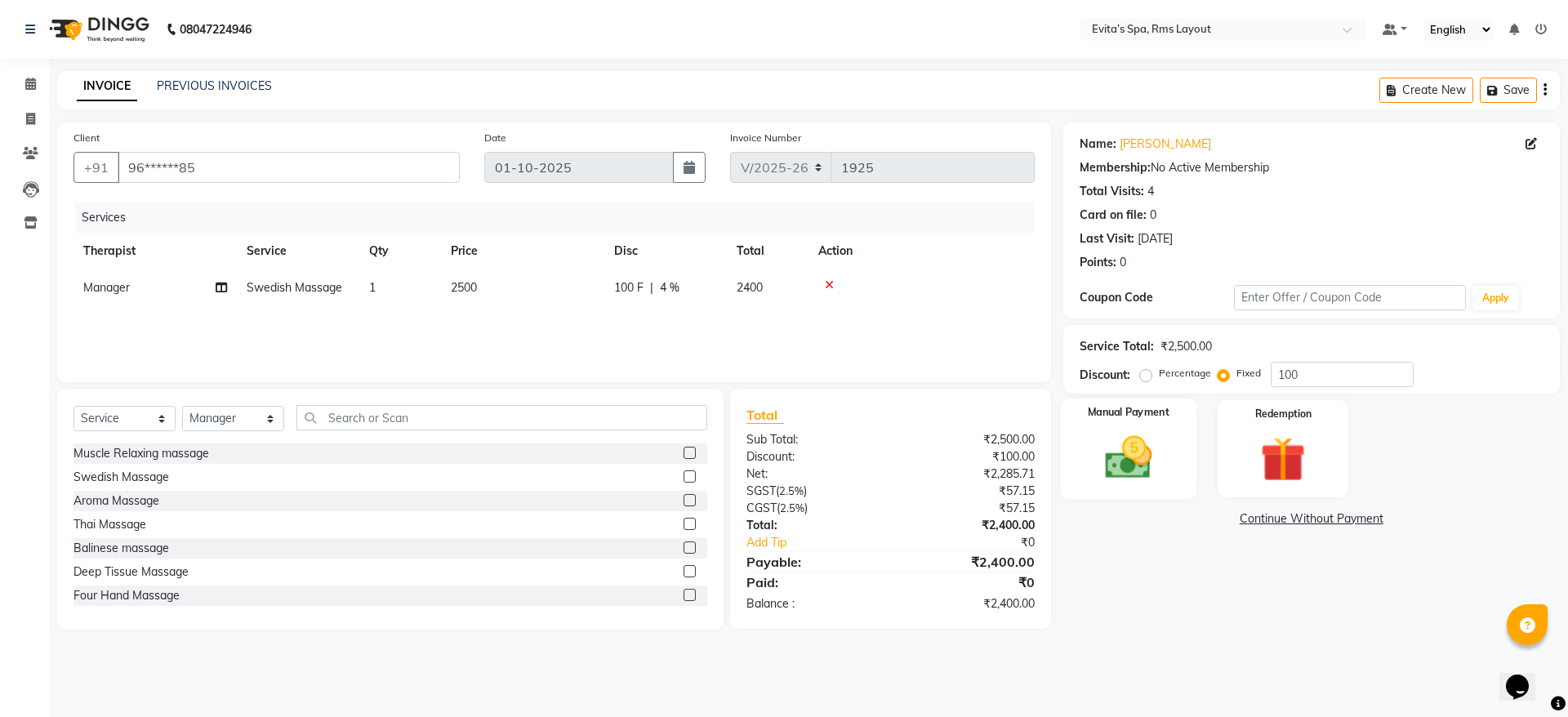
click at [1153, 464] on img at bounding box center [1127, 458] width 76 height 54
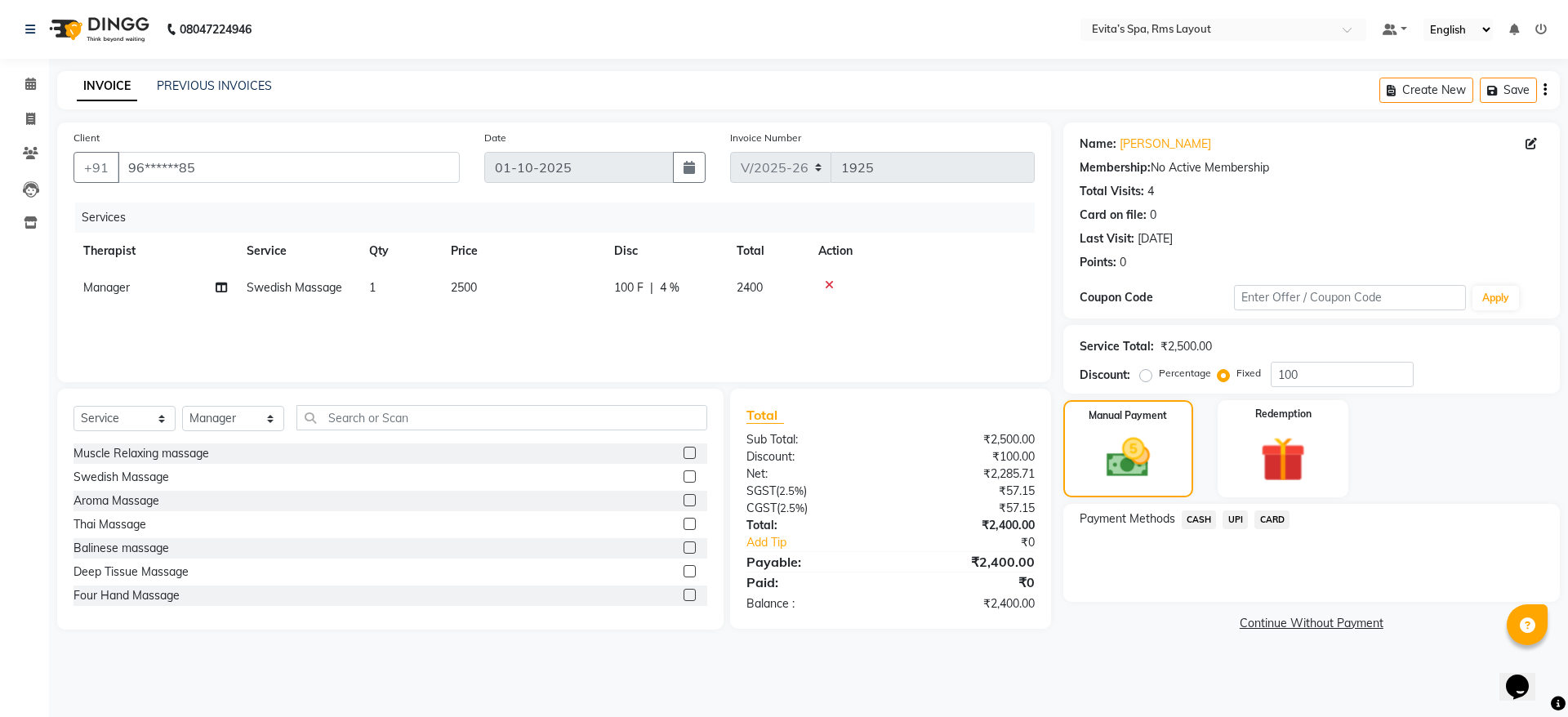
click at [1236, 521] on span "UPI" at bounding box center [1235, 519] width 25 height 19
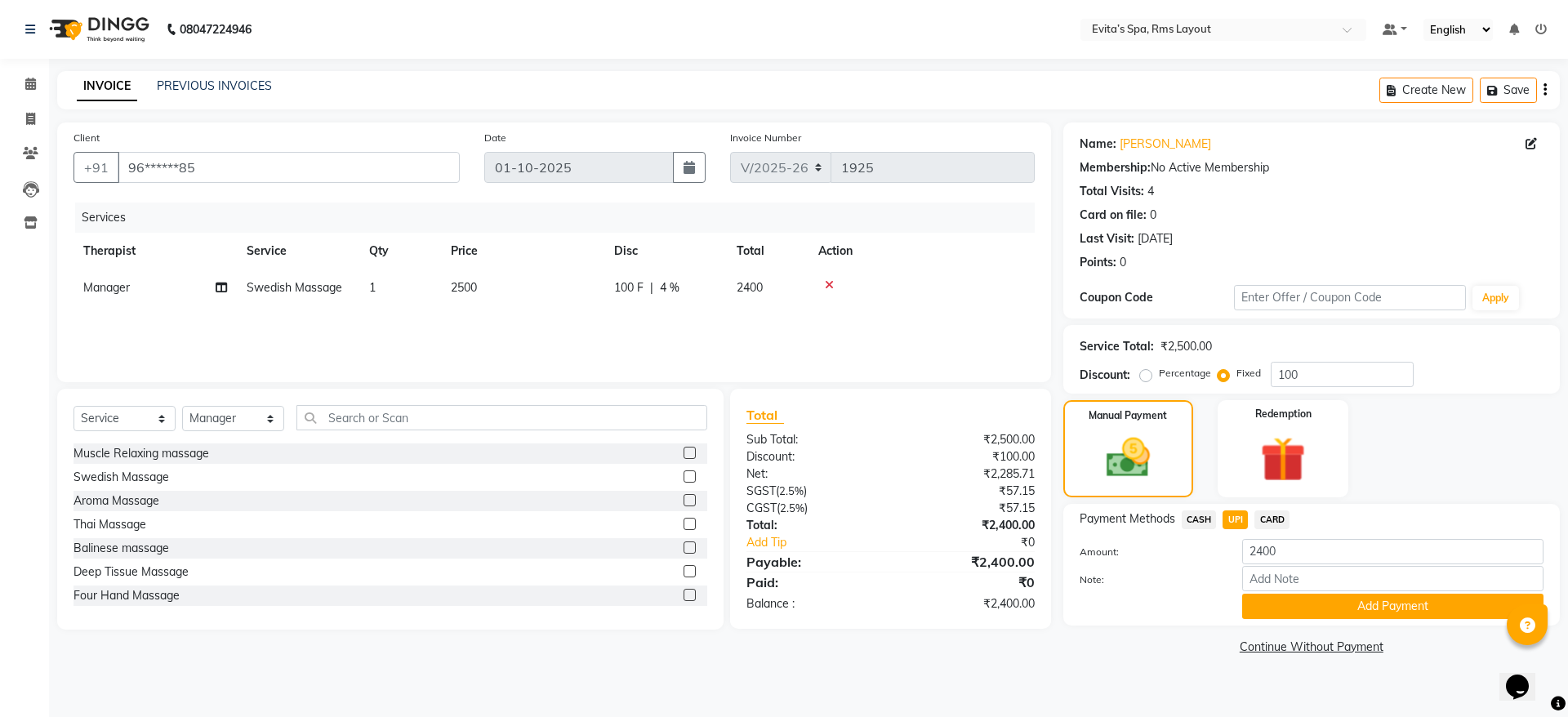
click at [1299, 621] on div "Payment Methods CASH UPI CARD Amount: 2400 Note: Add Payment" at bounding box center [1312, 564] width 496 height 122
click at [1297, 611] on button "Add Payment" at bounding box center [1393, 606] width 301 height 25
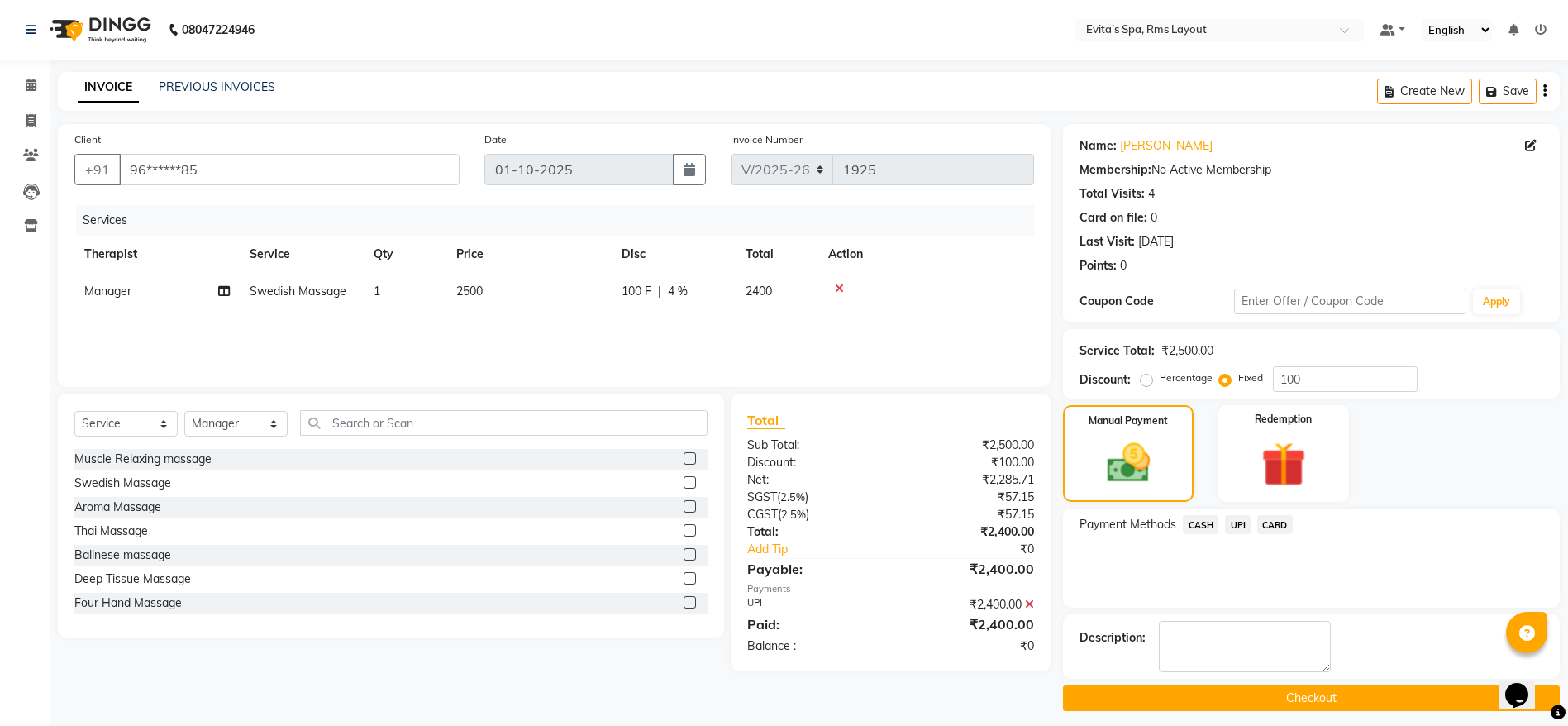
click at [1293, 692] on button "Checkout" at bounding box center [1311, 698] width 496 height 26
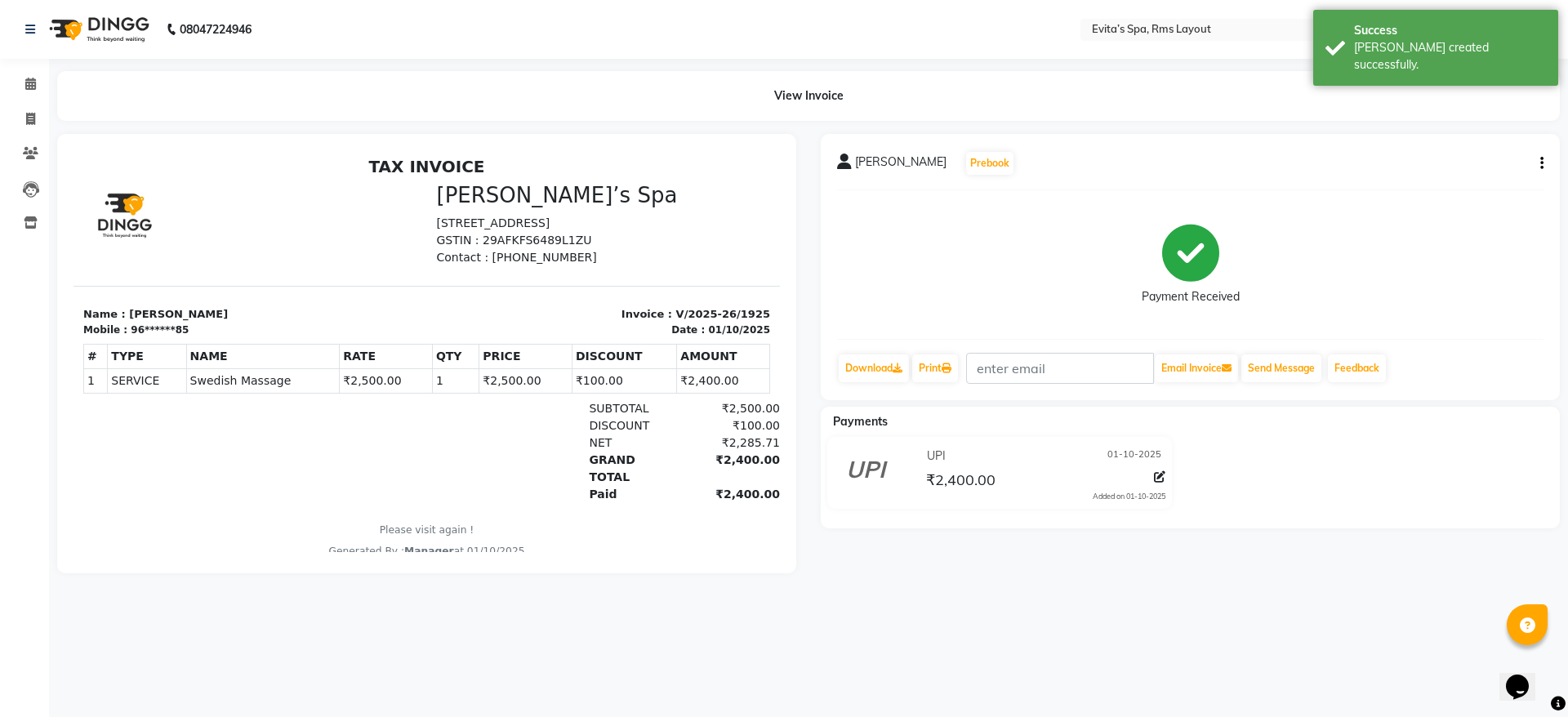
click at [98, 39] on img at bounding box center [96, 29] width 111 height 46
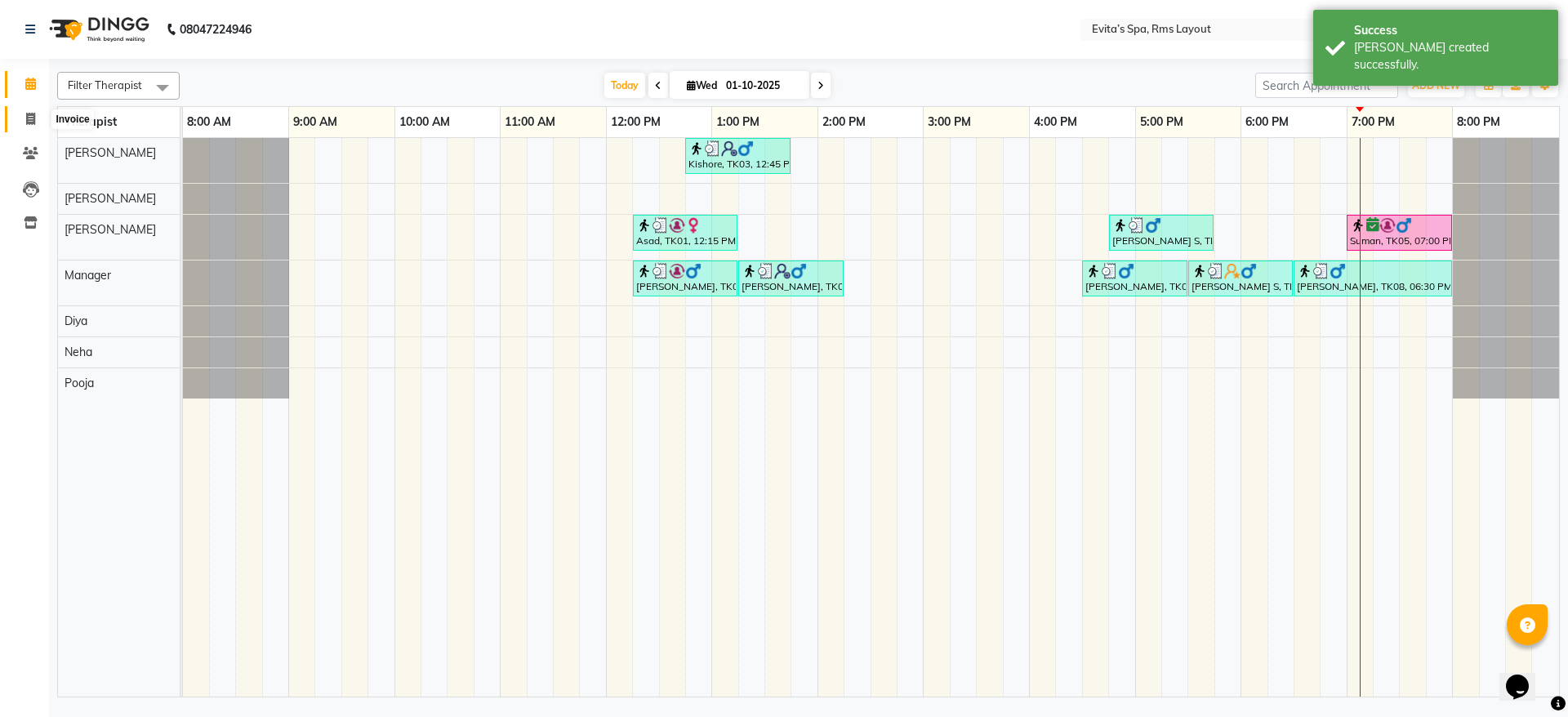
click at [23, 118] on span at bounding box center [30, 120] width 29 height 19
select select "7850"
select select "service"
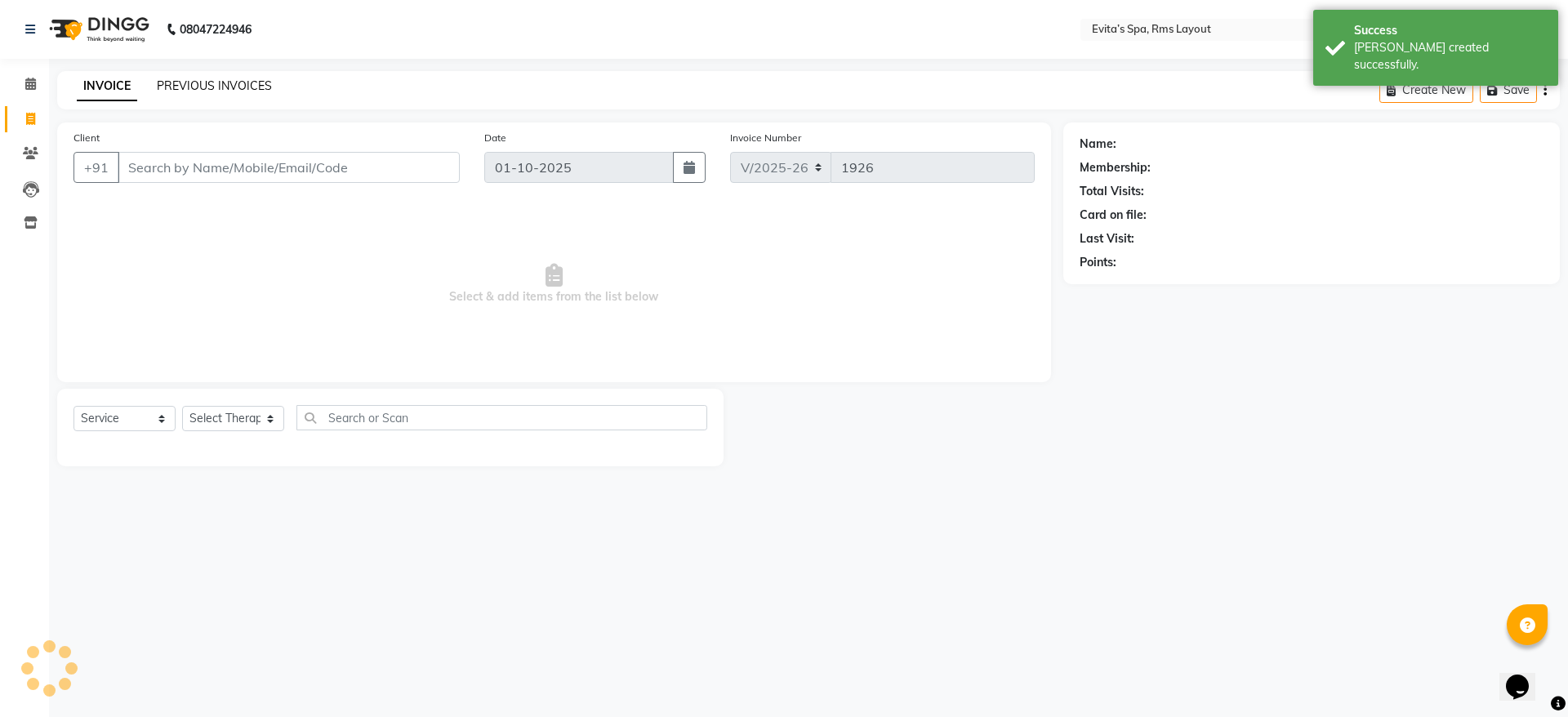
click at [195, 86] on link "PREVIOUS INVOICES" at bounding box center [213, 86] width 115 height 15
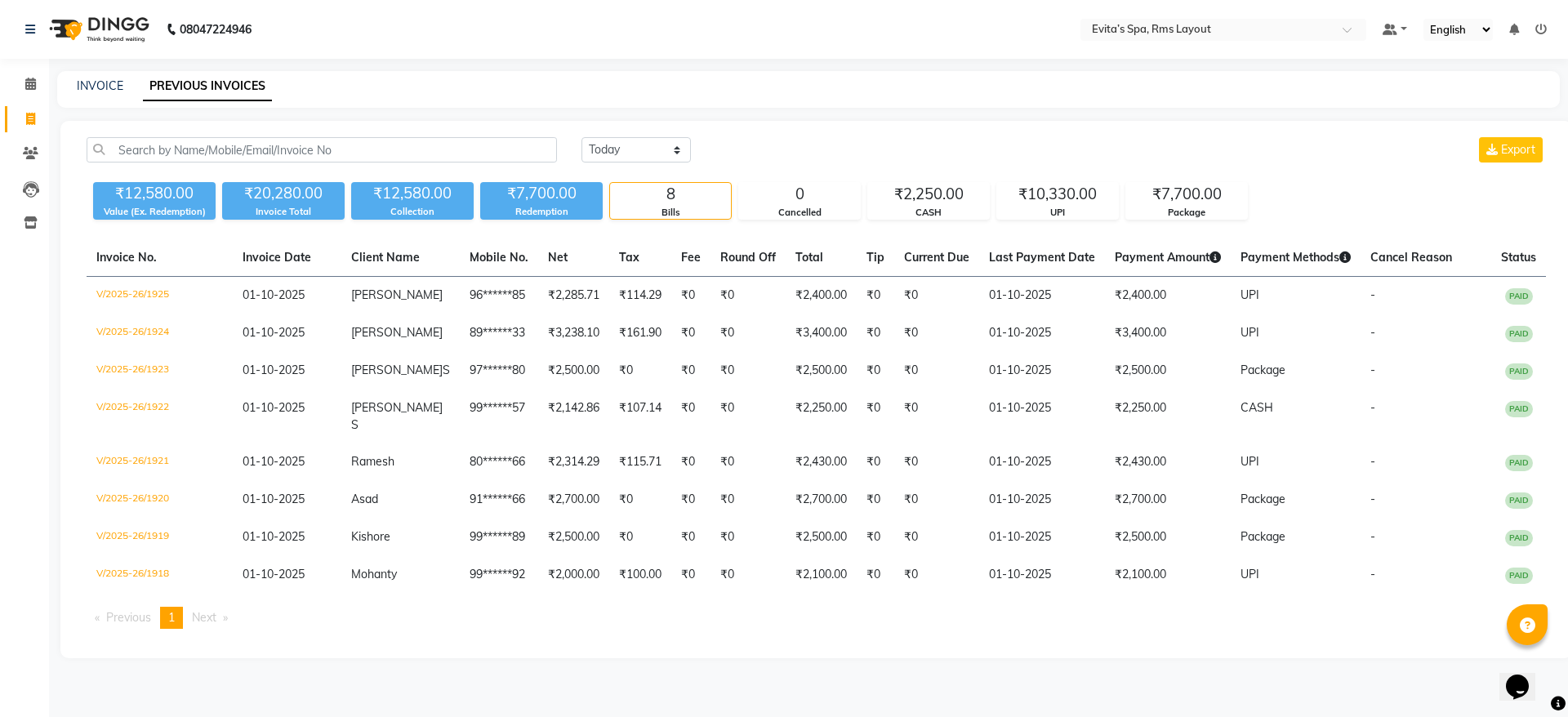
click at [115, 35] on img at bounding box center [96, 29] width 111 height 46
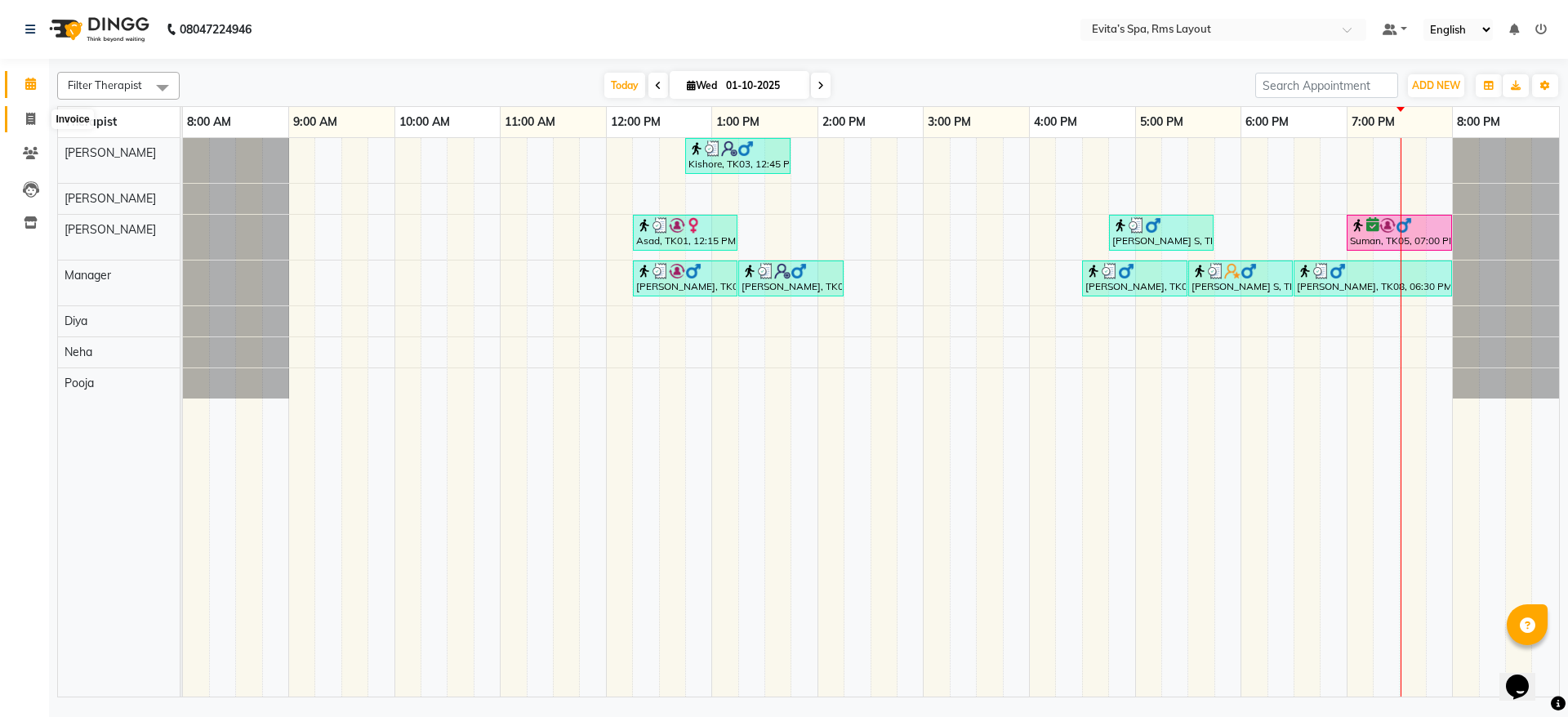
click at [34, 112] on icon at bounding box center [31, 118] width 9 height 12
select select "service"
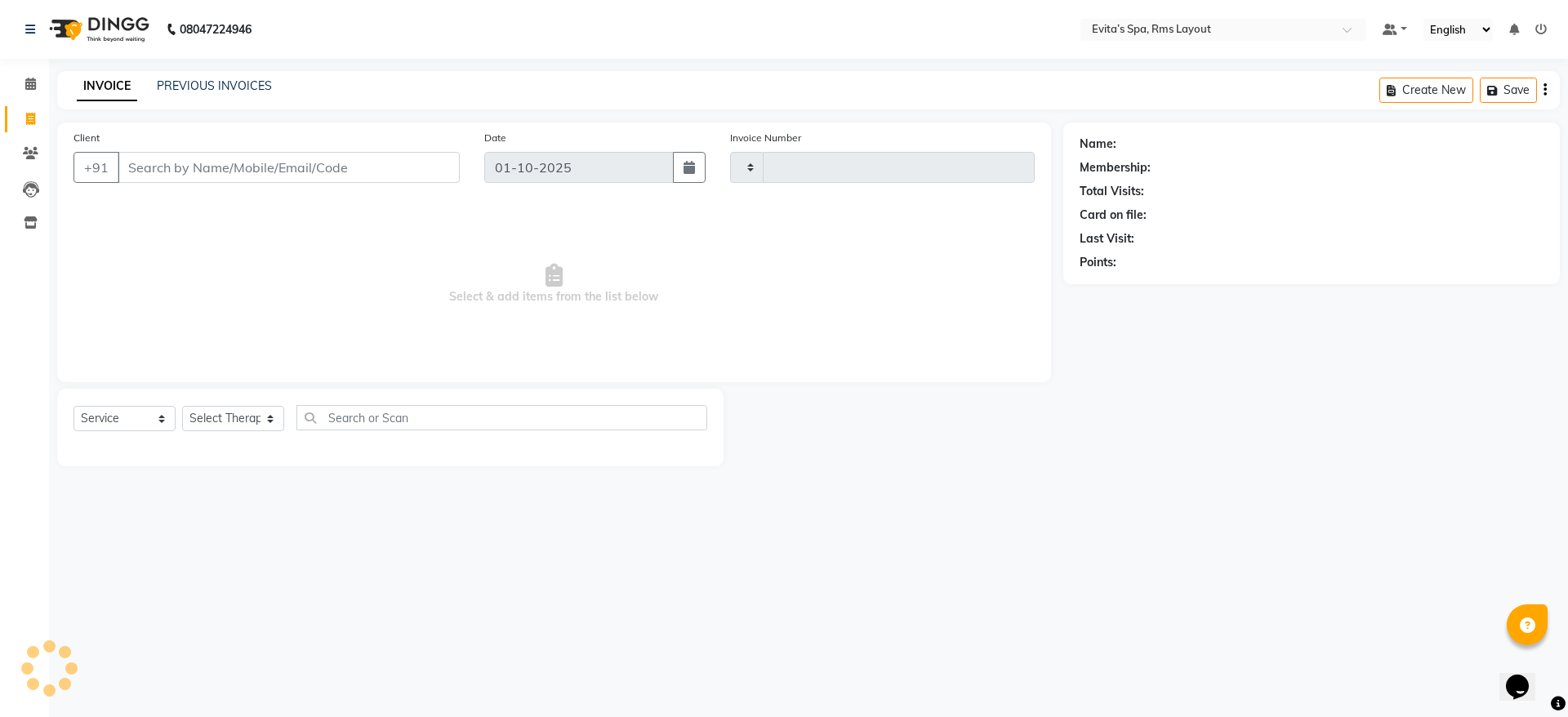
type input "1926"
select select "7850"
click at [258, 79] on link "PREVIOUS INVOICES" at bounding box center [213, 86] width 115 height 15
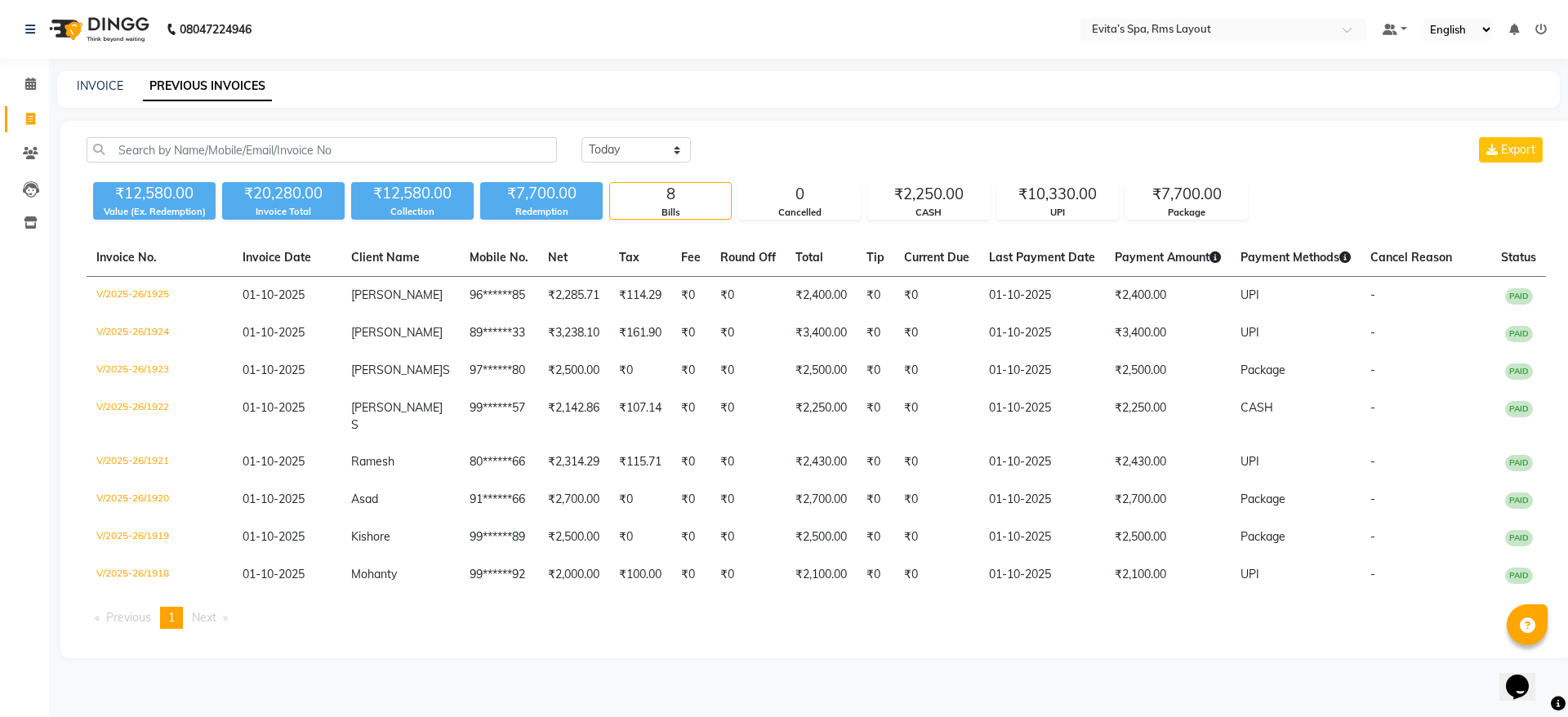
click at [123, 41] on img at bounding box center [96, 29] width 111 height 46
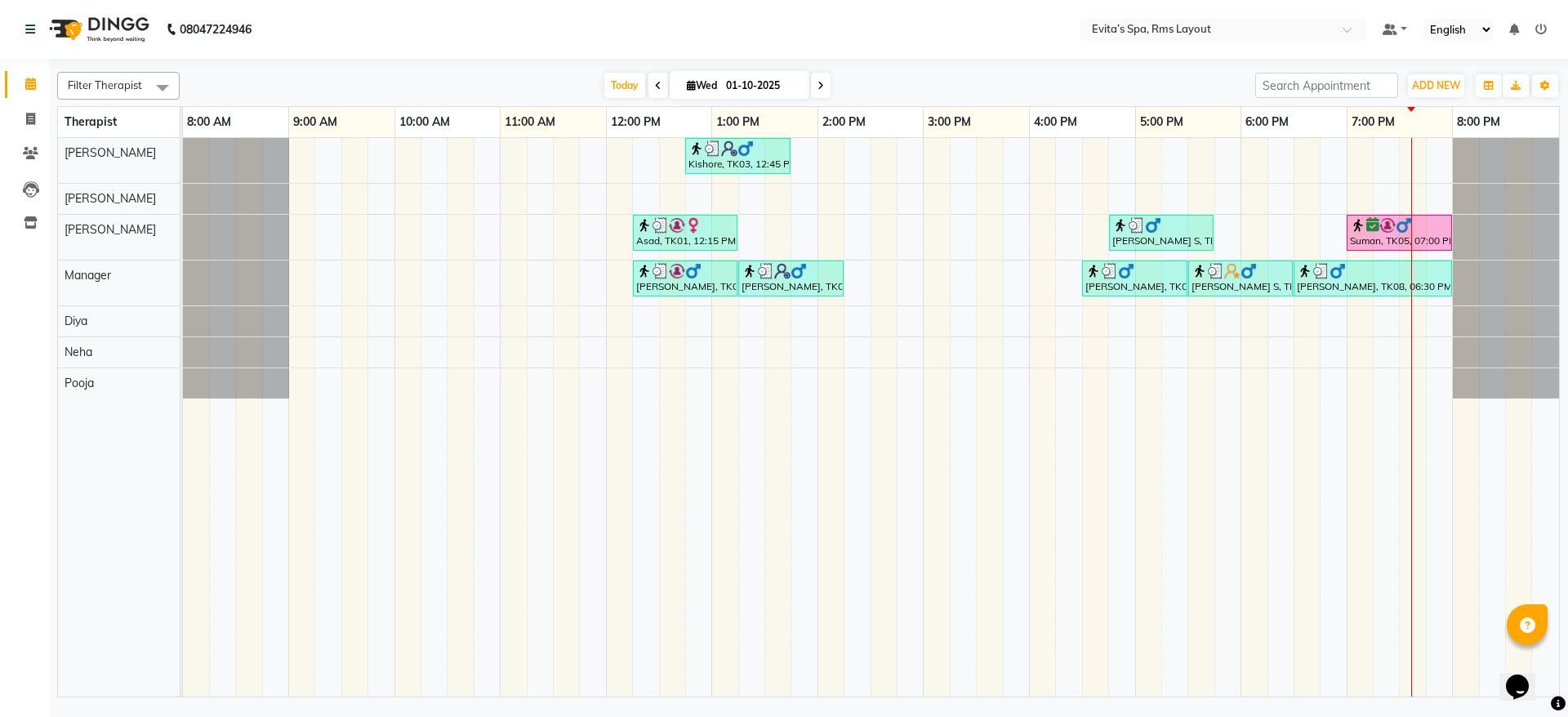
click at [123, 41] on img at bounding box center [96, 29] width 111 height 46
